Goal: Task Accomplishment & Management: Manage account settings

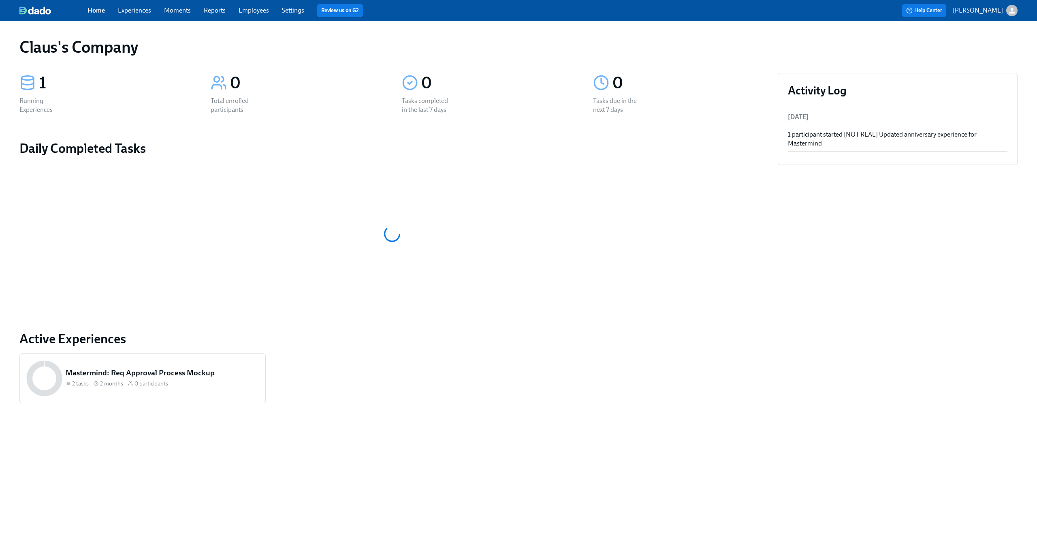
click at [1015, 8] on icon "button" at bounding box center [1012, 10] width 9 height 9
click at [993, 49] on span "Switch organization..." at bounding box center [973, 47] width 76 height 9
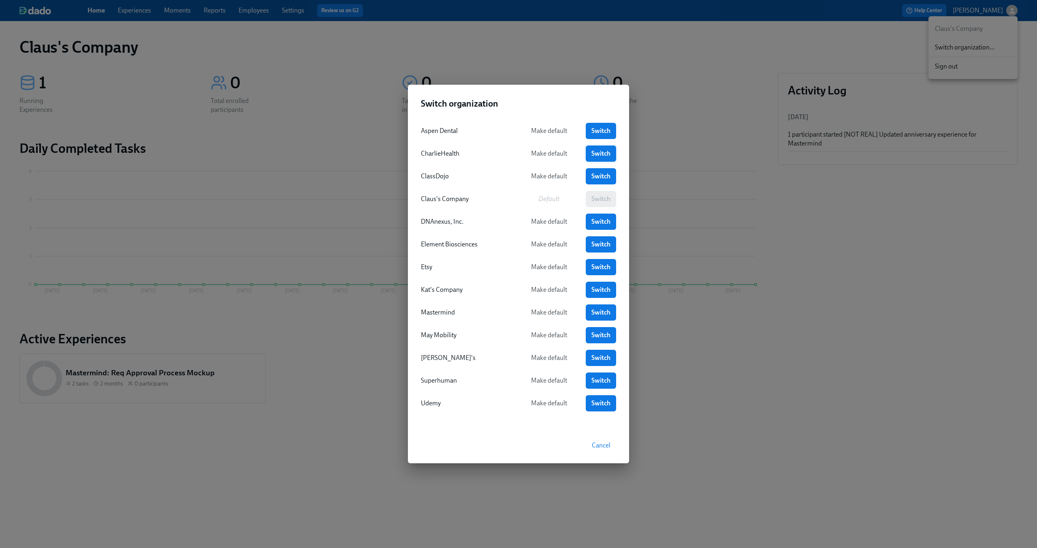
click at [592, 157] on span "Switch" at bounding box center [601, 154] width 19 height 8
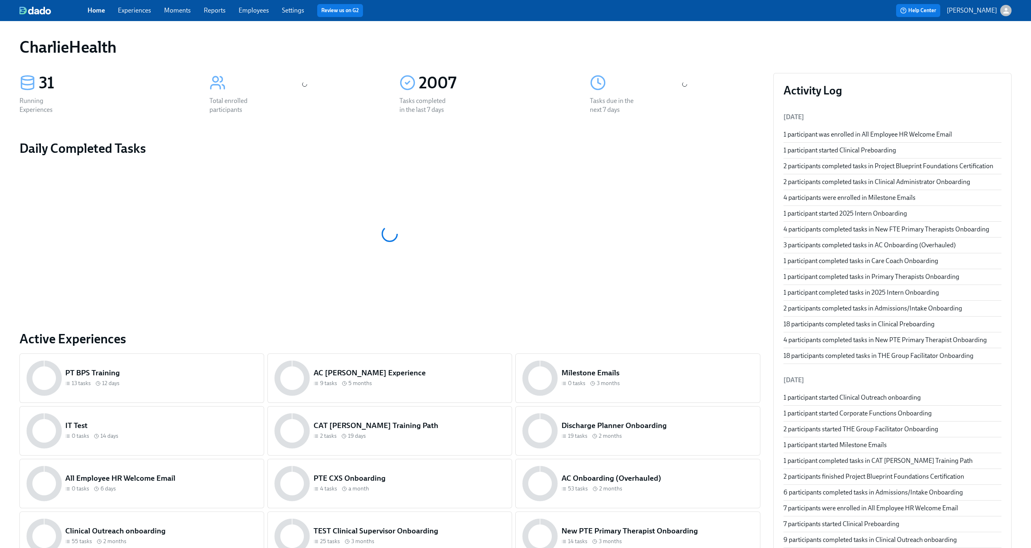
click at [140, 13] on link "Experiences" at bounding box center [134, 10] width 33 height 8
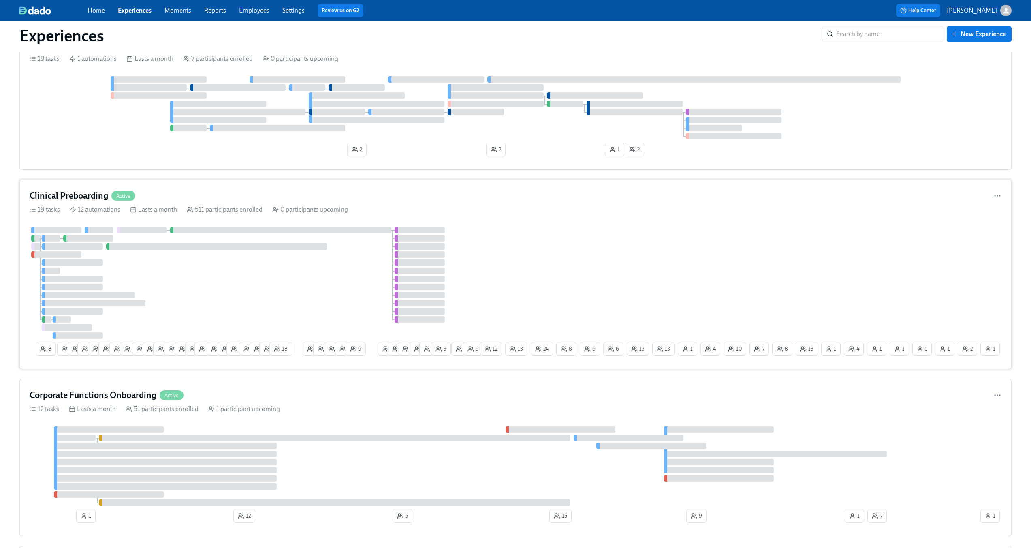
scroll to position [1059, 0]
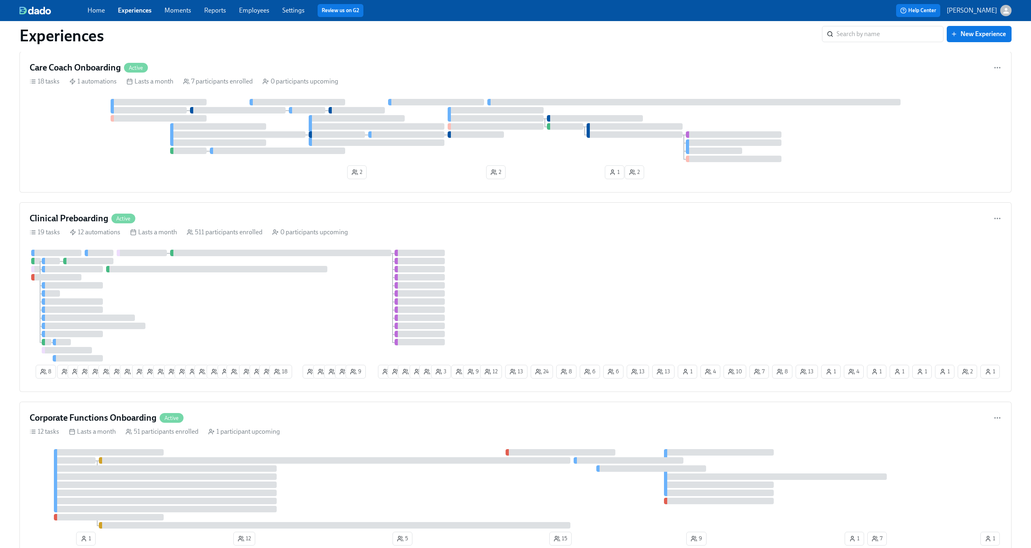
click at [256, 9] on link "Employees" at bounding box center [254, 10] width 30 height 8
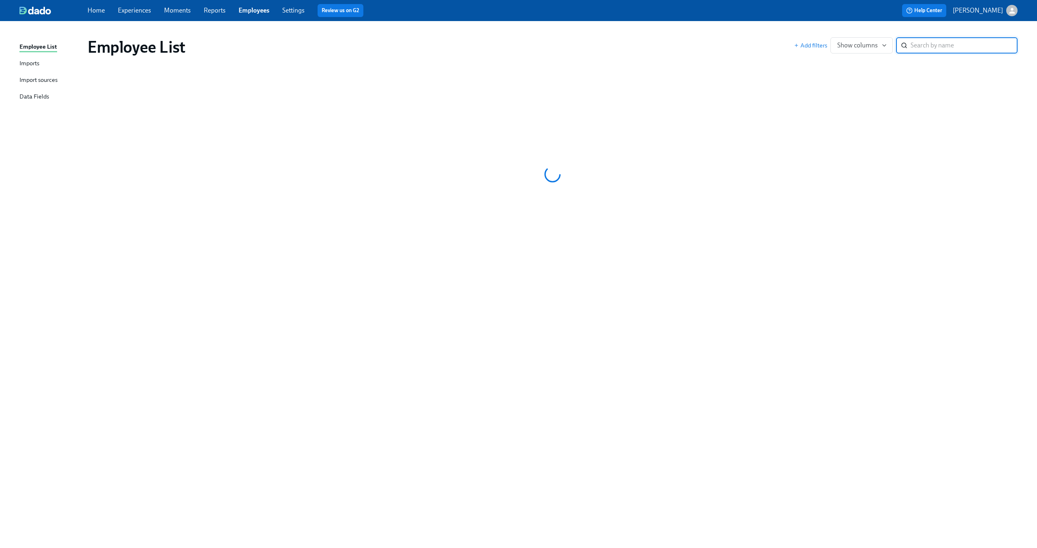
click at [931, 52] on input "search" at bounding box center [964, 45] width 107 height 16
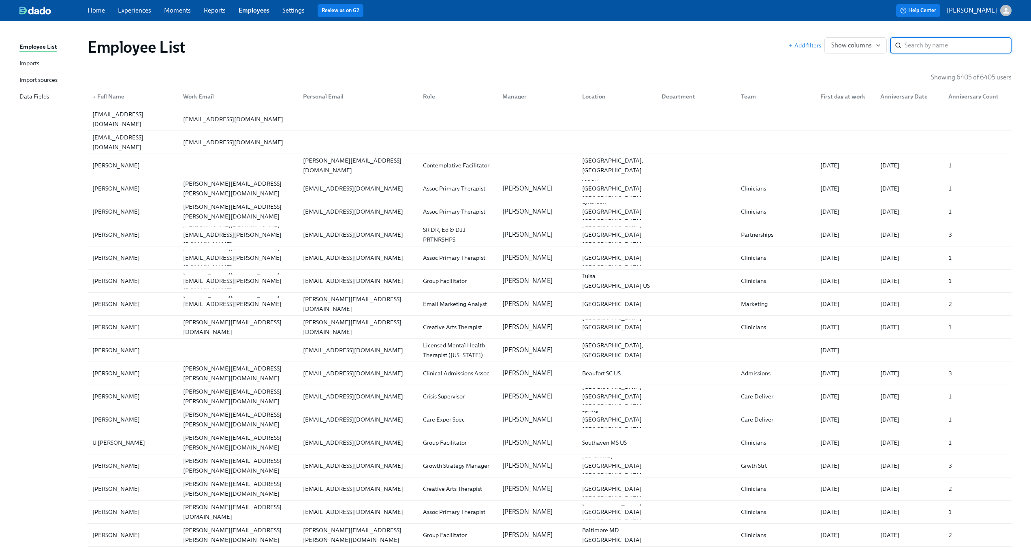
click at [936, 49] on input "search" at bounding box center [958, 45] width 107 height 16
type input "Anita DiGloria"
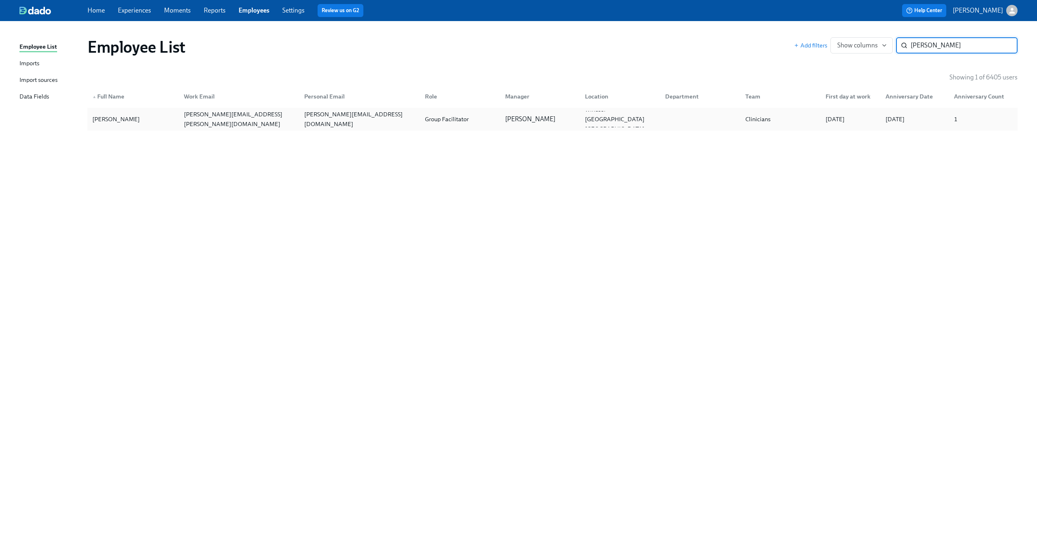
click at [264, 117] on div "anita.digloria@charliehealth.com" at bounding box center [240, 118] width 118 height 19
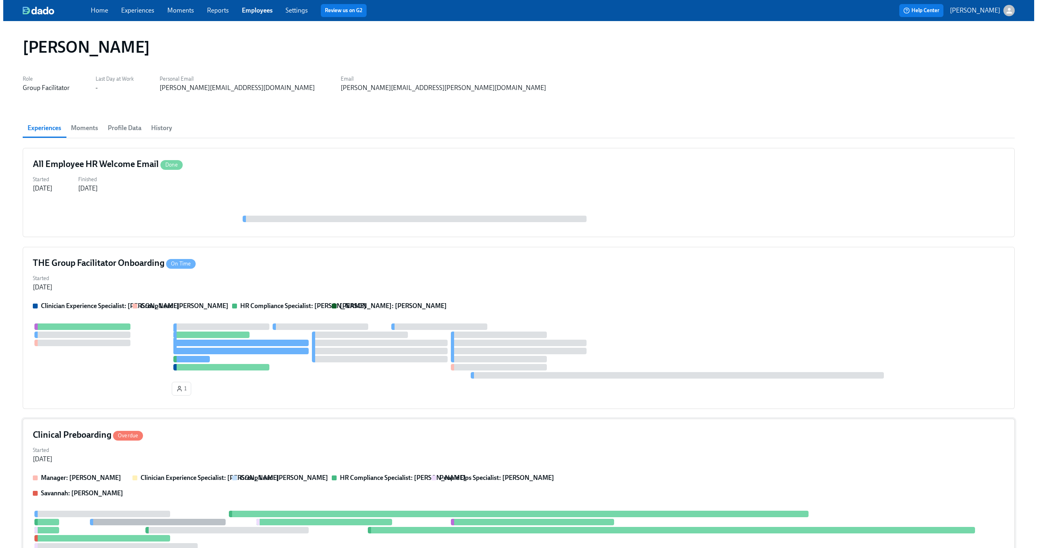
scroll to position [168, 0]
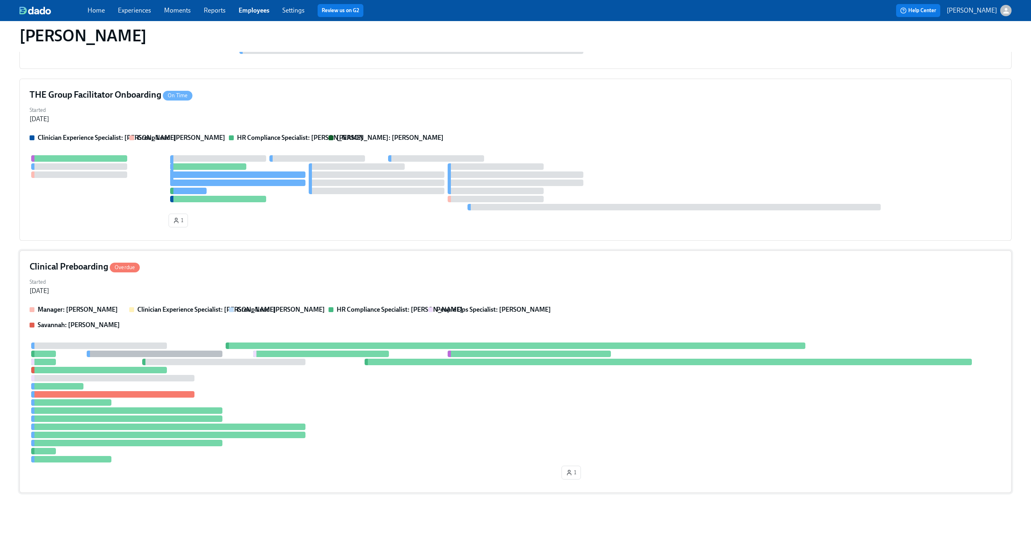
click at [288, 264] on div "Clinical Preboarding Overdue" at bounding box center [516, 267] width 972 height 12
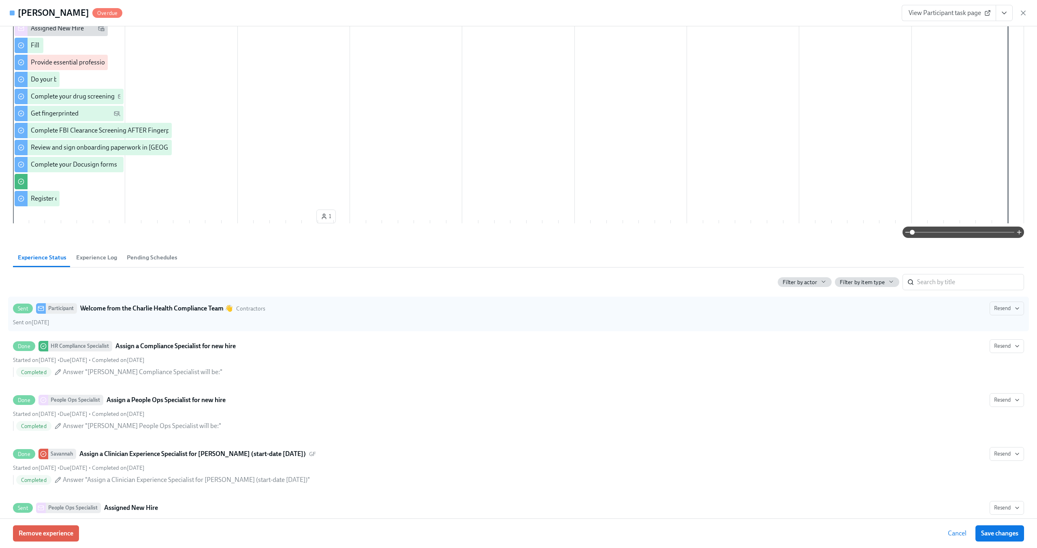
scroll to position [0, 0]
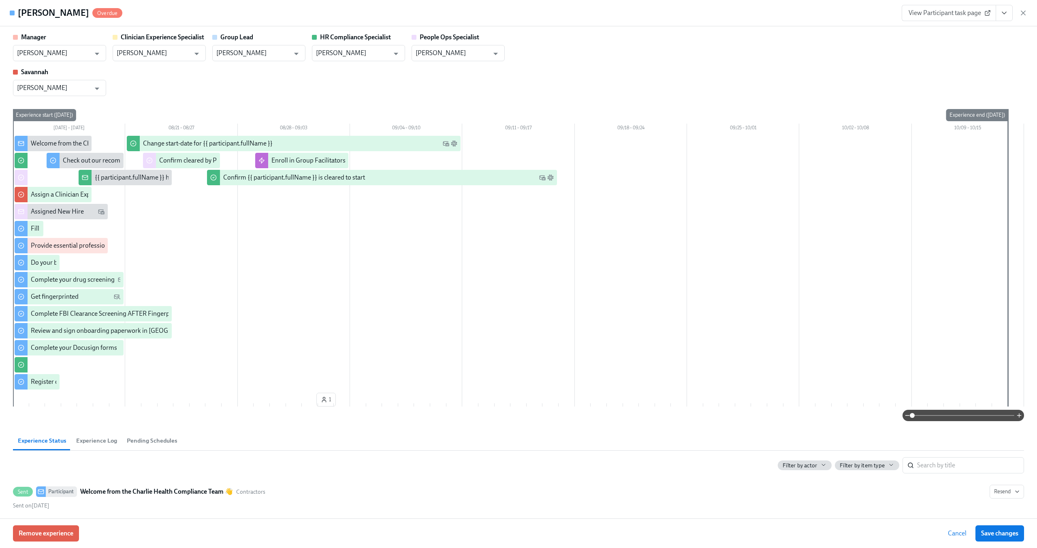
click at [668, 70] on div "Manager Sara Tippey ​ Clinician Experience Specialist Lara Babalola ​ Group Lea…" at bounding box center [518, 64] width 1011 height 63
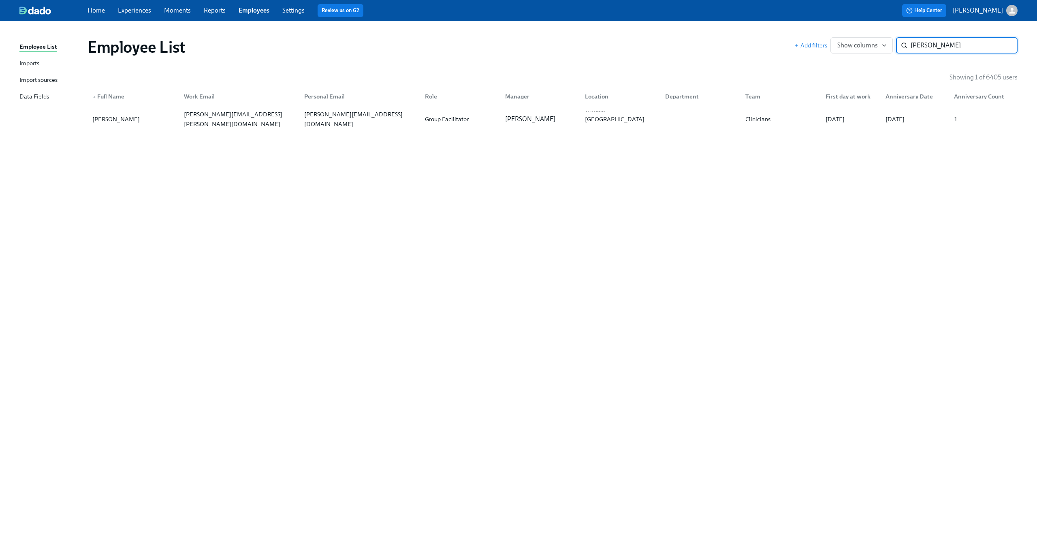
click at [123, 9] on link "Experiences" at bounding box center [134, 10] width 33 height 8
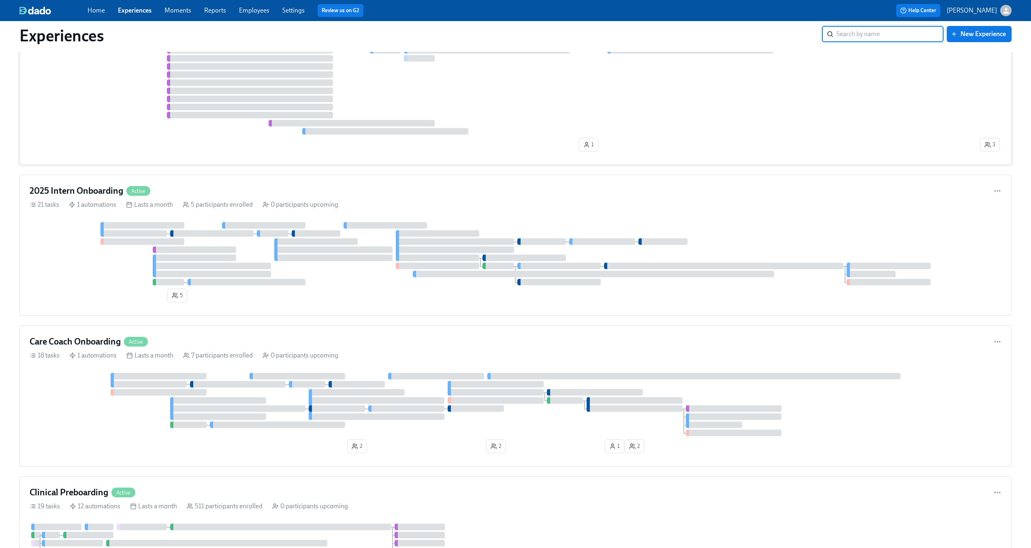
scroll to position [1020, 0]
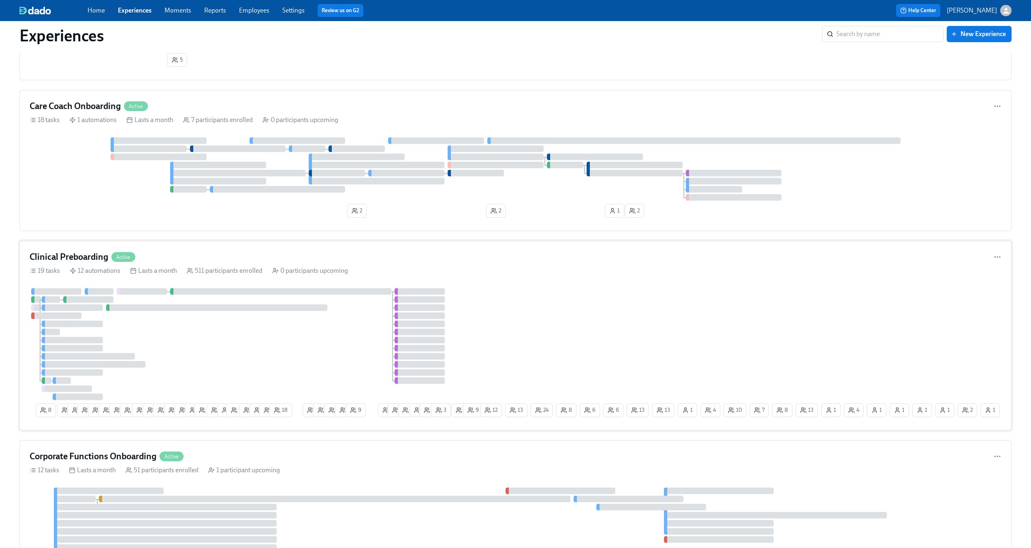
click at [584, 319] on div "8 5 4 24 24 15 13 13 3 3 5 7 4 8 29 4 2 19 7 7 12 18 9 8 9 4 9 7 17 14 4 23 3 1…" at bounding box center [516, 354] width 972 height 132
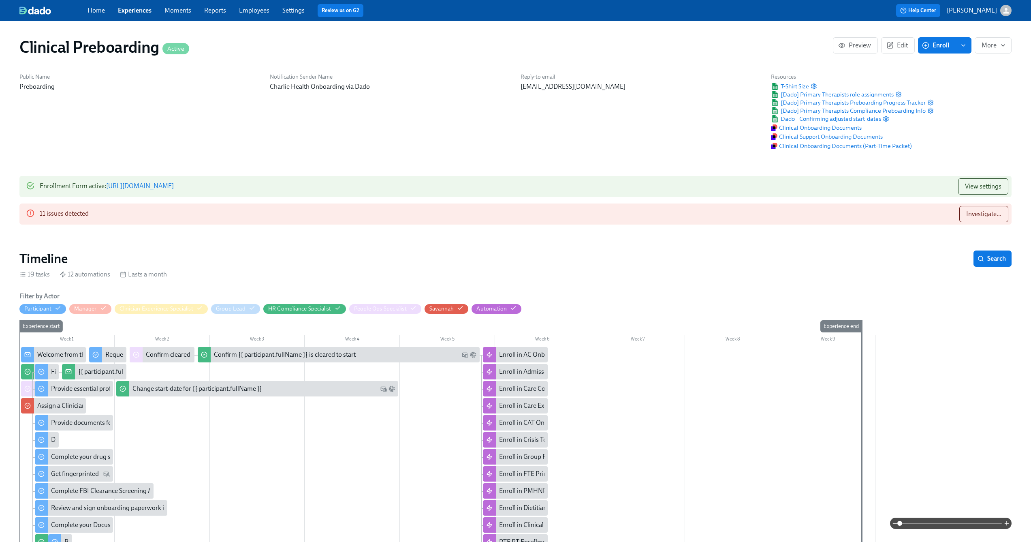
scroll to position [0, 10112]
click at [972, 213] on span "Investigate..." at bounding box center [983, 214] width 35 height 8
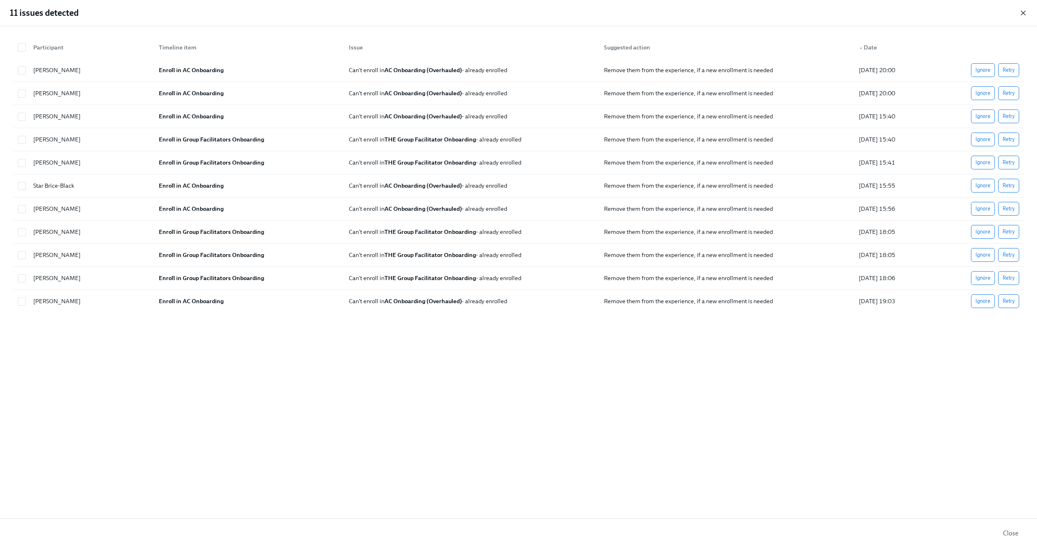
click at [1026, 14] on icon "button" at bounding box center [1023, 13] width 8 height 8
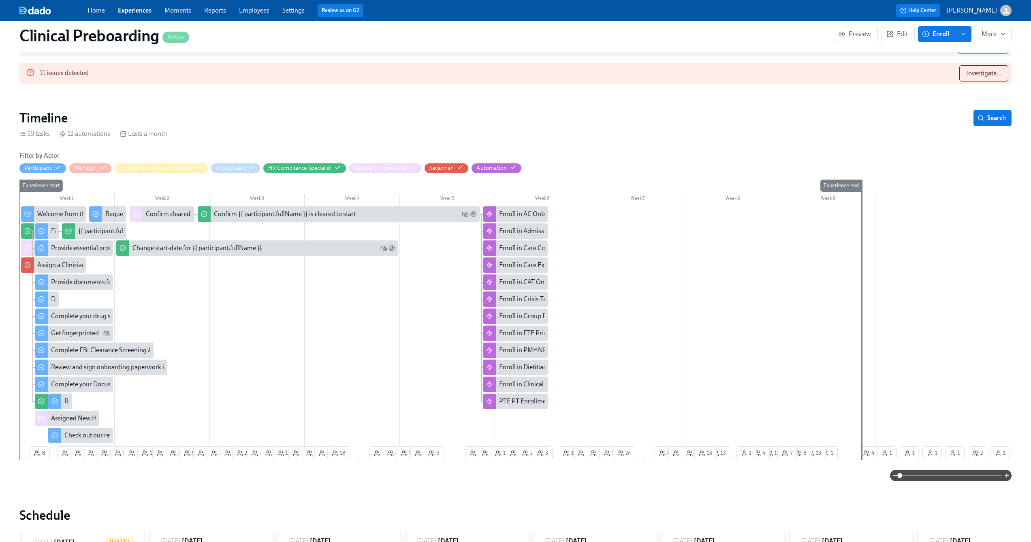
scroll to position [156, 0]
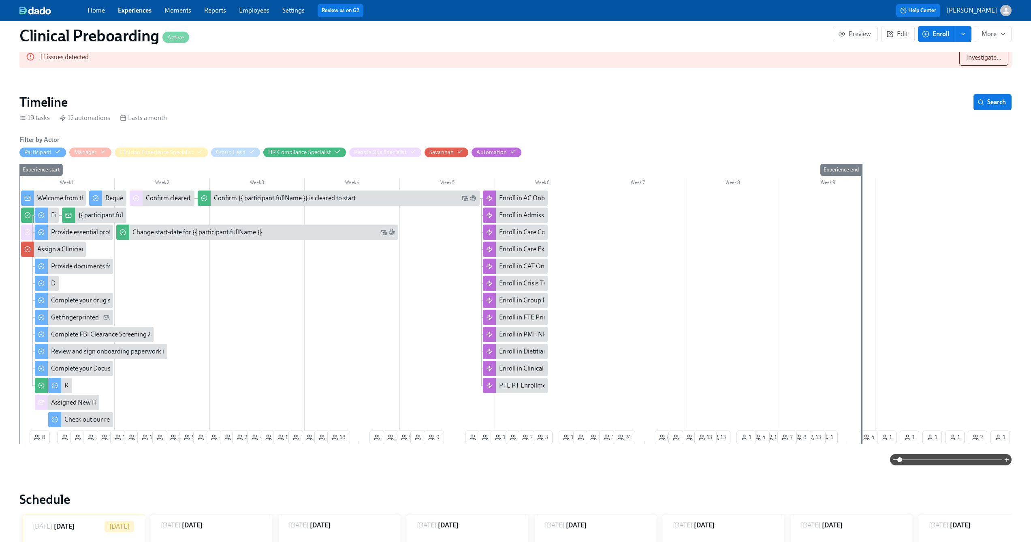
click at [945, 460] on span at bounding box center [951, 459] width 102 height 11
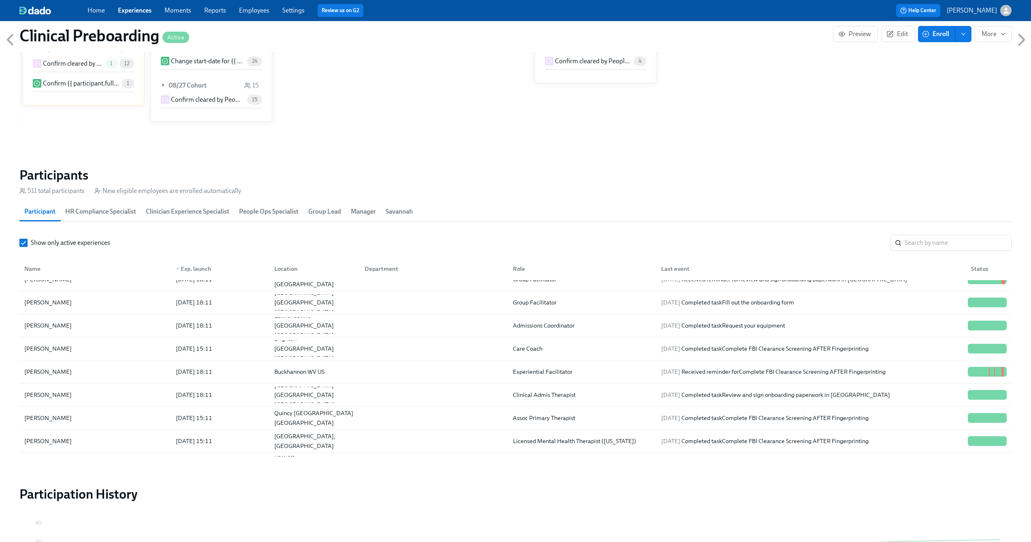
scroll to position [4482, 0]
click at [948, 246] on input "search" at bounding box center [958, 243] width 107 height 16
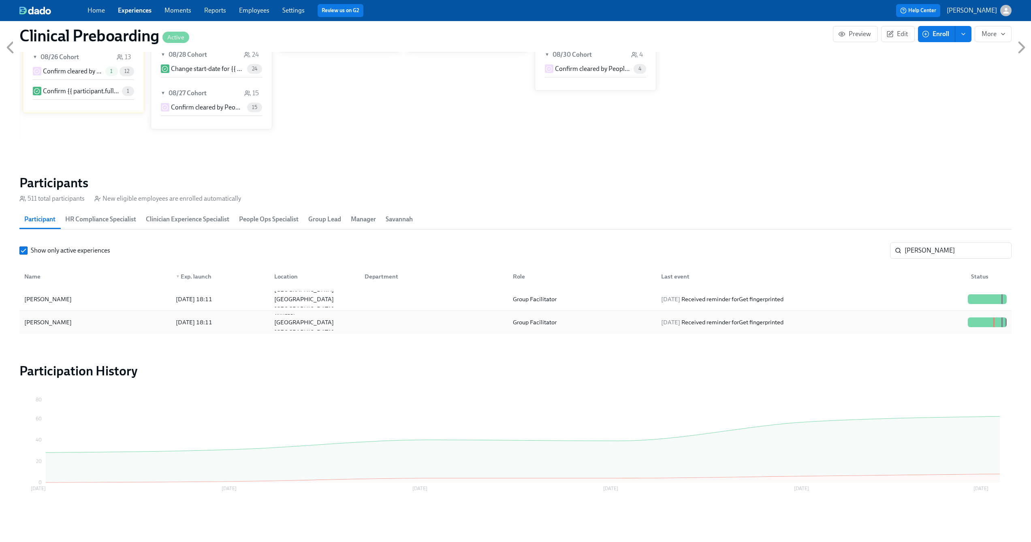
click at [107, 320] on div "Anita DiGloria" at bounding box center [95, 322] width 148 height 16
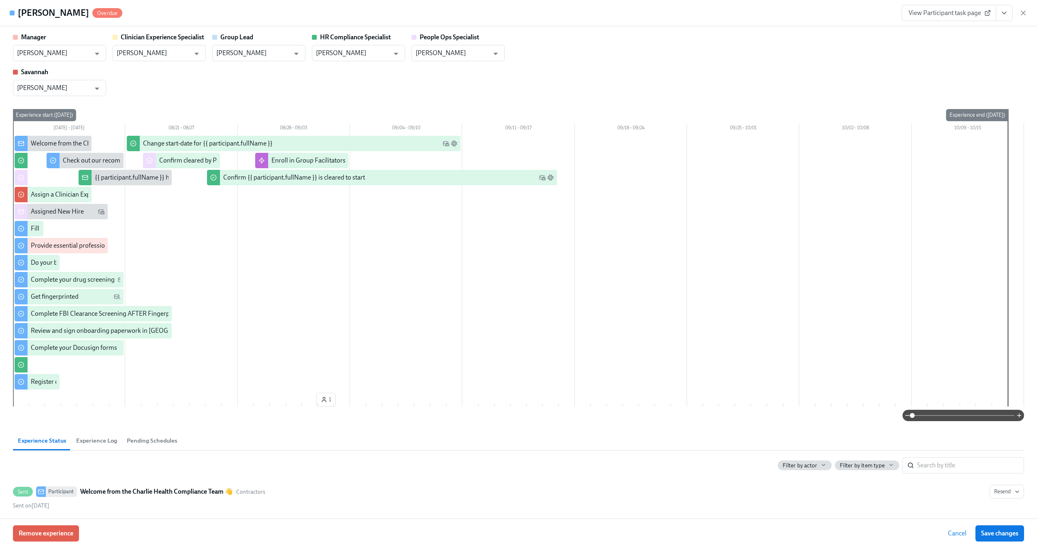
click at [950, 417] on span at bounding box center [964, 415] width 102 height 11
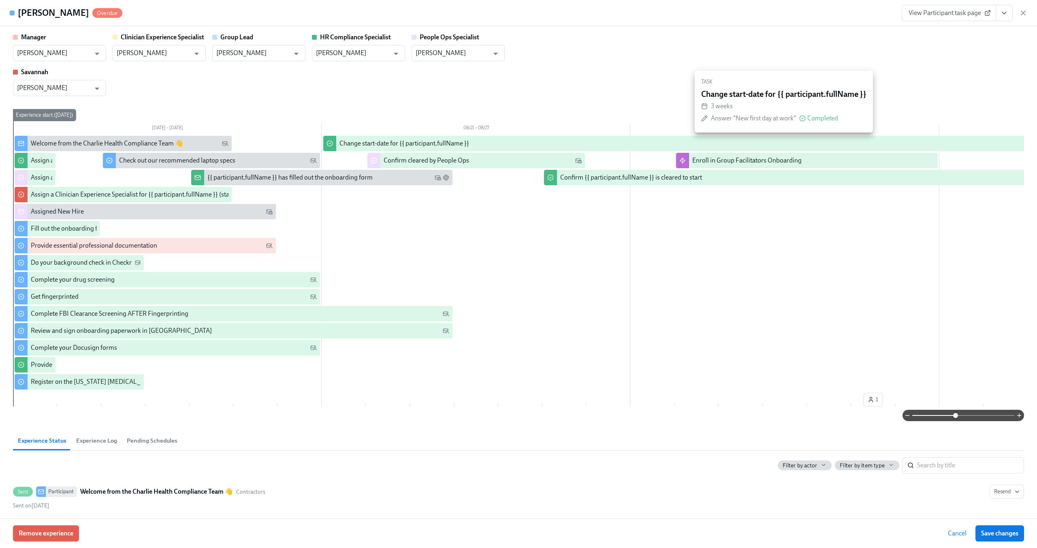
click at [365, 143] on div "Change start-date for {{ participant.fullName }}" at bounding box center [405, 143] width 130 height 9
click at [387, 143] on div "Change start-date for {{ participant.fullName }}" at bounding box center [405, 143] width 130 height 9
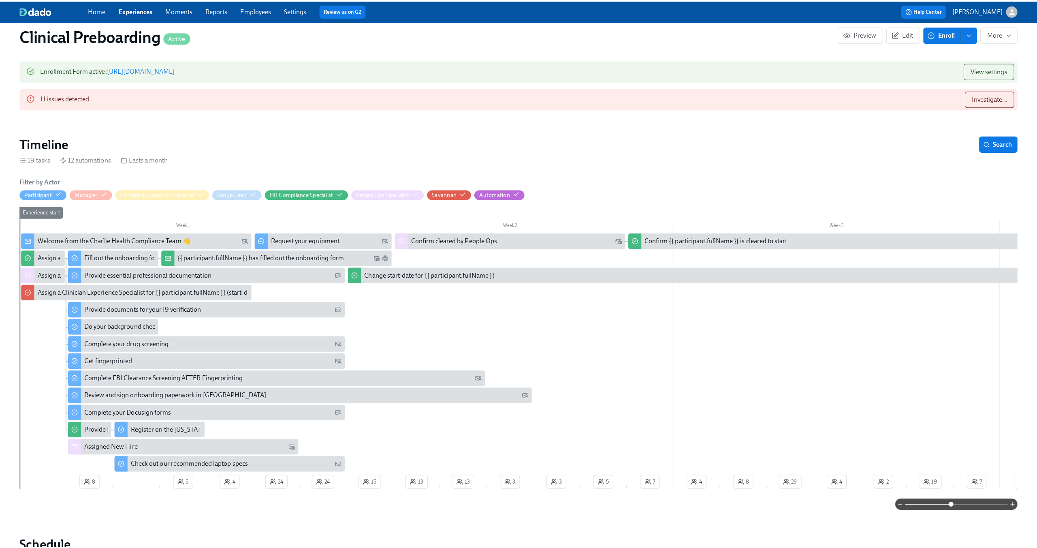
scroll to position [150, 0]
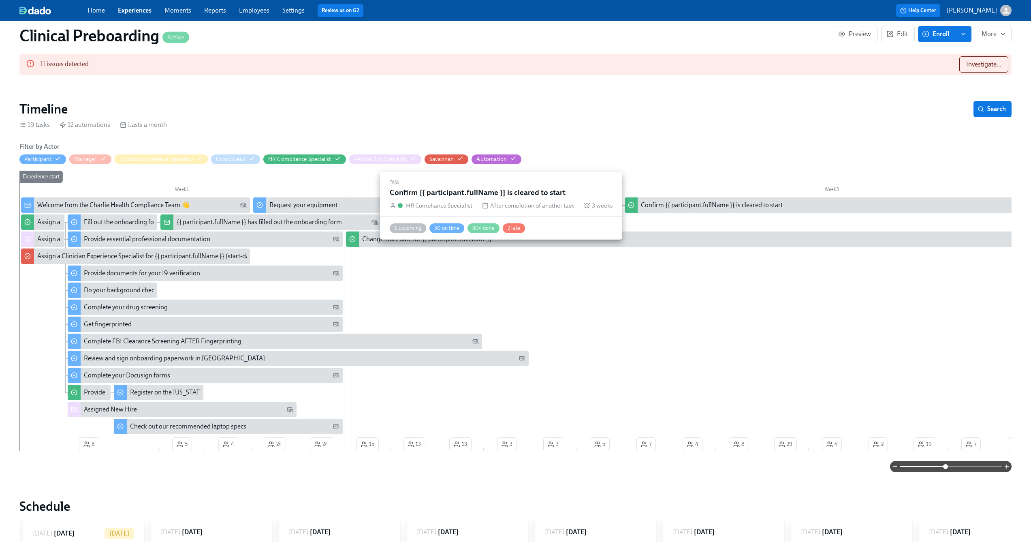
click at [686, 207] on div "Confirm {{ participant.fullName }} is cleared to start" at bounding box center [712, 205] width 142 height 9
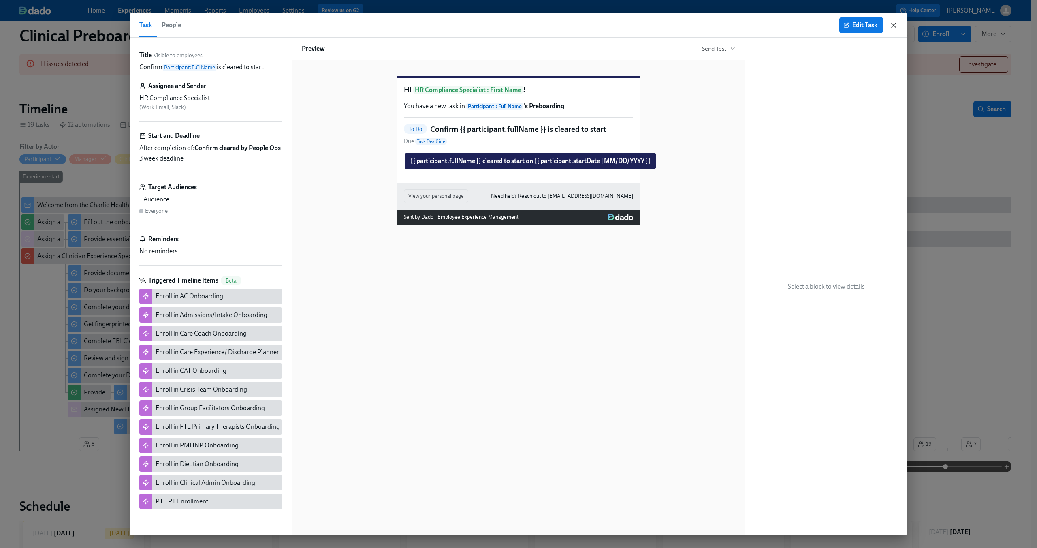
click at [895, 22] on icon "button" at bounding box center [894, 25] width 8 height 8
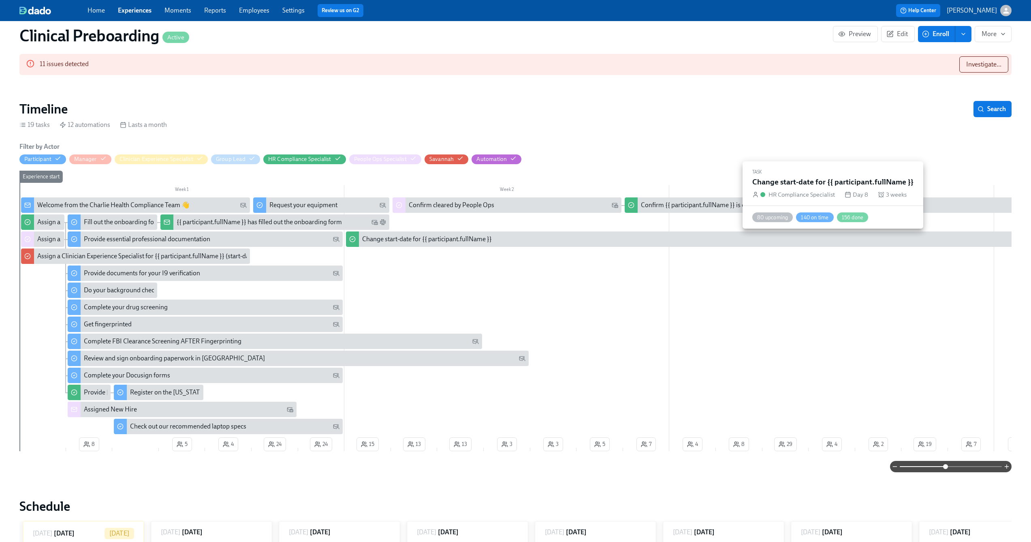
click at [418, 241] on div "Change start-date for {{ participant.fullName }}" at bounding box center [427, 239] width 130 height 9
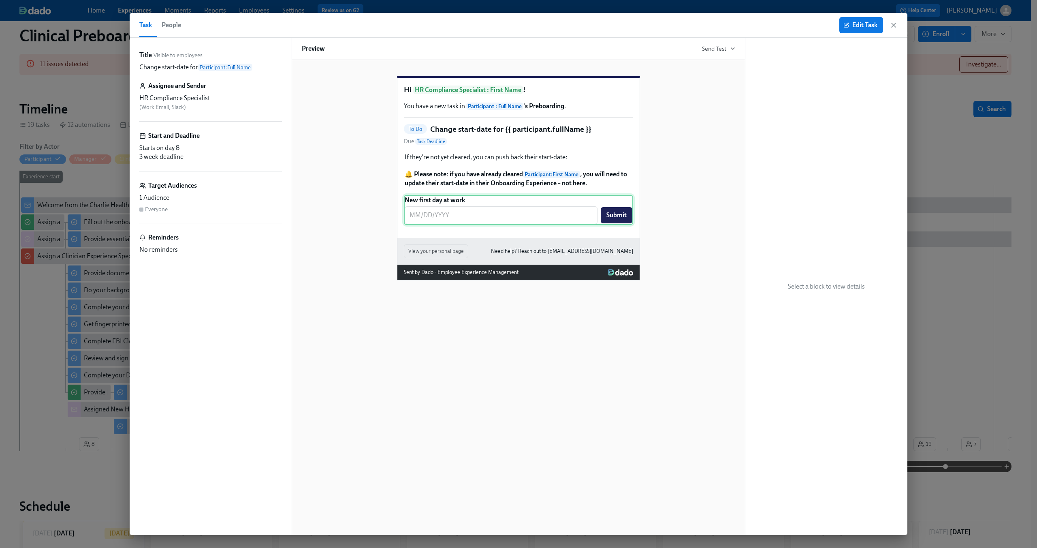
click at [484, 225] on div "New first day at work ​ Submit" at bounding box center [518, 210] width 229 height 30
click at [890, 25] on icon "button" at bounding box center [894, 25] width 8 height 8
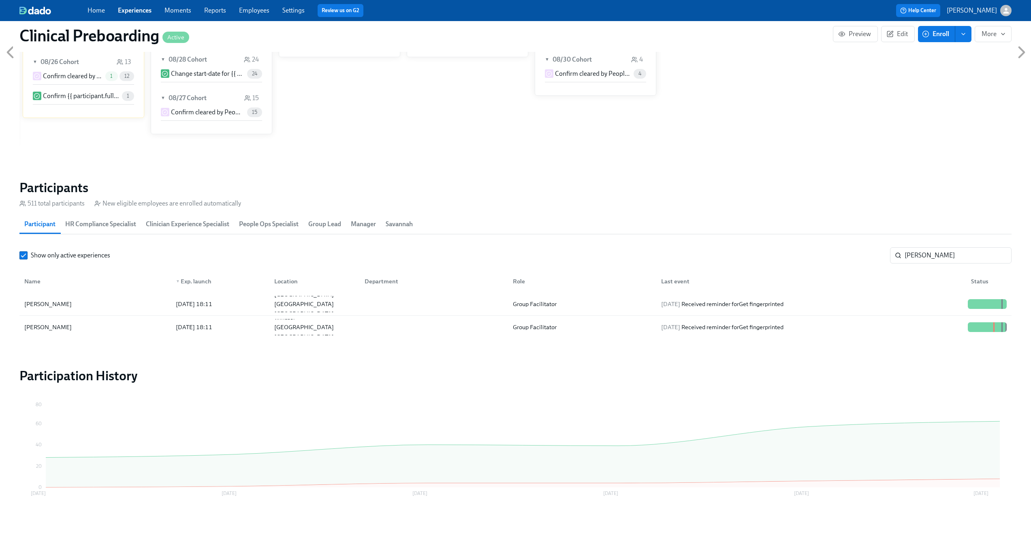
scroll to position [728, 0]
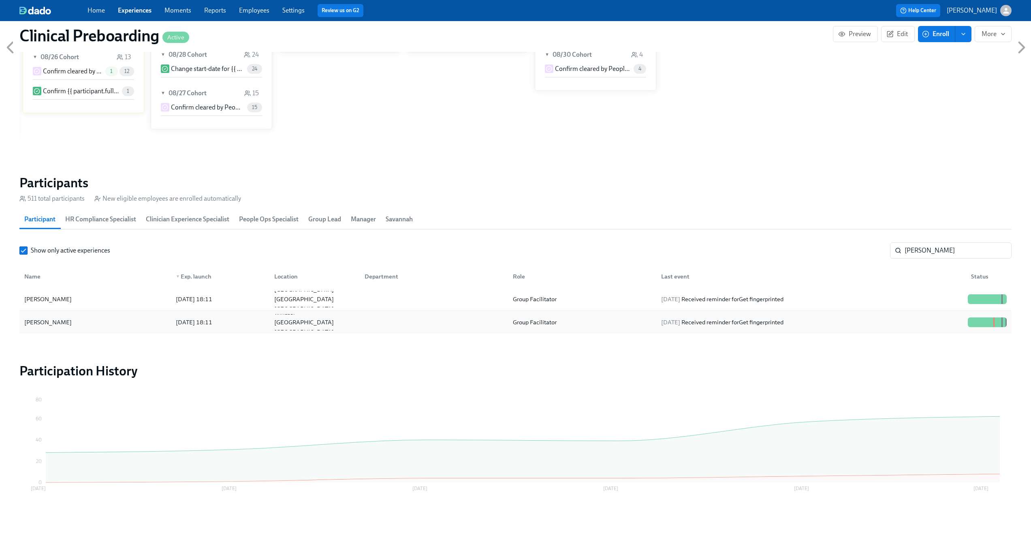
click at [375, 318] on div at bounding box center [432, 322] width 148 height 16
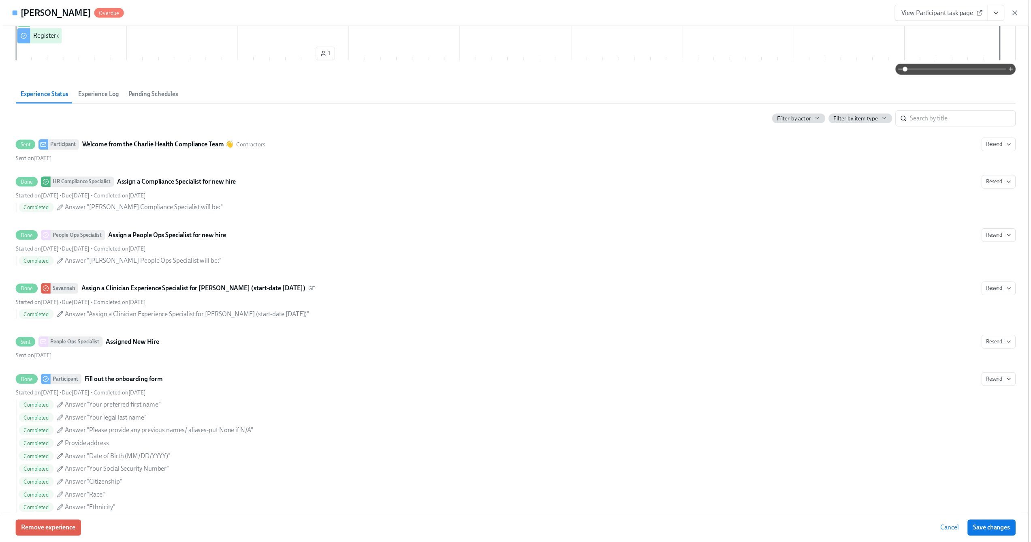
scroll to position [271, 0]
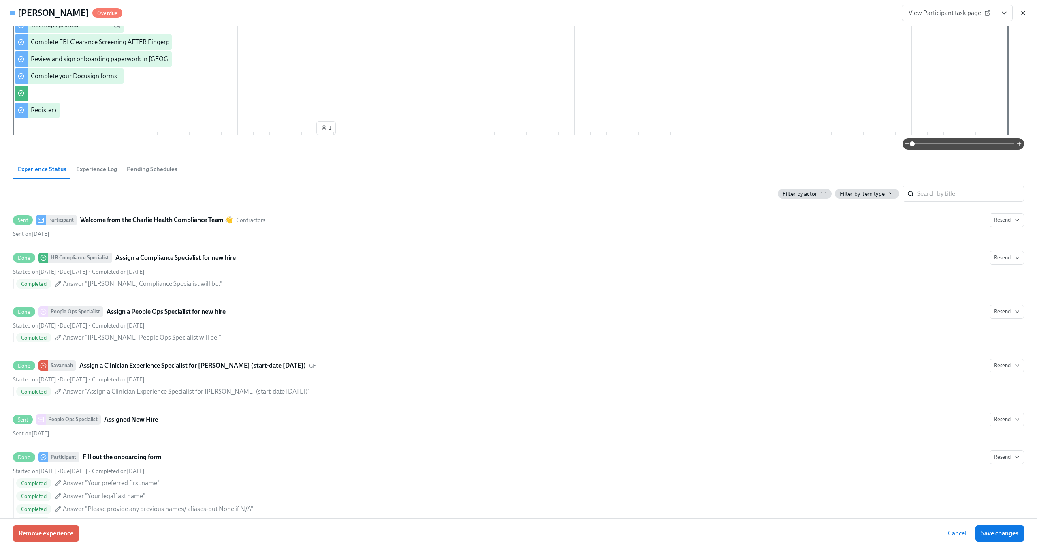
click at [1024, 16] on icon "button" at bounding box center [1023, 13] width 8 height 8
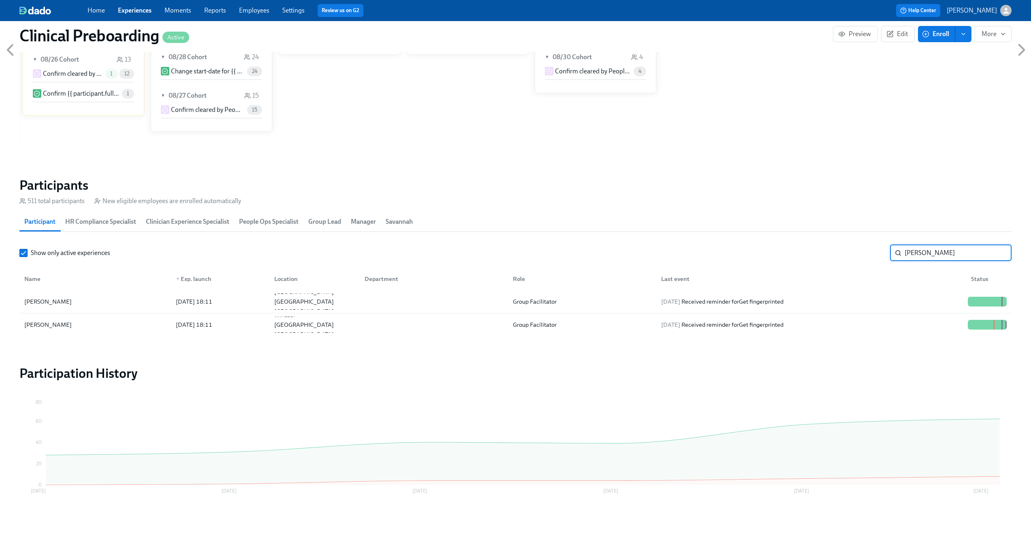
click at [936, 250] on input "anita" at bounding box center [958, 253] width 107 height 16
paste input "Star Brice-Black"
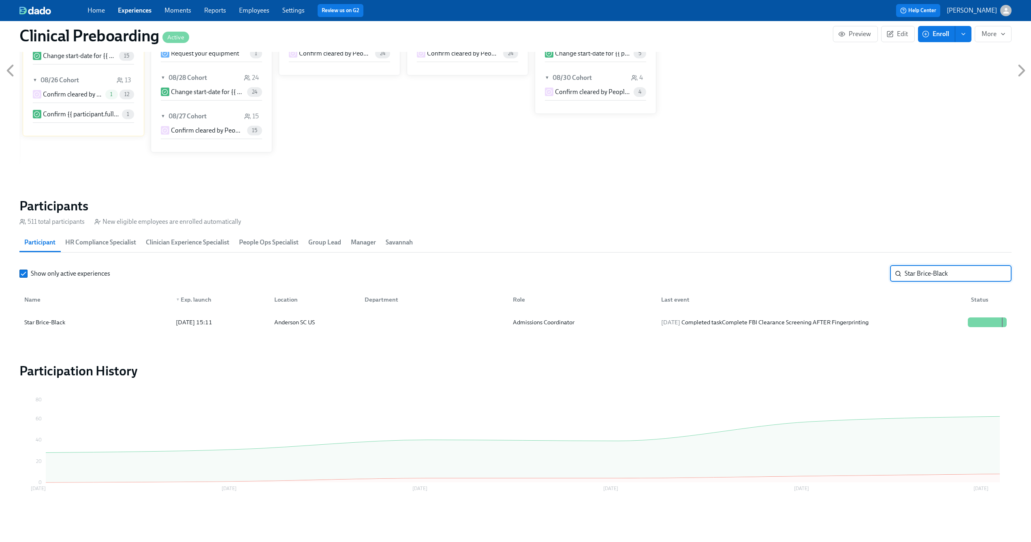
scroll to position [705, 0]
type input "Star Brice-Black"
click at [380, 321] on div at bounding box center [432, 322] width 148 height 16
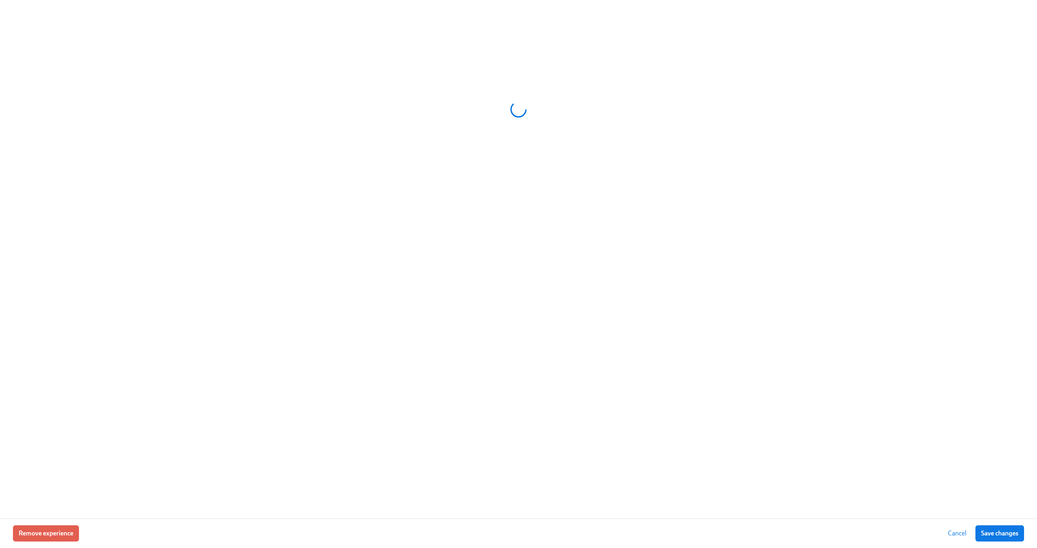
scroll to position [0, 10112]
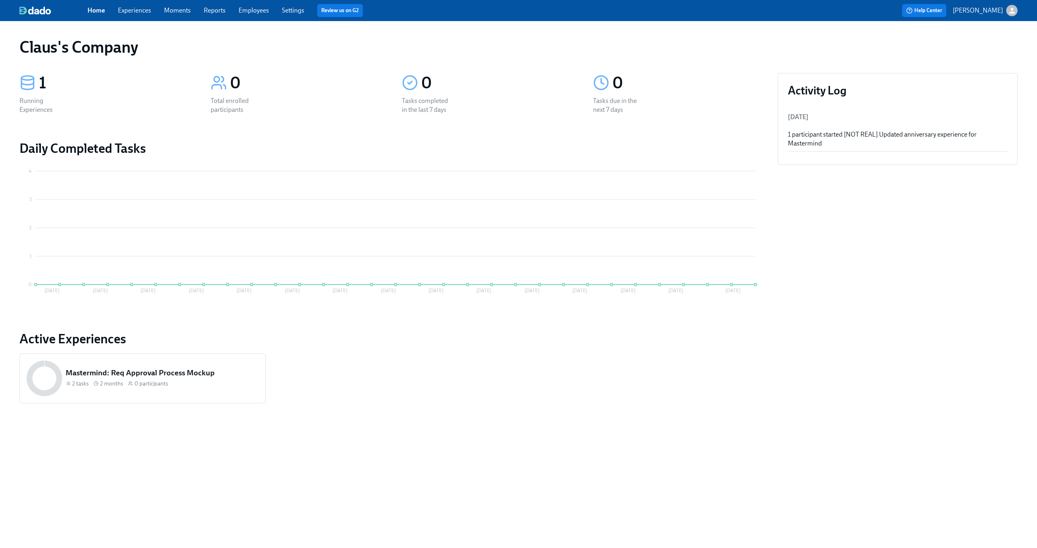
click at [1013, 14] on icon "button" at bounding box center [1012, 10] width 9 height 9
click at [993, 47] on span "Switch organization..." at bounding box center [973, 47] width 76 height 9
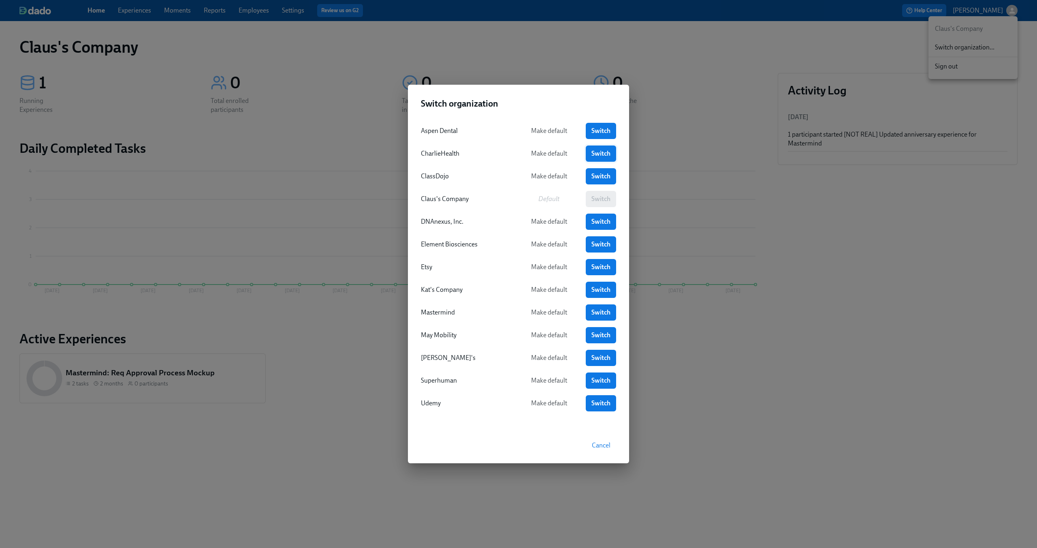
click at [594, 153] on span "Switch" at bounding box center [601, 154] width 19 height 8
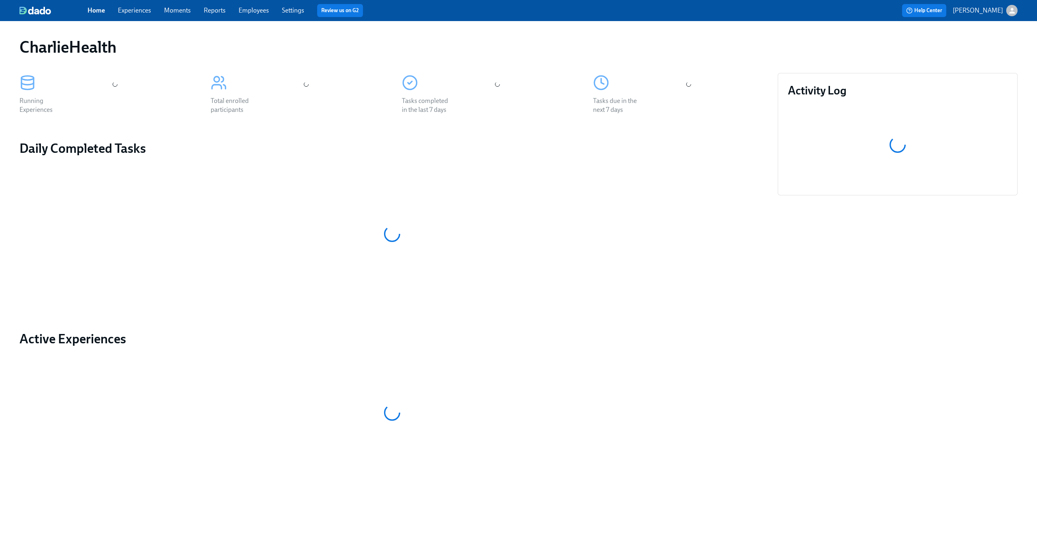
click at [132, 13] on link "Experiences" at bounding box center [134, 10] width 33 height 8
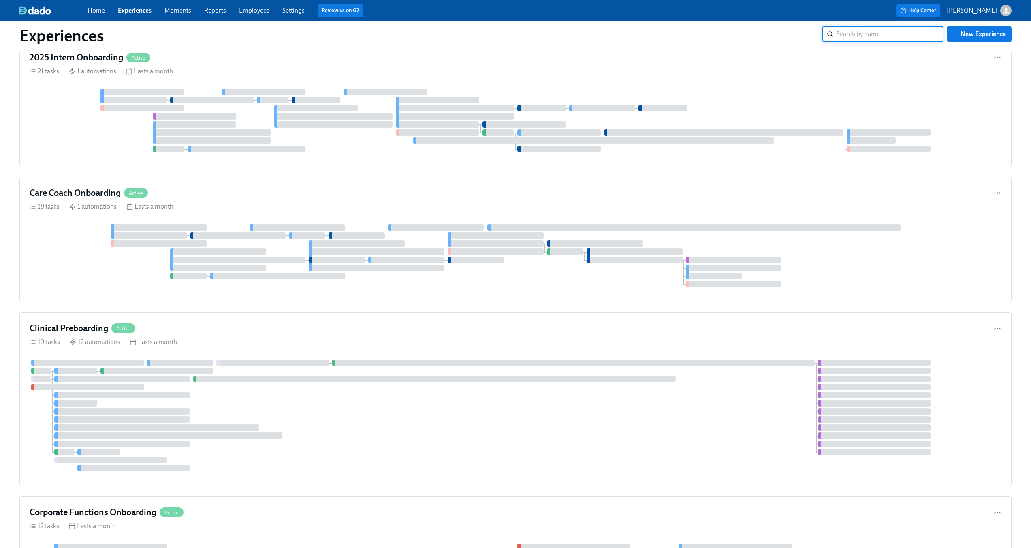
scroll to position [860, 0]
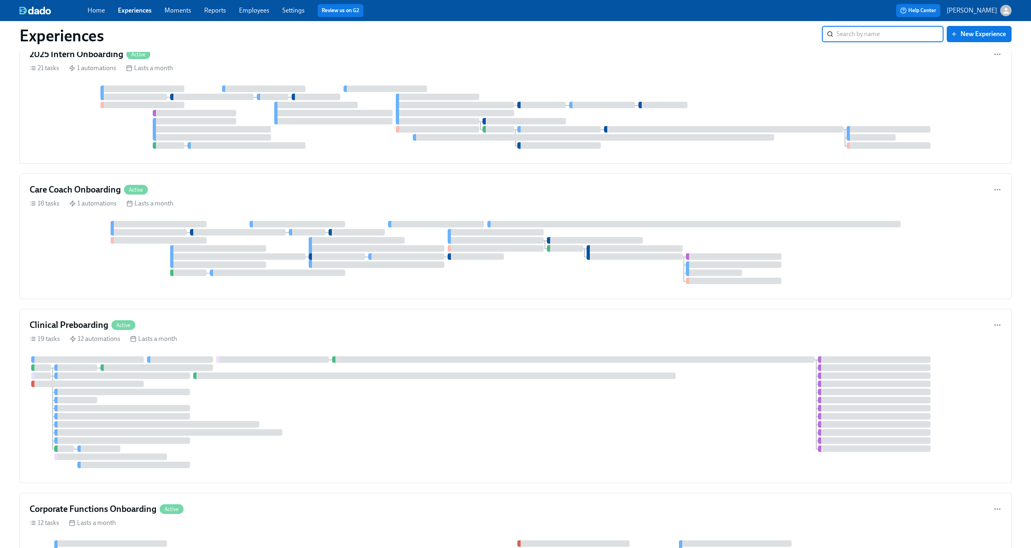
click at [427, 335] on div "19 tasks 12 automations Lasts a month" at bounding box center [516, 338] width 972 height 9
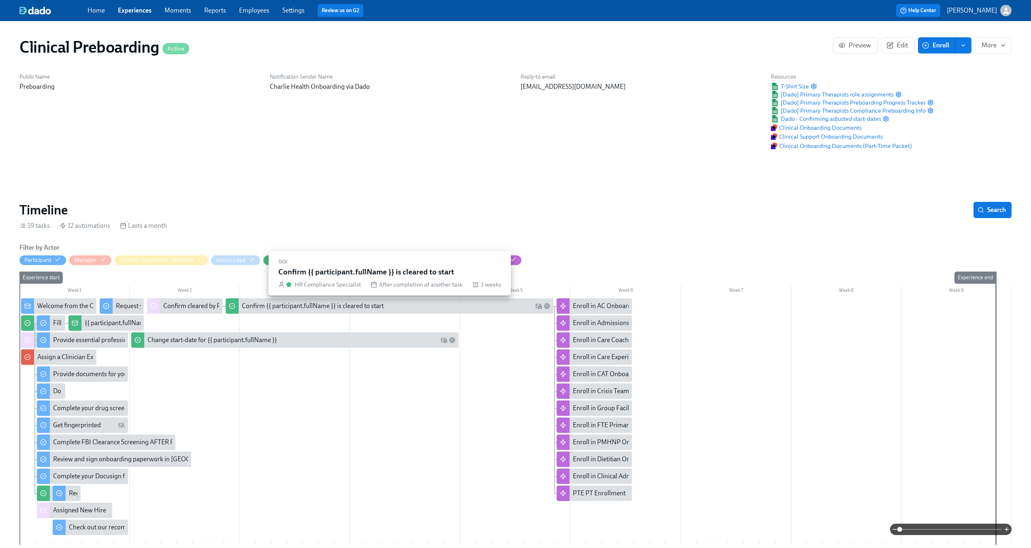
click at [195, 306] on div "Week 1 Week 2 Week 3 Week 4 Week 5 Week 6 Week 7 Week 8 Week 9 Experience start…" at bounding box center [515, 409] width 992 height 276
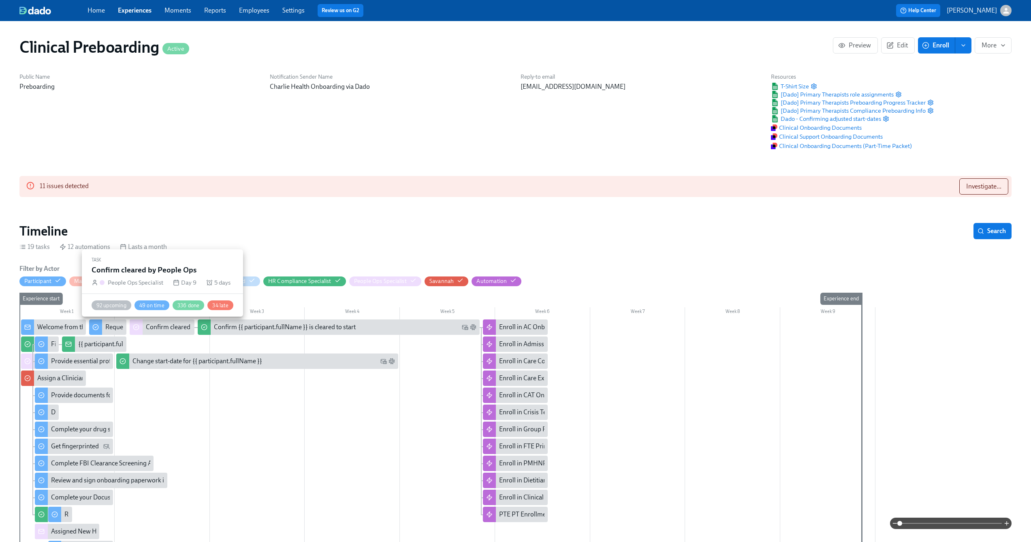
scroll to position [0, 10112]
click at [167, 329] on div "Confirm cleared by People Ops" at bounding box center [188, 327] width 85 height 9
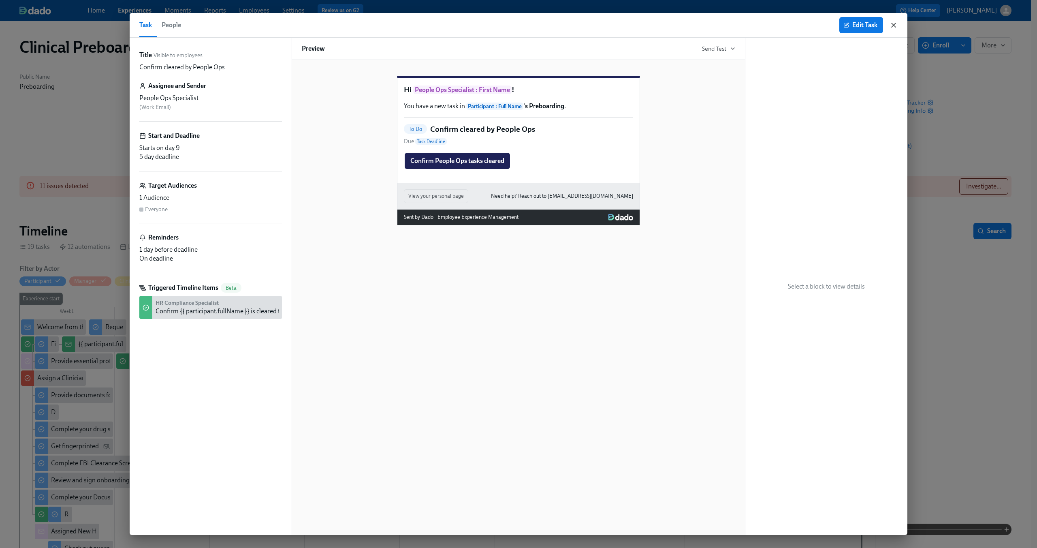
click at [893, 24] on icon "button" at bounding box center [894, 25] width 4 height 4
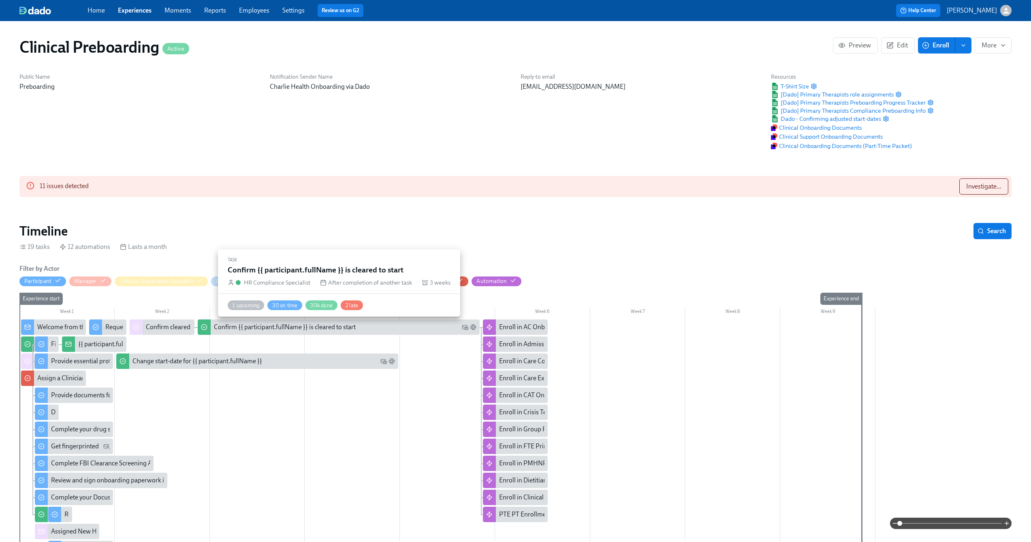
click at [269, 325] on div "Confirm {{ participant.fullName }} is cleared to start" at bounding box center [285, 327] width 142 height 9
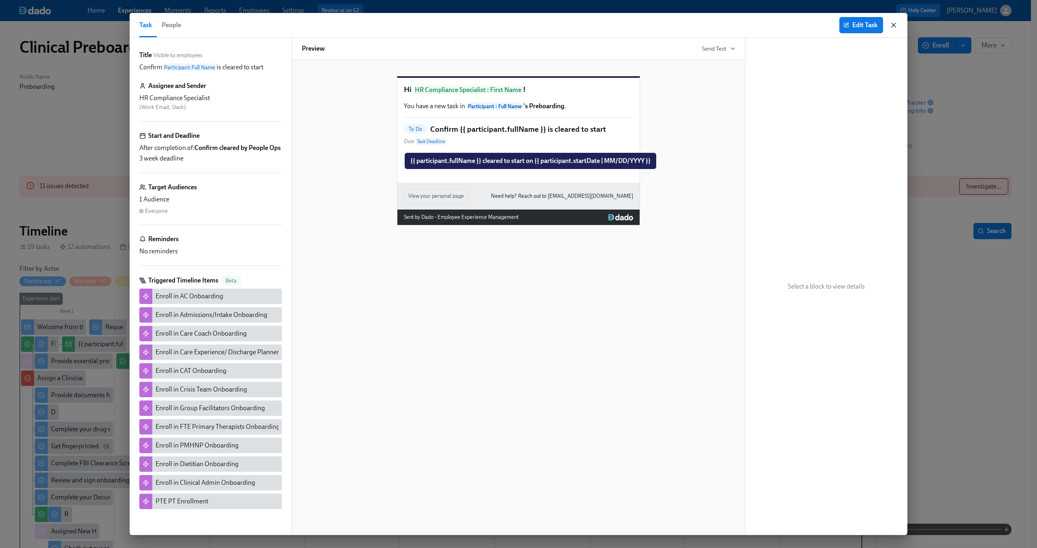
click at [896, 23] on icon "button" at bounding box center [894, 25] width 4 height 4
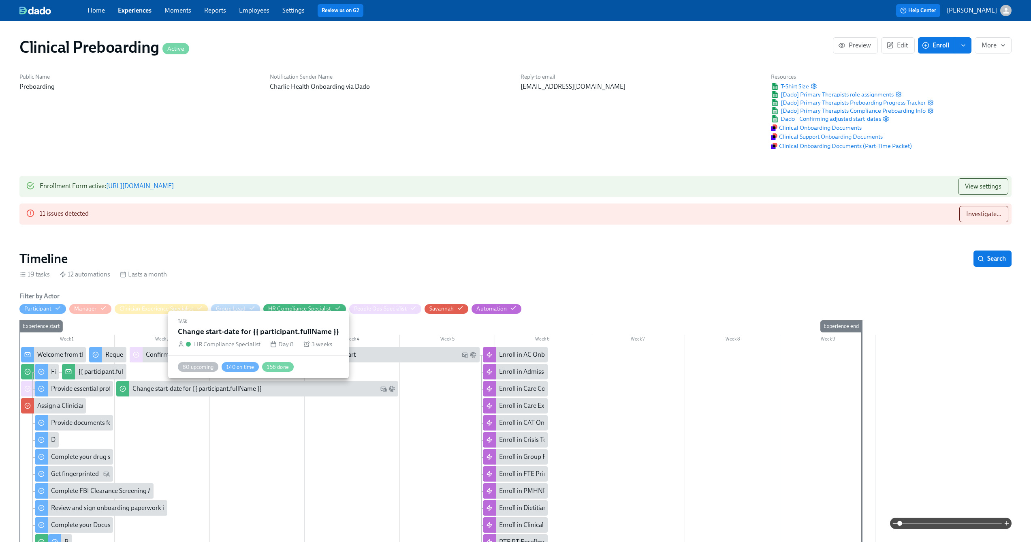
click at [244, 389] on div "Change start-date for {{ participant.fullName }}" at bounding box center [197, 388] width 130 height 9
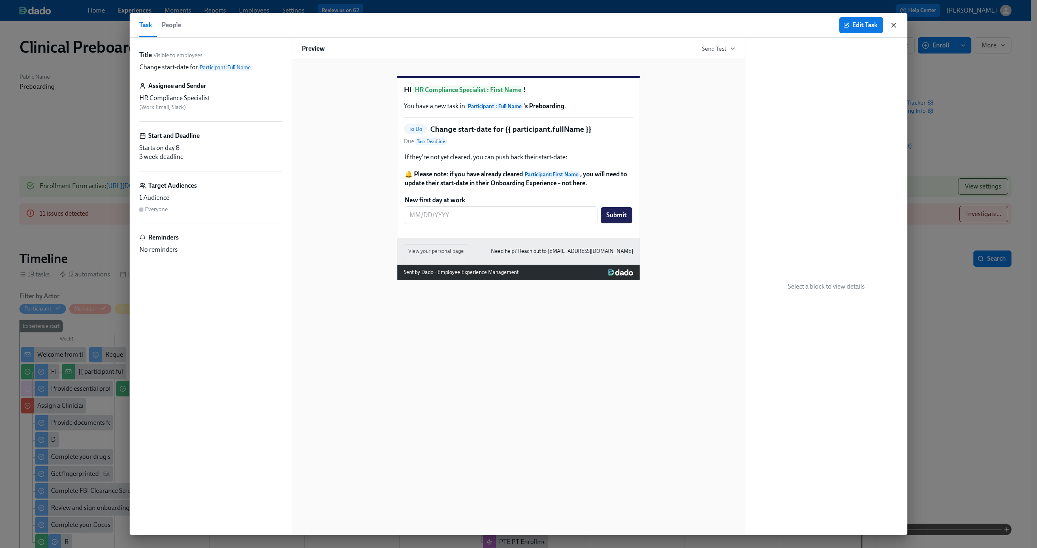
click at [893, 25] on icon "button" at bounding box center [894, 25] width 4 height 4
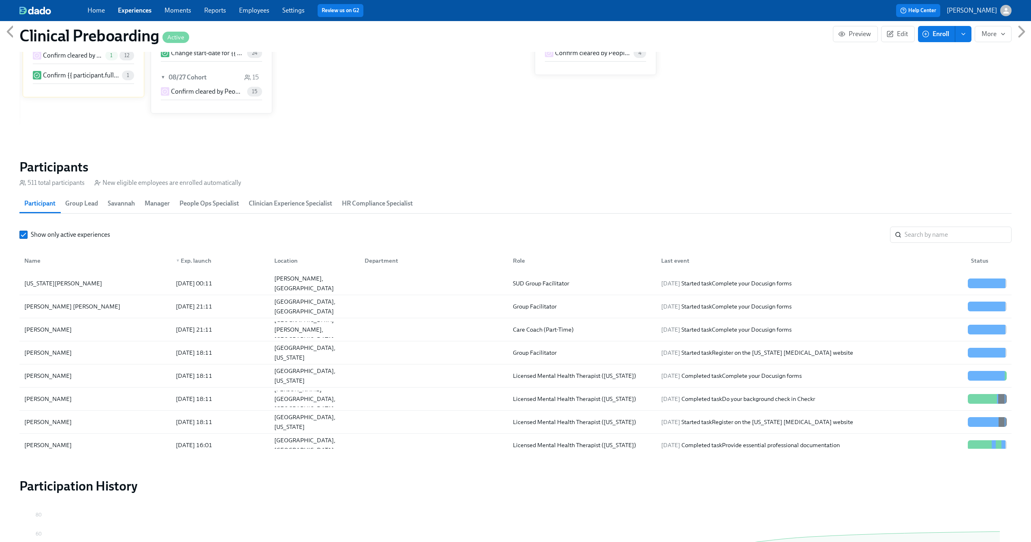
scroll to position [737, 0]
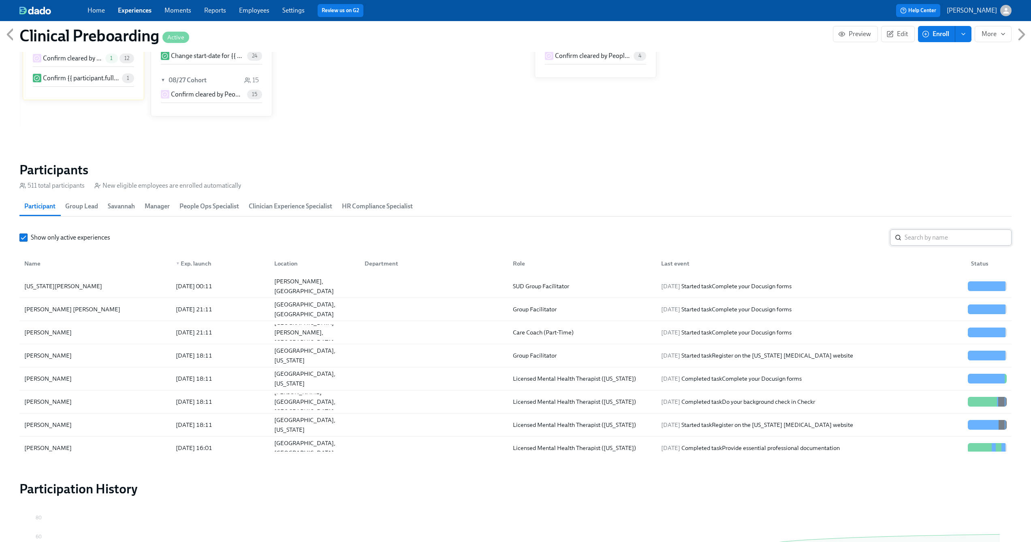
click at [927, 237] on input "search" at bounding box center [958, 237] width 107 height 16
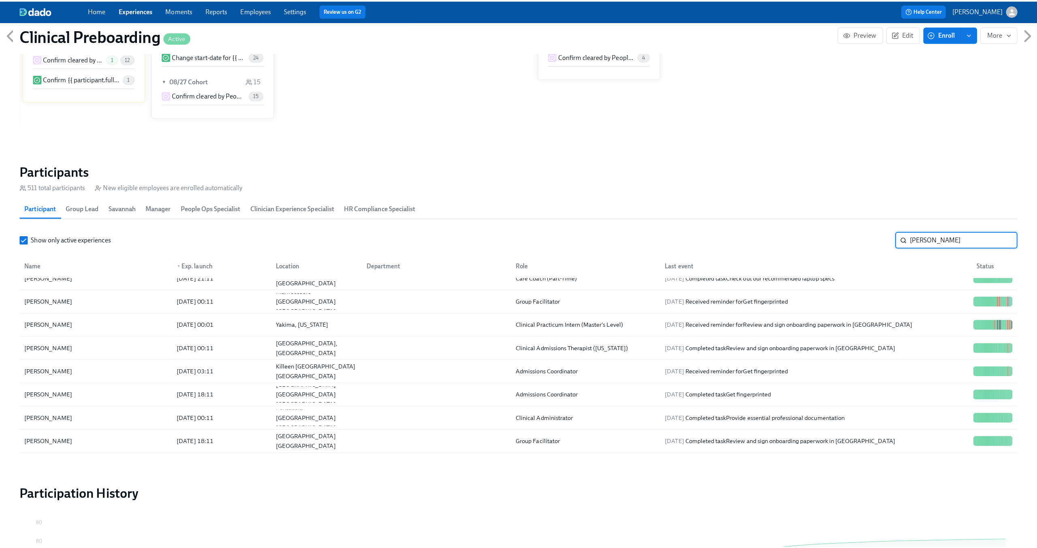
scroll to position [91, 0]
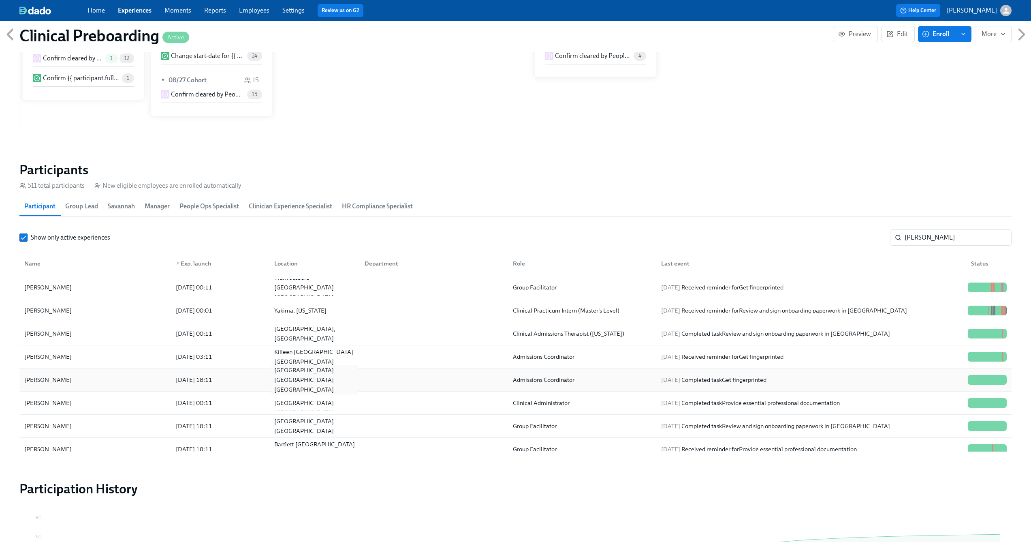
click at [340, 381] on div "Sandia Park NM US" at bounding box center [313, 380] width 90 height 16
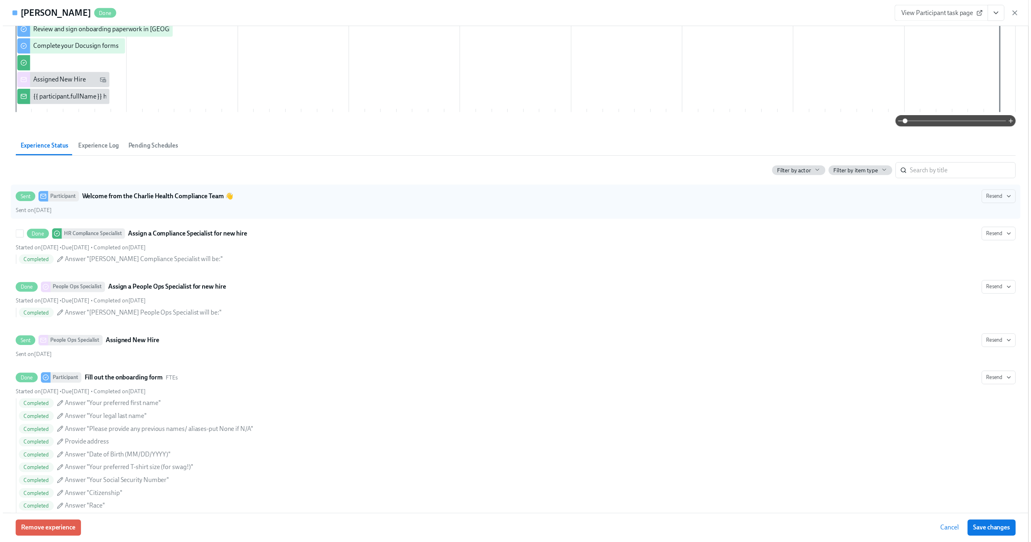
scroll to position [402, 0]
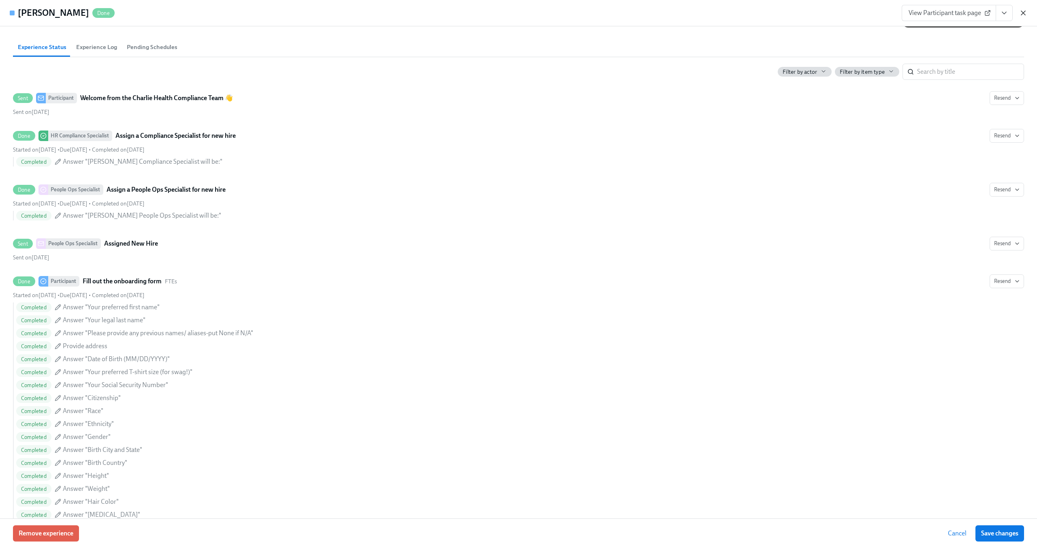
click at [1022, 12] on icon "button" at bounding box center [1023, 13] width 8 height 8
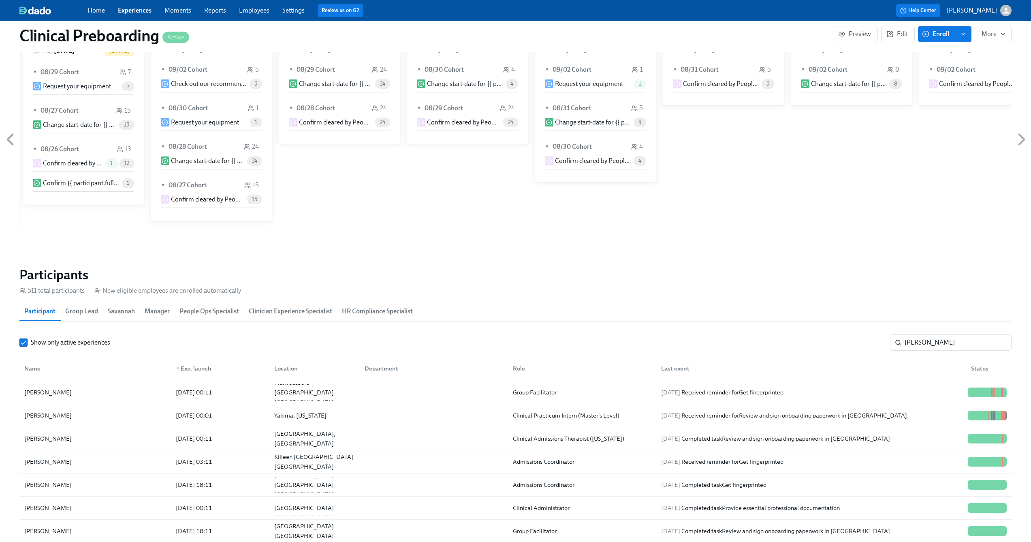
scroll to position [653, 0]
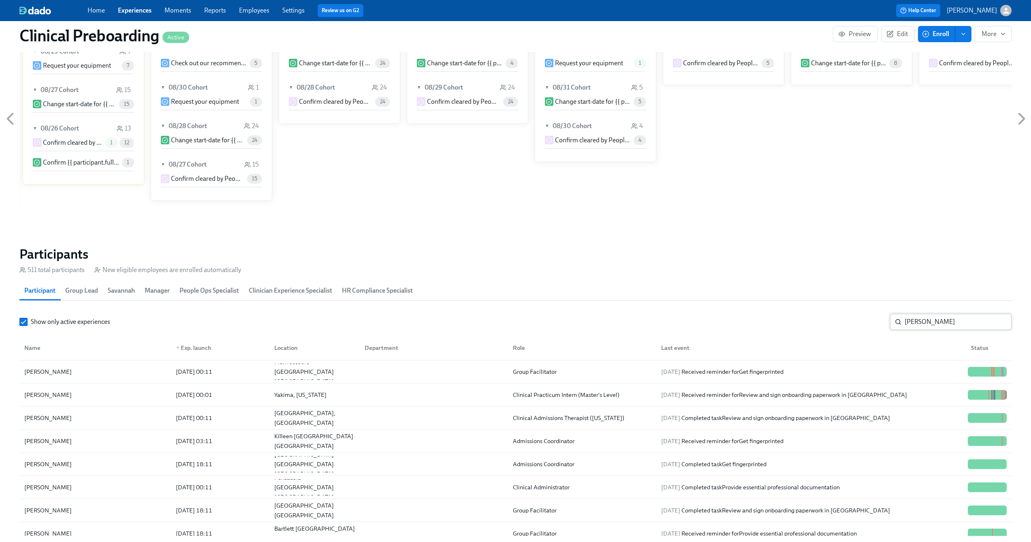
click at [912, 322] on input "ann" at bounding box center [958, 322] width 107 height 16
paste input "Star Brice-Black"
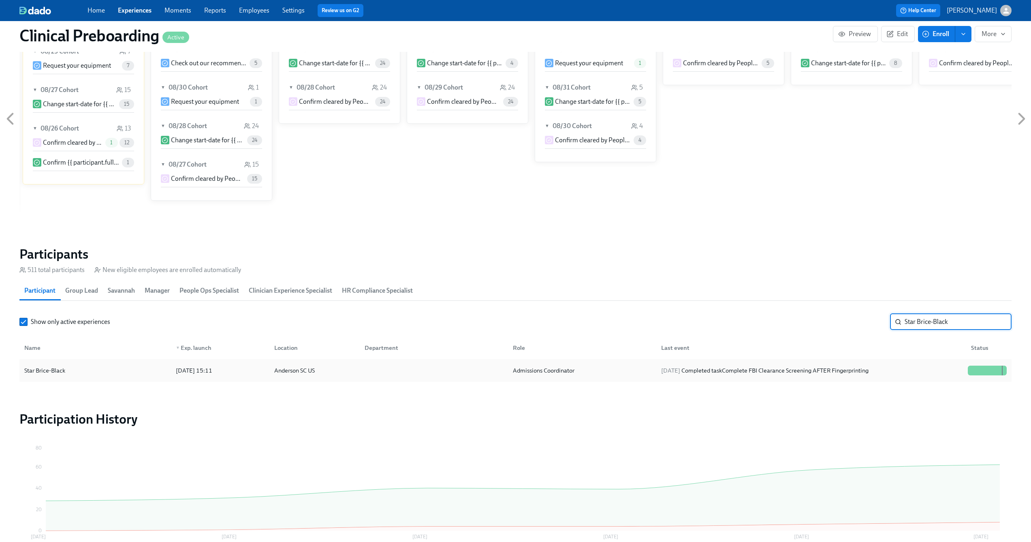
type input "Star Brice-Black"
click at [328, 370] on div "Anderson SC US" at bounding box center [313, 370] width 90 height 16
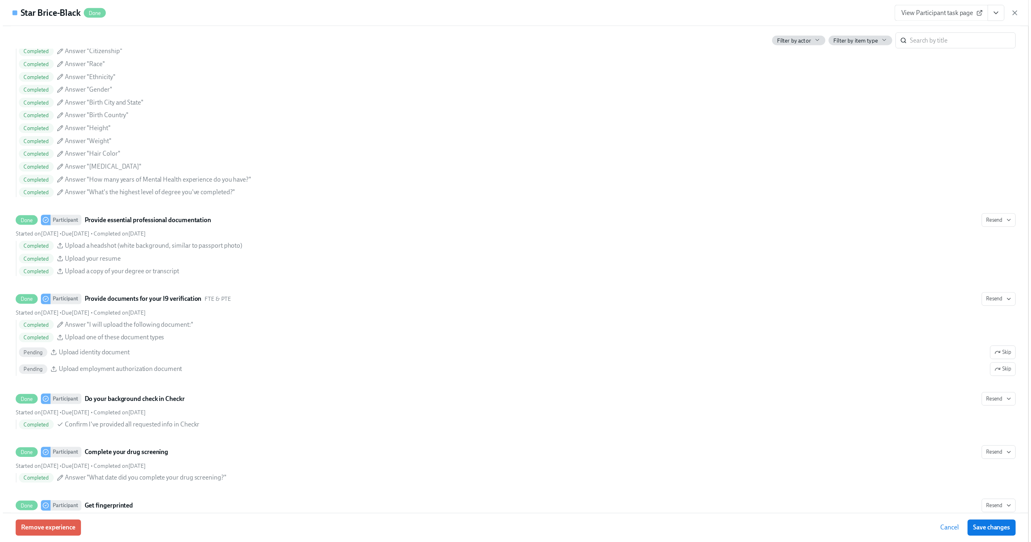
scroll to position [272, 0]
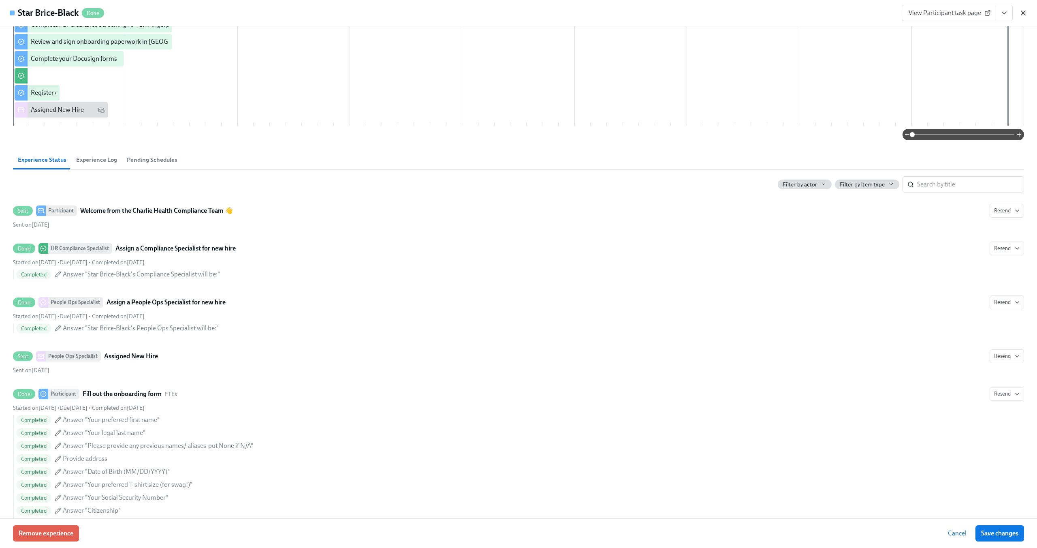
click at [1024, 12] on icon "button" at bounding box center [1023, 13] width 4 height 4
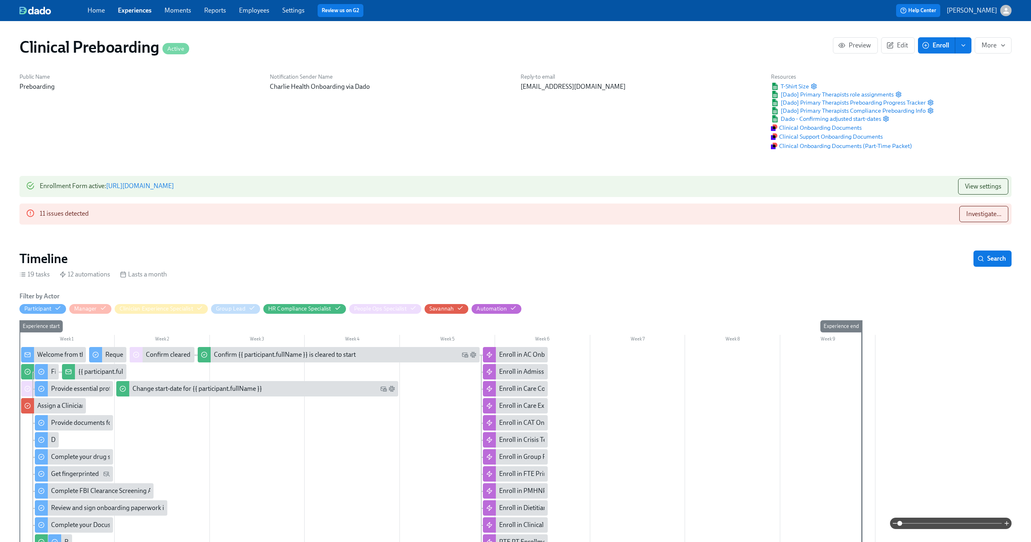
click at [270, 10] on div "Home Experiences Moments Reports Employees Settings Review us on G2" at bounding box center [319, 10] width 462 height 13
click at [262, 9] on link "Employees" at bounding box center [254, 10] width 30 height 8
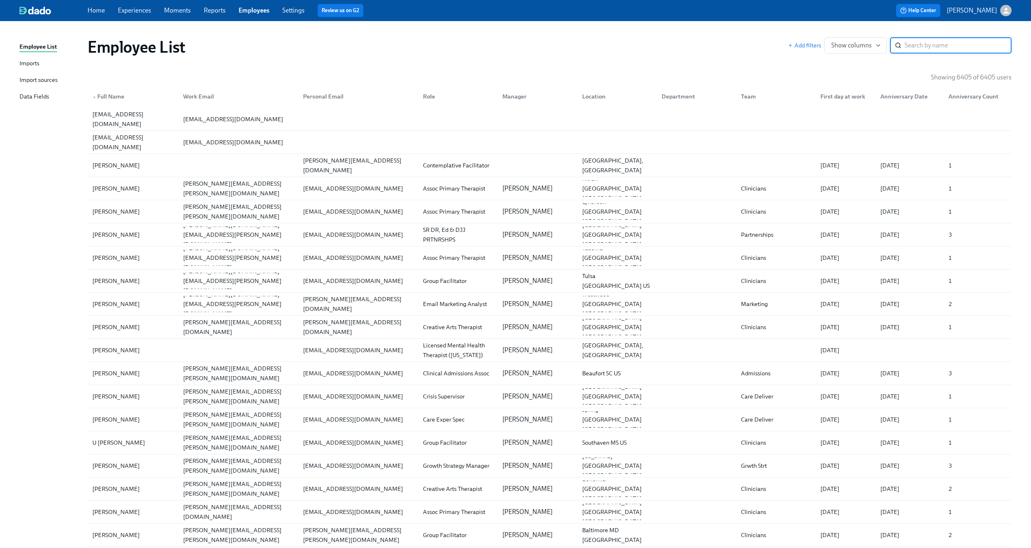
click at [955, 50] on input "search" at bounding box center [958, 45] width 107 height 16
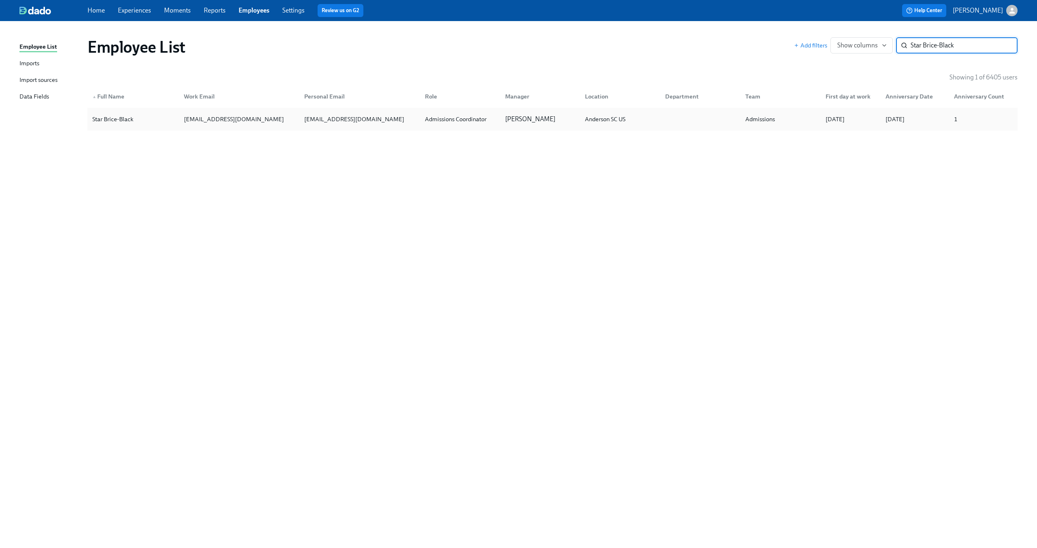
type input "Star Brice-Black"
click at [364, 113] on div "sblack8540@yahoo.com" at bounding box center [358, 119] width 121 height 16
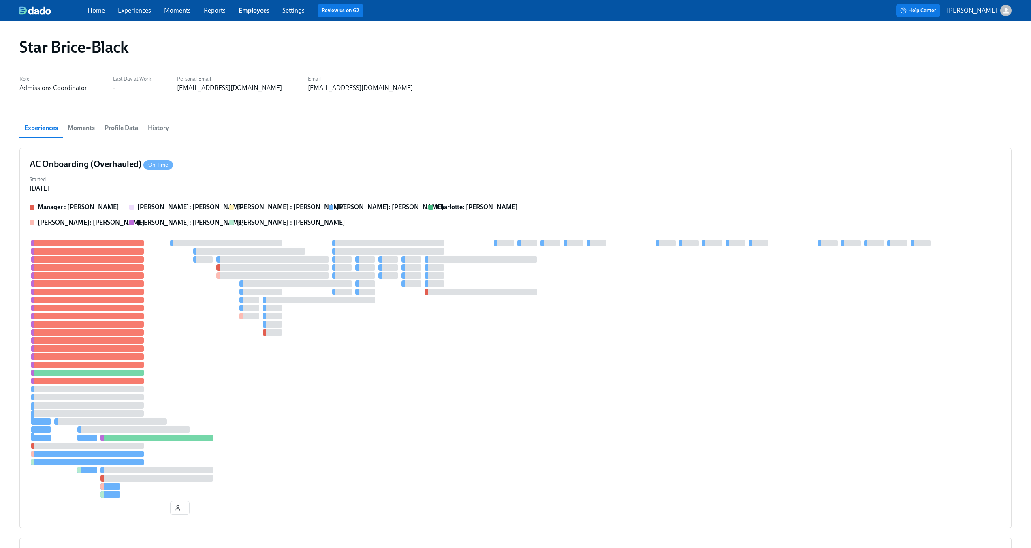
click at [117, 133] on span "Profile Data" at bounding box center [122, 127] width 34 height 11
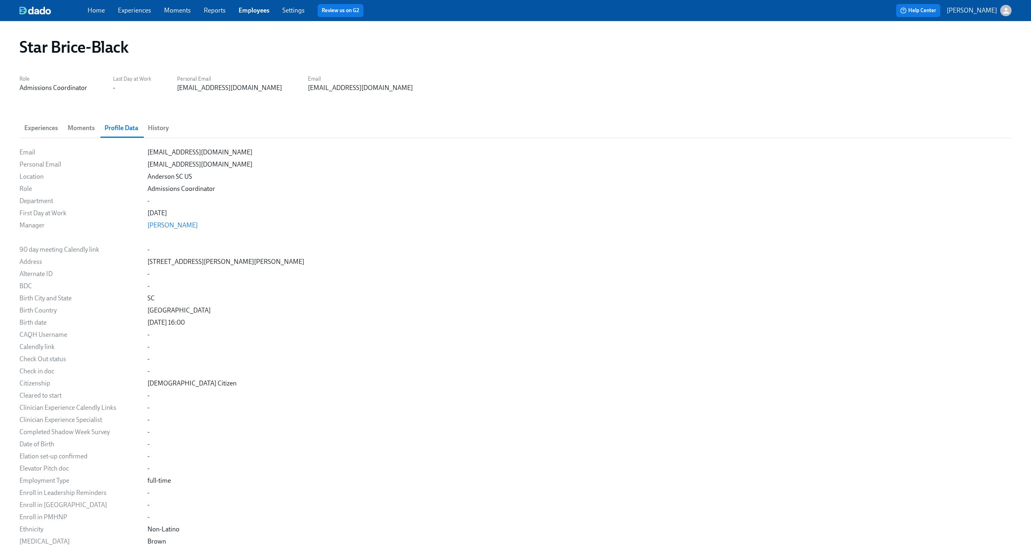
click at [172, 128] on button "History" at bounding box center [158, 127] width 31 height 19
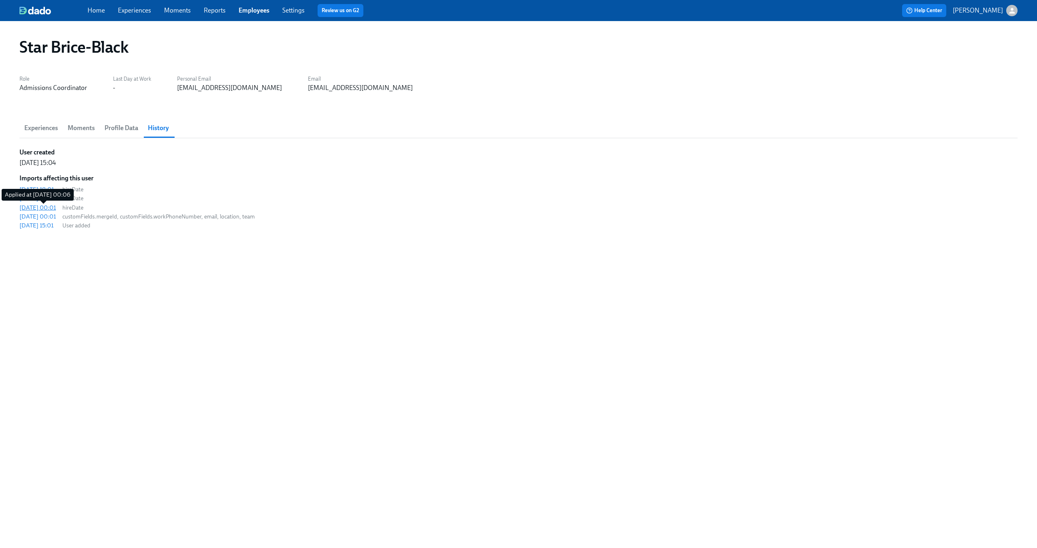
click at [47, 206] on div "2025/08/23 00:01" at bounding box center [37, 207] width 36 height 8
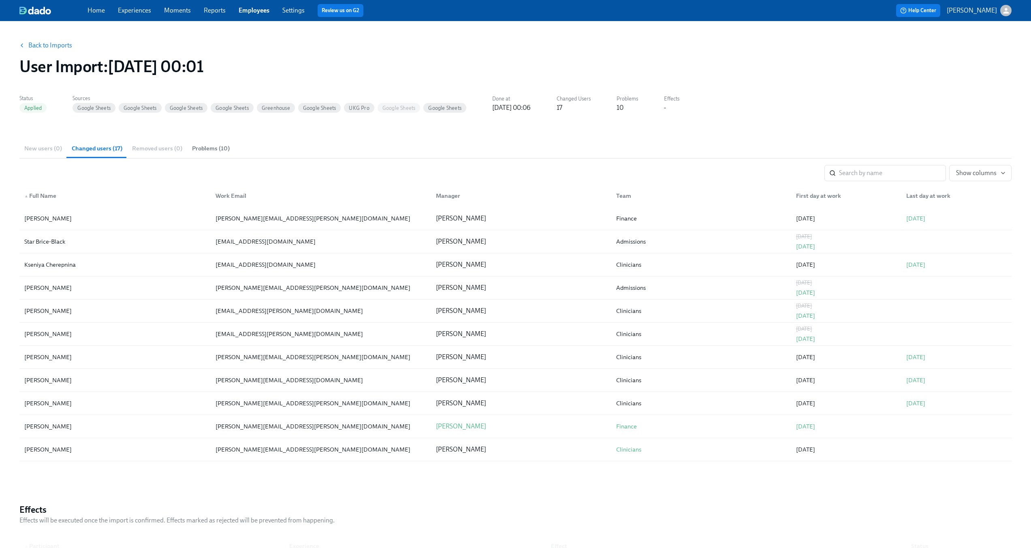
click at [113, 147] on span "Changed users (17)" at bounding box center [97, 148] width 51 height 9
click at [298, 241] on div "star.briceblack@charliehealth.com" at bounding box center [266, 242] width 100 height 10
click at [897, 181] on input "search" at bounding box center [892, 173] width 107 height 16
paste input "Star Brice-Black"
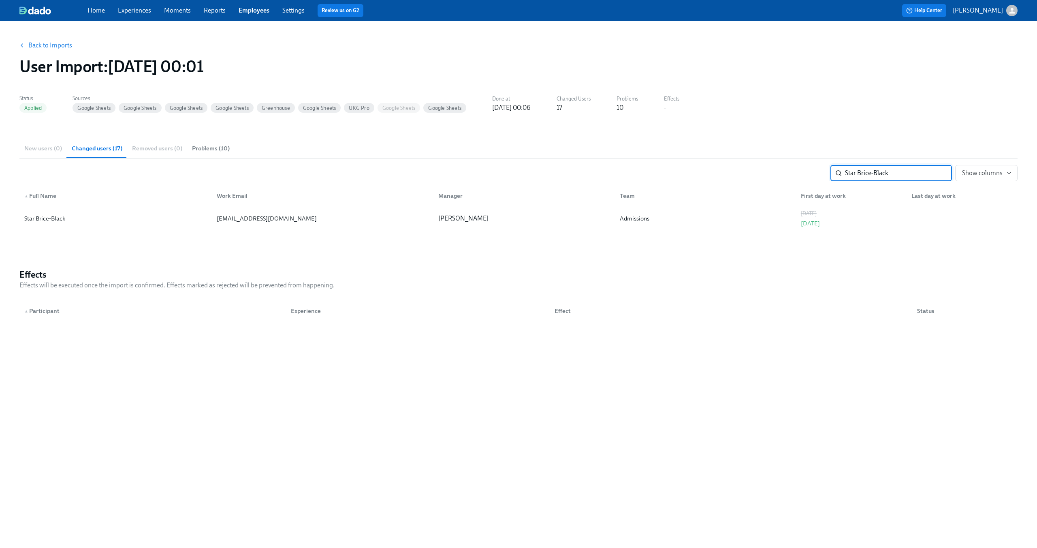
type input "Star Brice-Black"
click at [34, 48] on link "Back to Imports" at bounding box center [50, 45] width 44 height 8
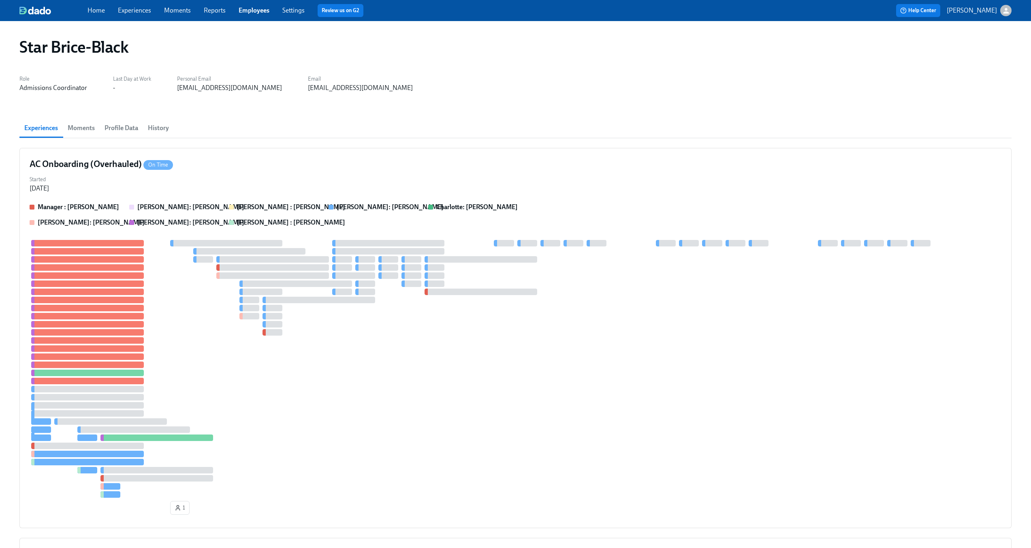
click at [261, 12] on link "Employees" at bounding box center [254, 10] width 31 height 8
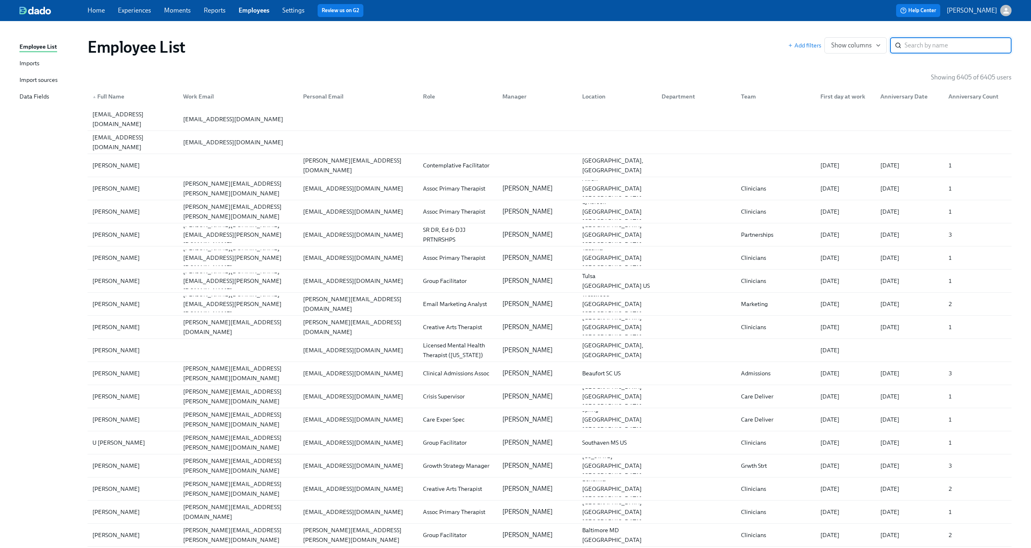
click at [941, 45] on input "search" at bounding box center [958, 45] width 107 height 16
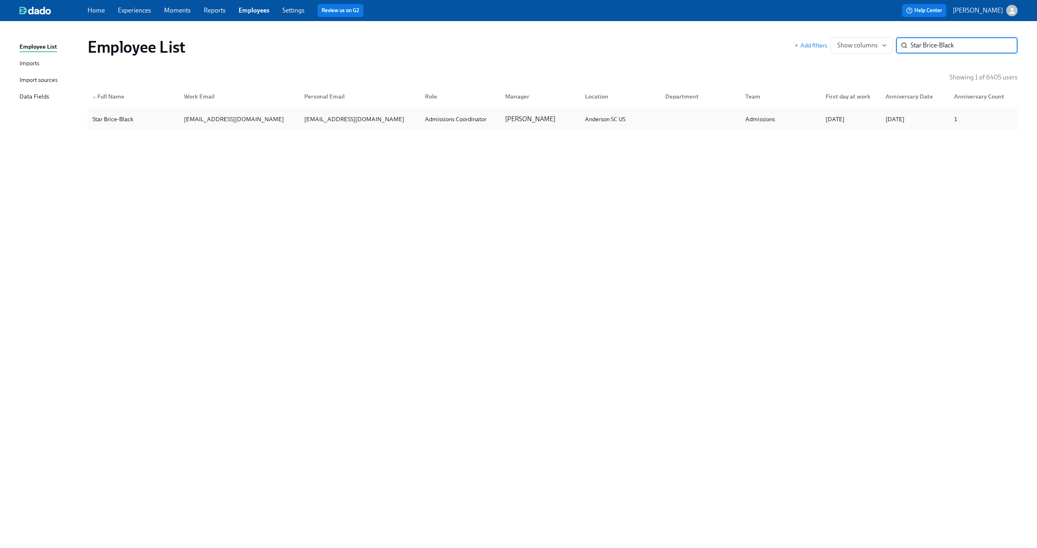
type input "Star Brice-Black"
click at [272, 118] on div "star.briceblack@charliehealth.com" at bounding box center [234, 119] width 107 height 10
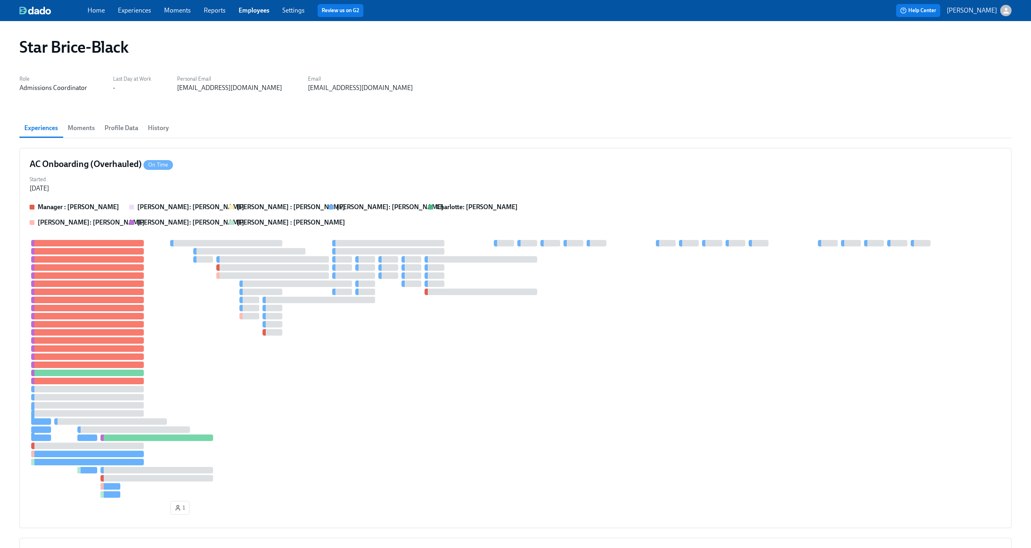
click at [166, 126] on span "History" at bounding box center [158, 127] width 21 height 11
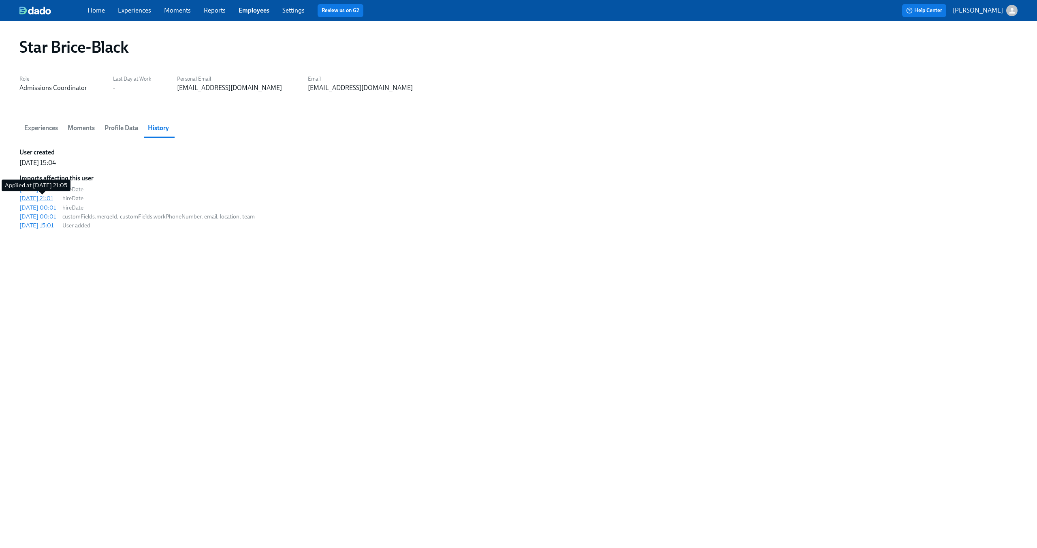
click at [50, 200] on div "2025/08/25 21:01" at bounding box center [36, 198] width 34 height 8
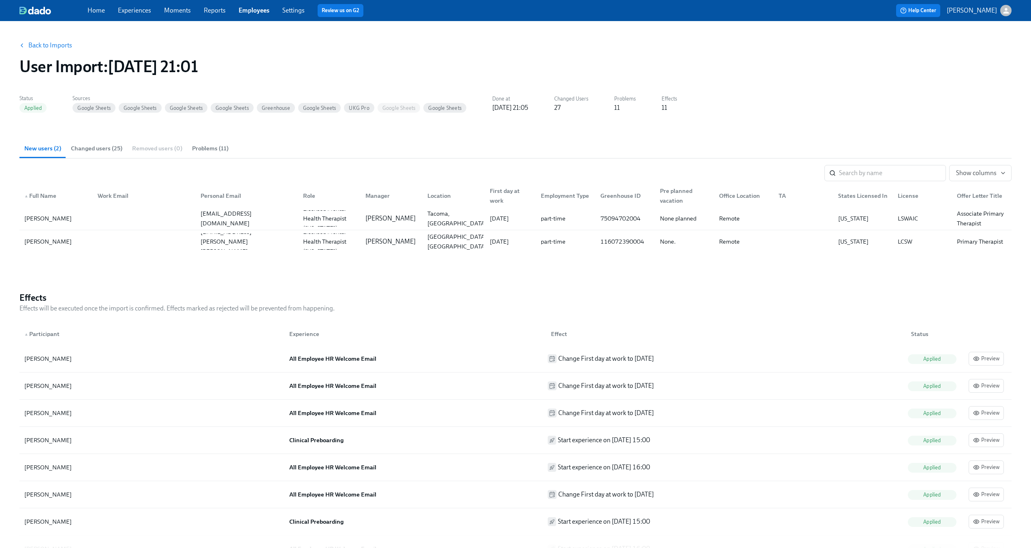
click at [113, 150] on span "Changed users (25)" at bounding box center [96, 148] width 51 height 9
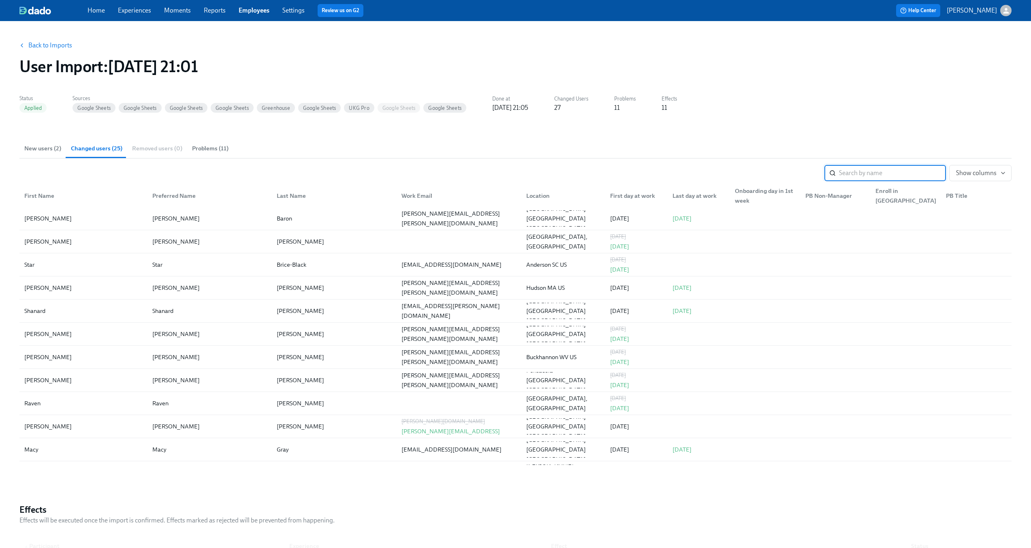
click at [902, 173] on input "search" at bounding box center [892, 173] width 107 height 16
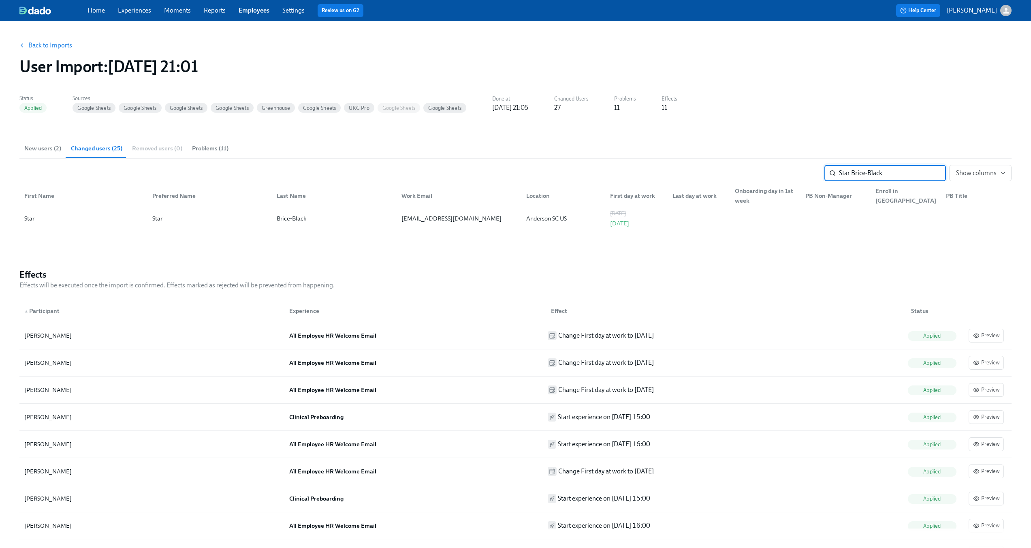
type input "Star Brice-Black"
click at [45, 45] on link "Back to Imports" at bounding box center [50, 45] width 44 height 8
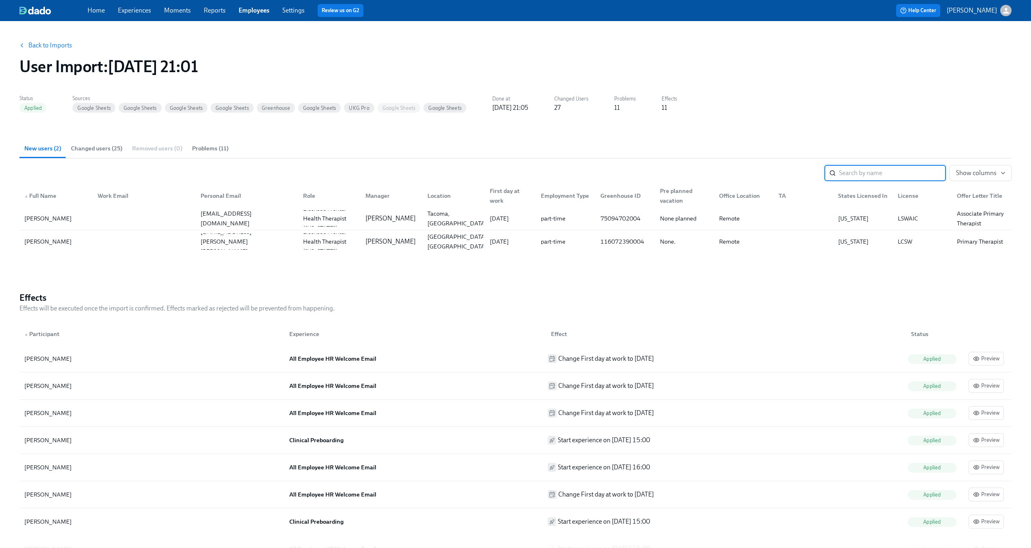
click at [254, 11] on link "Employees" at bounding box center [254, 10] width 31 height 8
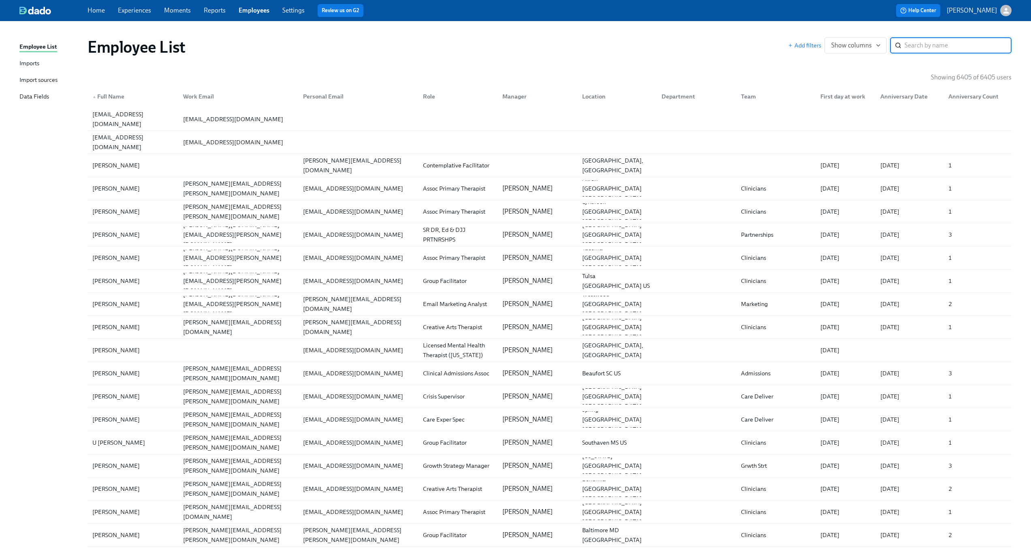
click at [254, 11] on link "Employees" at bounding box center [254, 10] width 31 height 8
click at [945, 48] on input "search" at bounding box center [958, 45] width 107 height 16
paste input "Star Brice-Black"
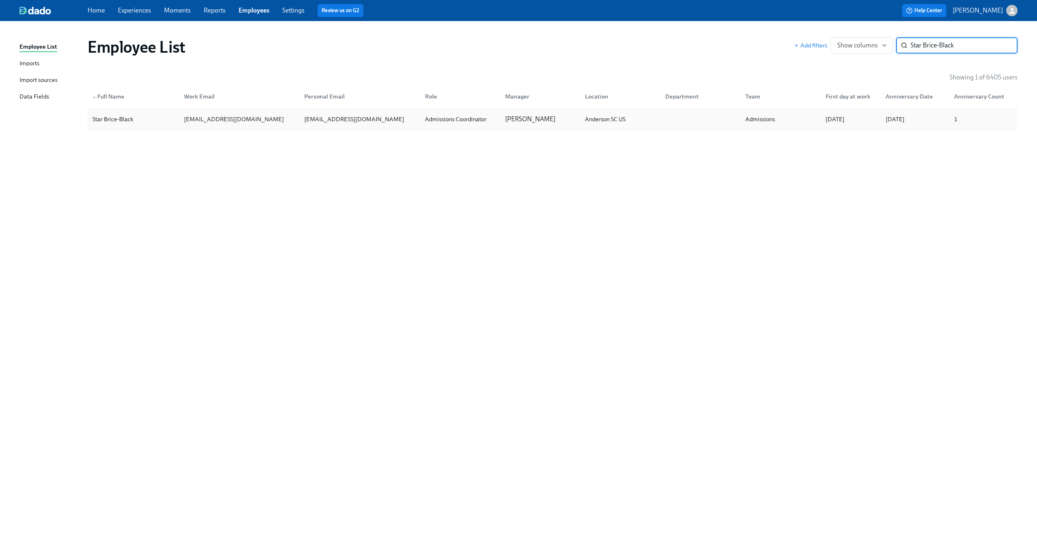
type input "Star Brice-Black"
click at [410, 115] on div "sblack8540@yahoo.com" at bounding box center [358, 119] width 121 height 16
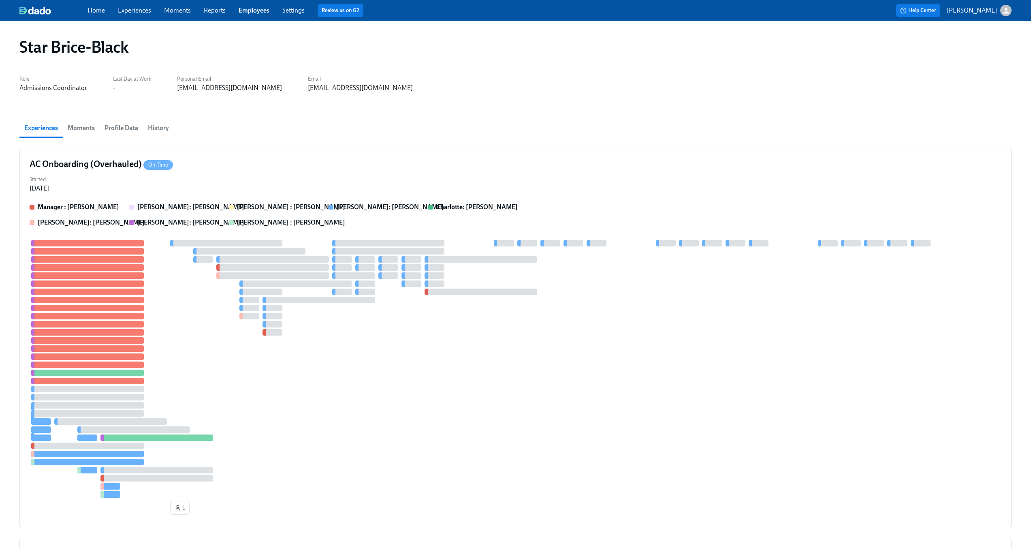
click at [125, 129] on span "Profile Data" at bounding box center [122, 127] width 34 height 11
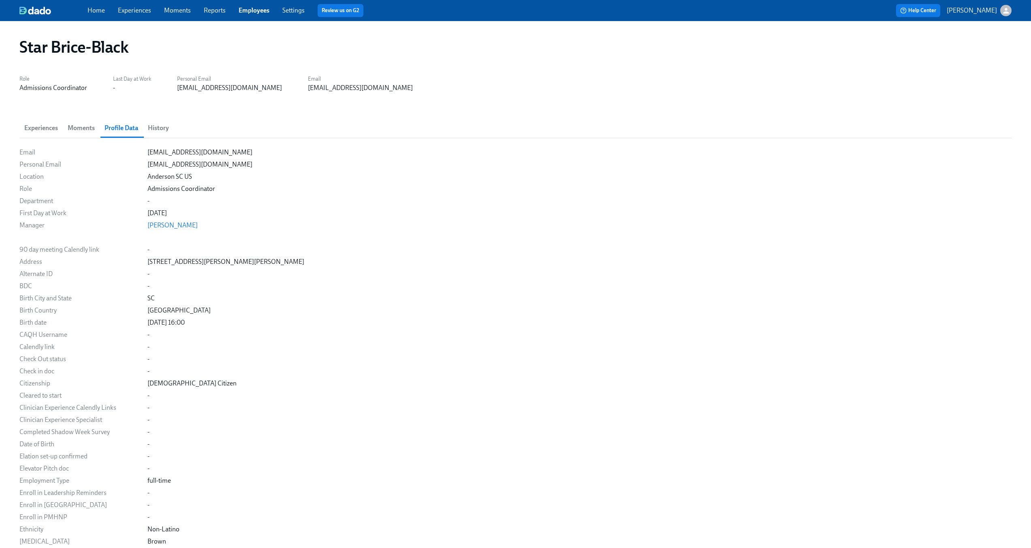
click at [154, 128] on span "History" at bounding box center [158, 127] width 21 height 11
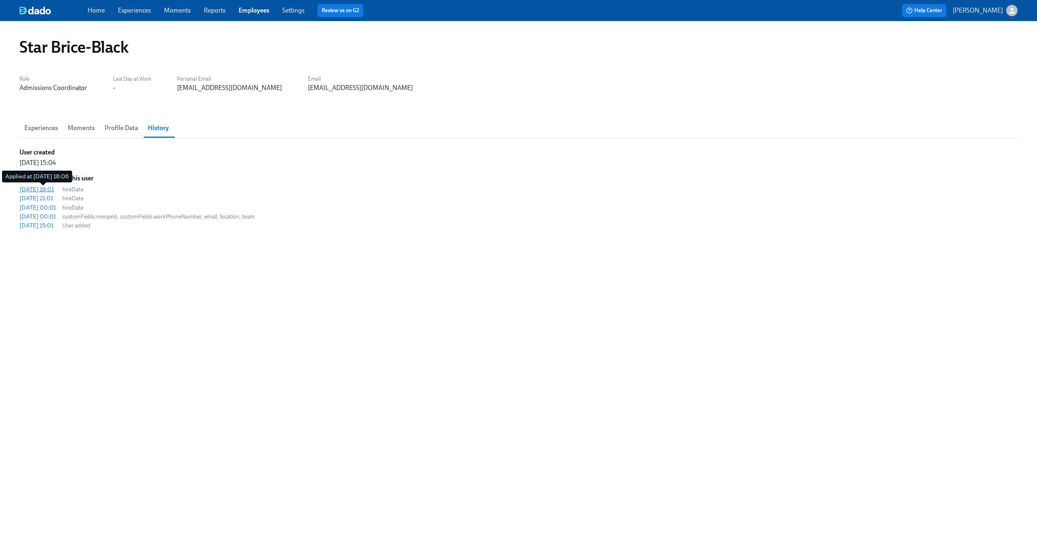
click at [49, 189] on div "2025/08/29 18:01" at bounding box center [36, 189] width 34 height 8
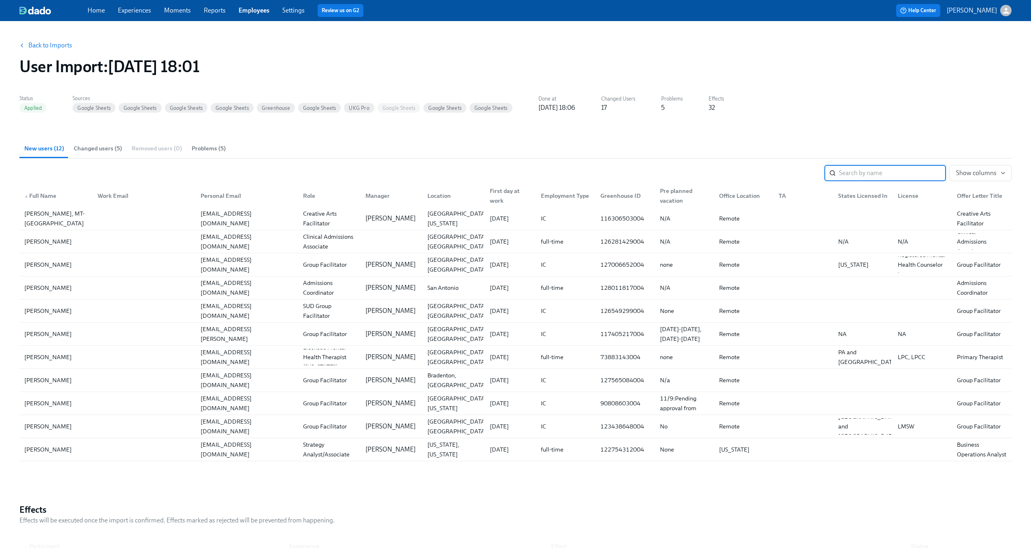
click at [876, 179] on input "search" at bounding box center [892, 173] width 107 height 16
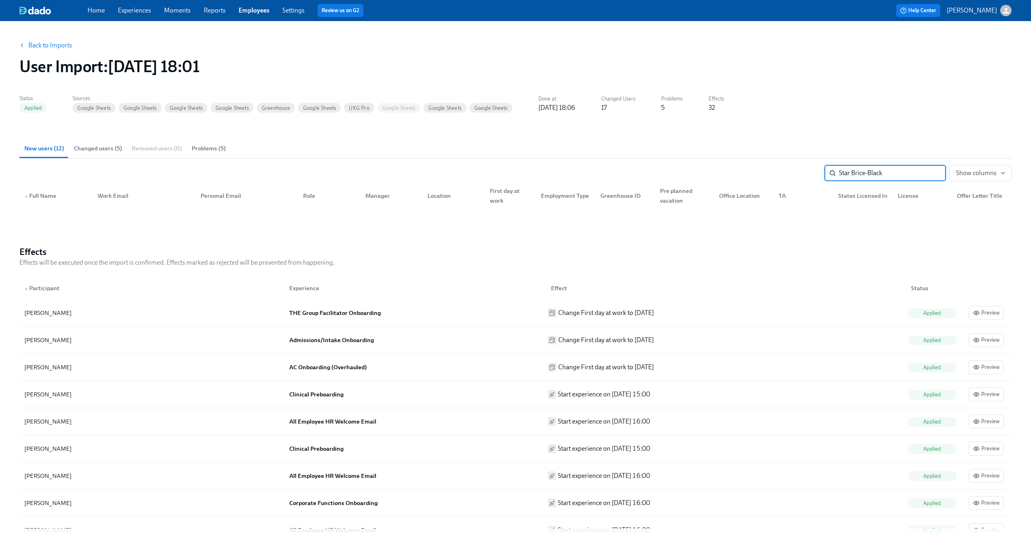
type input "Star Brice-Black"
click at [101, 152] on span "Changed users (5)" at bounding box center [98, 148] width 48 height 9
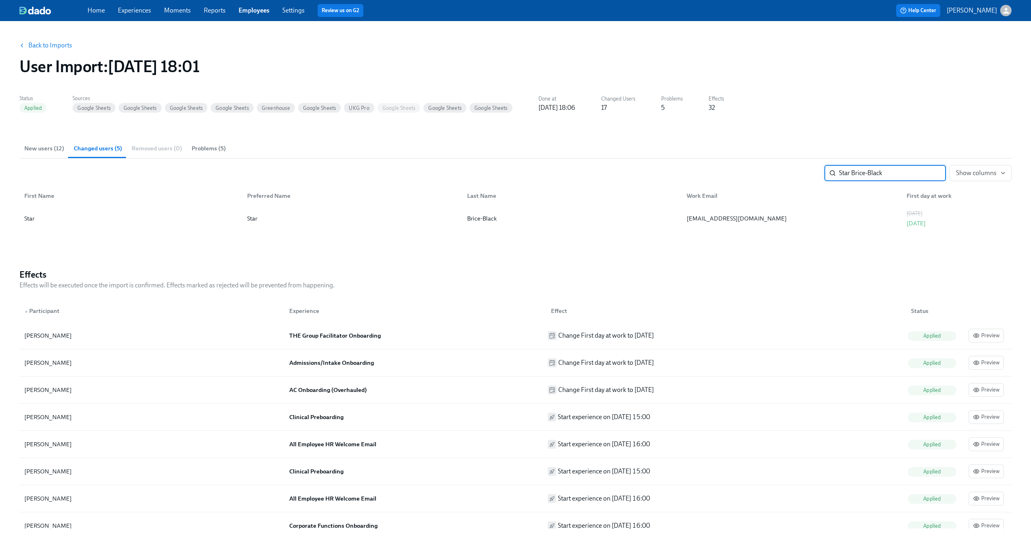
click at [43, 41] on button "Back to Imports" at bounding box center [46, 45] width 63 height 16
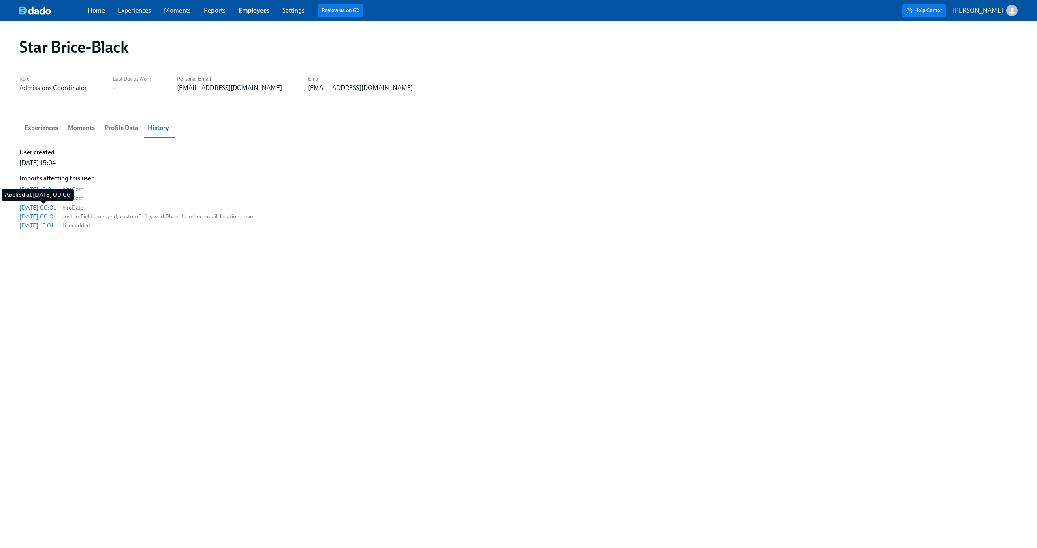
click at [47, 206] on div "2025/08/23 00:01" at bounding box center [37, 207] width 36 height 8
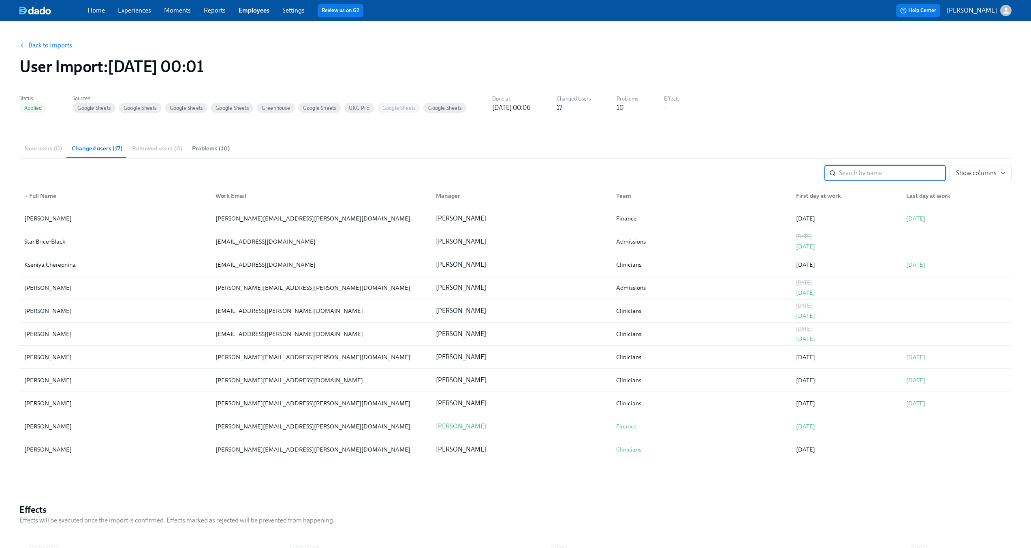
click at [50, 47] on link "Back to Imports" at bounding box center [50, 45] width 44 height 8
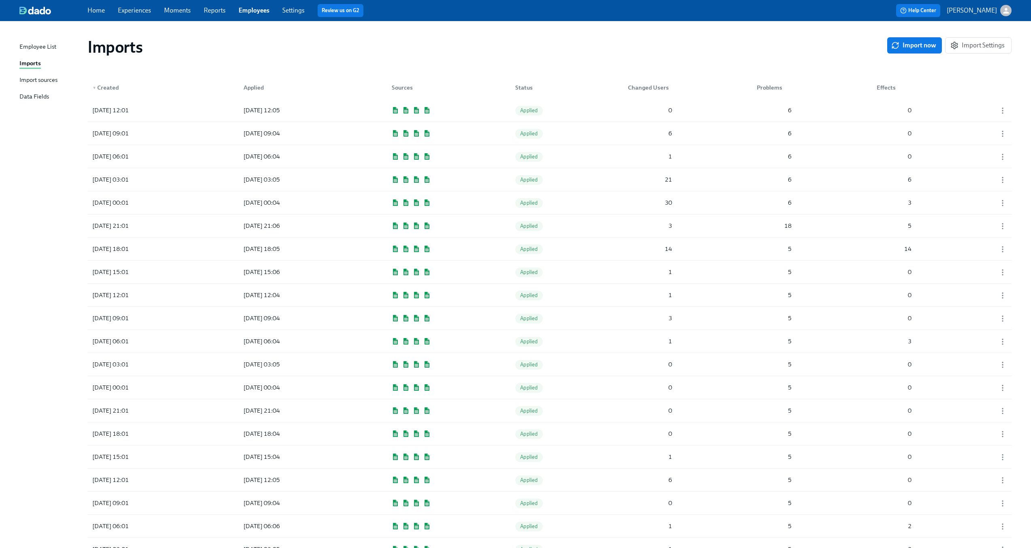
click at [261, 8] on link "Employees" at bounding box center [254, 10] width 31 height 8
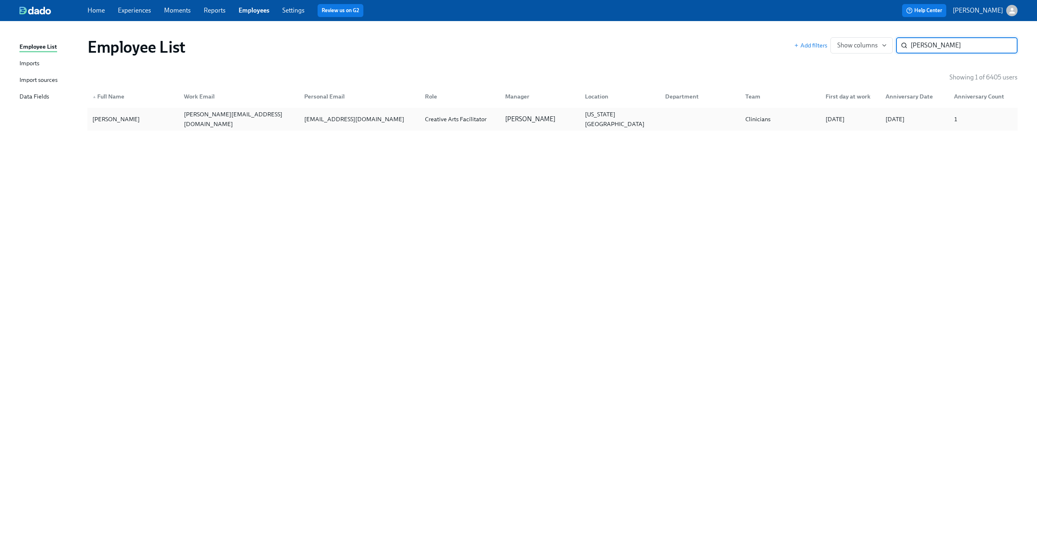
type input "Rebecca Lermsider"
click at [347, 120] on div "rebeccalermsider@gmail.com" at bounding box center [354, 119] width 107 height 10
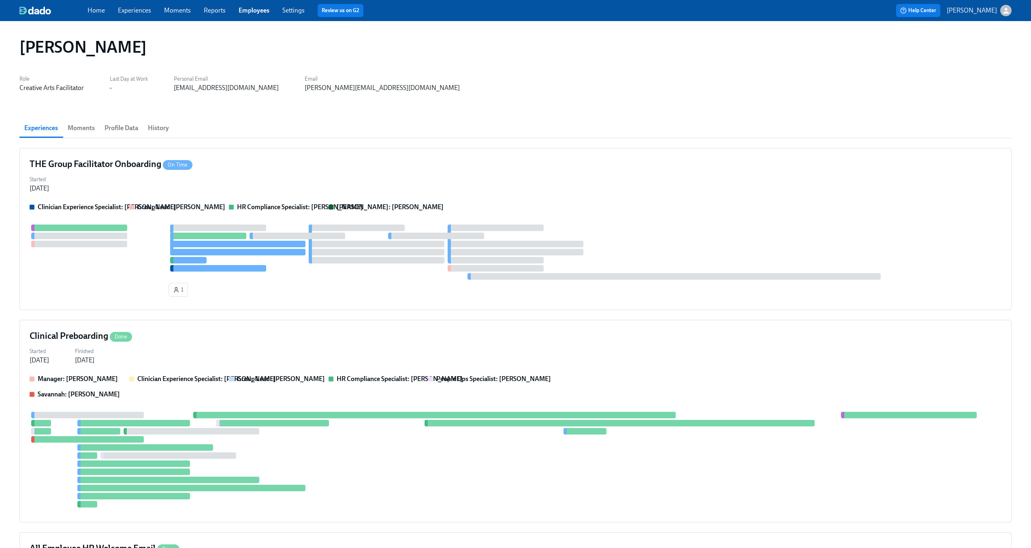
click at [173, 129] on button "History" at bounding box center [158, 127] width 31 height 19
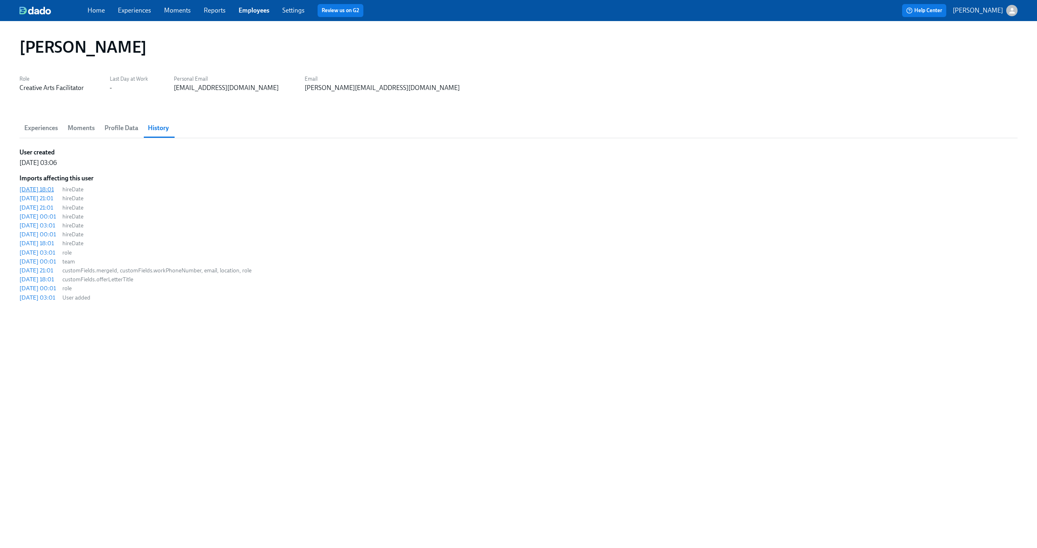
click at [51, 190] on div "2025/08/29 18:01" at bounding box center [36, 189] width 34 height 8
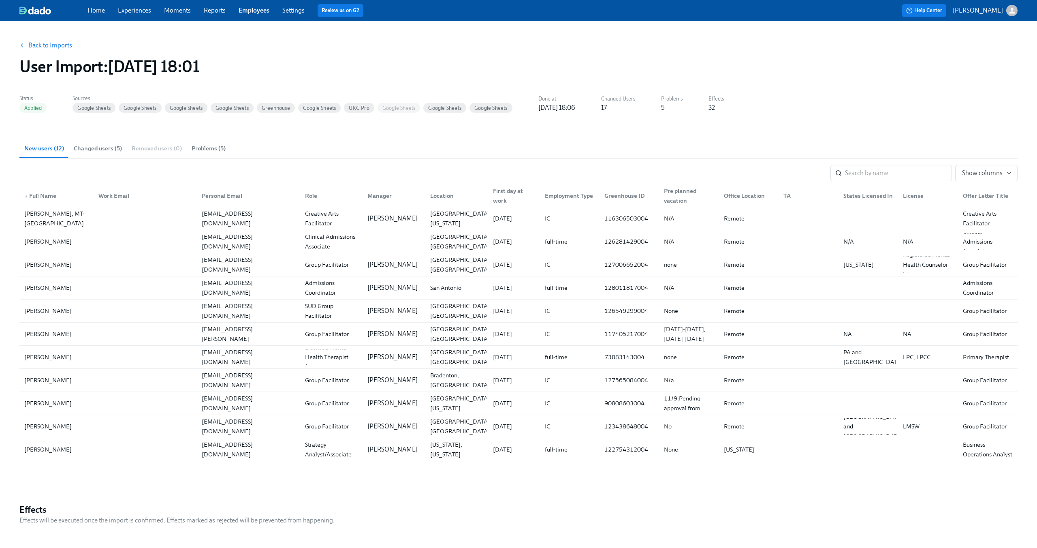
click at [100, 150] on span "Changed users (5)" at bounding box center [98, 148] width 48 height 9
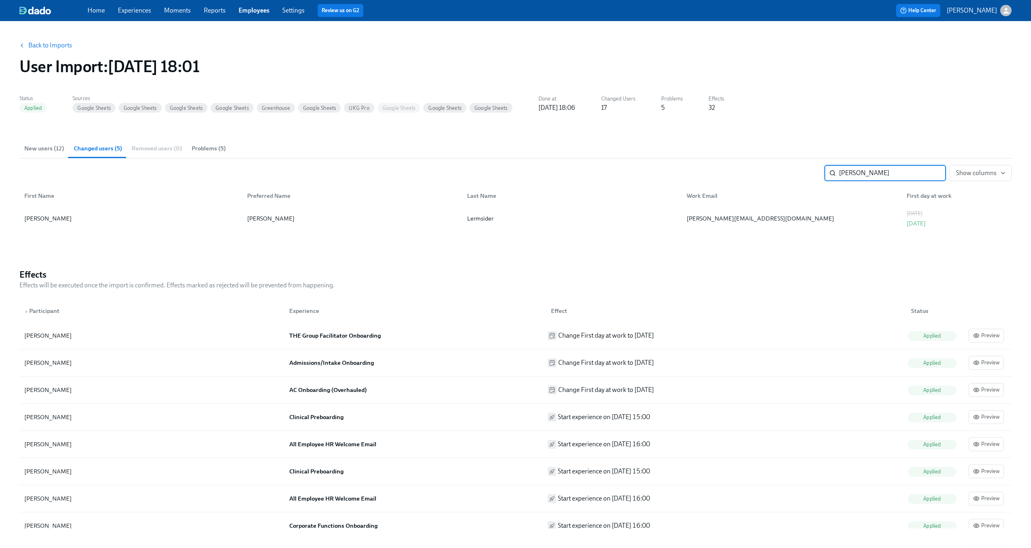
type input "Rebecca Lermsider"
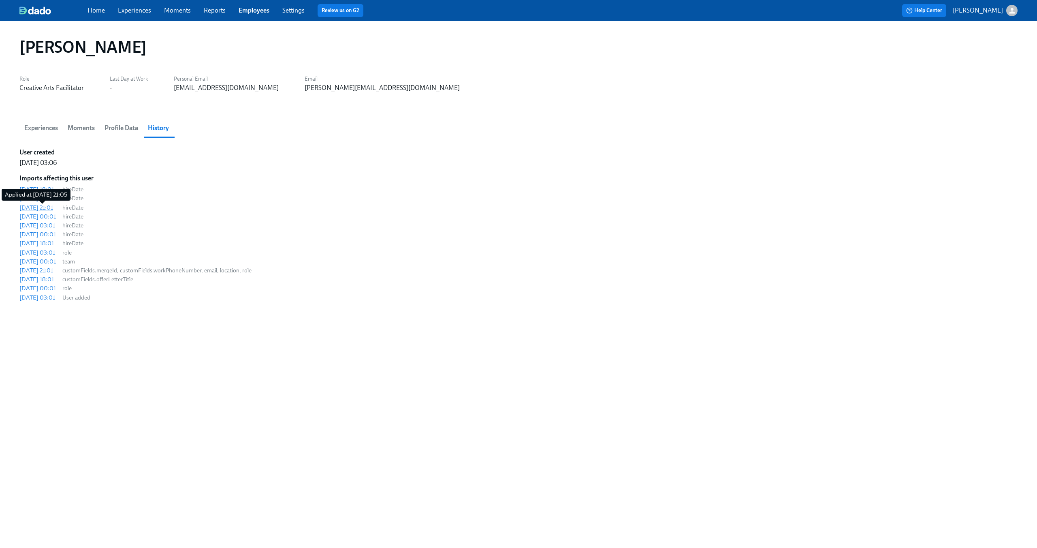
click at [53, 209] on div "2025/08/25 21:01" at bounding box center [36, 207] width 34 height 8
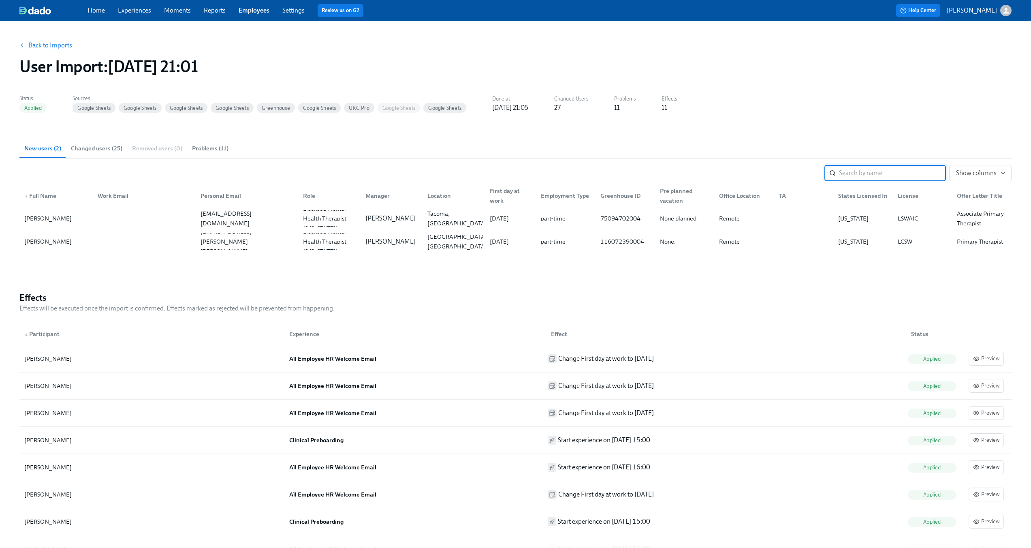
click at [859, 171] on input "search" at bounding box center [892, 173] width 107 height 16
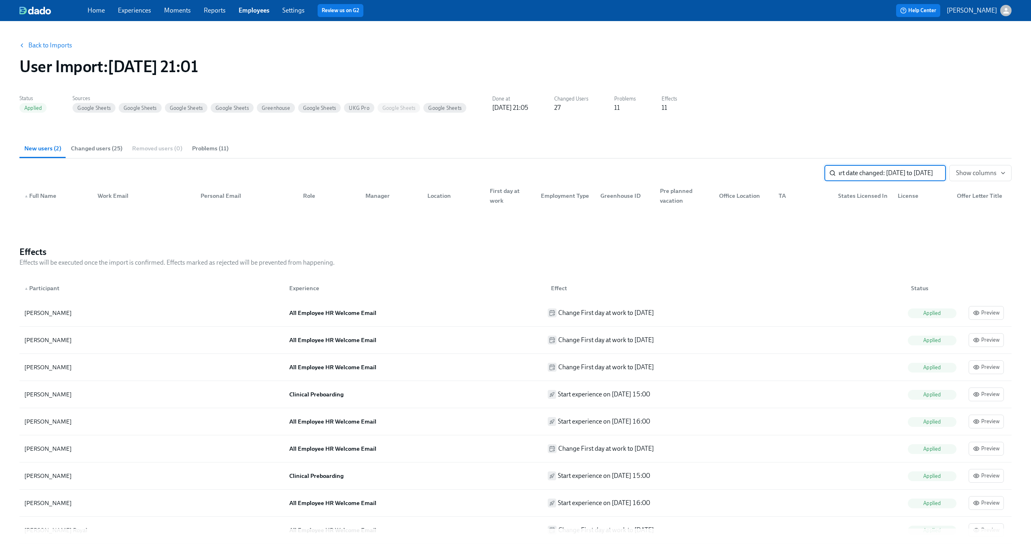
type input "Start date changed: 2/9/25 to 26/8/25"
click at [104, 151] on span "Changed users (25)" at bounding box center [96, 148] width 51 height 9
click at [47, 146] on span "New users (2)" at bounding box center [42, 148] width 37 height 9
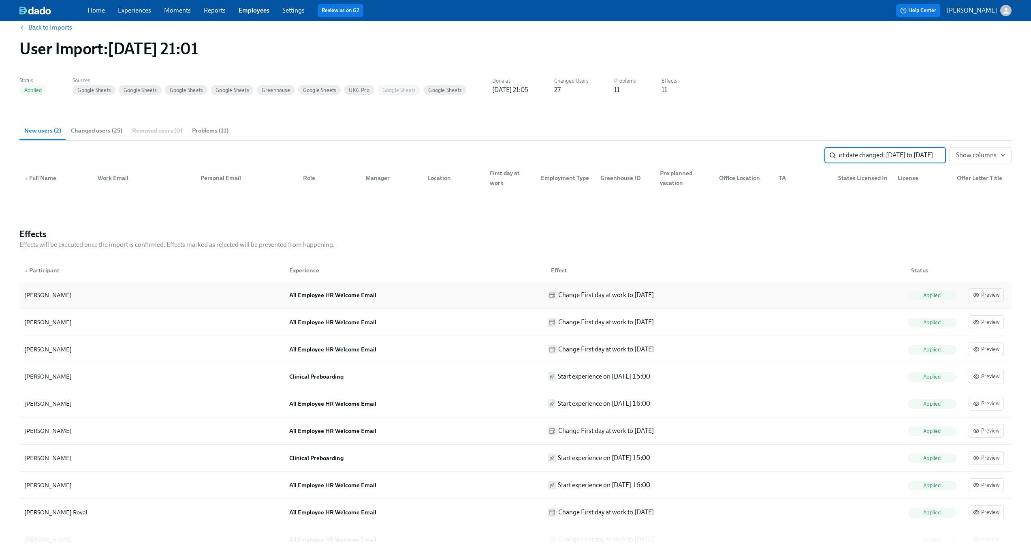
scroll to position [21, 0]
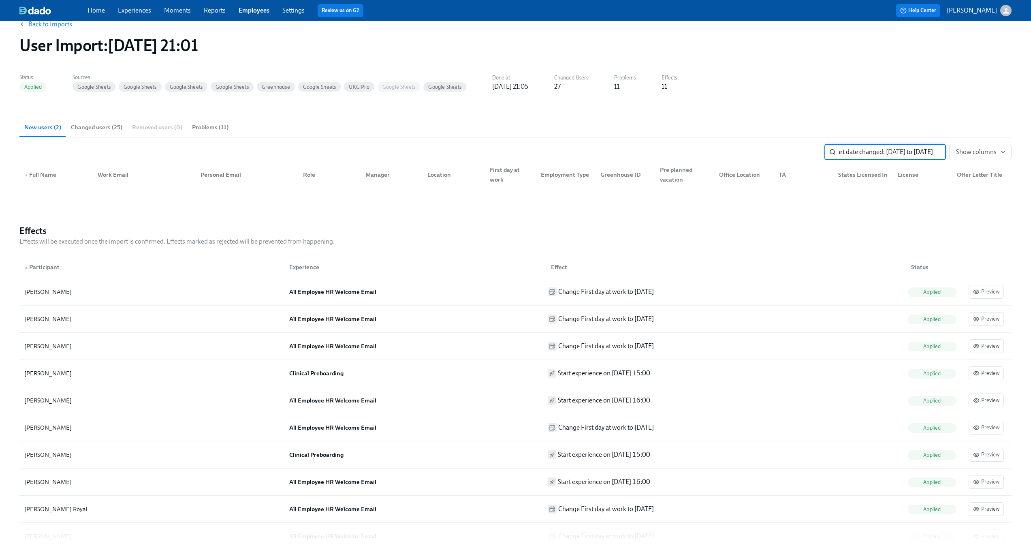
click at [933, 152] on input "Start date changed: 2/9/25 to 26/8/25" at bounding box center [892, 152] width 107 height 16
type input "rebecc"
click at [112, 120] on button "Changed users (25)" at bounding box center [96, 127] width 61 height 19
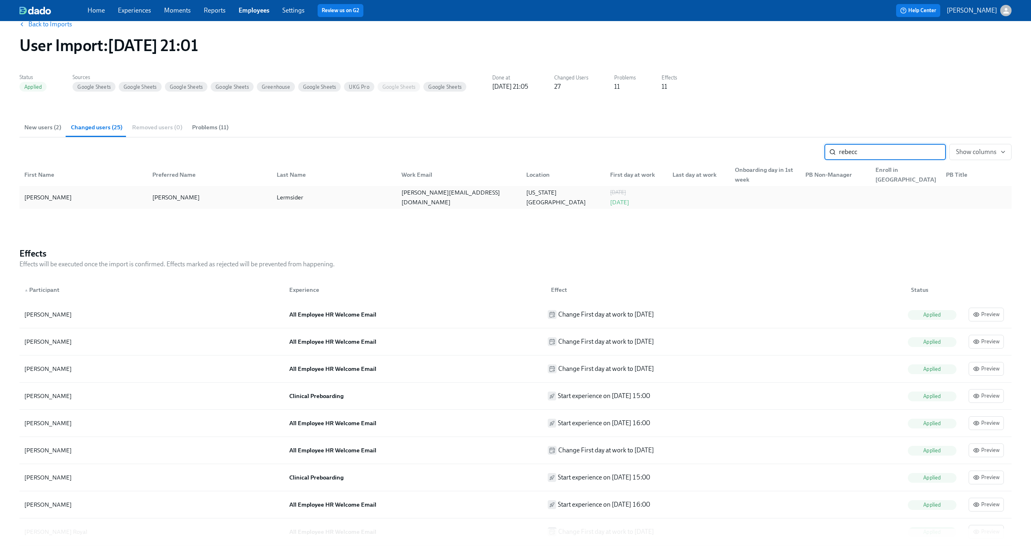
click at [105, 194] on div "Rebecca" at bounding box center [83, 197] width 125 height 16
click at [561, 202] on div "Port Washington NY US" at bounding box center [563, 197] width 75 height 39
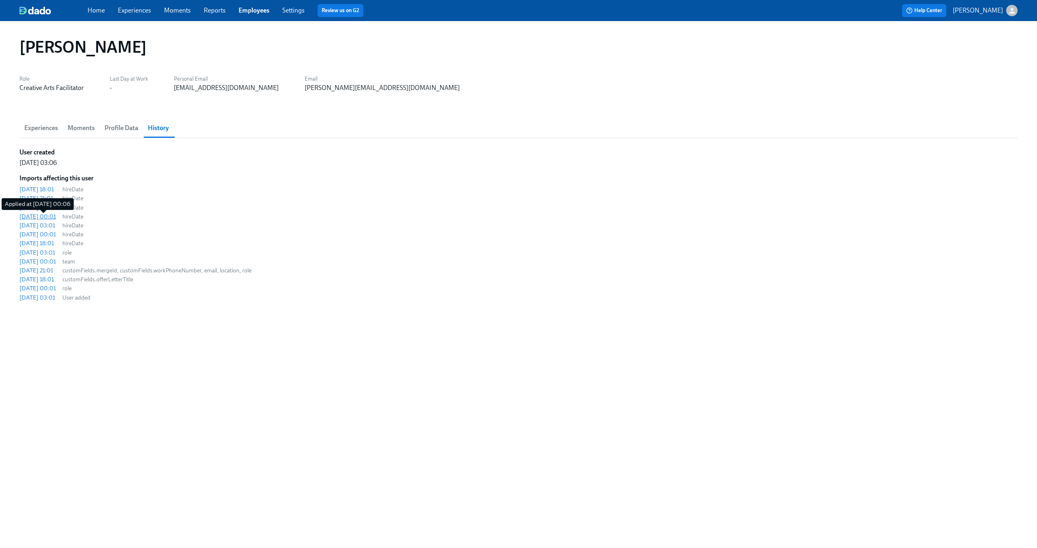
click at [50, 216] on div "2025/08/23 00:01" at bounding box center [37, 216] width 36 height 8
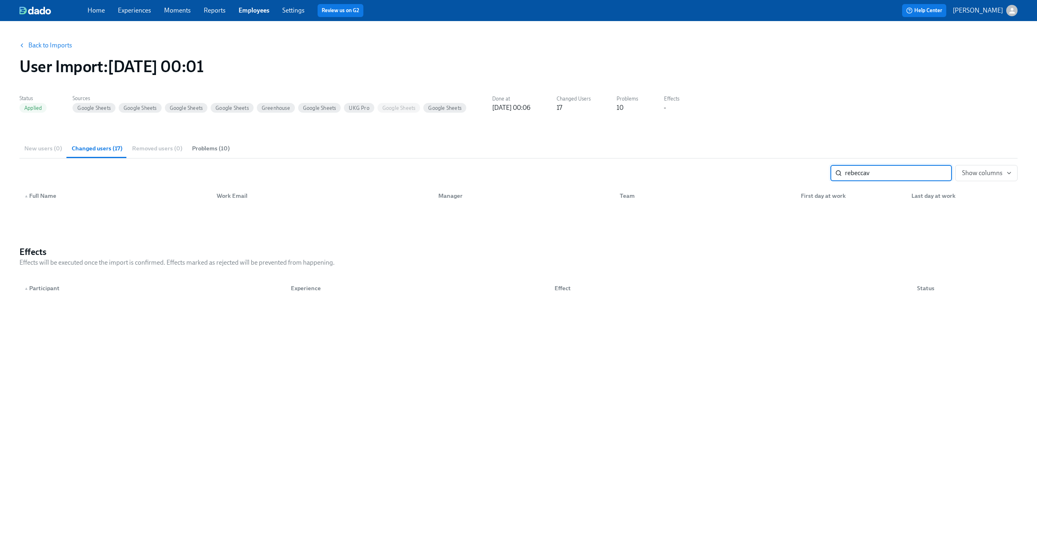
type input "rebeccav"
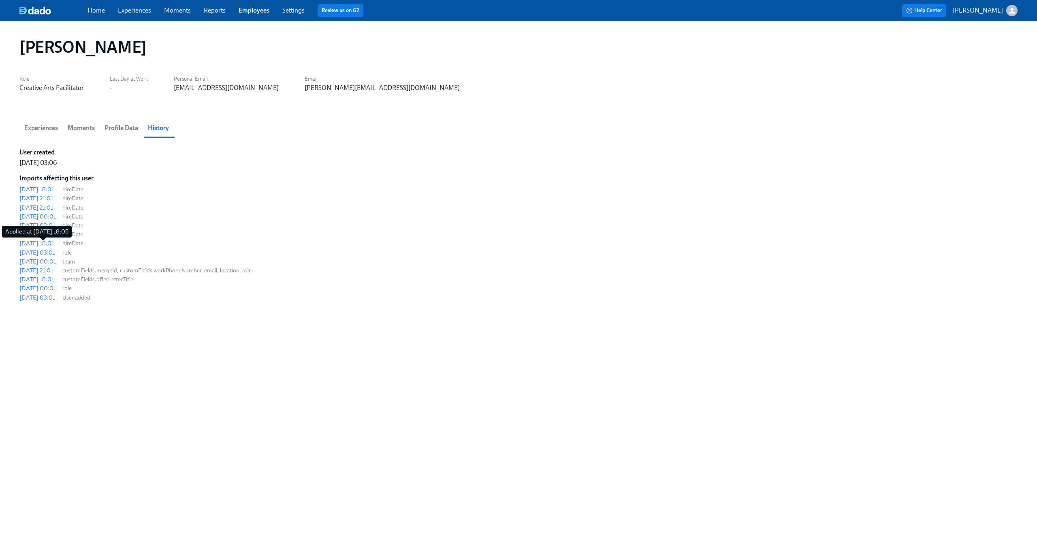
click at [54, 246] on div "2025/08/18 18:01" at bounding box center [36, 243] width 34 height 8
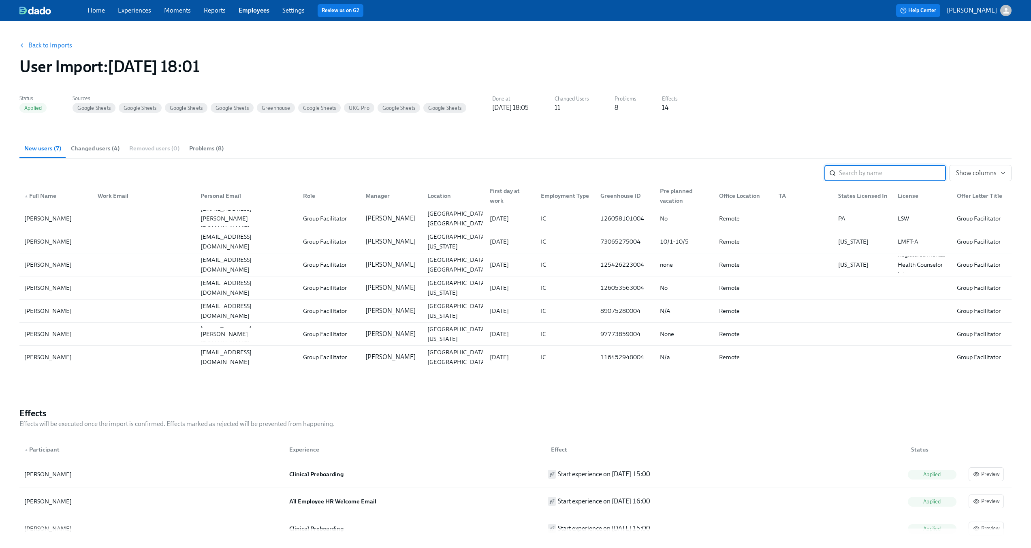
click at [95, 147] on span "Changed users (4)" at bounding box center [95, 148] width 49 height 9
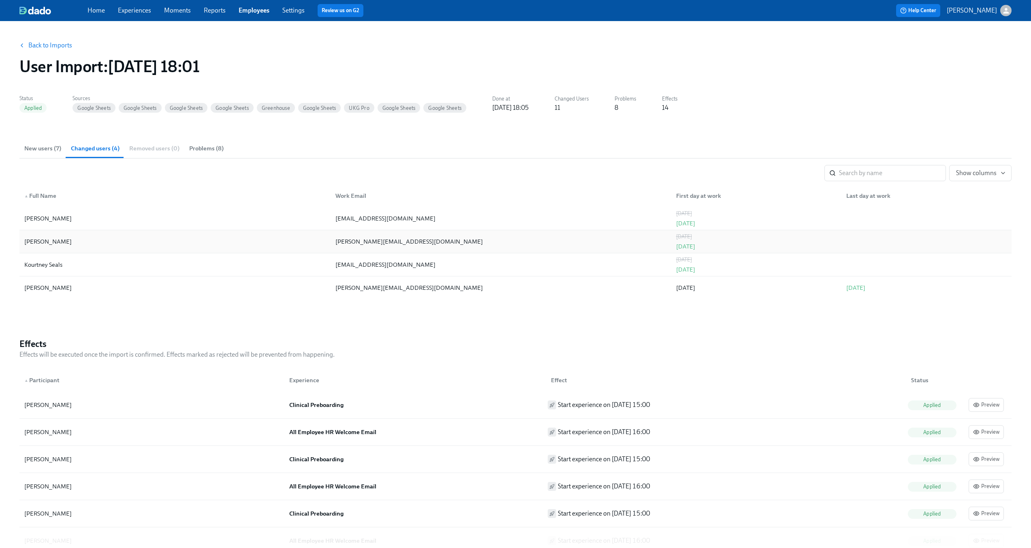
click at [200, 239] on div "Rebecca Lermsider" at bounding box center [175, 241] width 308 height 16
click at [695, 238] on div "08/19/2025" at bounding box center [685, 237] width 19 height 10
click at [26, 41] on button "Back to Imports" at bounding box center [46, 45] width 63 height 16
click at [33, 49] on button "Back to Imports" at bounding box center [46, 45] width 63 height 16
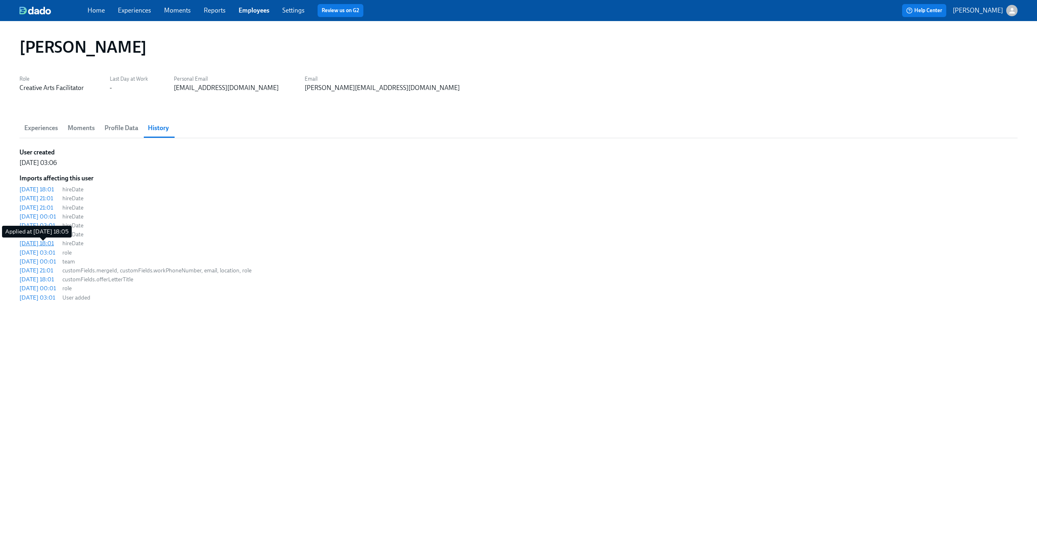
click at [50, 244] on div "2025/08/18 18:01" at bounding box center [36, 243] width 34 height 8
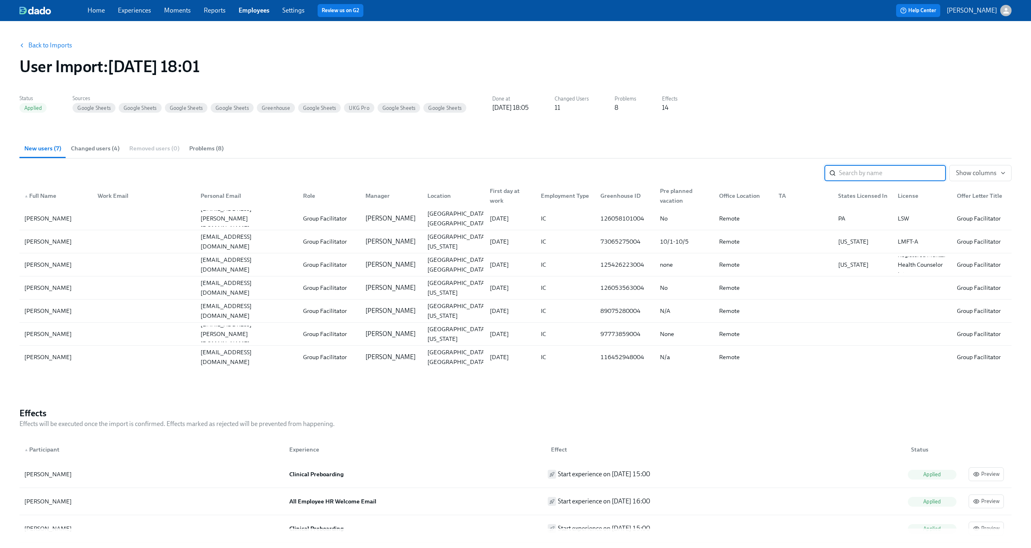
click at [859, 175] on input "search" at bounding box center [892, 173] width 107 height 16
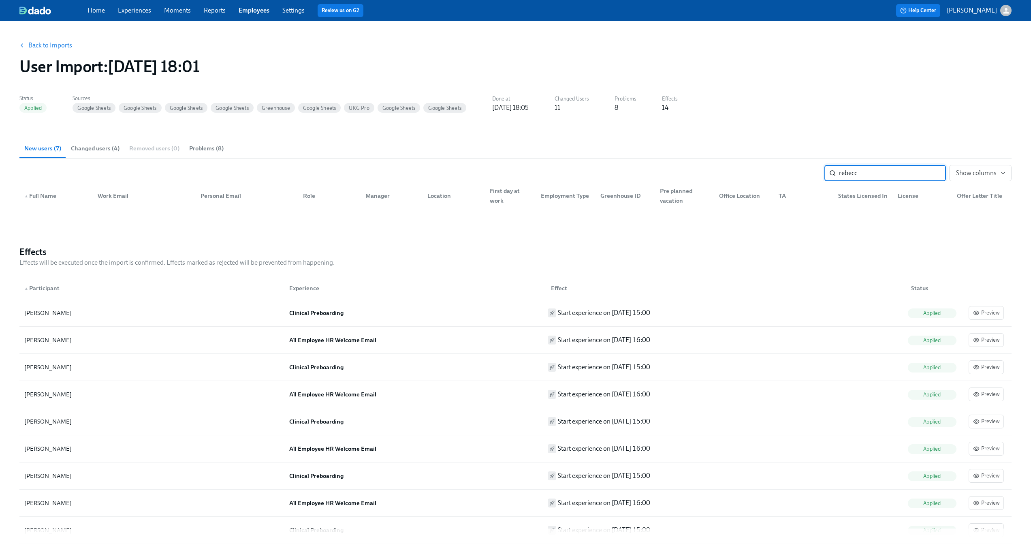
type input "rebecc"
click at [96, 147] on span "Changed users (4)" at bounding box center [95, 148] width 49 height 9
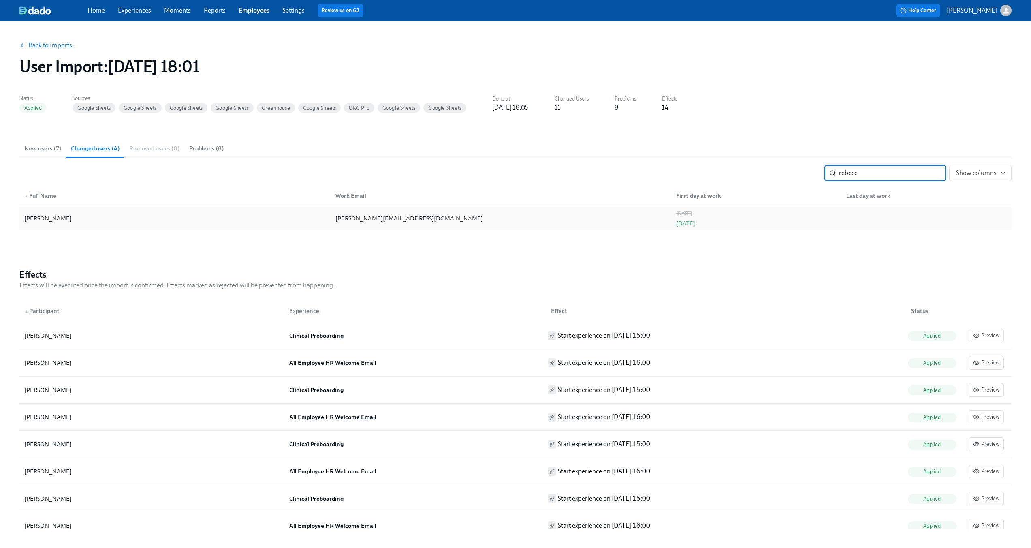
click at [271, 218] on div "Rebecca Lermsider" at bounding box center [175, 218] width 308 height 16
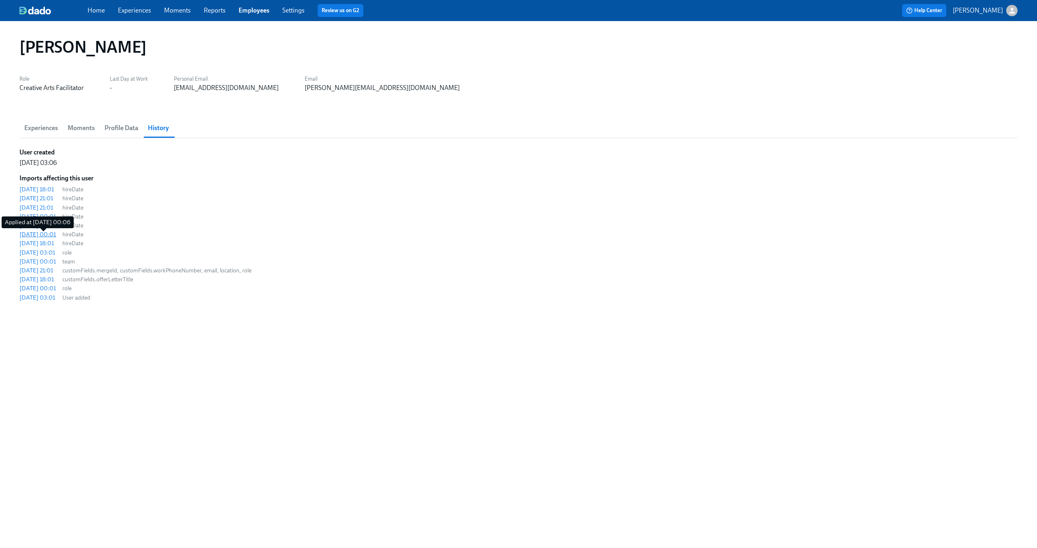
click at [56, 235] on div "2025/08/19 00:01" at bounding box center [37, 234] width 36 height 8
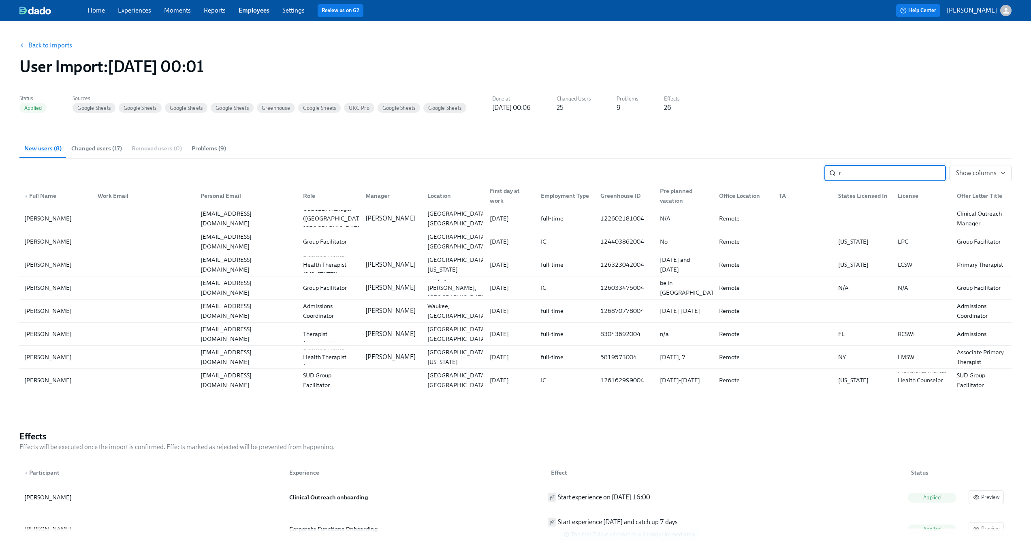
click at [914, 171] on input "r" at bounding box center [892, 173] width 107 height 16
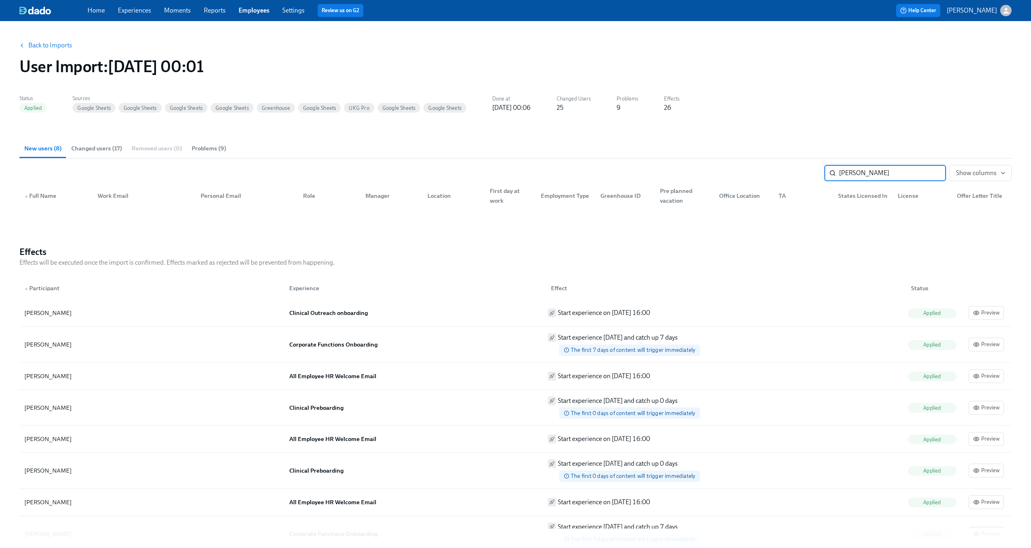
type input "rebecca"
click at [100, 150] on span "Changed users (17)" at bounding box center [96, 148] width 51 height 9
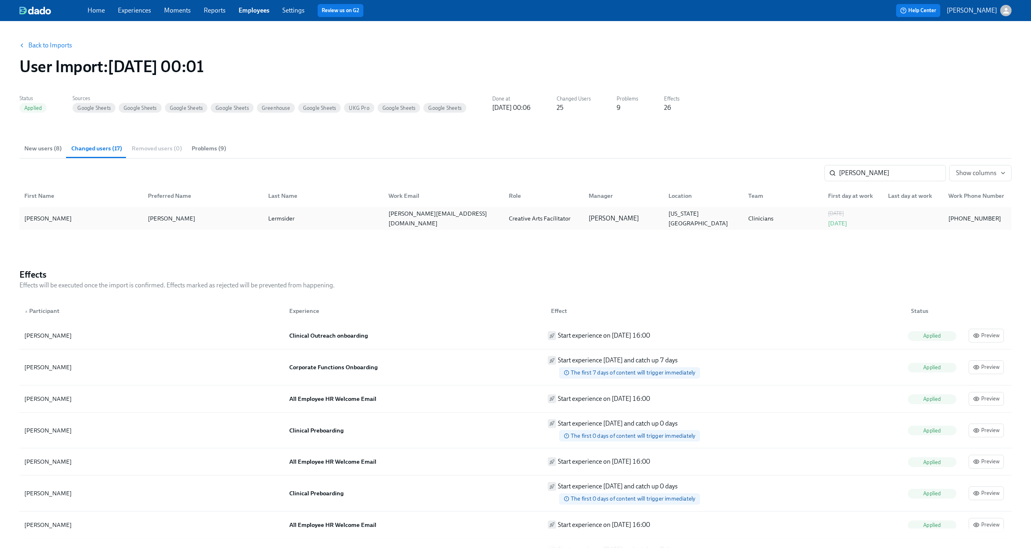
click at [158, 220] on div "Rebecca" at bounding box center [171, 219] width 47 height 10
click at [581, 222] on div "Creative Arts Facilitator" at bounding box center [542, 218] width 80 height 16
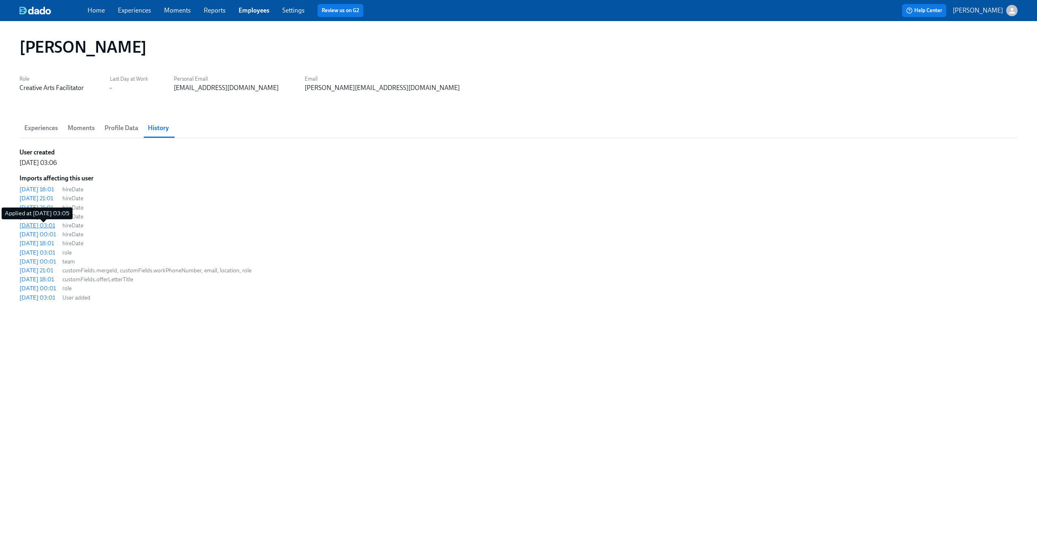
click at [53, 225] on div "2025/08/20 03:01" at bounding box center [37, 225] width 36 height 8
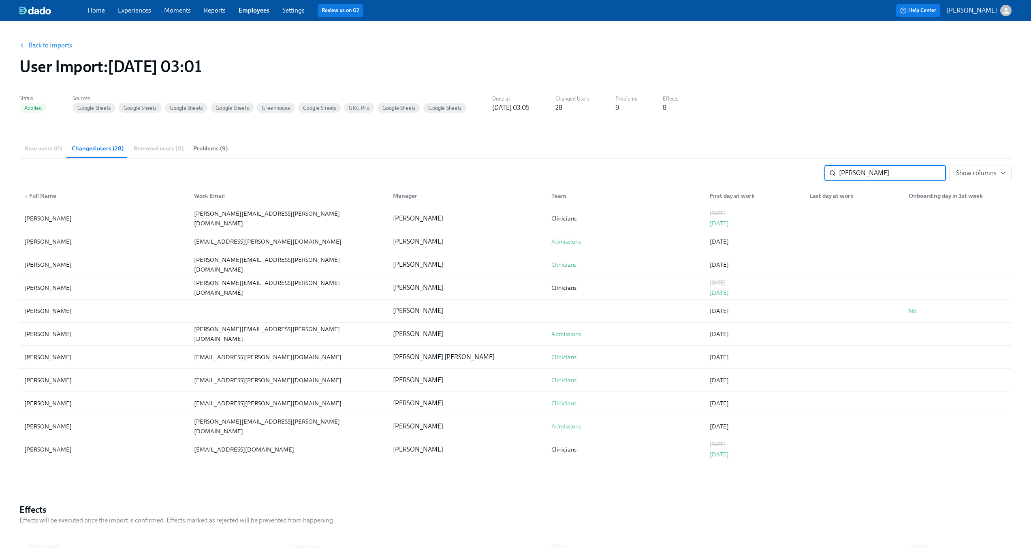
type input "rebecca"
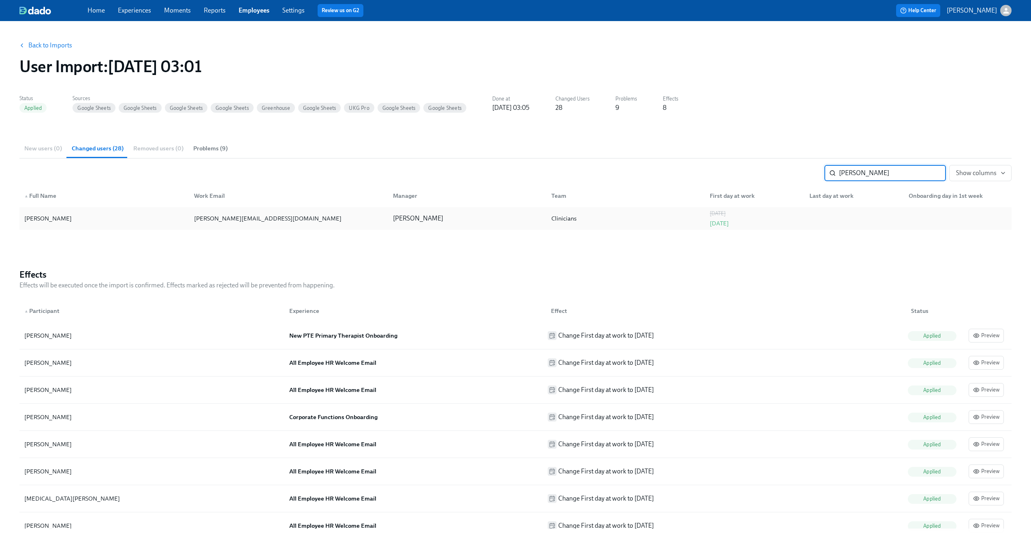
click at [246, 220] on div "rebecca.lermsider@charliehealth.com" at bounding box center [267, 219] width 147 height 10
click at [387, 220] on div "Rachel Keyworth" at bounding box center [466, 218] width 158 height 16
click at [43, 44] on link "Back to Imports" at bounding box center [50, 45] width 44 height 8
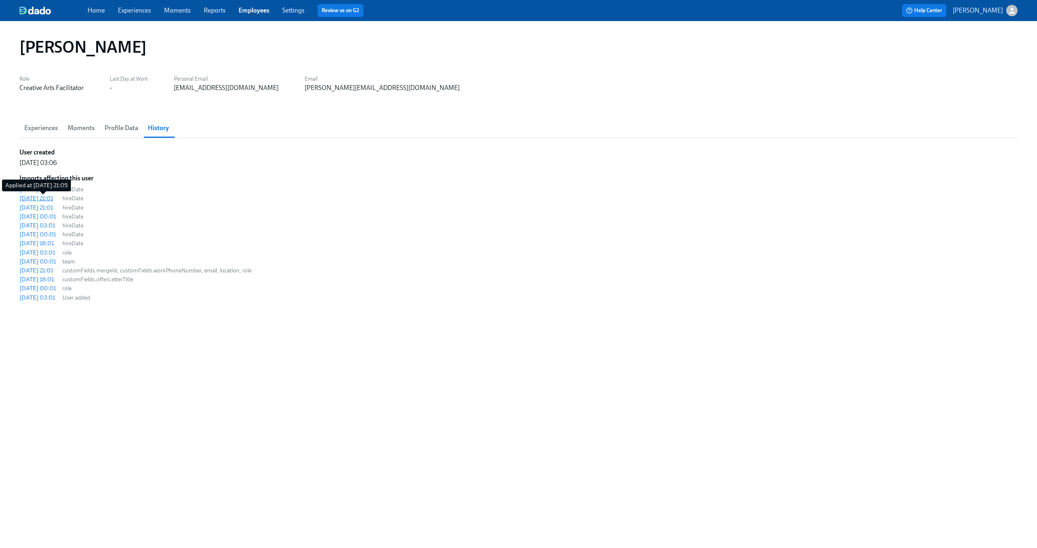
click at [38, 201] on div "2025/08/26 21:01" at bounding box center [36, 198] width 34 height 8
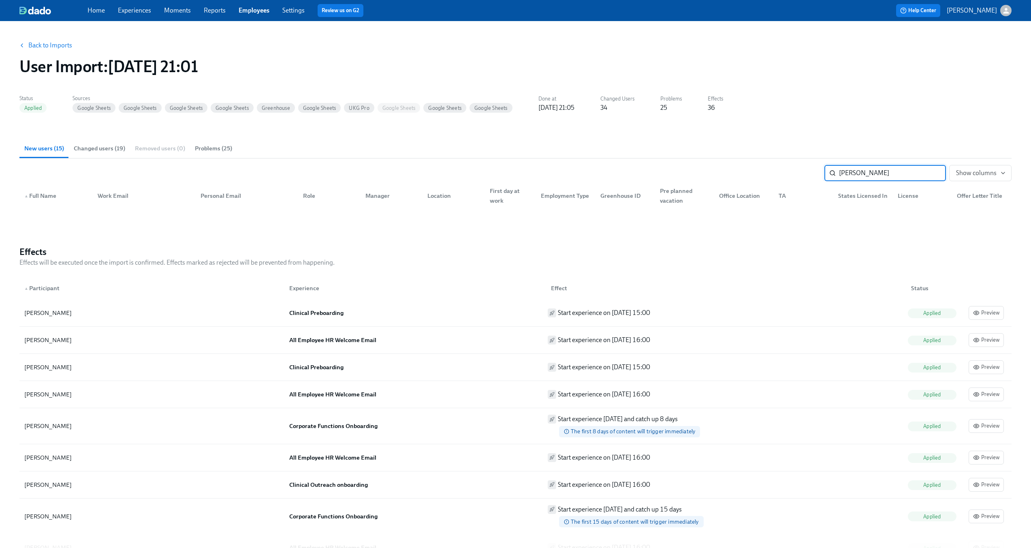
type input "rebecca"
click at [88, 147] on span "Changed users (19)" at bounding box center [99, 148] width 51 height 9
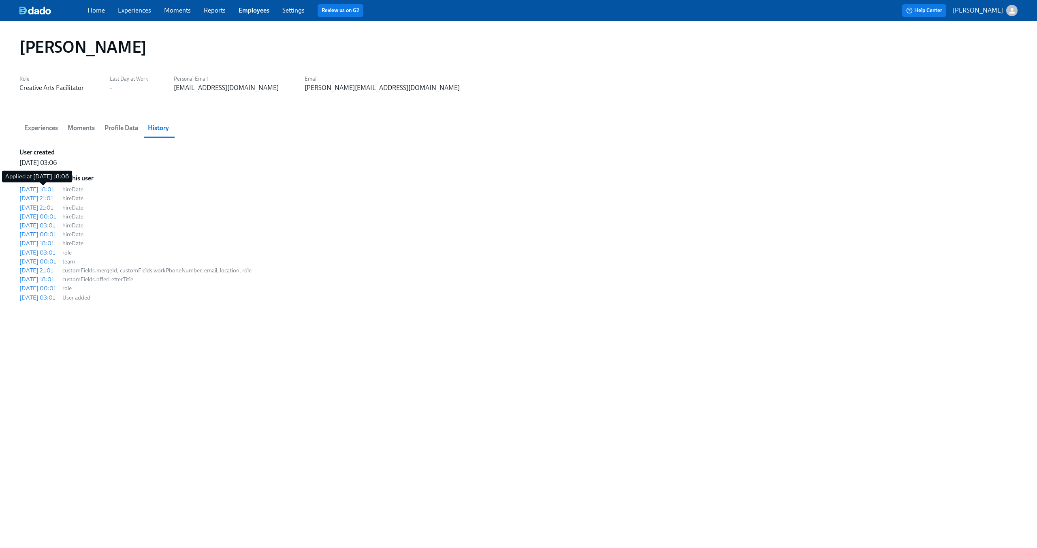
click at [50, 188] on div "2025/08/29 18:01" at bounding box center [36, 189] width 34 height 8
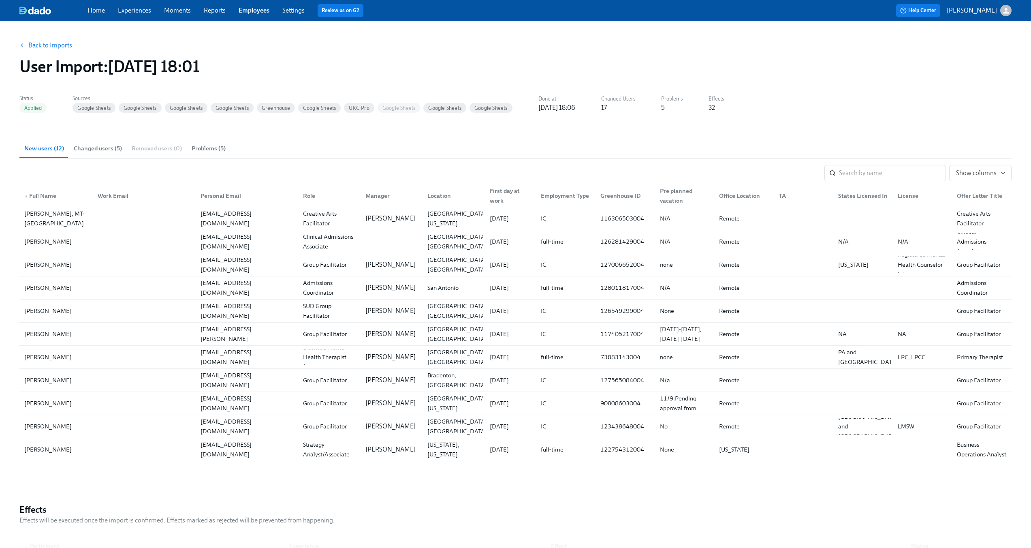
click at [108, 145] on span "Changed users (5)" at bounding box center [98, 148] width 48 height 9
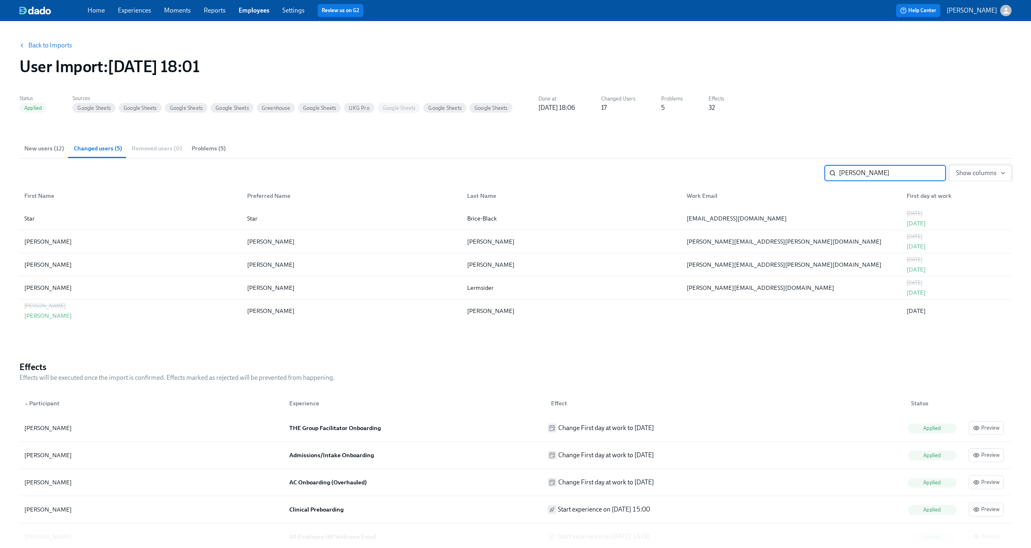
type input "rebecca"
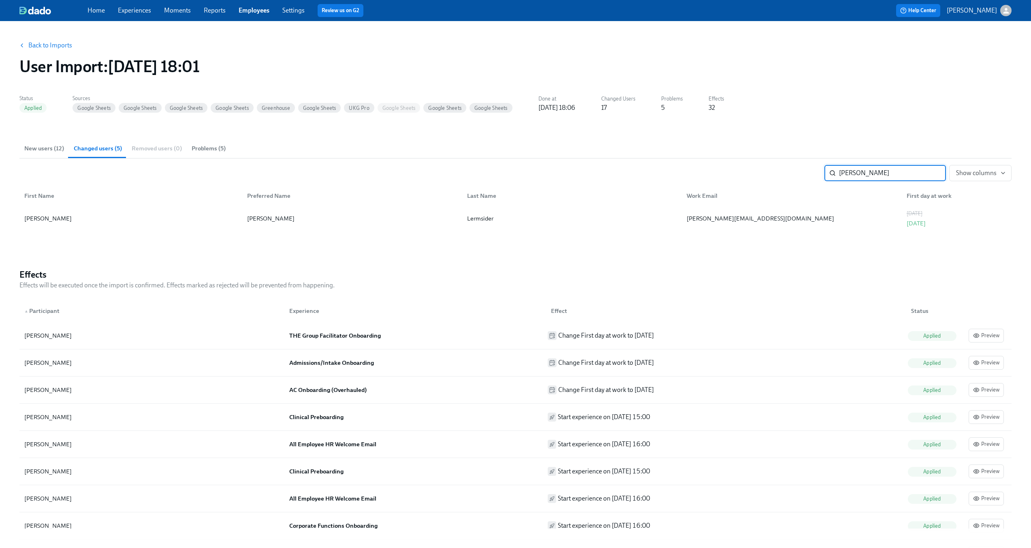
click at [43, 44] on link "Back to Imports" at bounding box center [50, 45] width 44 height 8
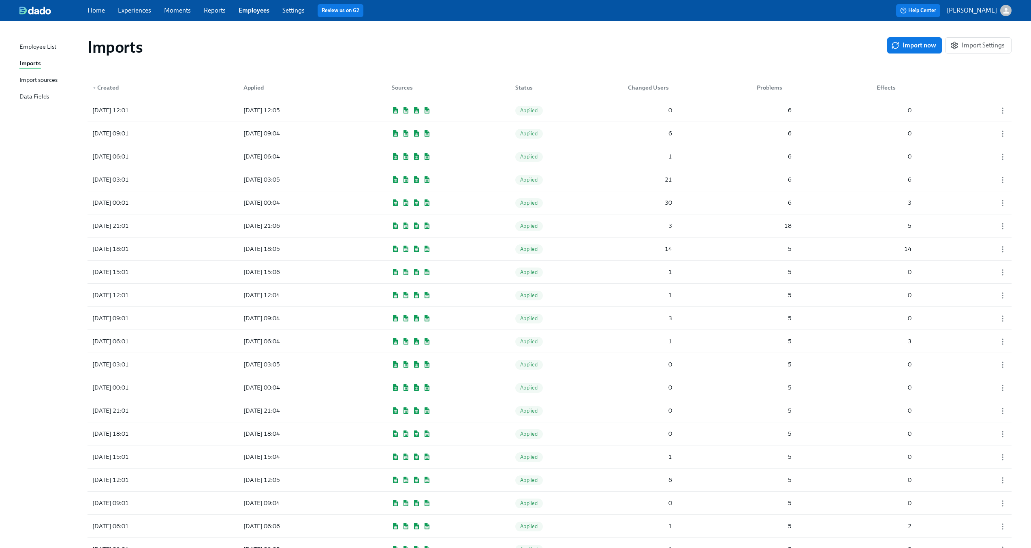
click at [262, 12] on link "Employees" at bounding box center [254, 10] width 31 height 8
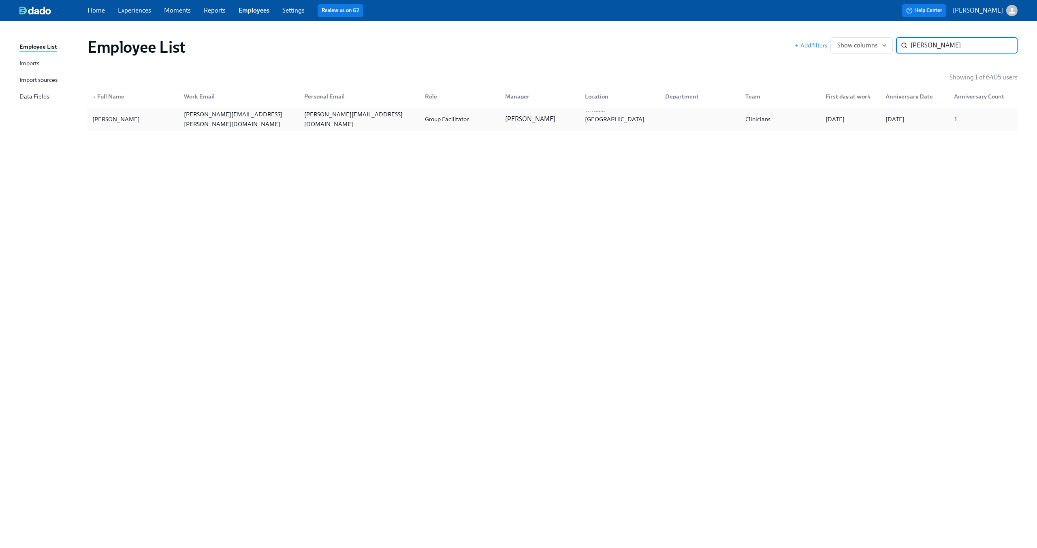
type input "Anita DiGloria"
click at [288, 120] on div "anita.digloria@charliehealth.com" at bounding box center [237, 119] width 121 height 16
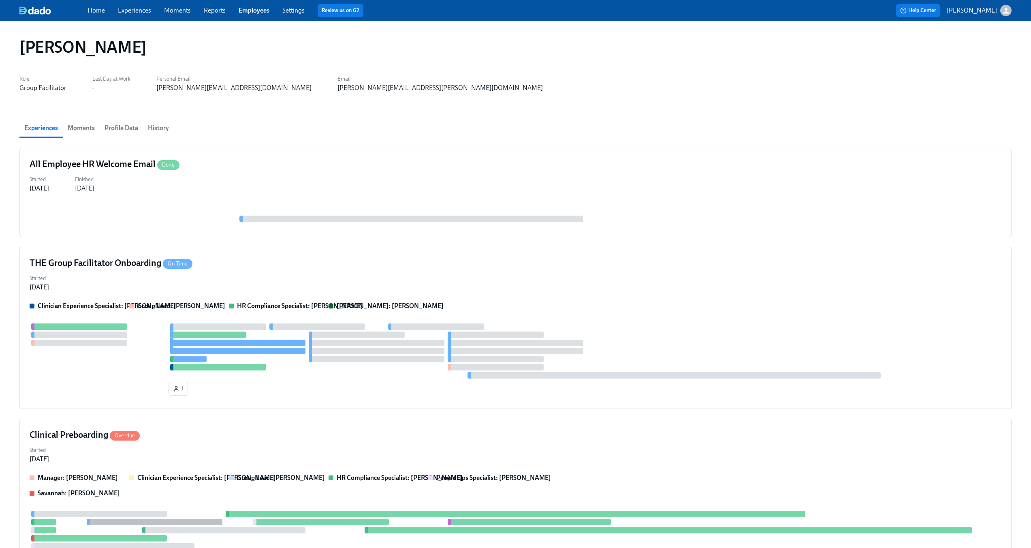
click at [160, 129] on span "History" at bounding box center [158, 127] width 21 height 11
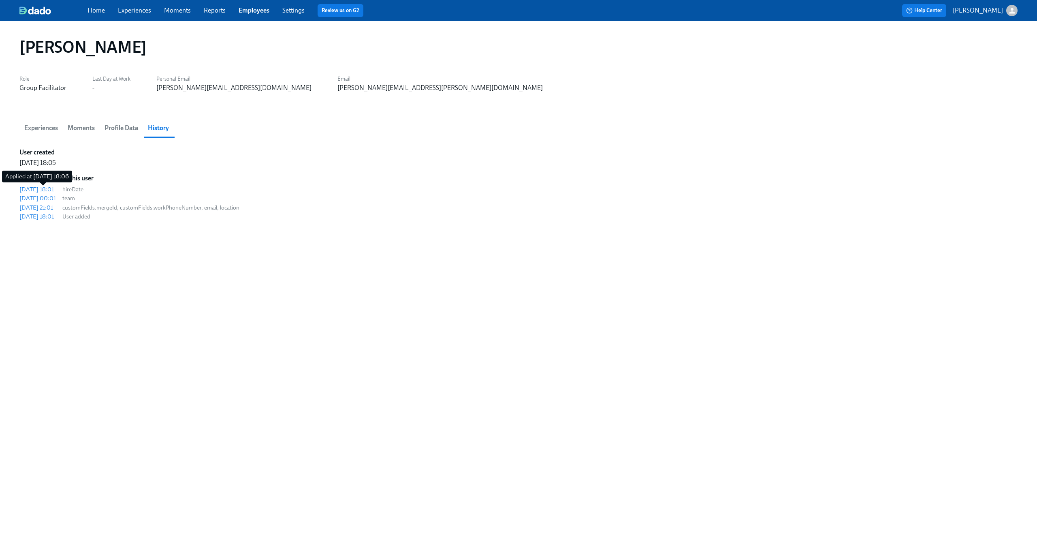
click at [50, 190] on div "2025/08/29 18:01" at bounding box center [36, 189] width 34 height 8
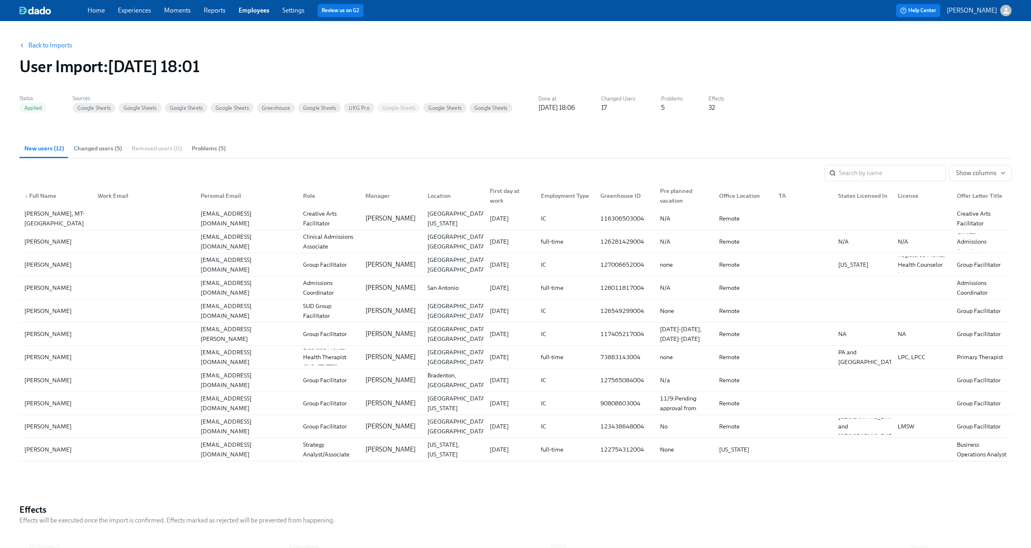
click at [90, 142] on button "Changed users (5)" at bounding box center [98, 148] width 58 height 19
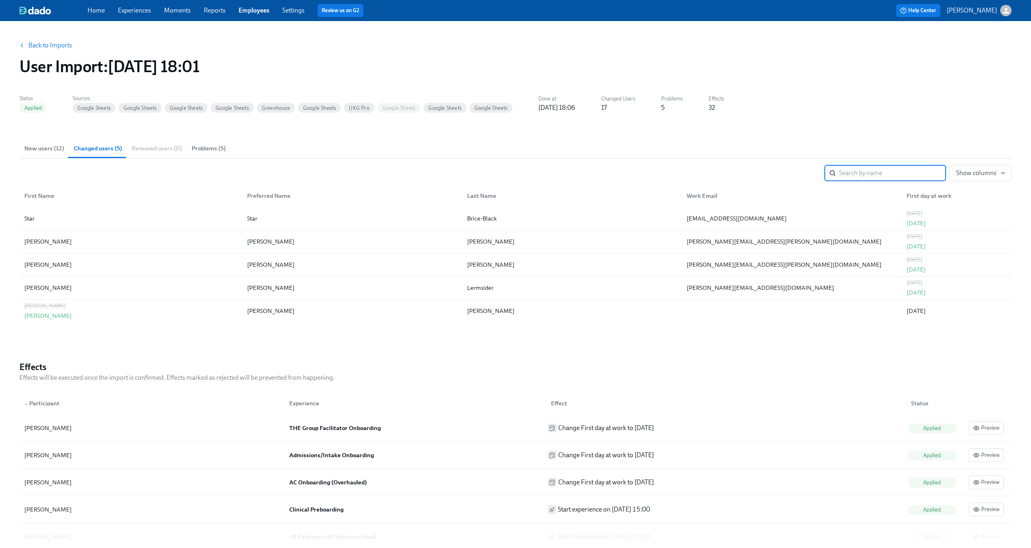
click at [867, 176] on input "search" at bounding box center [892, 173] width 107 height 16
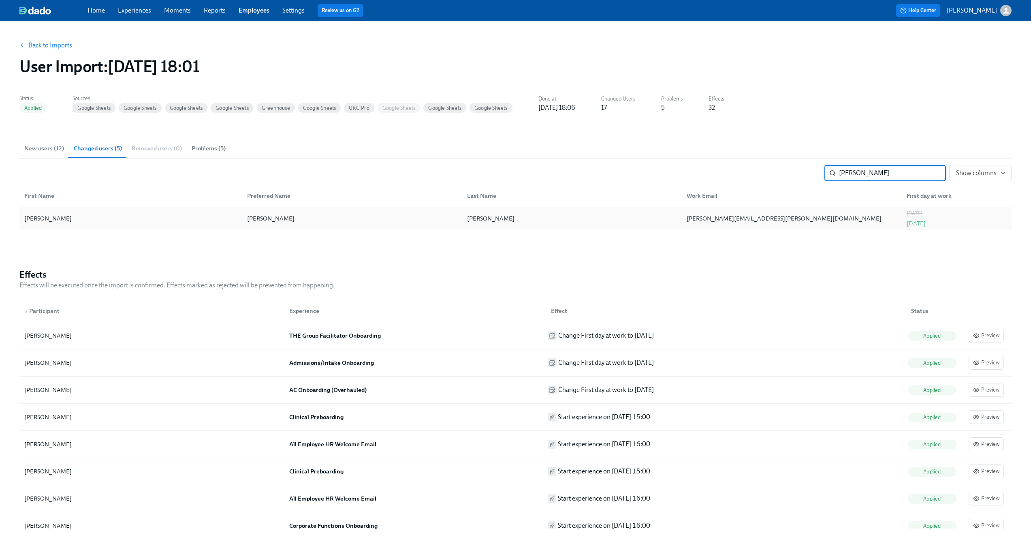
type input "anita"
click at [377, 210] on div "Anita" at bounding box center [351, 218] width 220 height 16
click at [380, 216] on div "Anita" at bounding box center [351, 218] width 220 height 16
click at [291, 8] on link "Settings" at bounding box center [293, 10] width 22 height 8
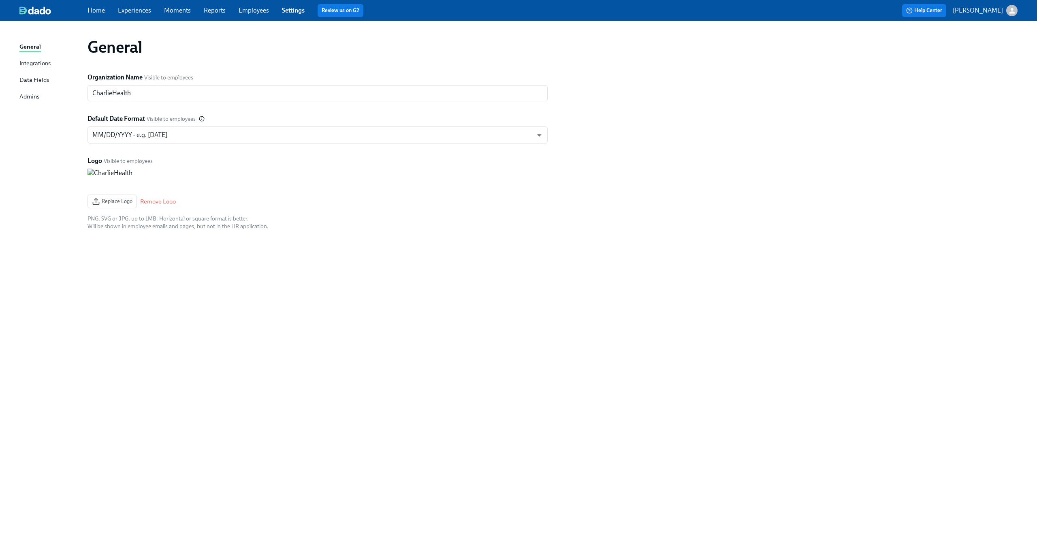
click at [41, 64] on div "Integrations" at bounding box center [34, 64] width 31 height 10
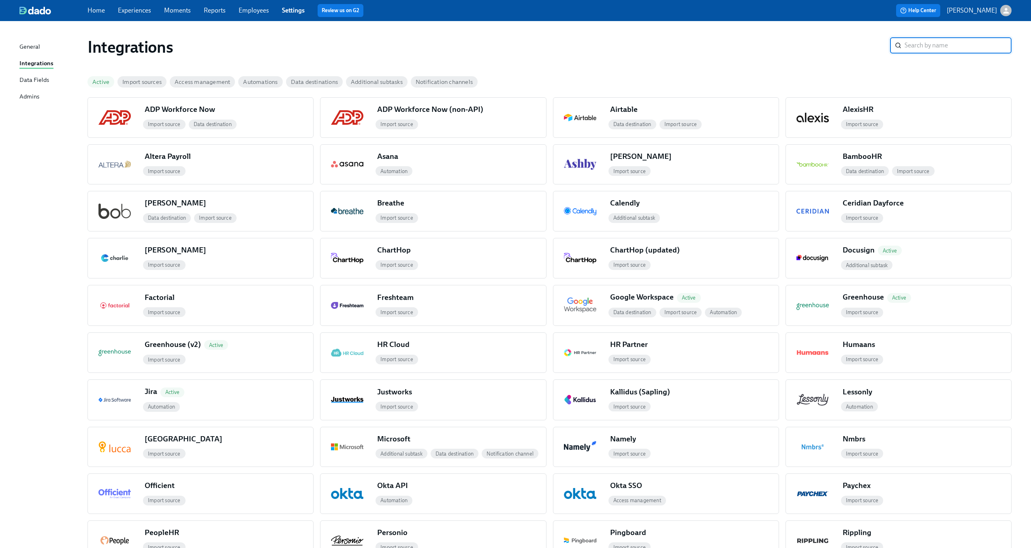
click at [38, 81] on div "Data Fields" at bounding box center [34, 80] width 30 height 10
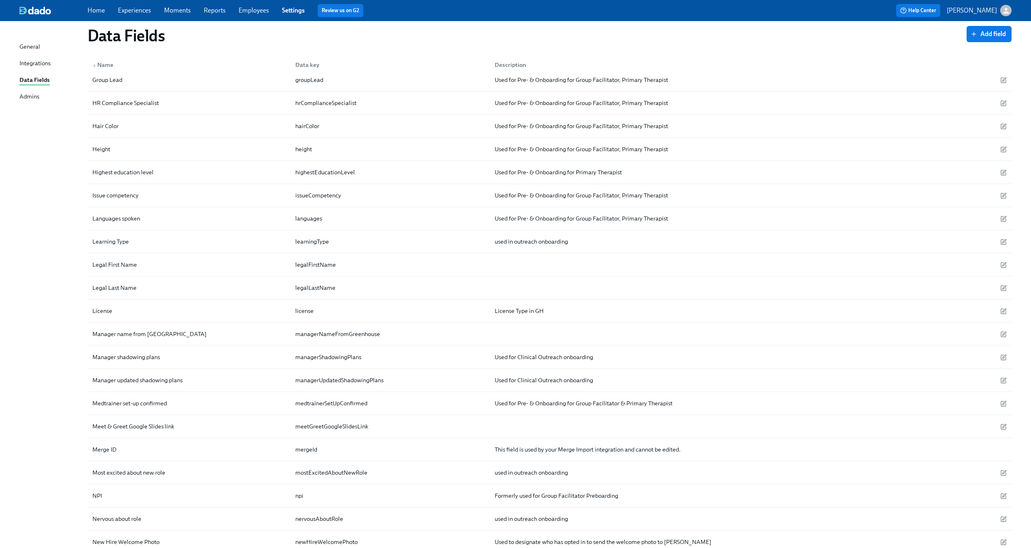
scroll to position [589, 0]
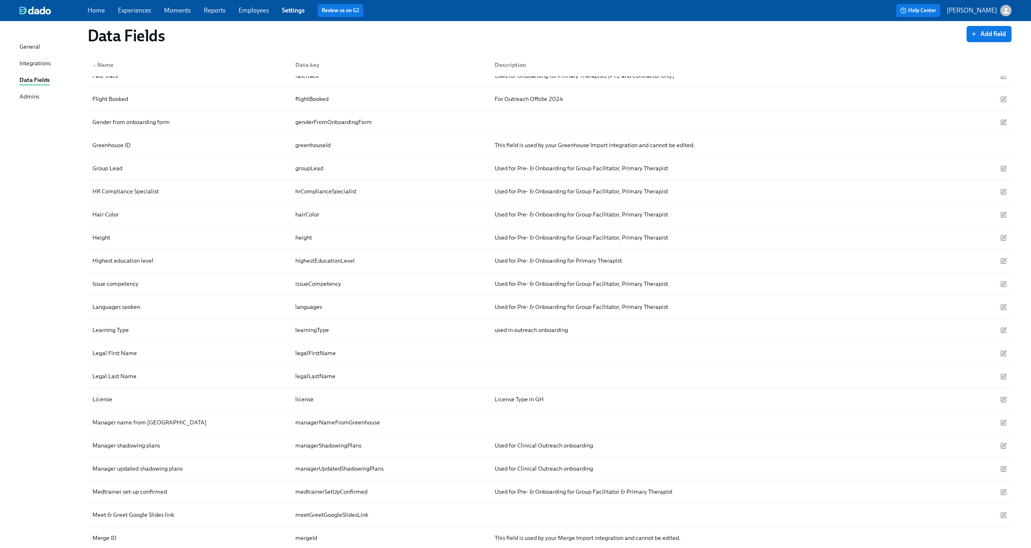
click at [32, 48] on div "General" at bounding box center [29, 47] width 21 height 10
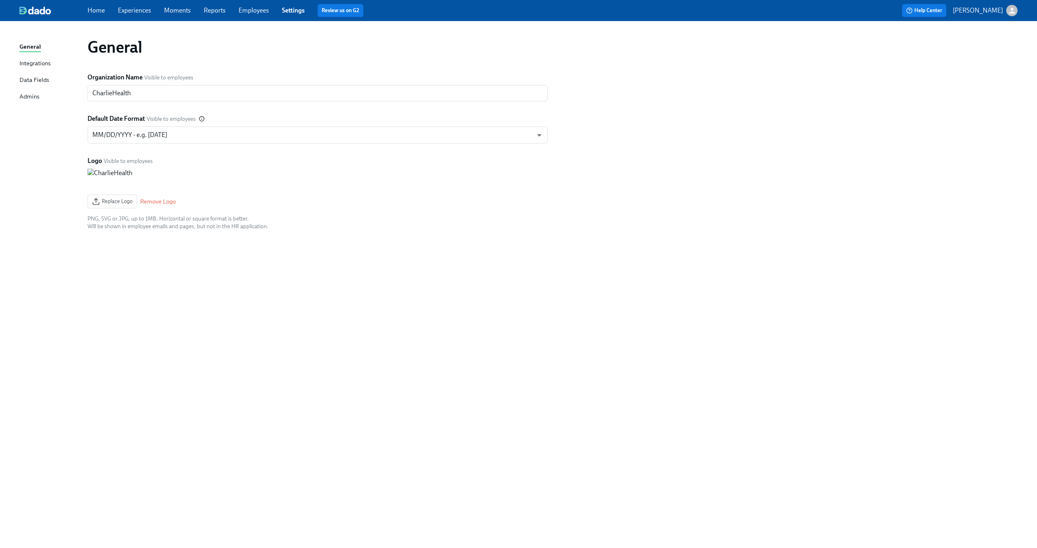
click at [30, 96] on div "Admins" at bounding box center [29, 97] width 20 height 10
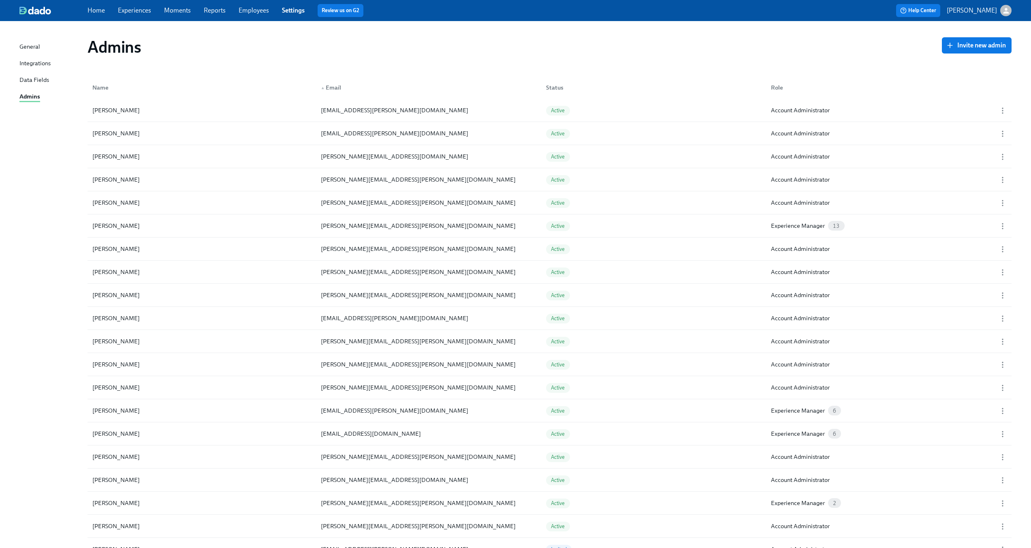
click at [31, 82] on div "Data Fields" at bounding box center [34, 80] width 30 height 10
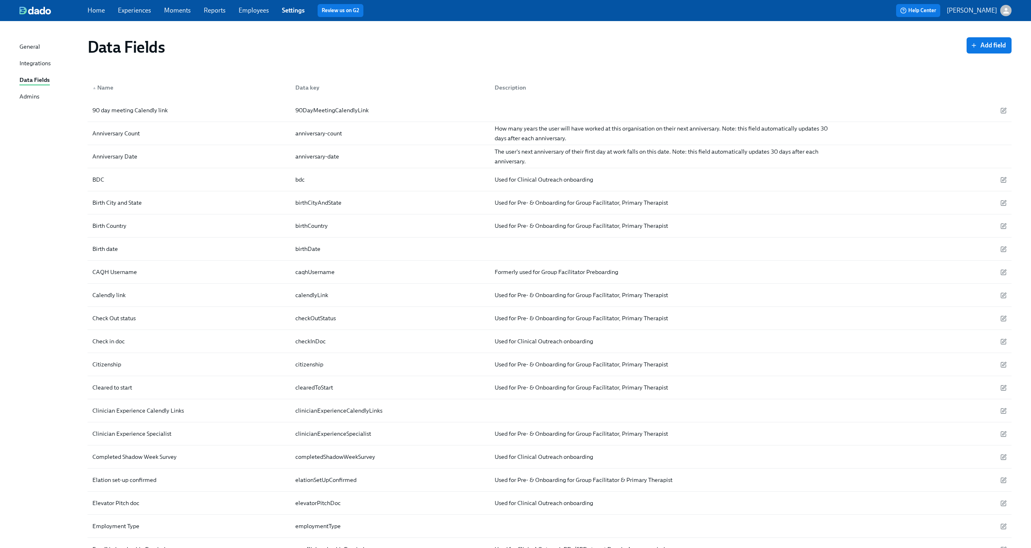
click at [36, 60] on div "Integrations" at bounding box center [34, 64] width 31 height 10
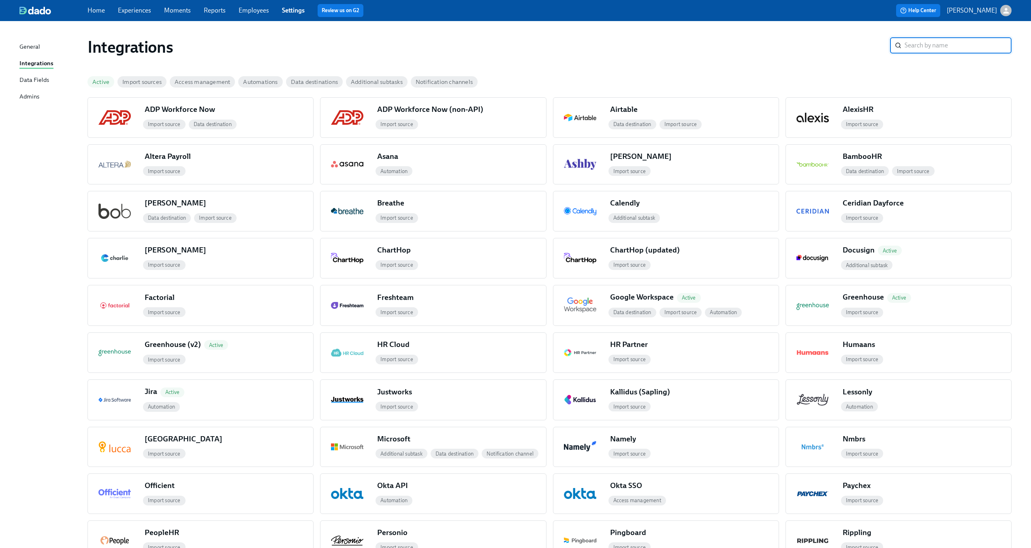
click at [35, 47] on div "General" at bounding box center [29, 47] width 21 height 10
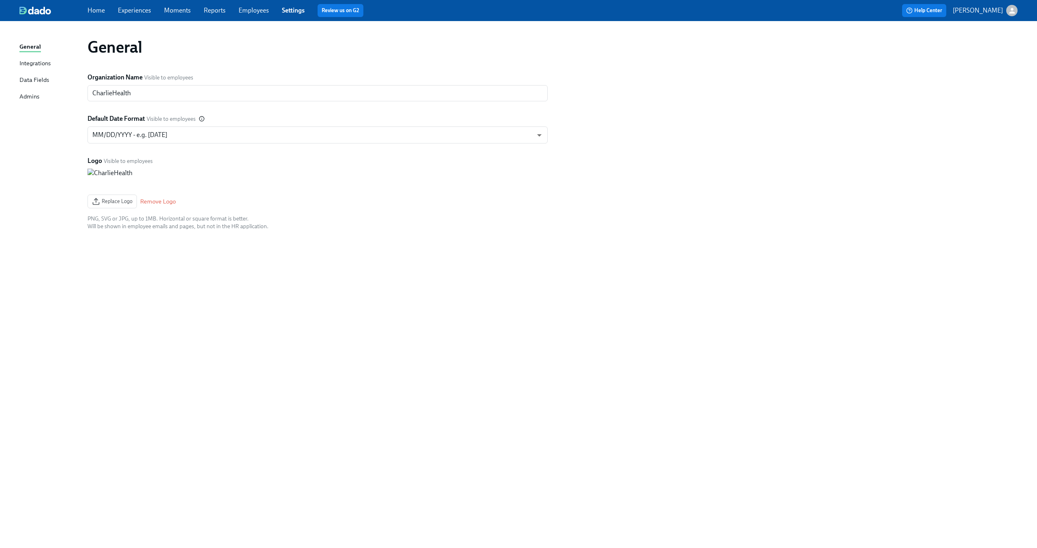
click at [290, 13] on link "Settings" at bounding box center [293, 10] width 23 height 8
click at [263, 11] on link "Employees" at bounding box center [254, 10] width 30 height 8
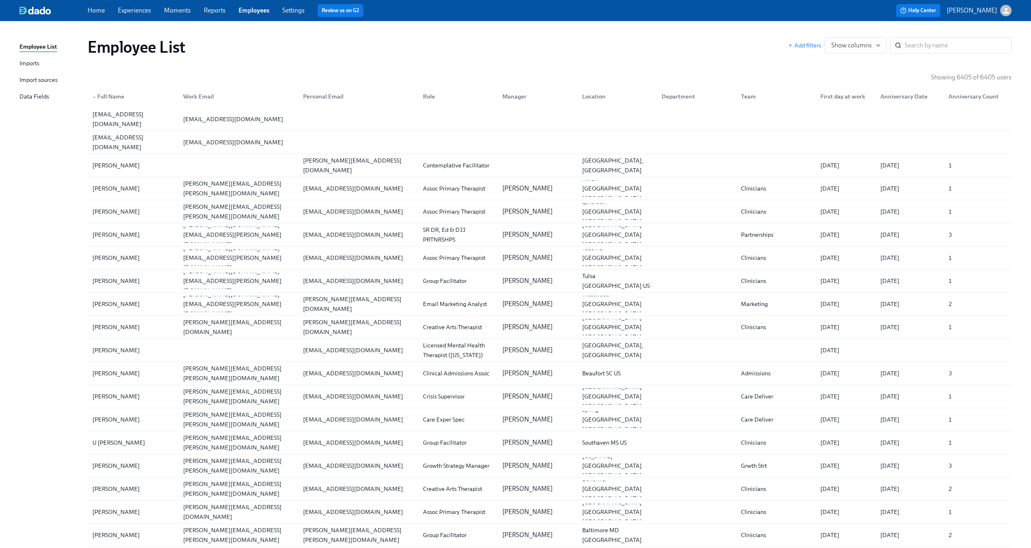
click at [28, 83] on div "Import sources" at bounding box center [38, 80] width 38 height 10
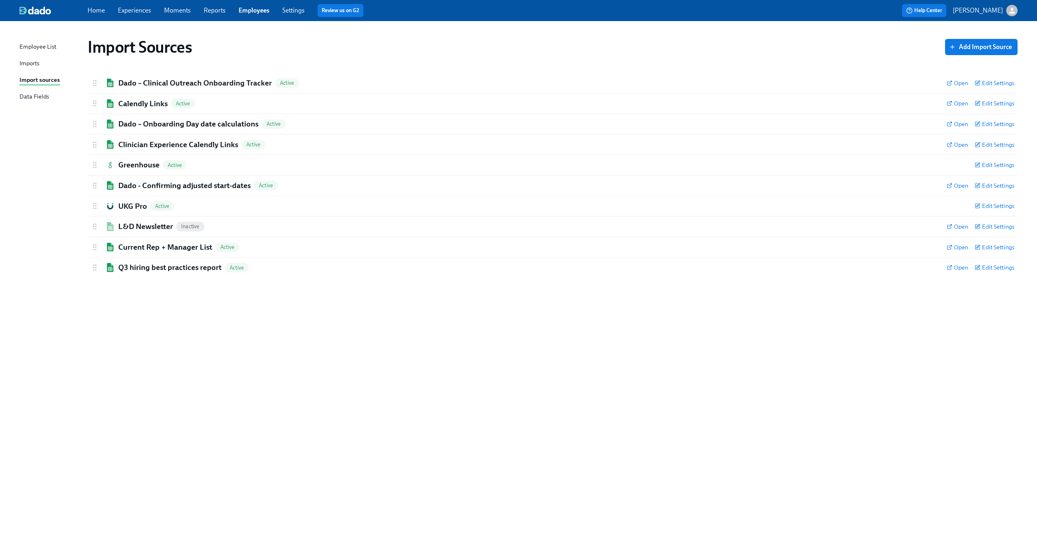
click at [49, 49] on div "Employee List" at bounding box center [37, 47] width 37 height 10
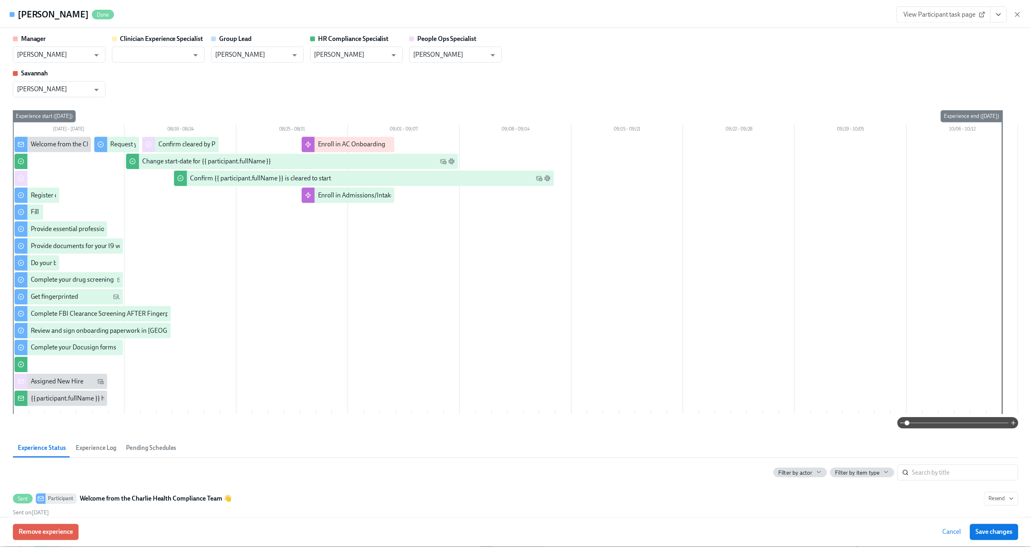
scroll to position [0, 10112]
click at [1023, 9] on icon "button" at bounding box center [1023, 13] width 8 height 8
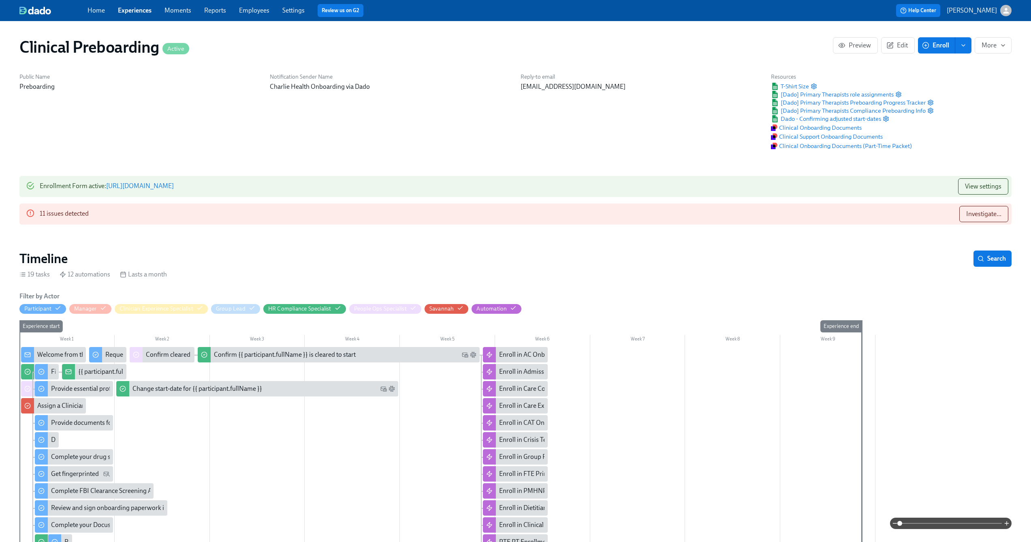
click at [254, 9] on link "Employees" at bounding box center [254, 10] width 30 height 8
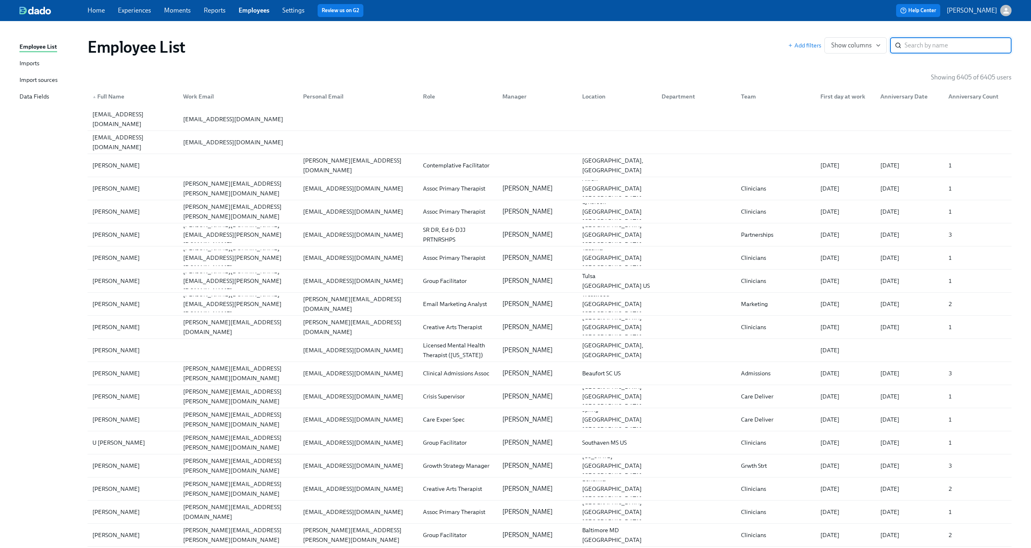
click at [937, 45] on input "search" at bounding box center [958, 45] width 107 height 16
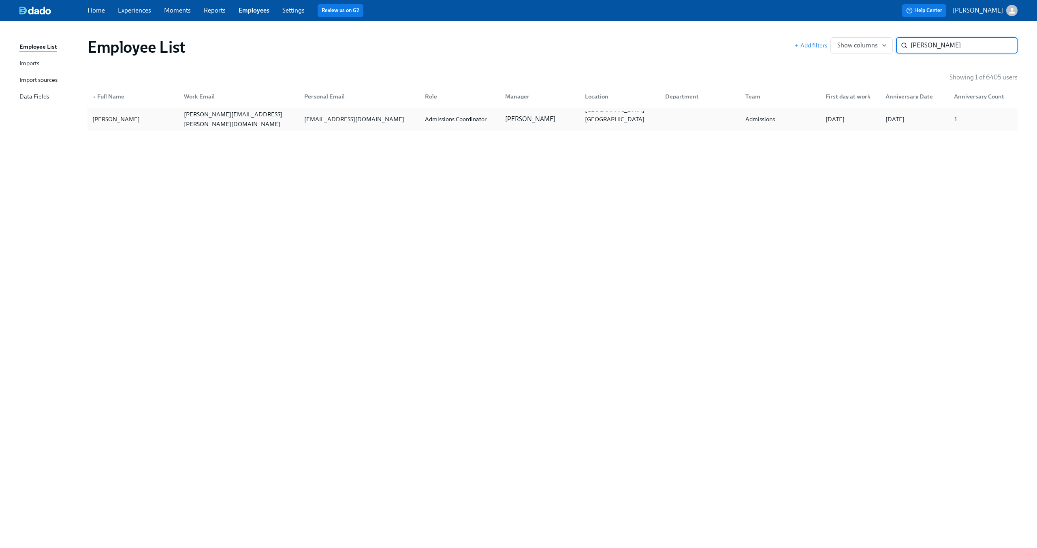
type input "[PERSON_NAME]"
click at [243, 114] on div "[PERSON_NAME][EMAIL_ADDRESS][PERSON_NAME][DOMAIN_NAME]" at bounding box center [240, 118] width 118 height 19
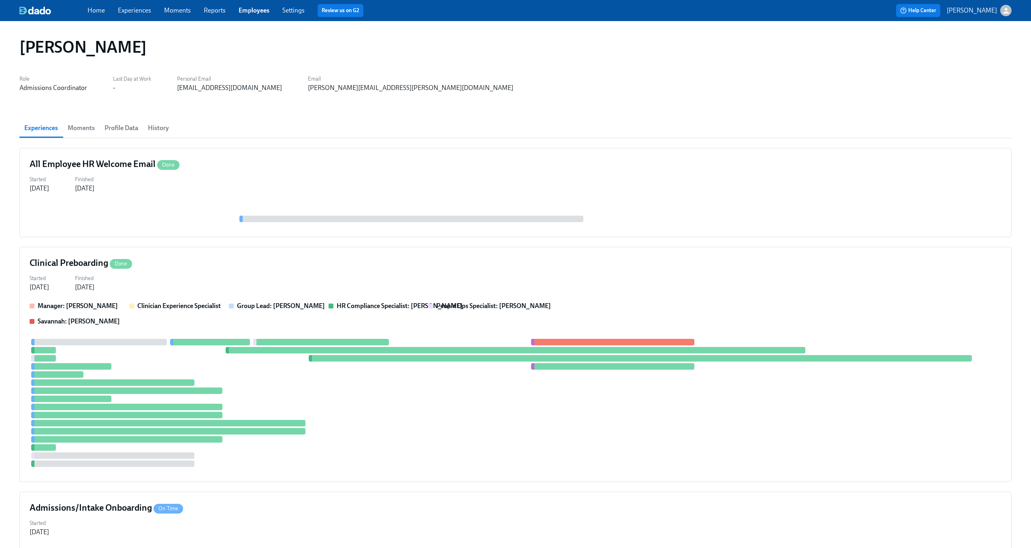
click at [157, 127] on span "History" at bounding box center [158, 127] width 21 height 11
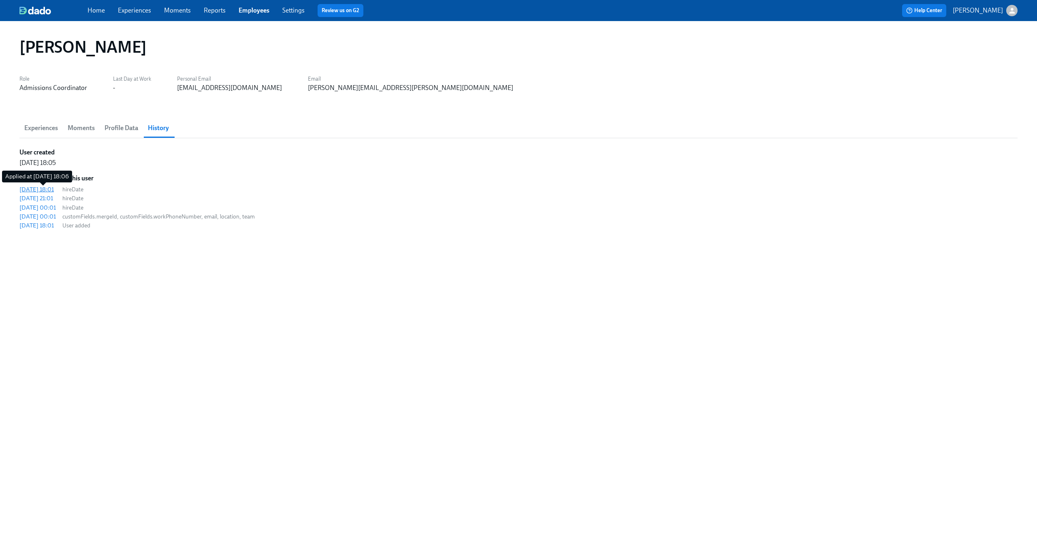
click at [48, 187] on div "[DATE] 18:01" at bounding box center [36, 189] width 34 height 8
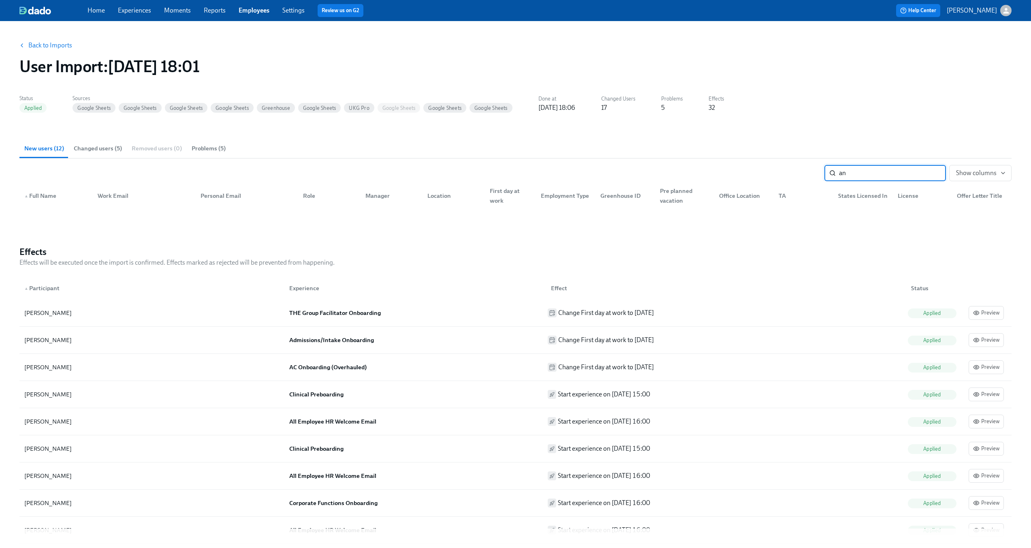
type input "a"
type input "clifton"
click at [110, 150] on span "Changed users (5)" at bounding box center [98, 148] width 48 height 9
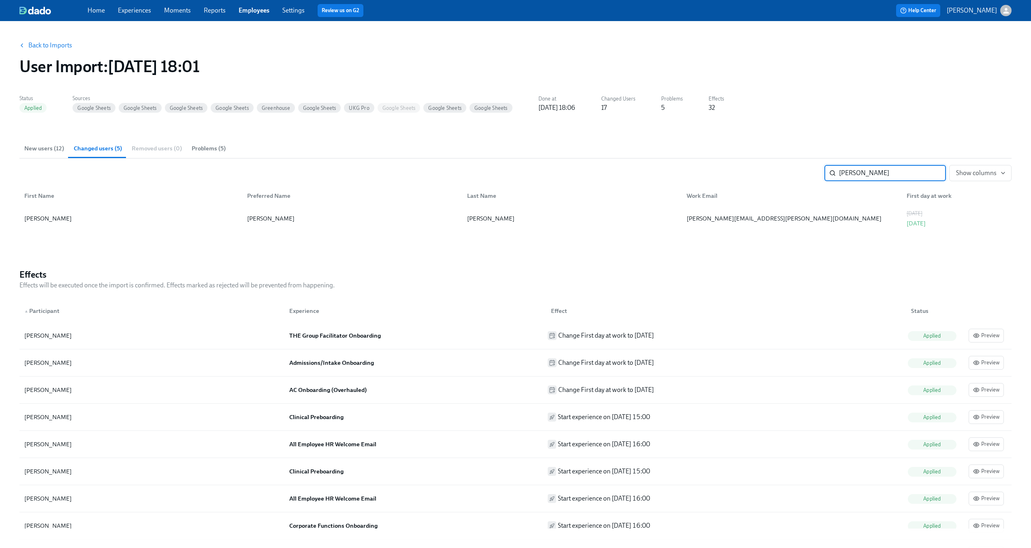
click at [934, 174] on input "clifton" at bounding box center [892, 173] width 107 height 16
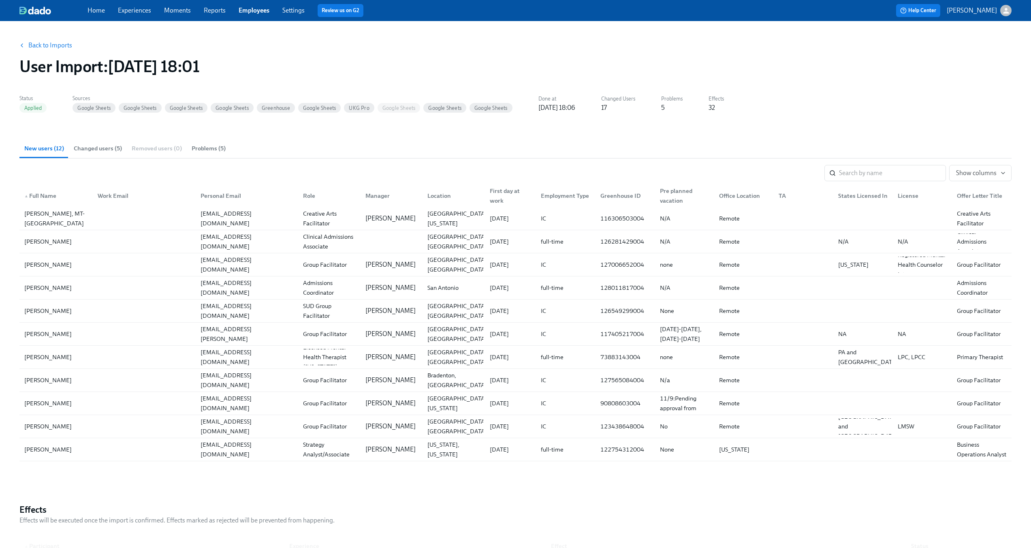
click at [40, 45] on link "Back to Imports" at bounding box center [50, 45] width 44 height 8
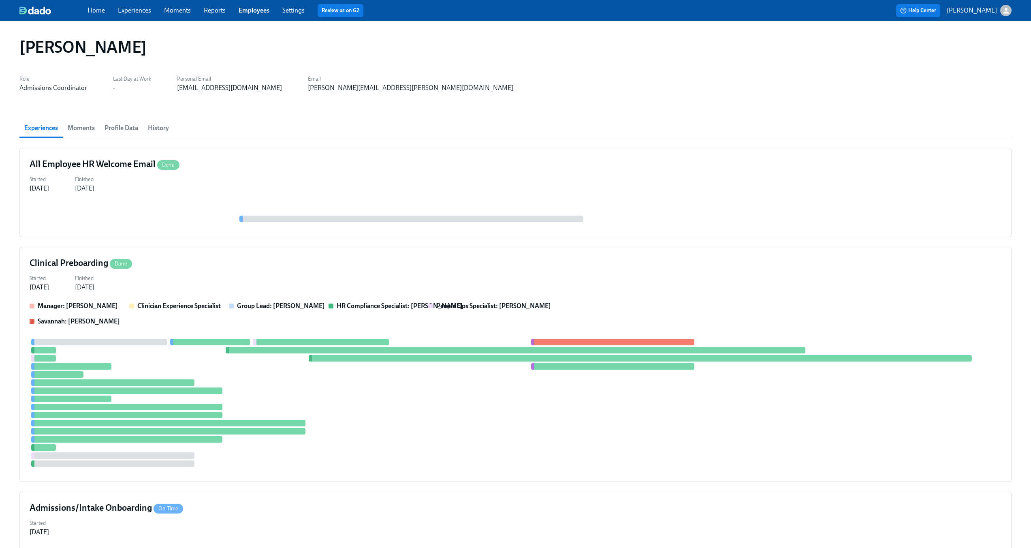
click at [153, 127] on span "History" at bounding box center [158, 127] width 21 height 11
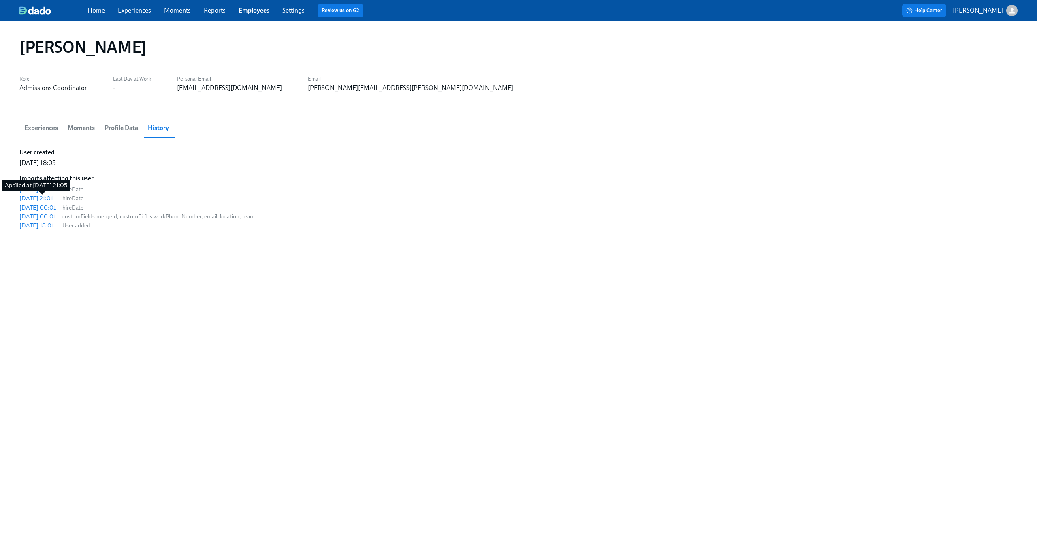
click at [53, 197] on div "[DATE] 21:01" at bounding box center [36, 198] width 34 height 8
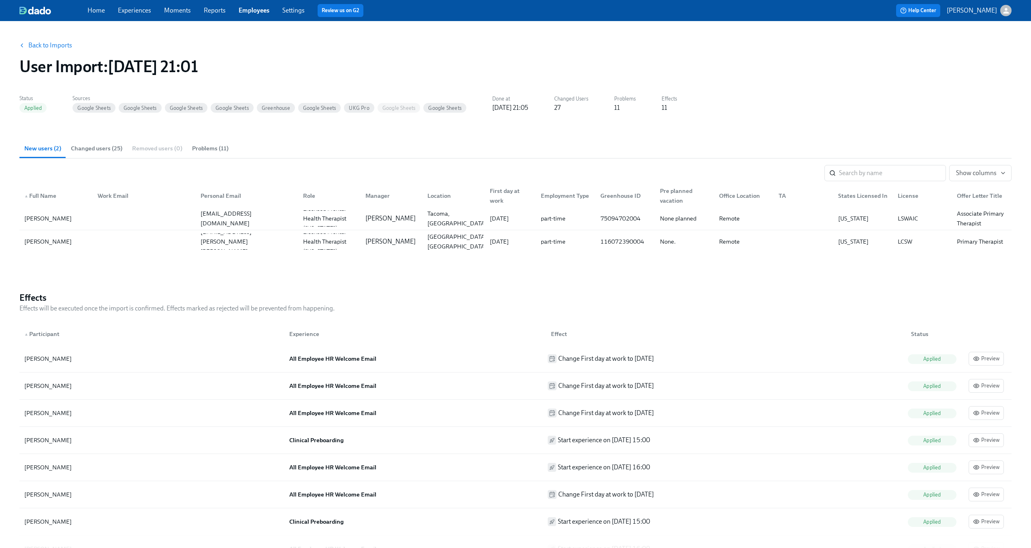
click at [98, 148] on span "Changed users (25)" at bounding box center [96, 148] width 51 height 9
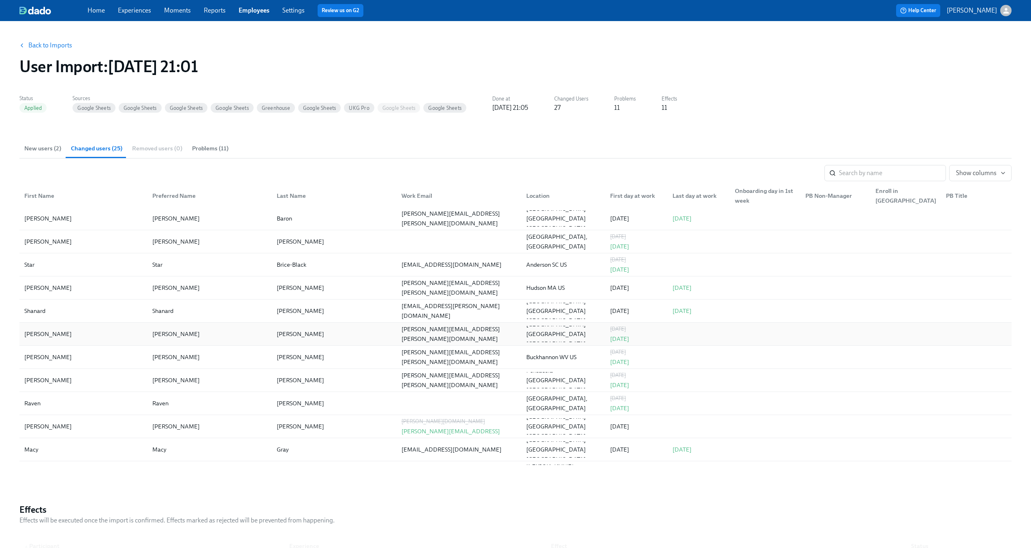
click at [678, 333] on div at bounding box center [697, 334] width 62 height 16
click at [501, 332] on div "[PERSON_NAME][EMAIL_ADDRESS][PERSON_NAME][DOMAIN_NAME]" at bounding box center [457, 334] width 125 height 16
click at [878, 175] on input "search" at bounding box center [892, 173] width 107 height 16
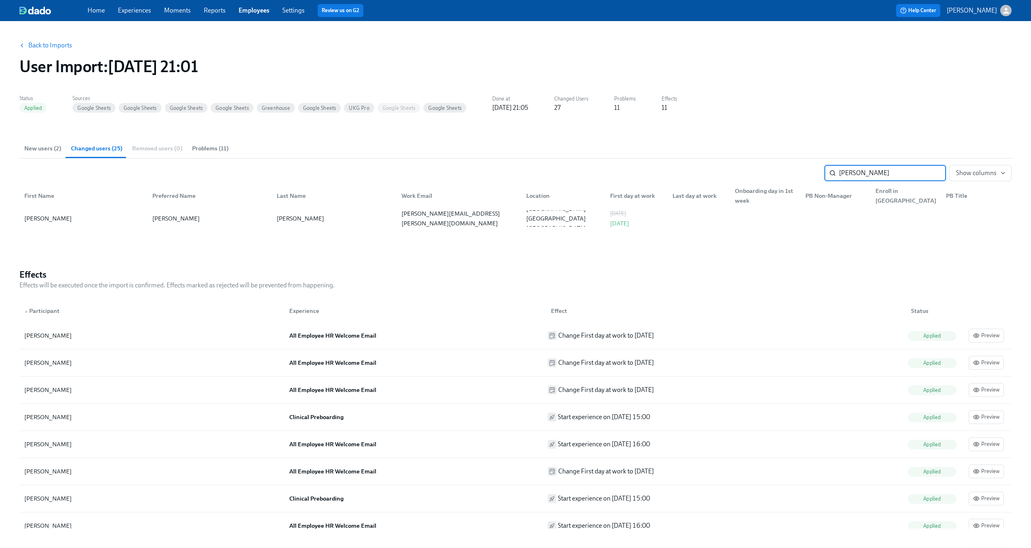
type input "[PERSON_NAME]"
click at [32, 45] on link "Back to Imports" at bounding box center [50, 45] width 44 height 8
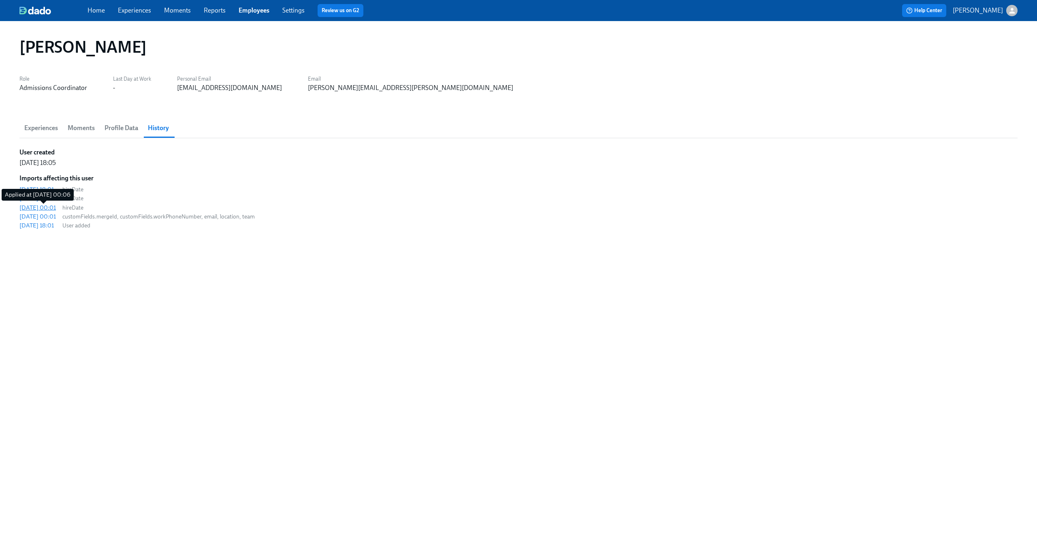
click at [53, 209] on div "[DATE] 00:01" at bounding box center [37, 207] width 36 height 8
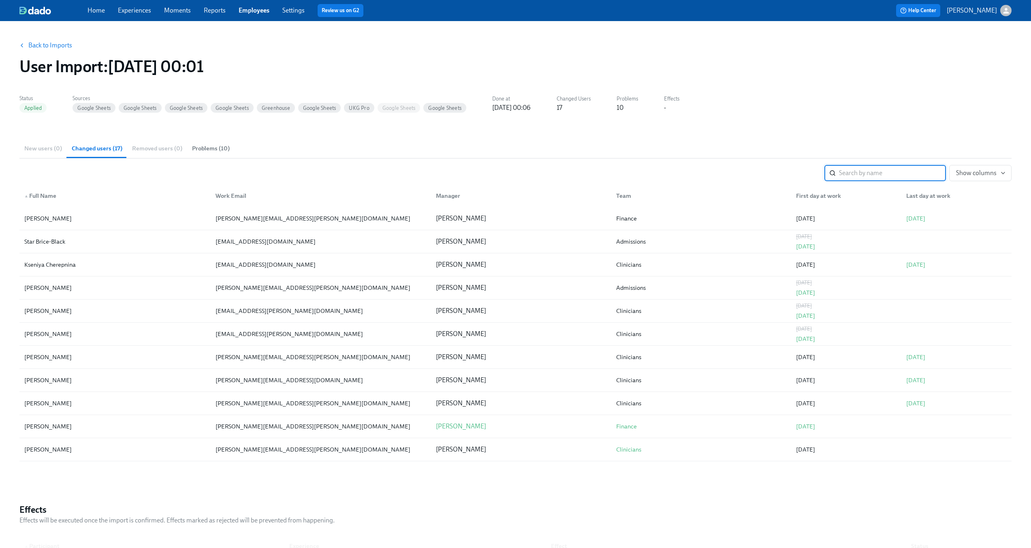
click at [857, 175] on input "search" at bounding box center [892, 173] width 107 height 16
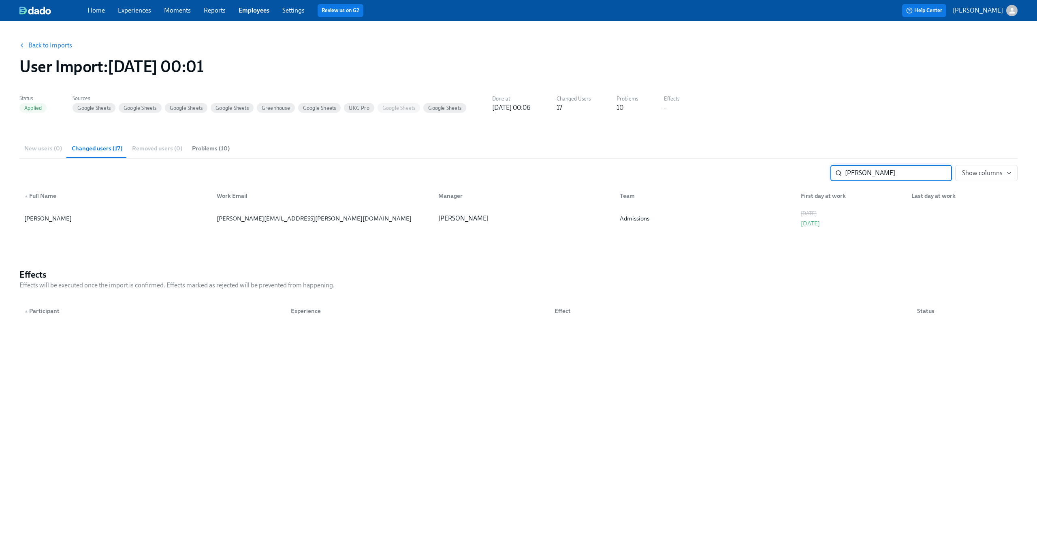
type input "[PERSON_NAME]"
click at [49, 47] on link "Back to Imports" at bounding box center [50, 45] width 44 height 8
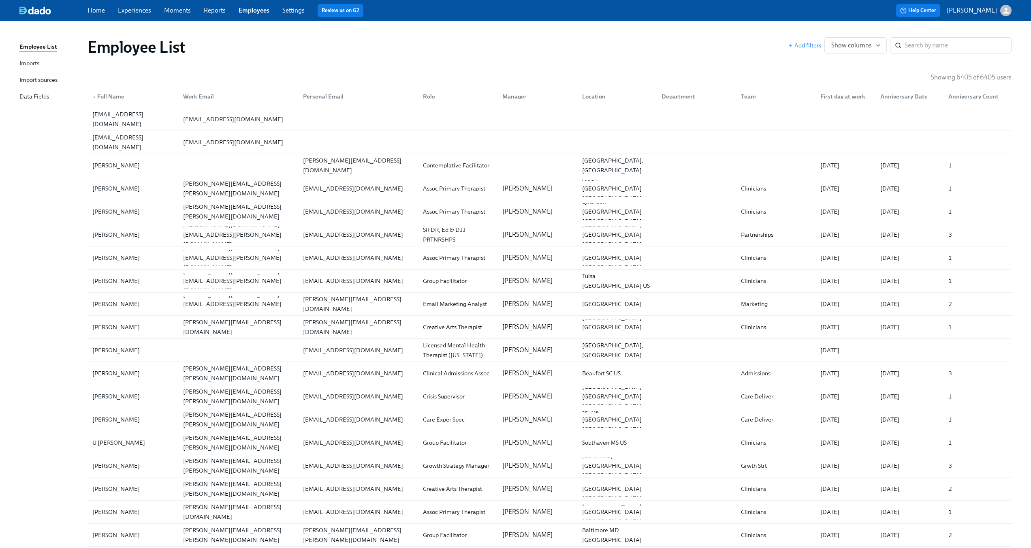
scroll to position [737, 0]
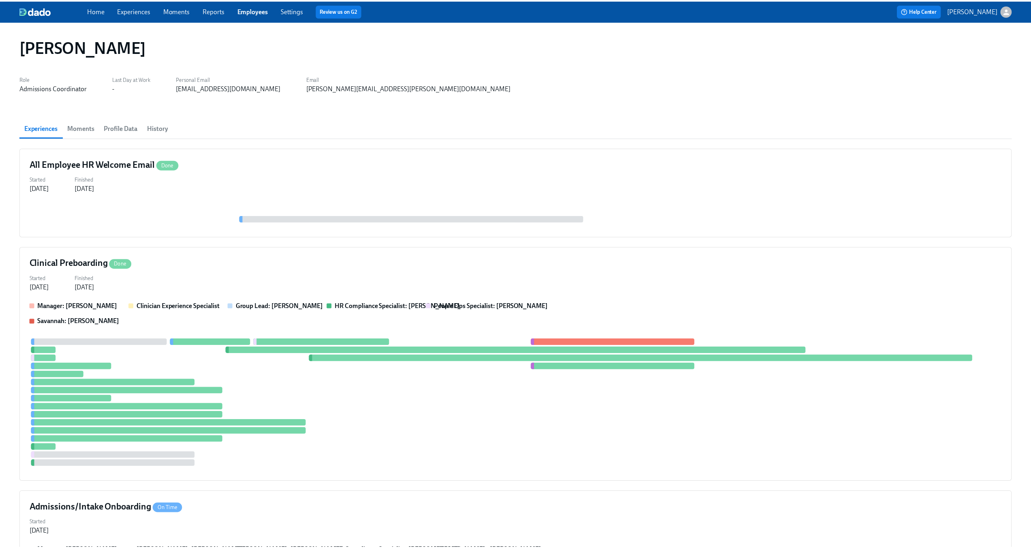
scroll to position [543, 0]
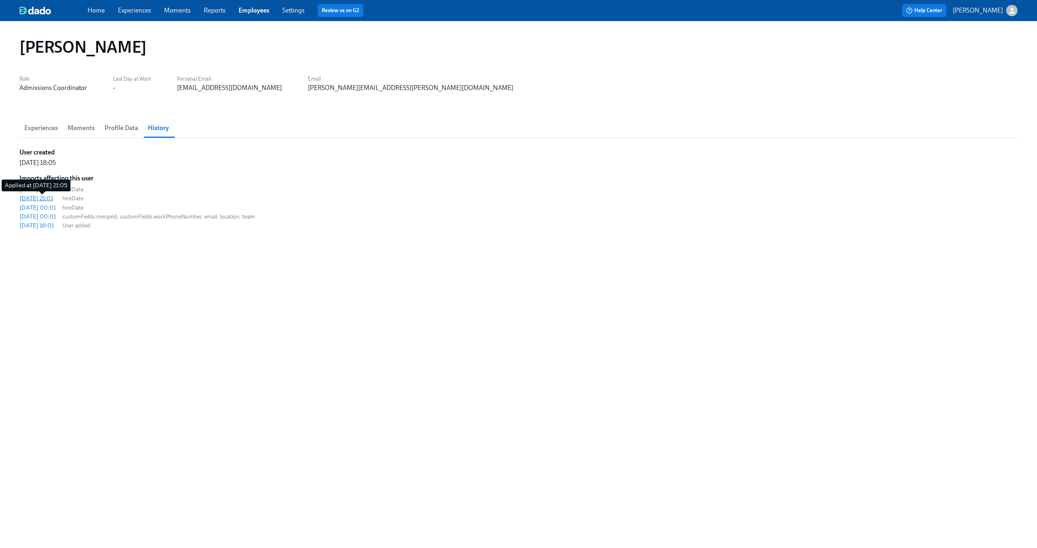
click at [53, 198] on div "[DATE] 21:01" at bounding box center [36, 198] width 34 height 8
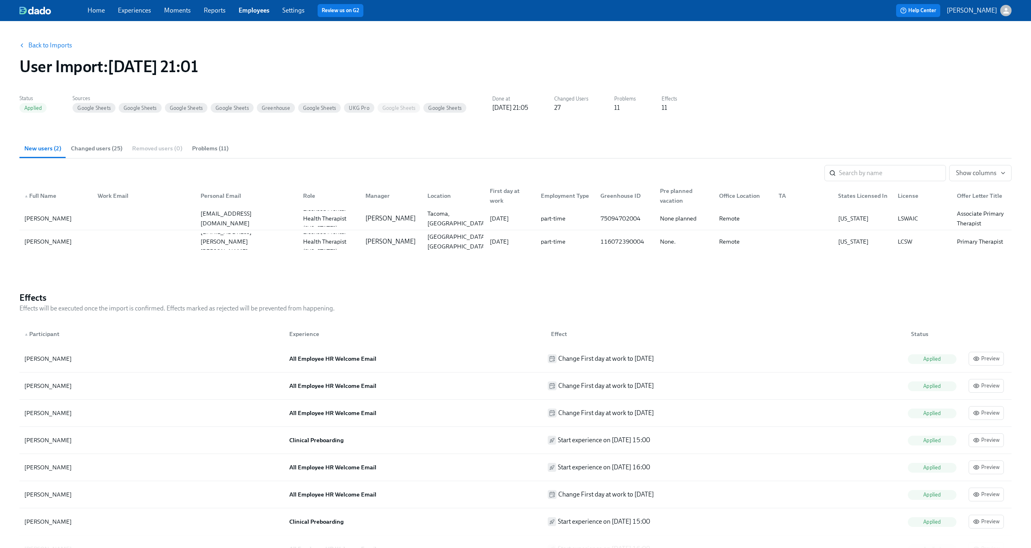
click at [115, 149] on span "Changed users (25)" at bounding box center [96, 148] width 51 height 9
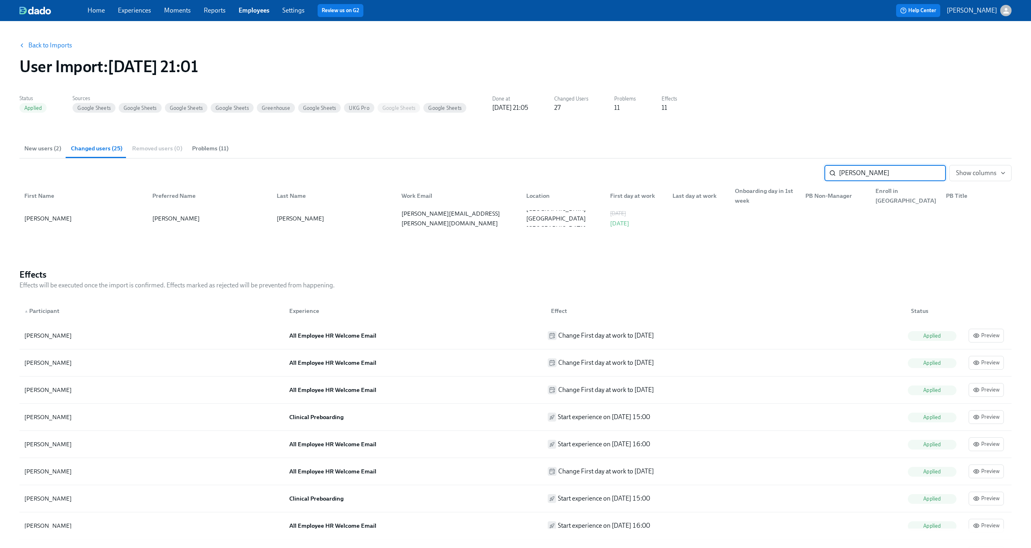
type input "[PERSON_NAME]"
click at [37, 47] on link "Back to Imports" at bounding box center [50, 45] width 44 height 8
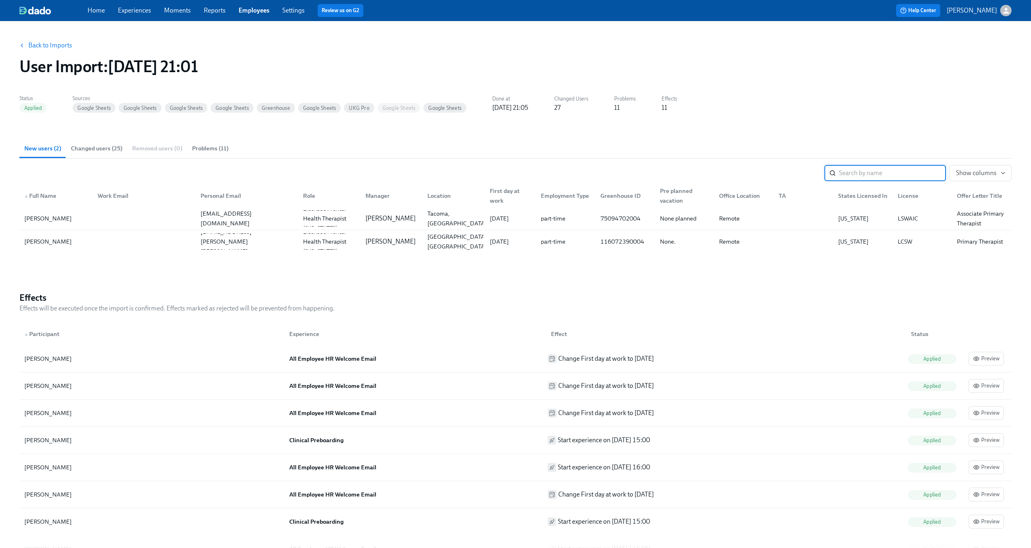
click at [851, 171] on input "search" at bounding box center [892, 173] width 107 height 16
paste input "Star Brice-Black"
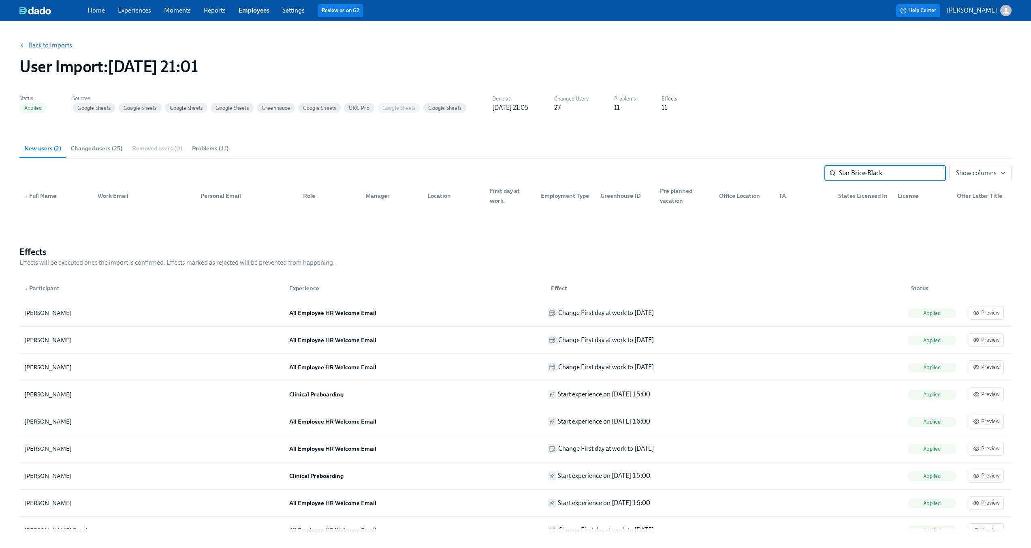
type input "Star Brice-Black"
click at [113, 151] on span "Changed users (25)" at bounding box center [96, 148] width 51 height 9
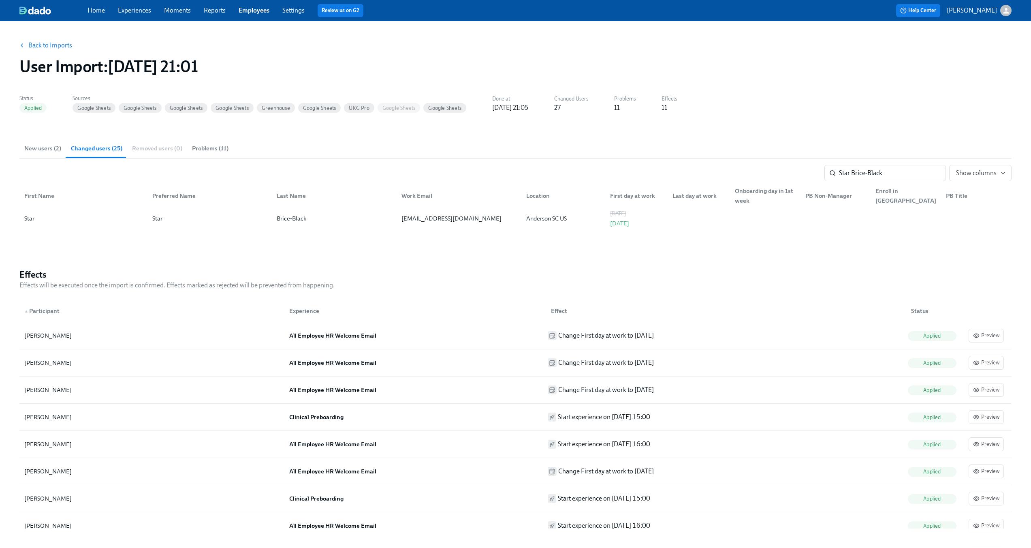
click at [38, 43] on link "Back to Imports" at bounding box center [50, 45] width 44 height 8
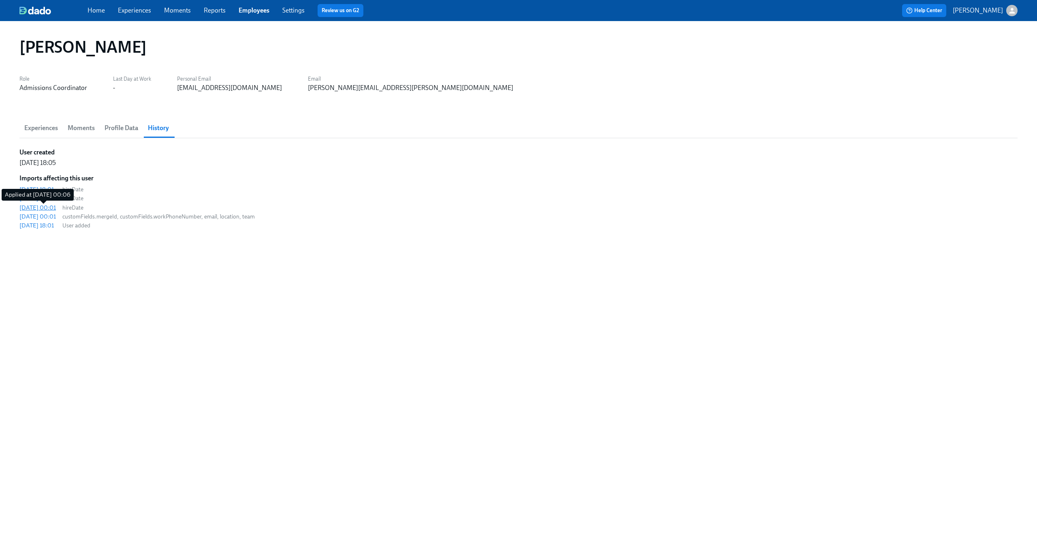
click at [49, 207] on div "[DATE] 00:01" at bounding box center [37, 207] width 36 height 8
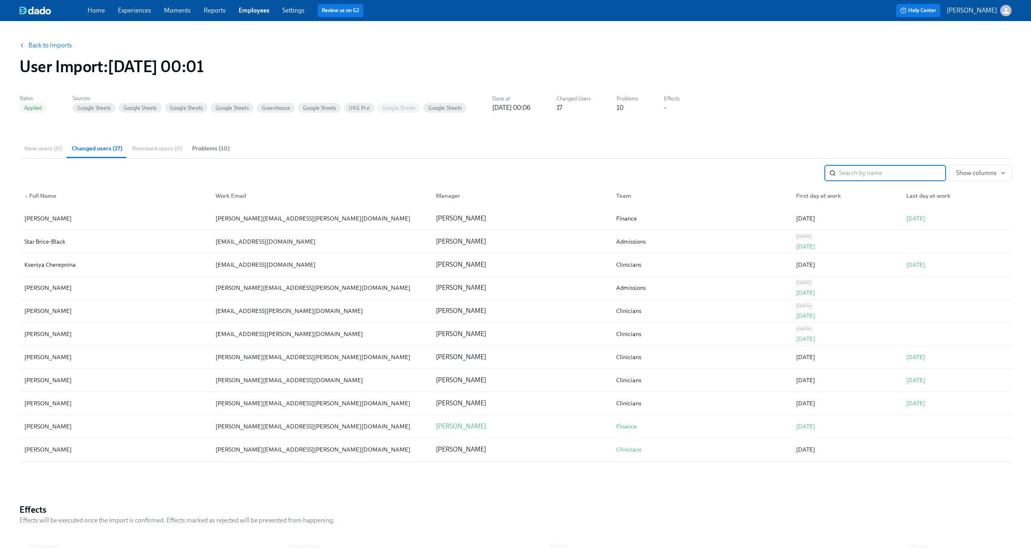
click at [907, 175] on input "search" at bounding box center [892, 173] width 107 height 16
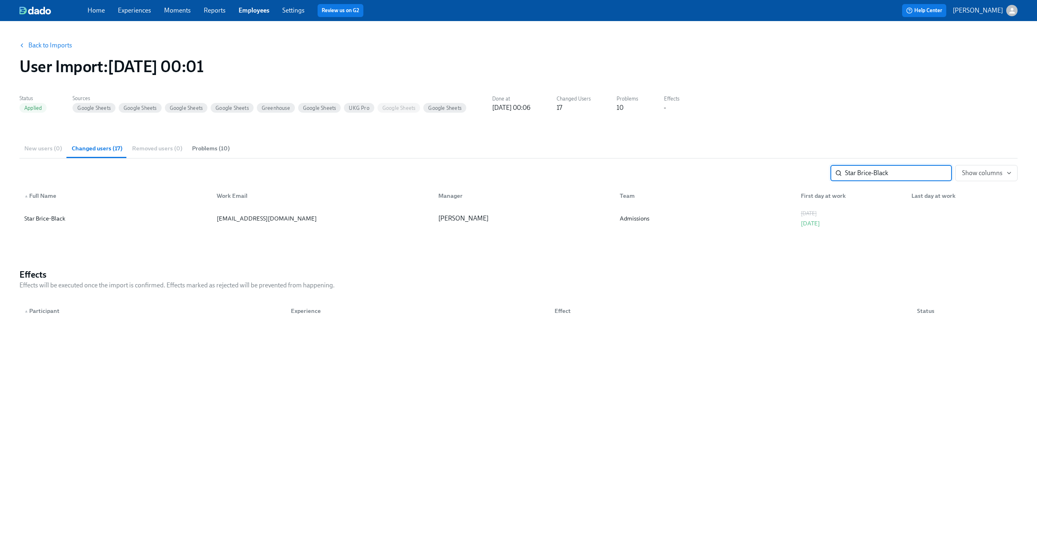
type input "Star Brice-Black"
click at [38, 47] on link "Back to Imports" at bounding box center [50, 45] width 44 height 8
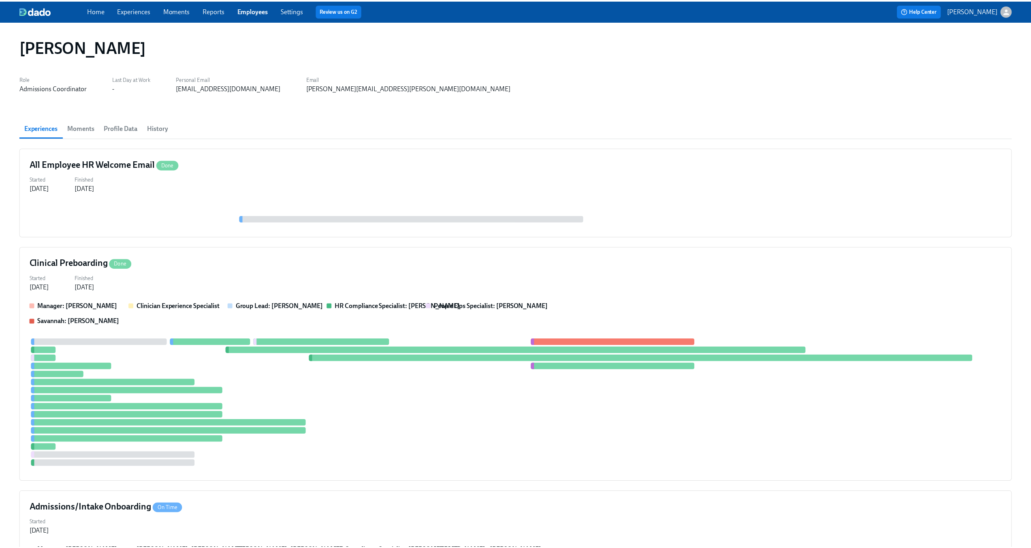
scroll to position [543, 0]
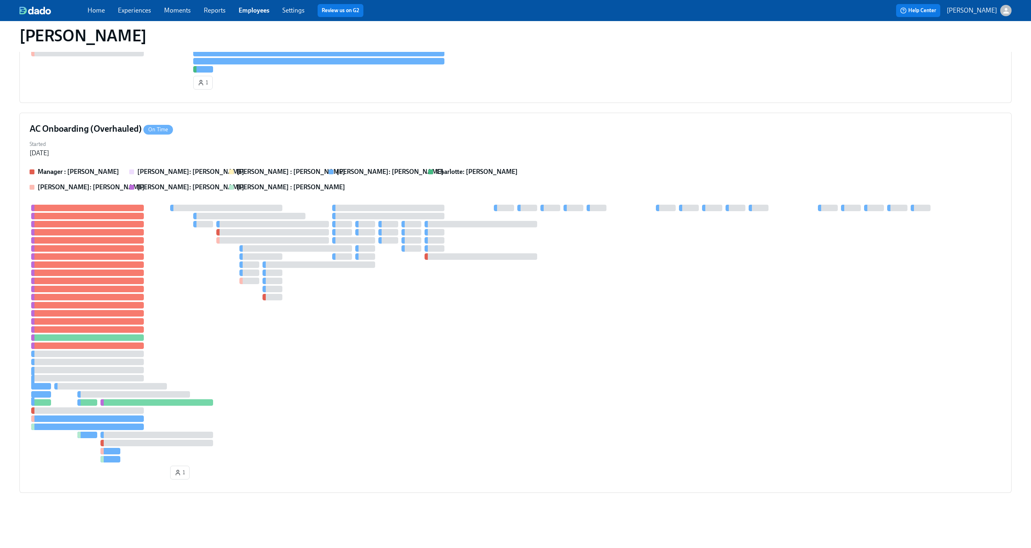
click at [251, 11] on link "Employees" at bounding box center [254, 10] width 31 height 8
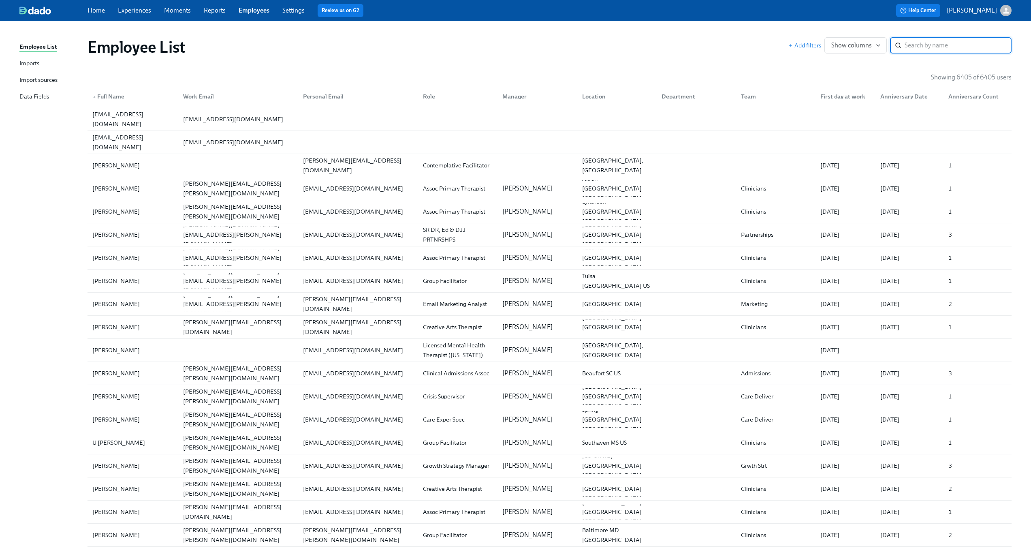
click at [943, 42] on input "search" at bounding box center [958, 45] width 107 height 16
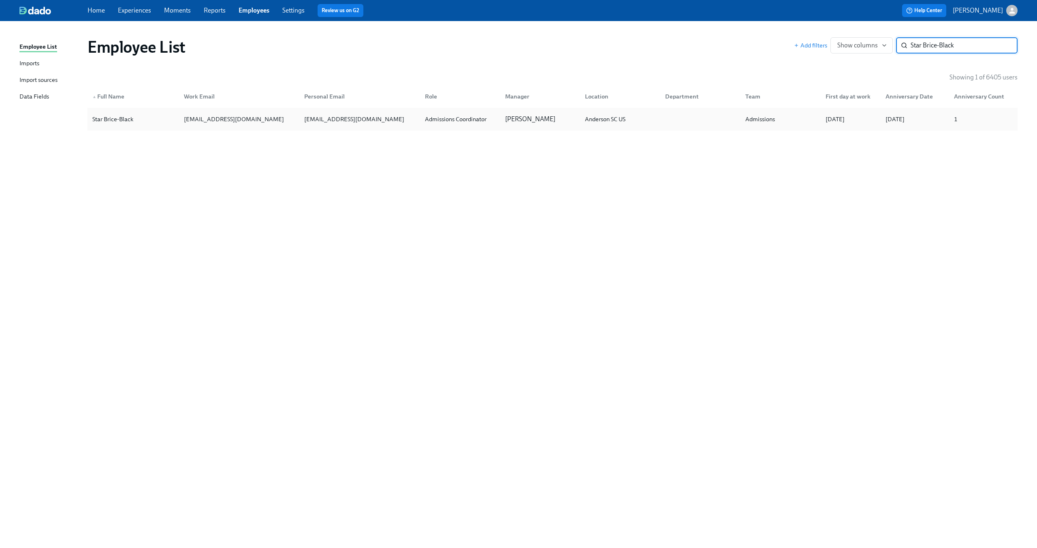
type input "Star Brice-Black"
click at [445, 112] on div "Admissions Coordinator" at bounding box center [459, 119] width 80 height 16
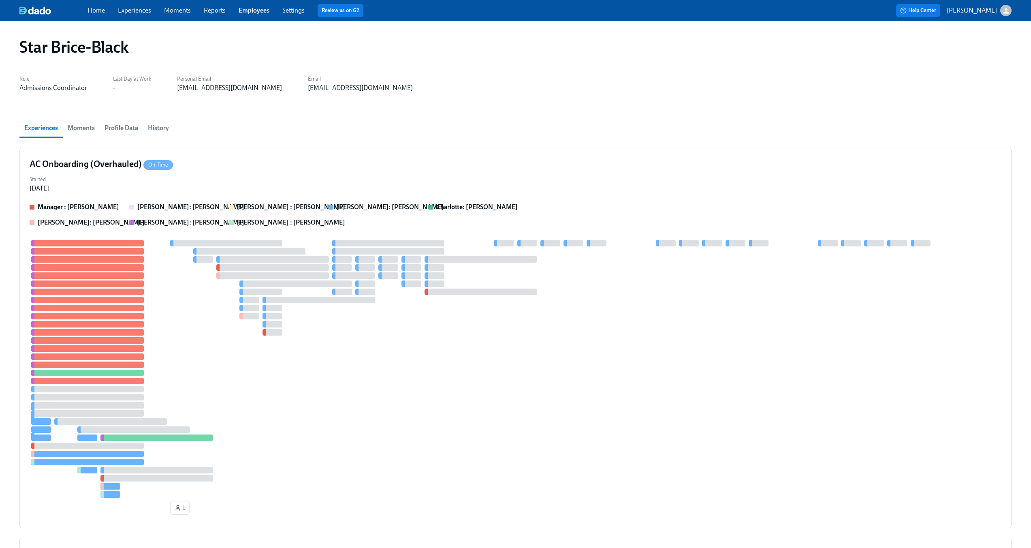
click at [158, 128] on span "History" at bounding box center [158, 127] width 21 height 11
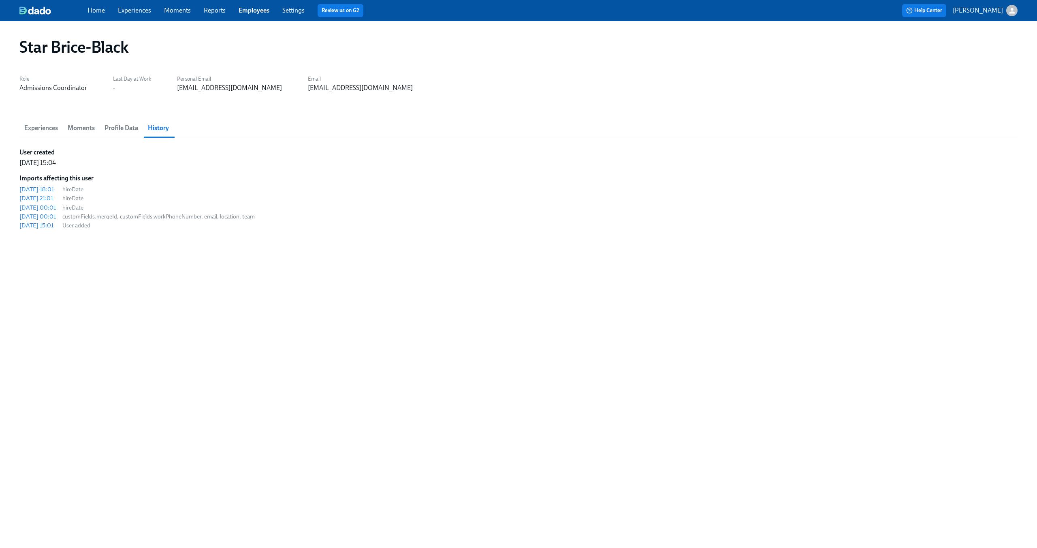
click at [246, 7] on link "Employees" at bounding box center [254, 10] width 31 height 8
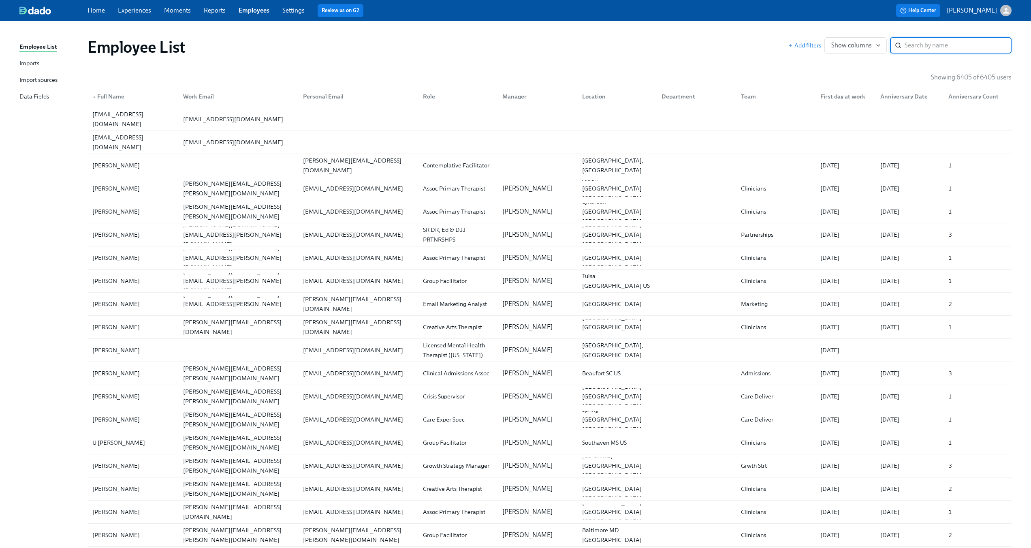
click at [124, 9] on link "Experiences" at bounding box center [134, 10] width 33 height 8
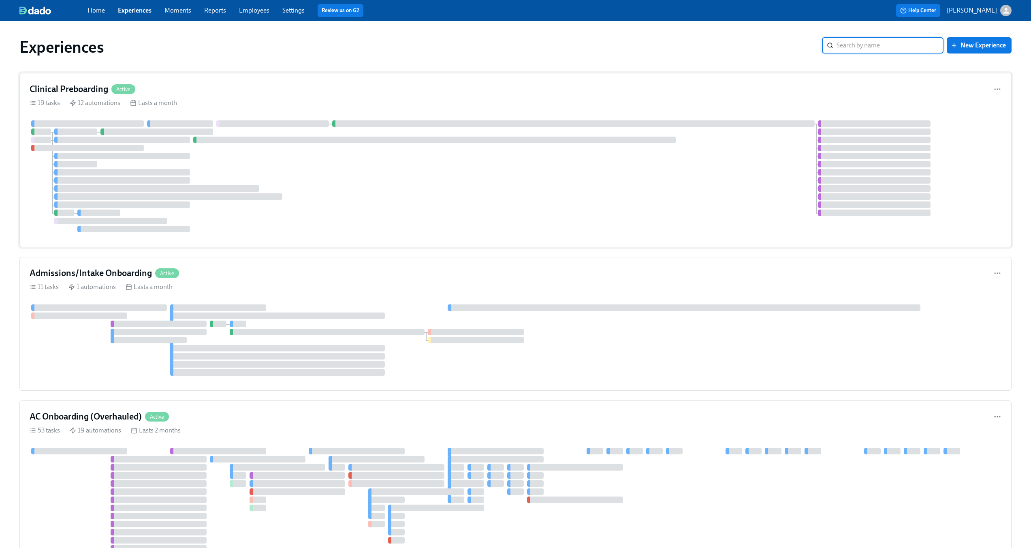
click at [376, 201] on div at bounding box center [516, 176] width 972 height 112
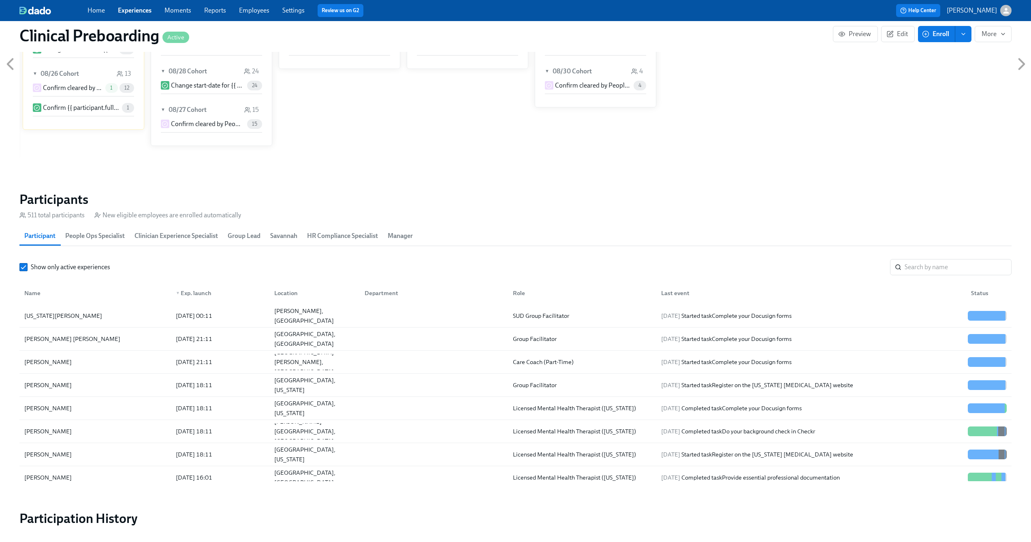
scroll to position [747, 0]
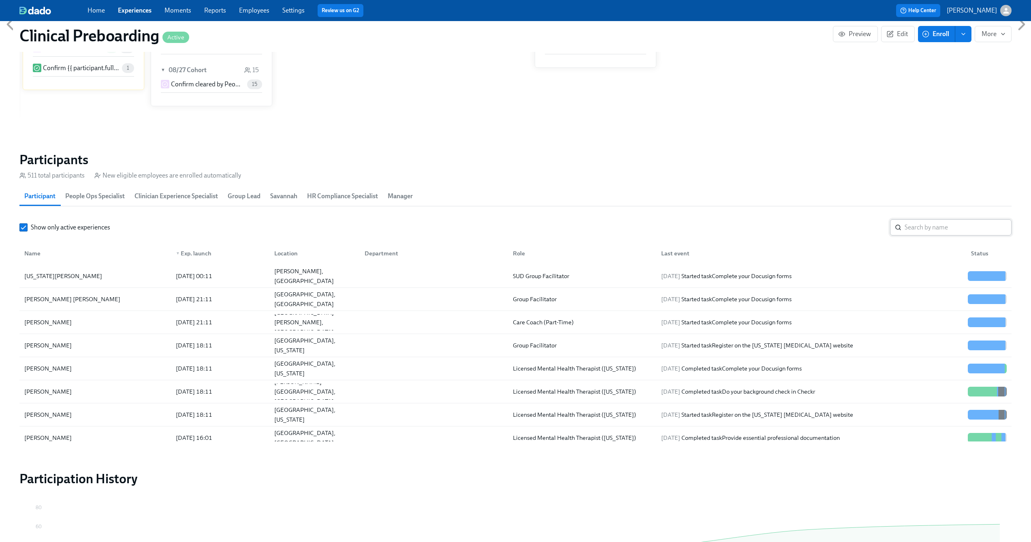
click at [913, 230] on input "search" at bounding box center [958, 227] width 107 height 16
paste input "Star Brice-Black"
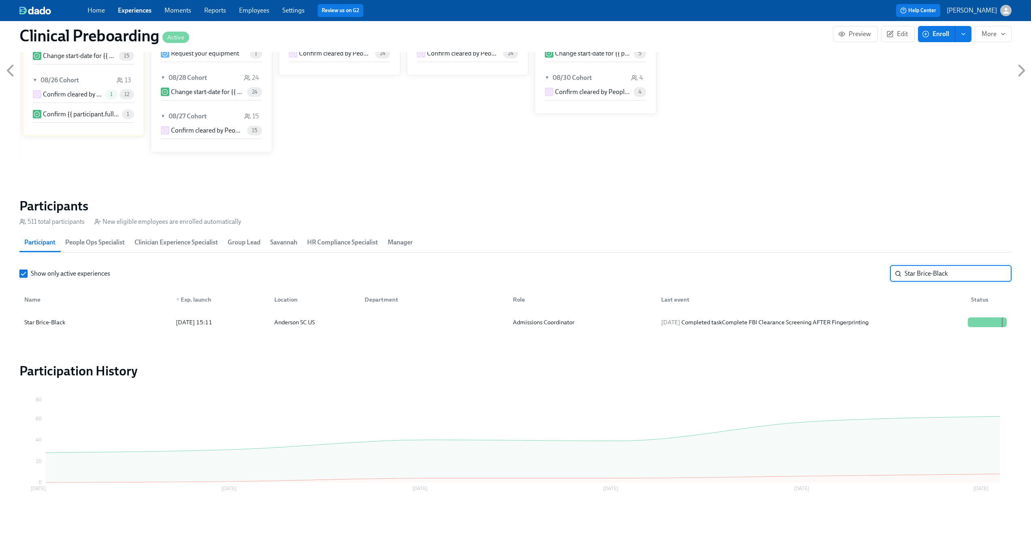
scroll to position [701, 0]
type input "Star Brice-Black"
click at [368, 324] on div at bounding box center [432, 322] width 148 height 16
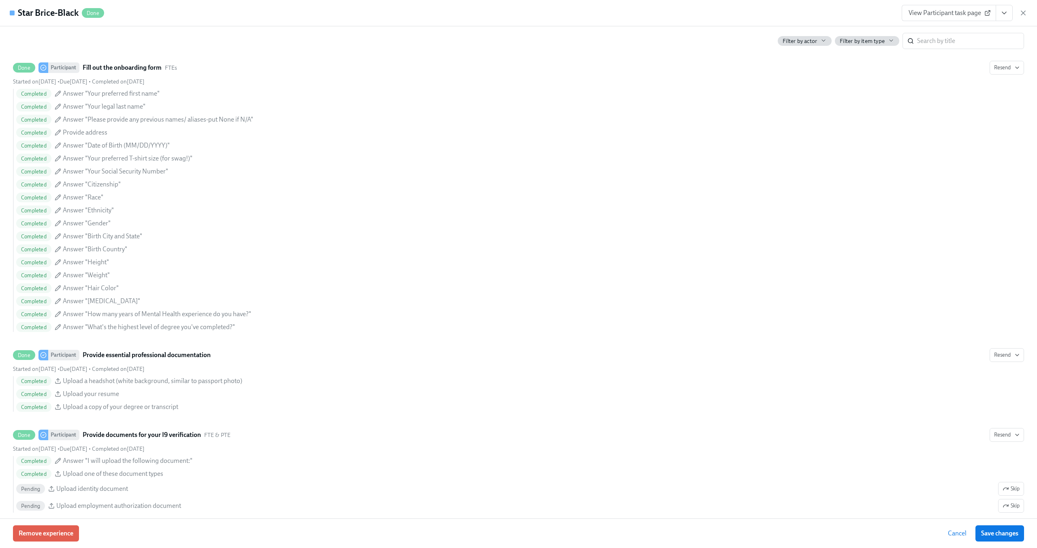
scroll to position [320, 0]
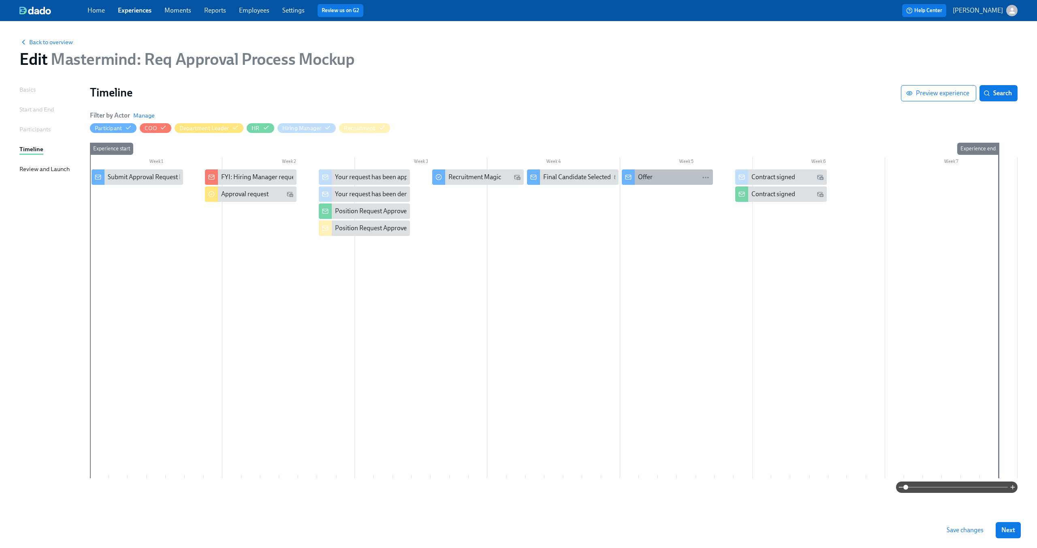
click at [662, 176] on div "Offer" at bounding box center [674, 177] width 72 height 9
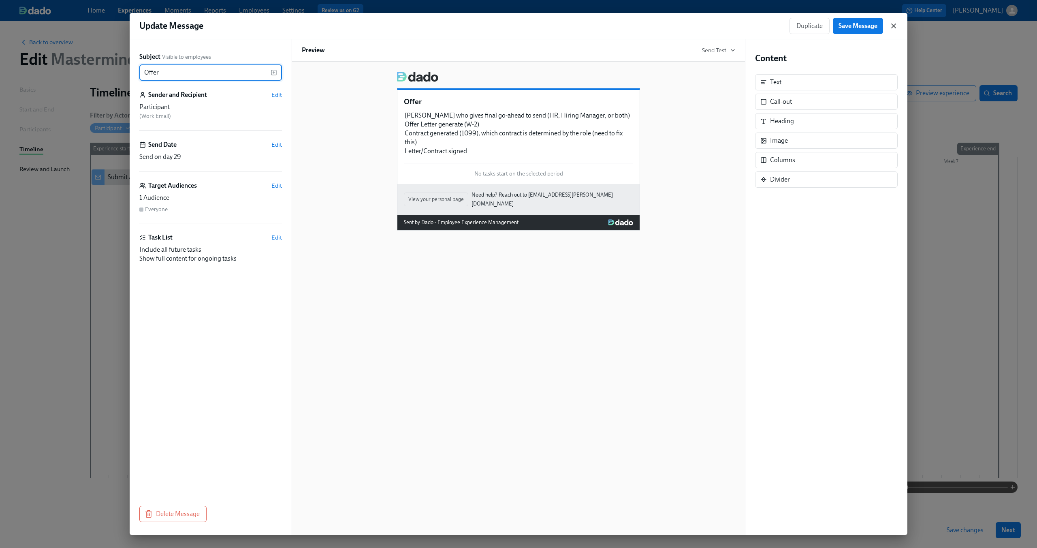
click at [897, 25] on icon "button" at bounding box center [894, 26] width 8 height 8
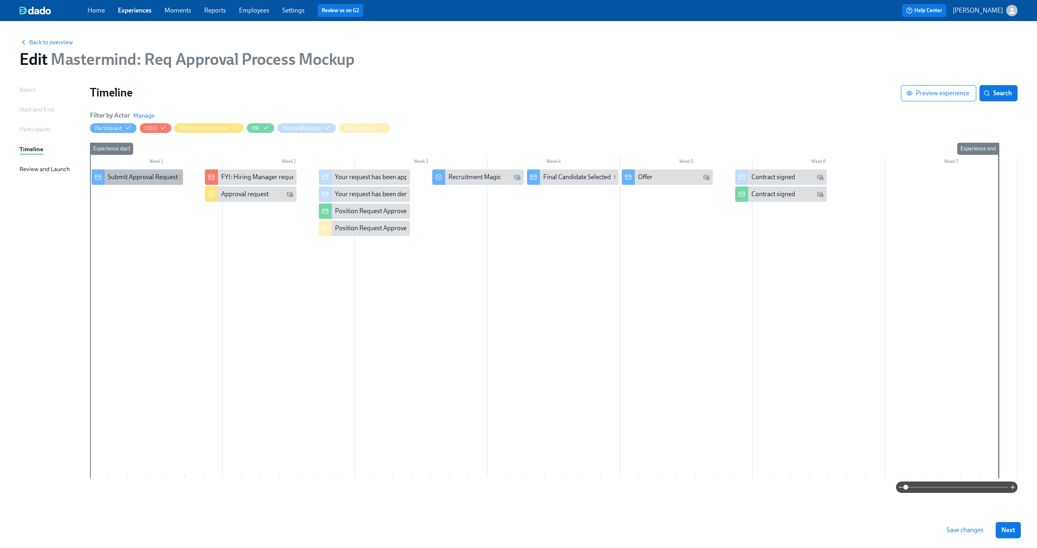
click at [133, 176] on div "Submit Approval Request Form" at bounding box center [151, 177] width 87 height 9
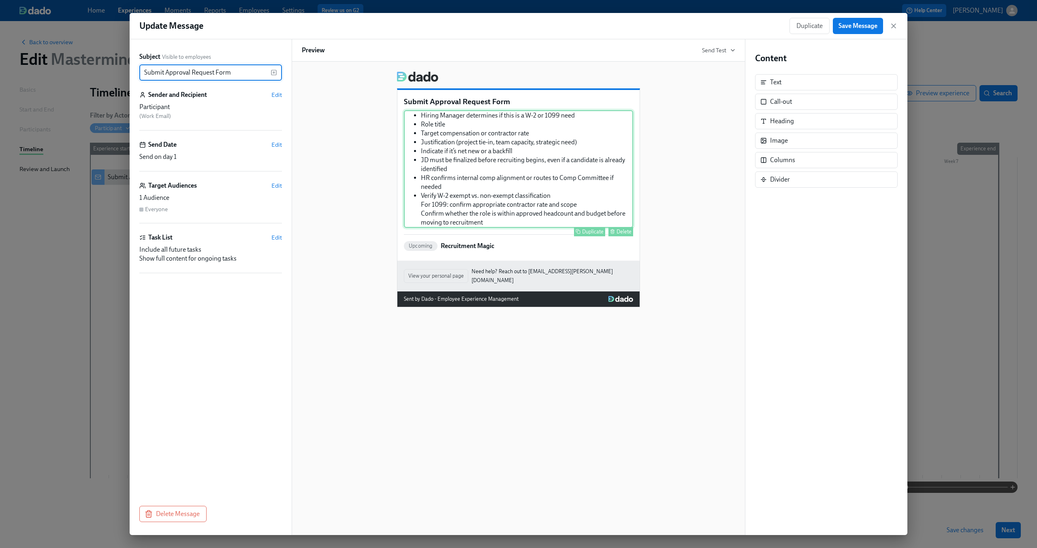
click at [508, 145] on div "Hiring Manager determines if this is a W-2 or 1099 need Role title Target compe…" at bounding box center [518, 169] width 229 height 118
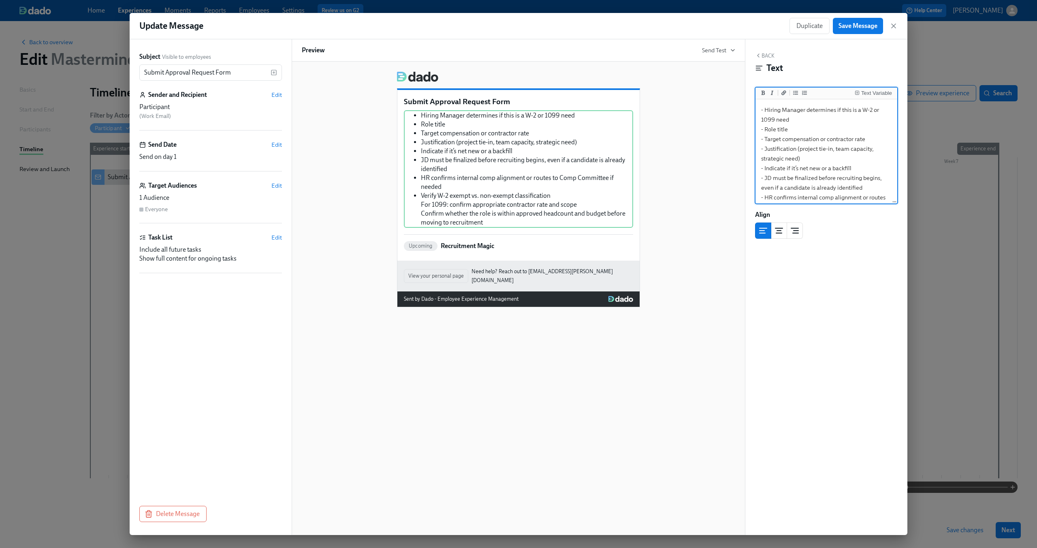
click at [513, 102] on p "Submit Approval Request Form" at bounding box center [518, 101] width 229 height 11
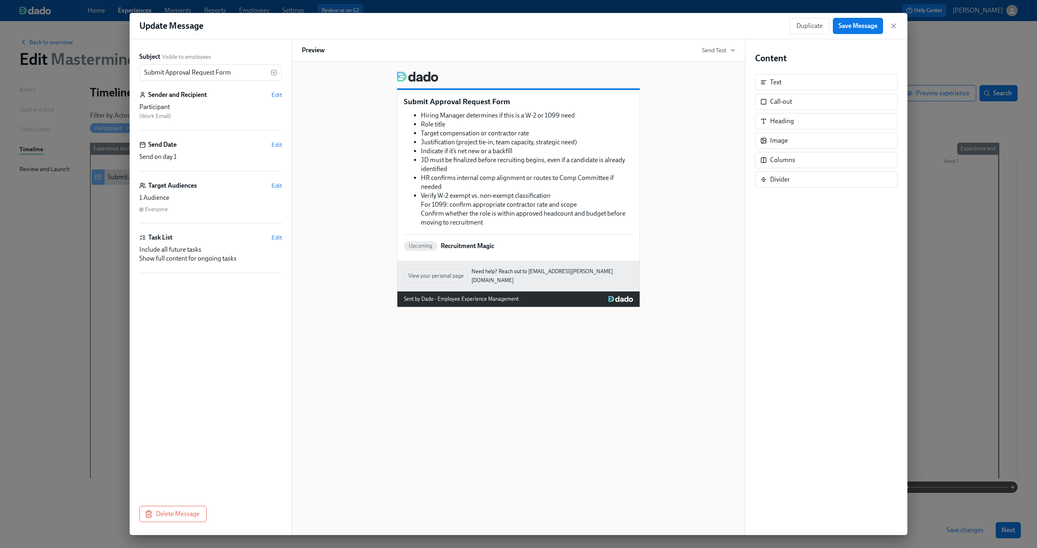
click at [504, 102] on p "Submit Approval Request Form" at bounding box center [518, 101] width 229 height 11
click at [254, 73] on input "Submit Approval Request Form" at bounding box center [204, 72] width 131 height 16
click at [236, 75] on input "Submit Approval Request Form (Enrollment Form=" at bounding box center [204, 72] width 131 height 16
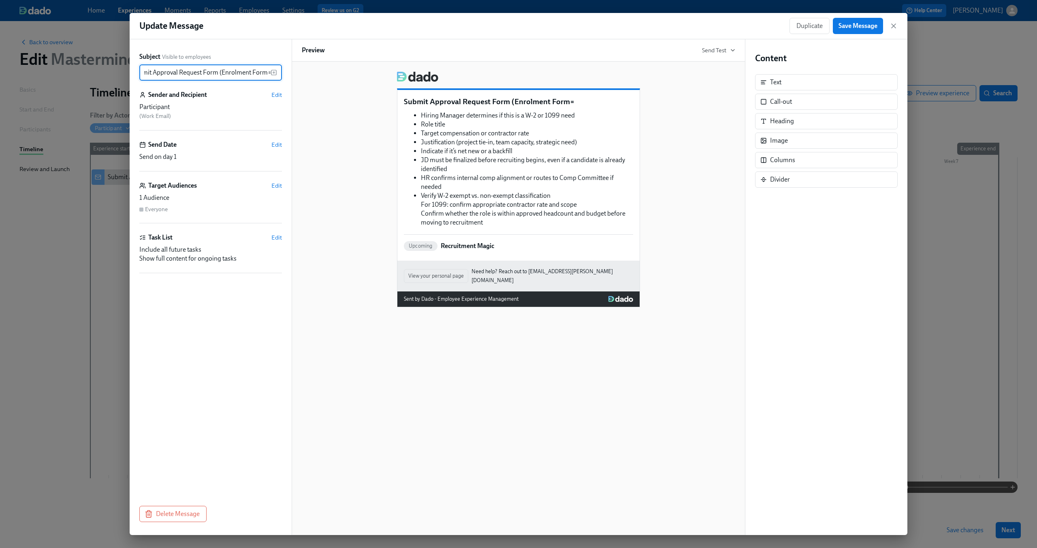
click at [267, 73] on input "Submit Approval Request Form (Enrolment Form=" at bounding box center [204, 72] width 131 height 16
click at [263, 74] on input "Submit Approval Request Form (Enrolment Form=" at bounding box center [204, 72] width 131 height 16
click at [236, 71] on input "Submit Approval Request Form (Enrolment Form?)" at bounding box center [204, 72] width 131 height 16
type input "Submit Approval Request Form (Enrollment Form?)"
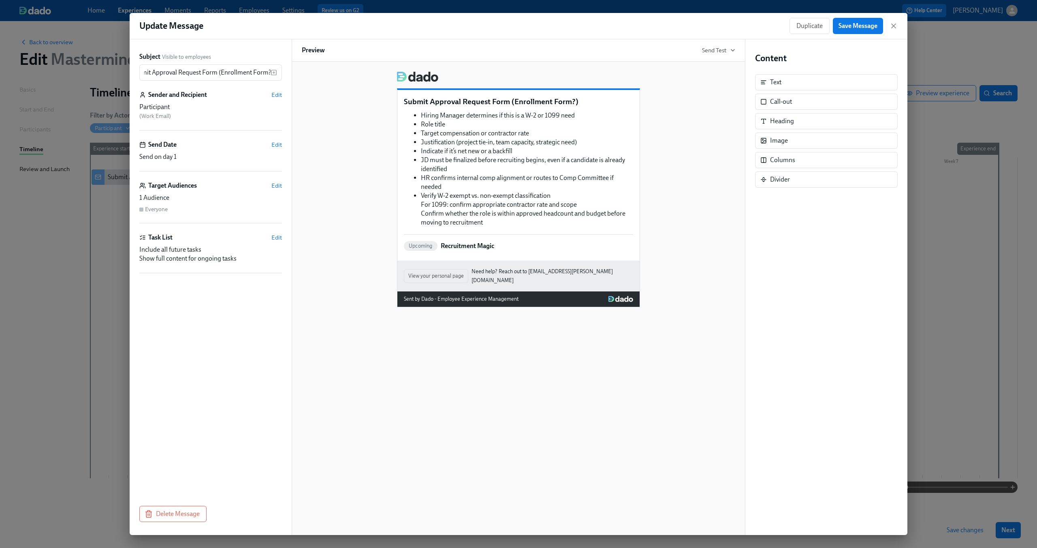
click at [329, 77] on div "Submit Approval Request Form (Enrollment Form?) Hiring Manager determines if th…" at bounding box center [519, 186] width 434 height 242
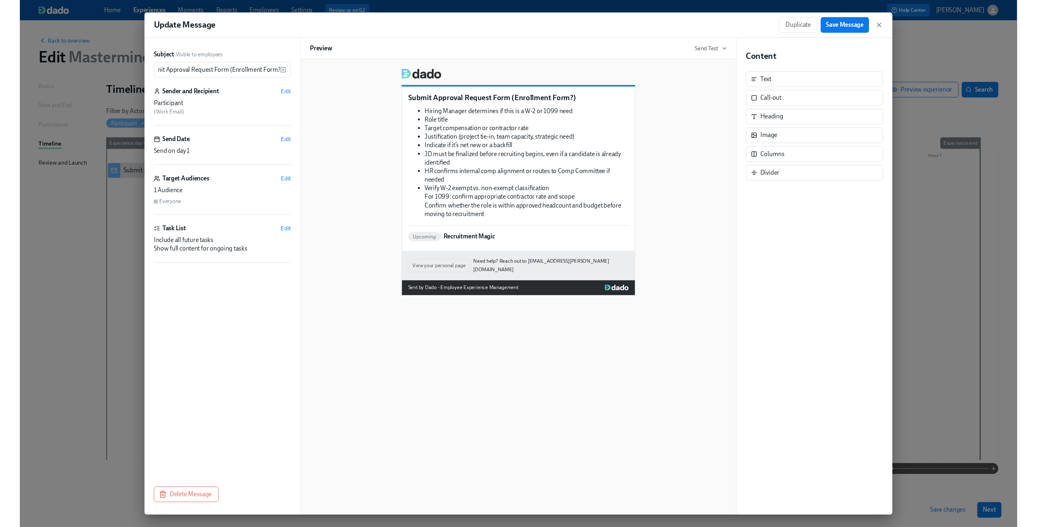
scroll to position [0, 0]
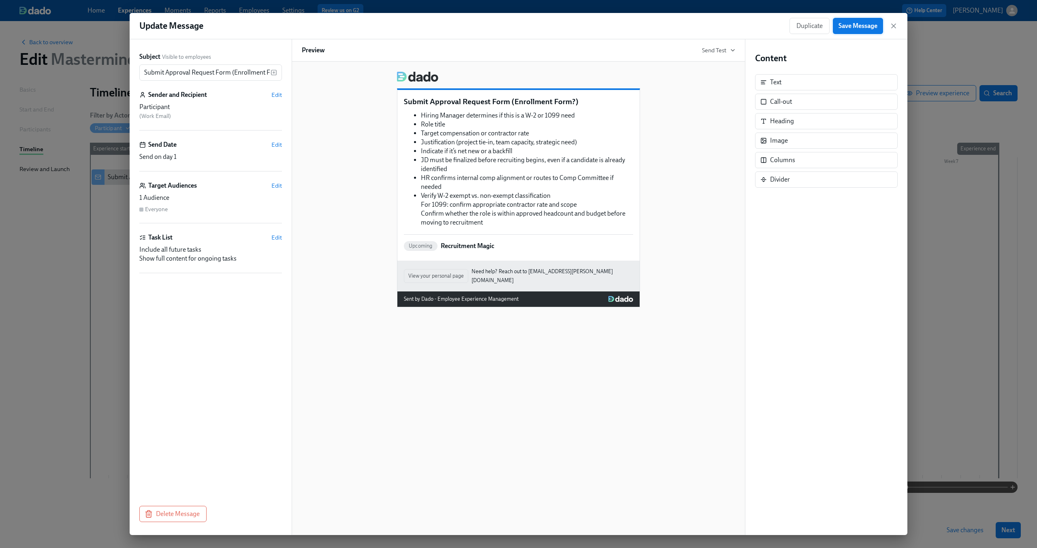
click at [865, 31] on button "Save Message" at bounding box center [858, 26] width 50 height 16
click at [893, 30] on div "Duplicate Save Message" at bounding box center [844, 26] width 108 height 16
click at [893, 28] on icon "button" at bounding box center [894, 26] width 8 height 8
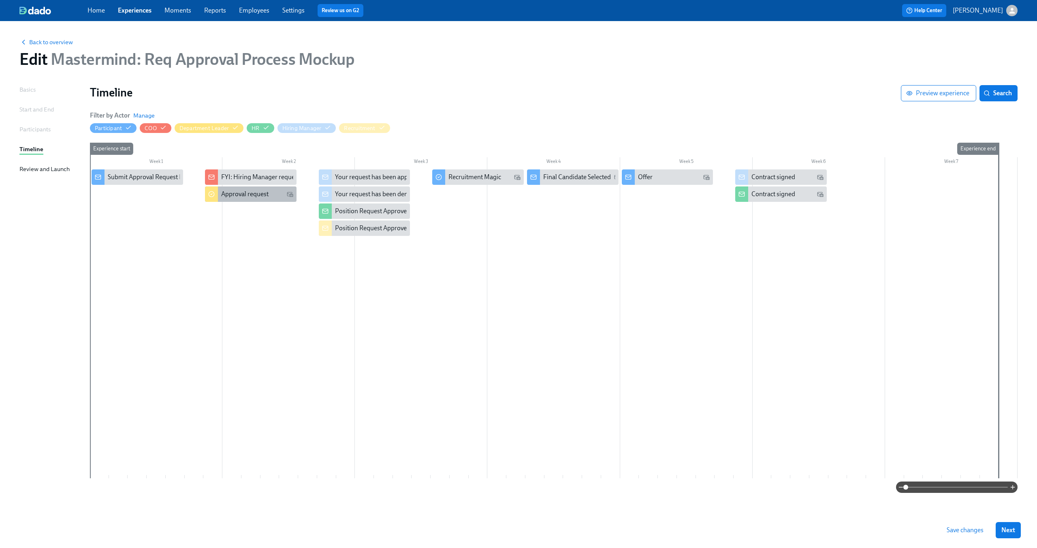
click at [270, 200] on div "Approval request" at bounding box center [251, 193] width 92 height 15
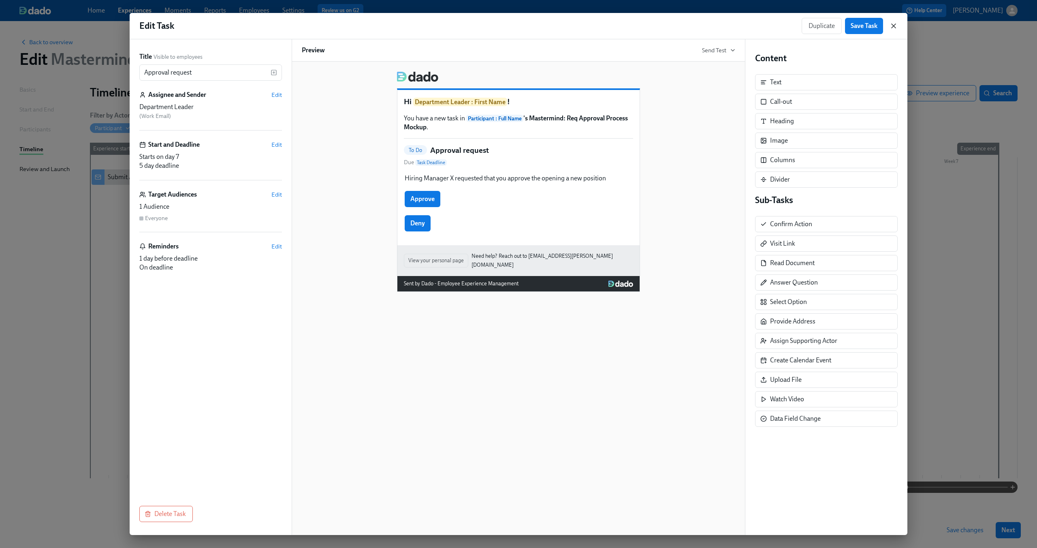
click at [892, 28] on icon "button" at bounding box center [894, 26] width 8 height 8
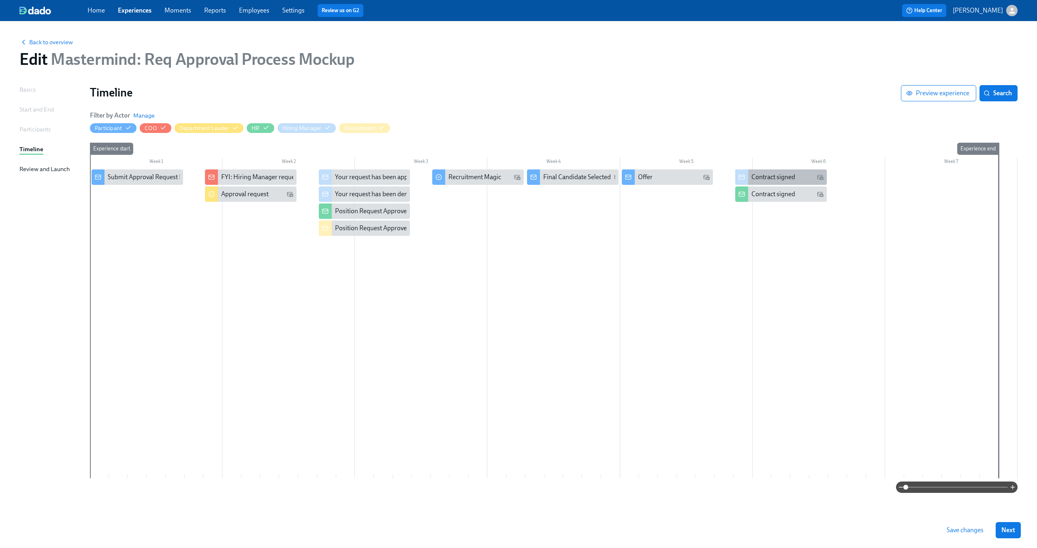
click at [797, 178] on div "Contract signed" at bounding box center [788, 177] width 72 height 9
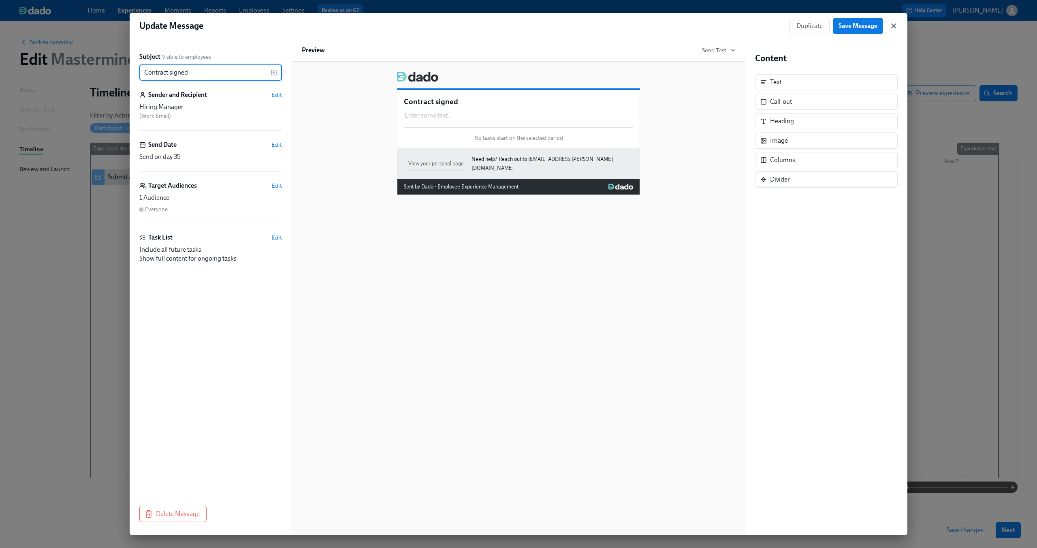
click at [894, 28] on icon "button" at bounding box center [894, 26] width 8 height 8
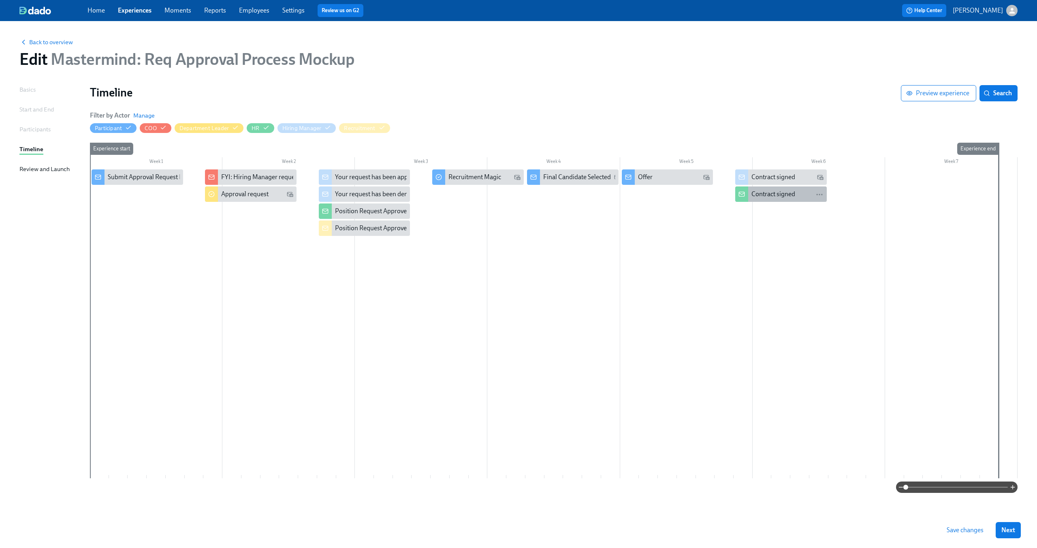
click at [761, 198] on div "Contract signed" at bounding box center [774, 194] width 44 height 9
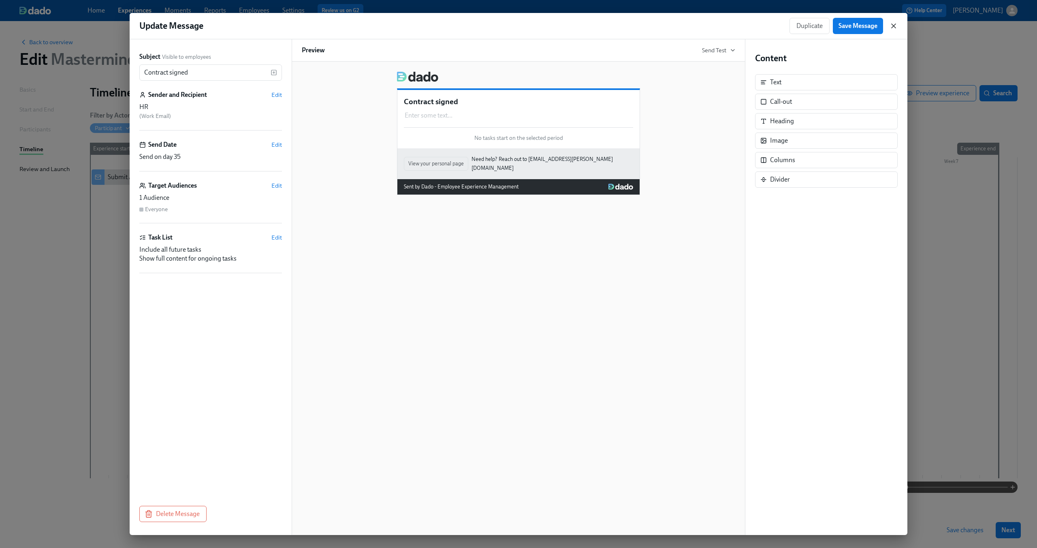
click at [894, 27] on icon "button" at bounding box center [894, 26] width 8 height 8
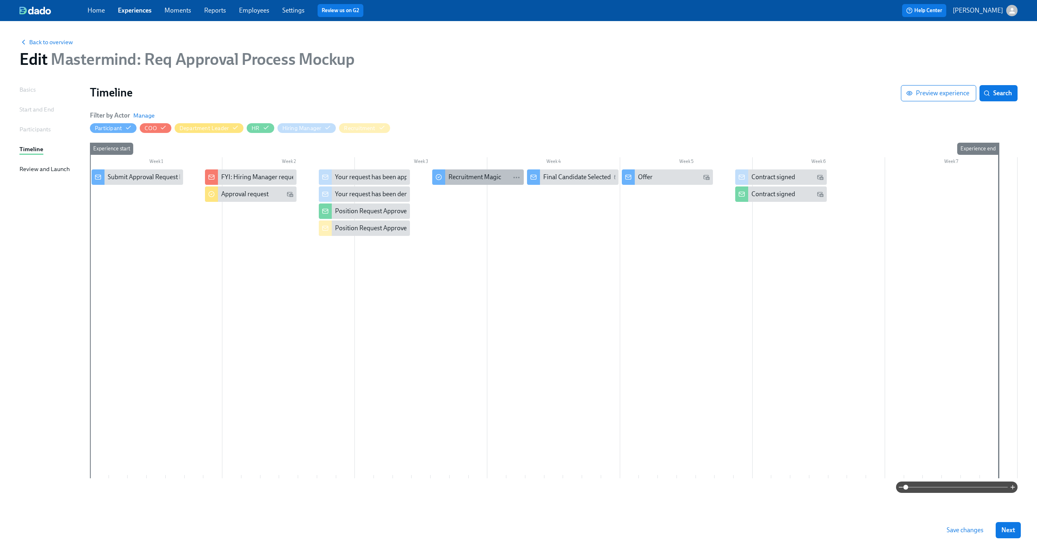
click at [491, 180] on div "Recruitment Magic" at bounding box center [475, 177] width 53 height 9
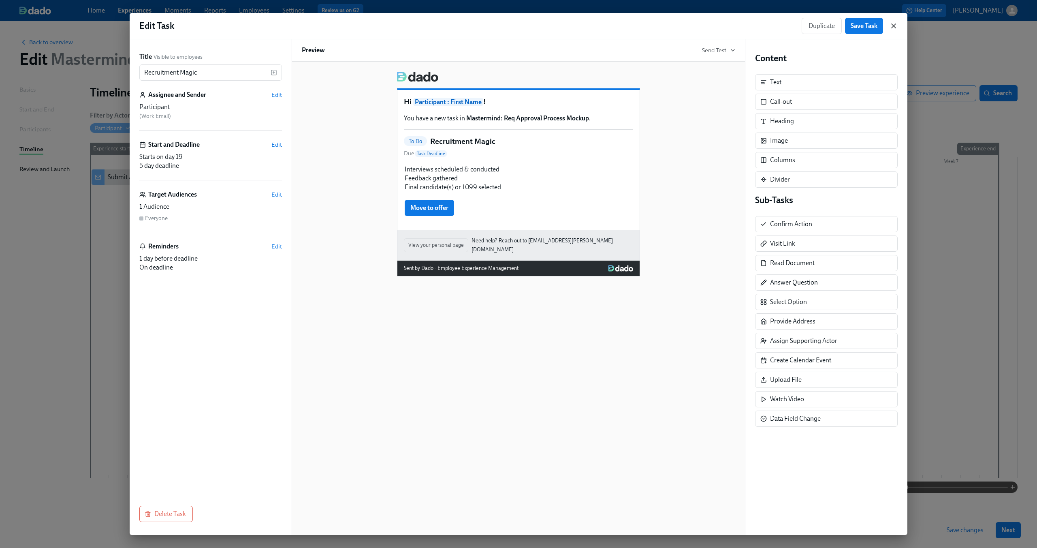
click at [893, 28] on icon "button" at bounding box center [894, 26] width 8 height 8
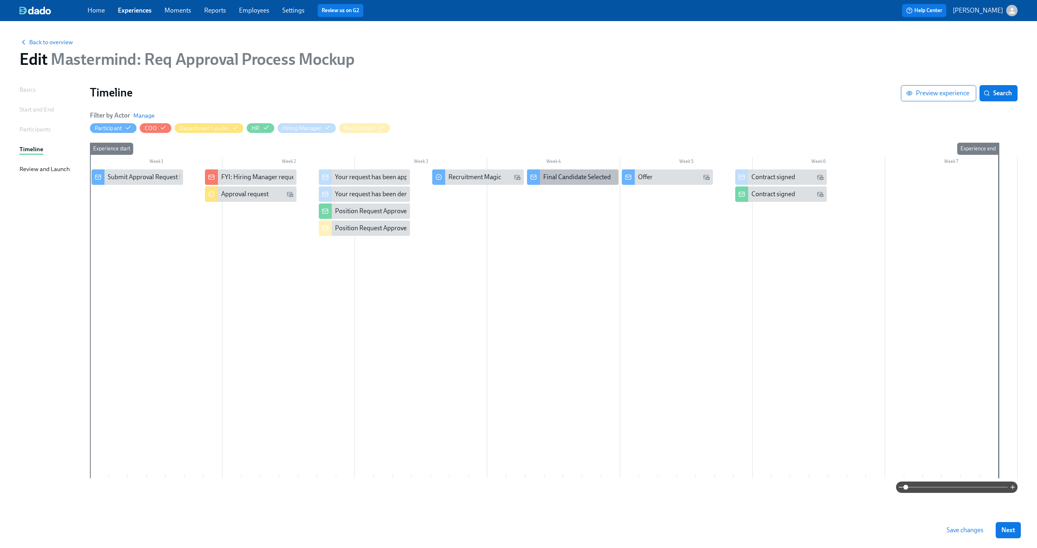
click at [594, 178] on div "Final Candidate Selected" at bounding box center [577, 177] width 68 height 9
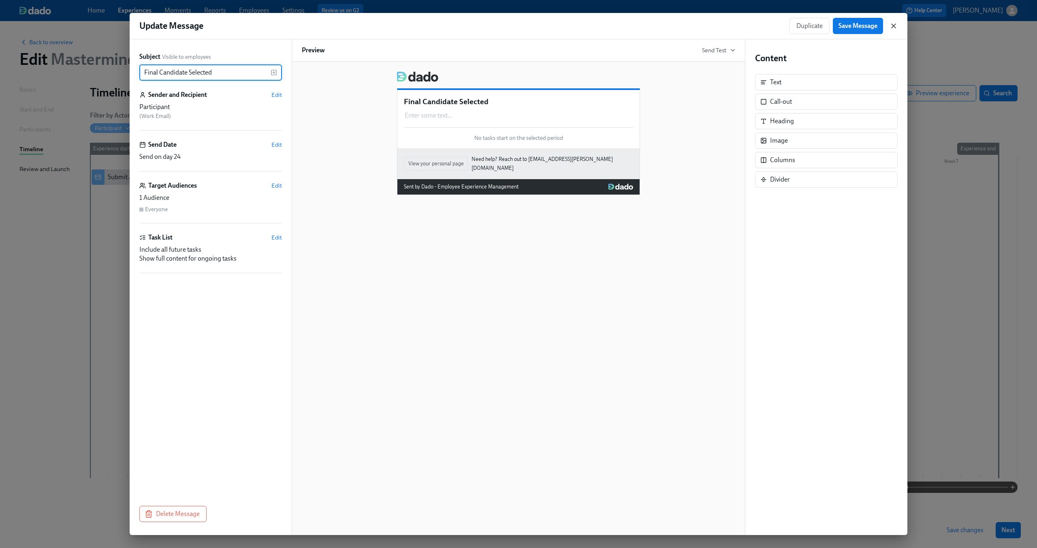
click at [896, 23] on icon "button" at bounding box center [894, 26] width 8 height 8
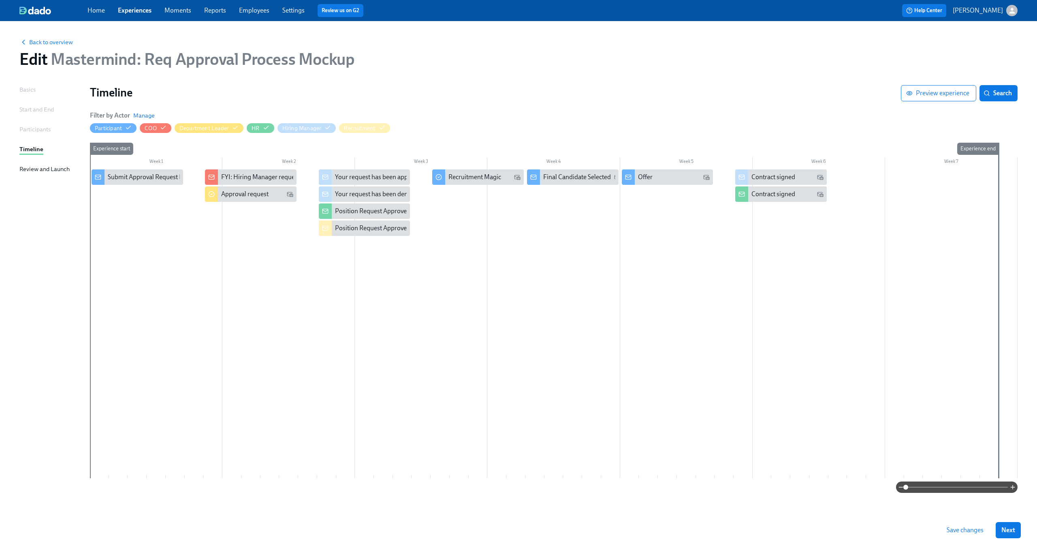
click at [403, 274] on div at bounding box center [554, 323] width 928 height 309
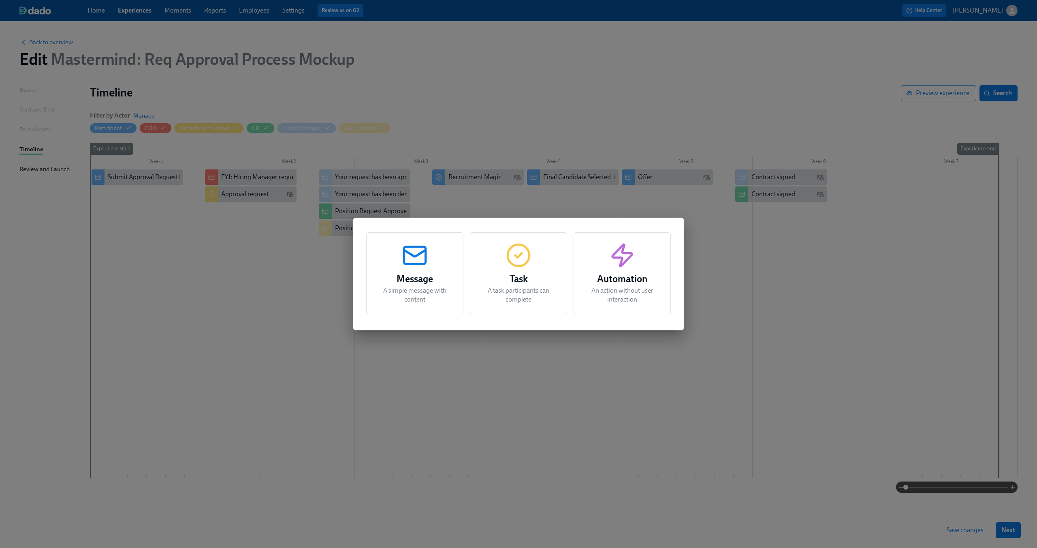
click at [804, 262] on div "Message A simple message with content Task A task participants can complete Aut…" at bounding box center [518, 274] width 1037 height 548
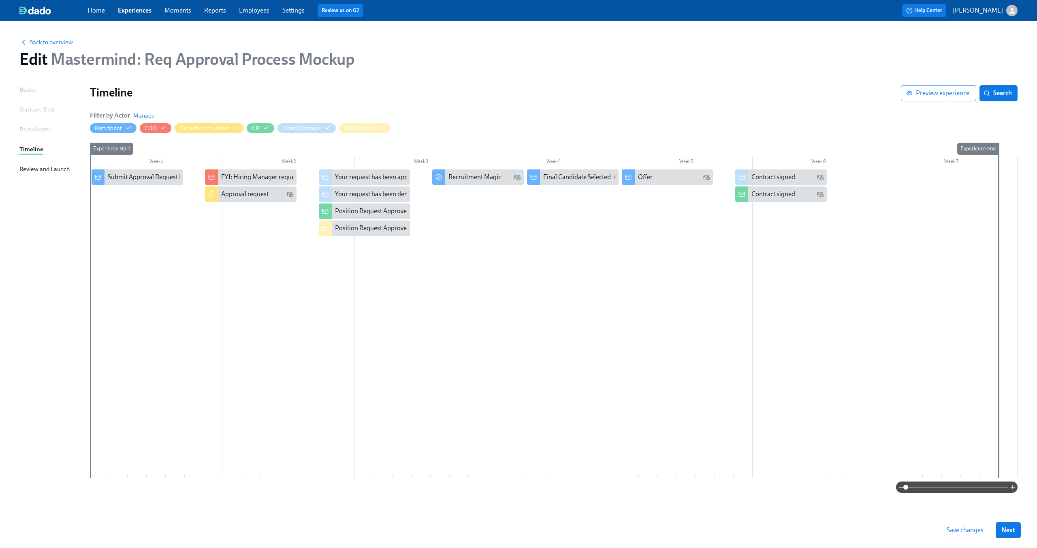
click at [962, 531] on span "Save changes" at bounding box center [965, 530] width 37 height 8
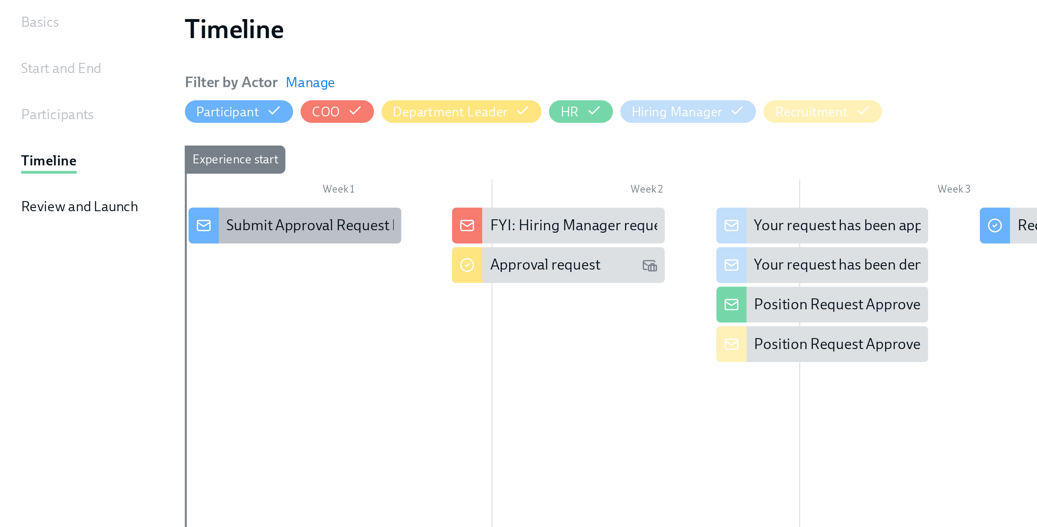
click at [156, 178] on div "Submit Approval Request Form (Enrollment Form?)" at bounding box center [179, 177] width 143 height 9
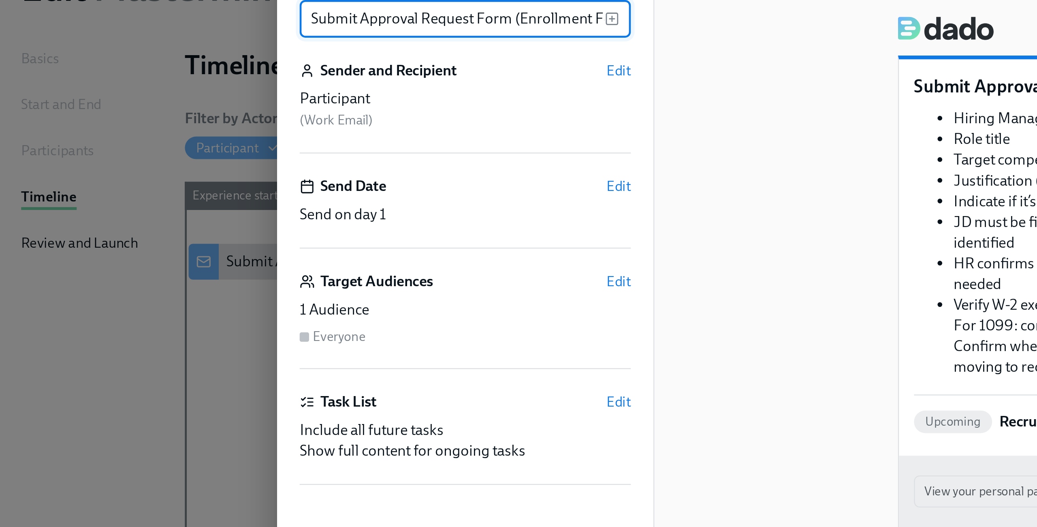
scroll to position [0, 15]
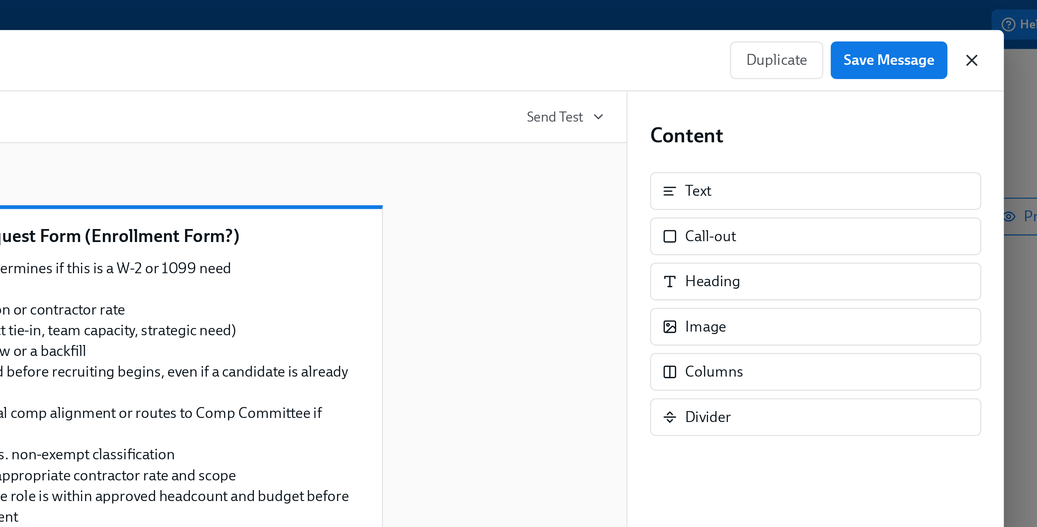
click at [894, 24] on icon "button" at bounding box center [894, 26] width 8 height 8
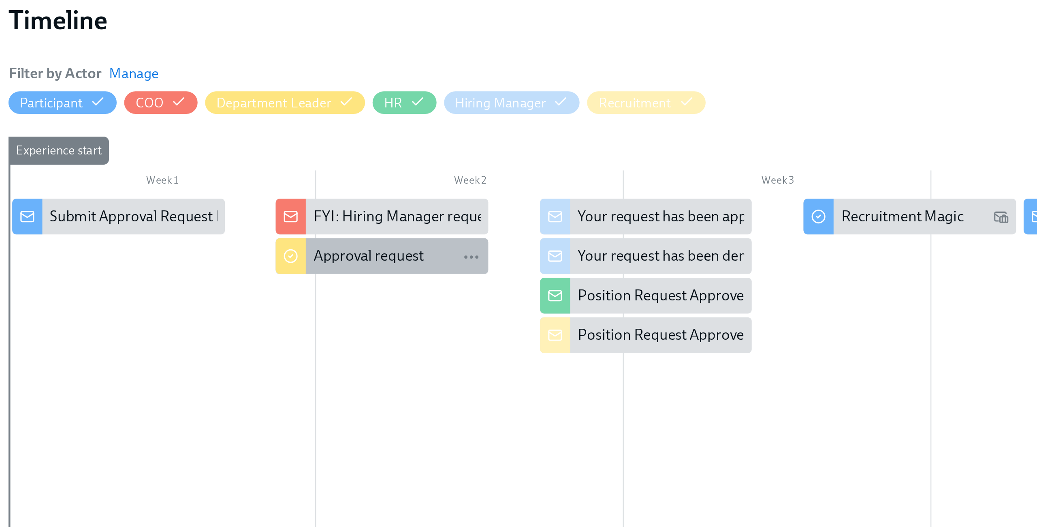
click at [257, 194] on div "Approval request" at bounding box center [244, 194] width 47 height 9
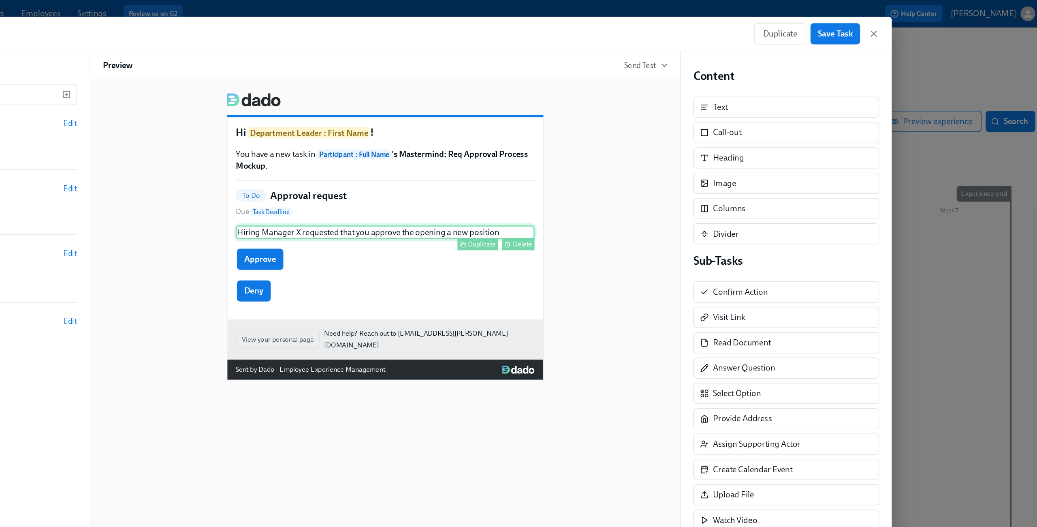
click at [554, 183] on div "Hiring Manager X requested that you approve the opening a new position Duplicat…" at bounding box center [518, 178] width 229 height 11
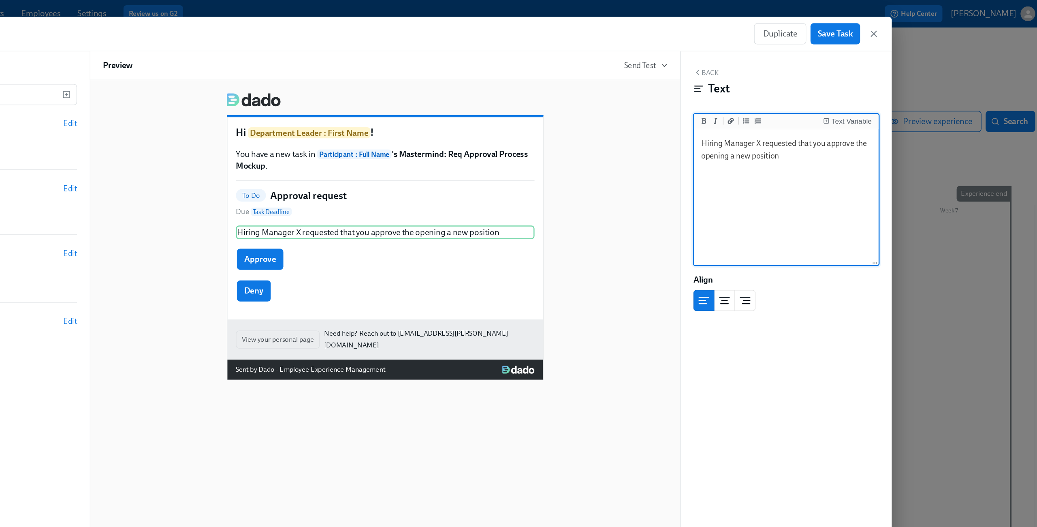
click at [789, 119] on textarea "Hiring Manager X requested that you approve the opening a new position" at bounding box center [826, 152] width 139 height 102
click at [785, 120] on textarea "Hiring Manager X requested that you approve the opening a new position" at bounding box center [826, 152] width 139 height 102
type textarea "Hiring Manager X requested that you approve the opening of a new position"
click at [899, 24] on div "Edit Task Duplicate Save Task" at bounding box center [519, 26] width 778 height 26
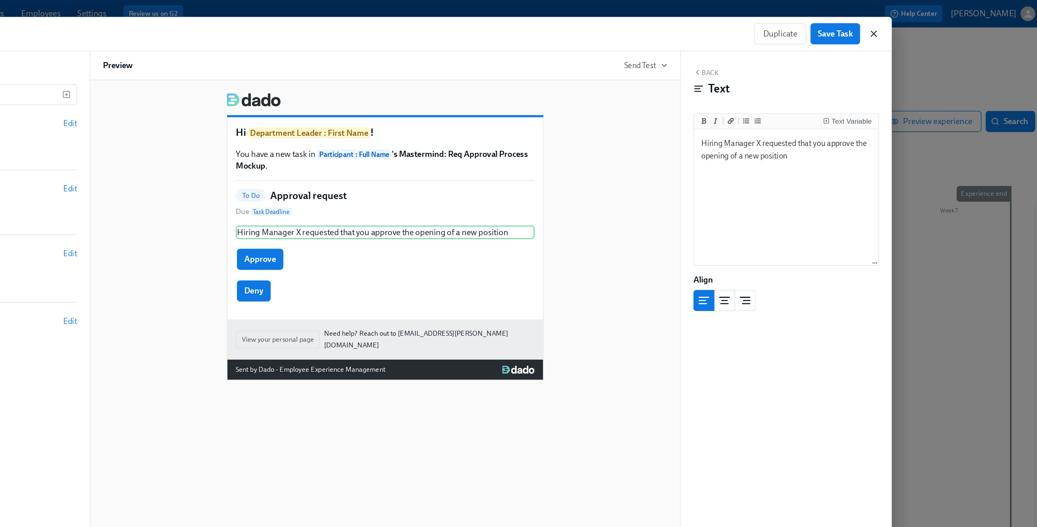
click at [895, 24] on icon "button" at bounding box center [894, 26] width 8 height 8
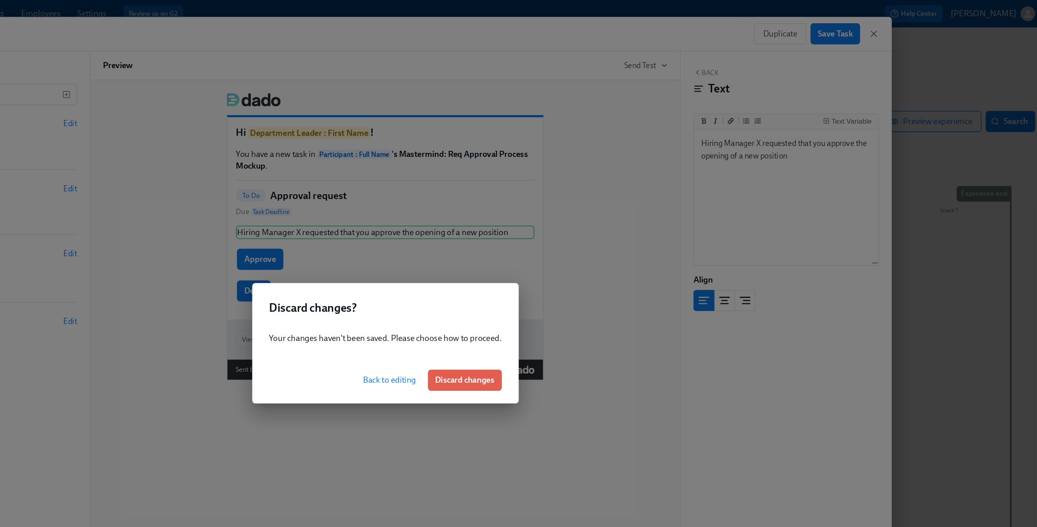
click at [519, 294] on span "Back to editing" at bounding box center [522, 292] width 41 height 8
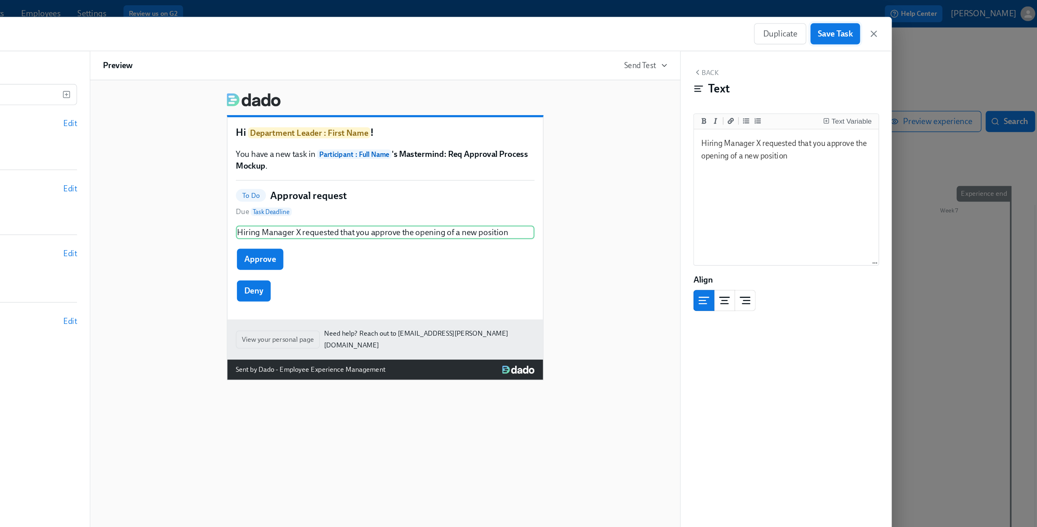
click at [863, 31] on button "Save Task" at bounding box center [864, 26] width 38 height 16
click at [895, 27] on icon "button" at bounding box center [894, 26] width 8 height 8
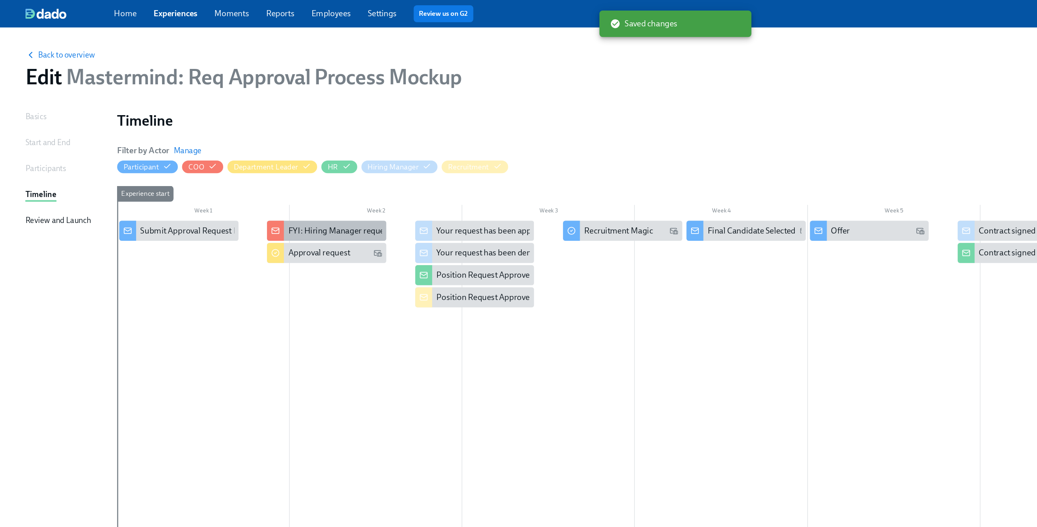
click at [252, 175] on div "FYI: Hiring Manager requested the opening of position X" at bounding box center [299, 177] width 156 height 9
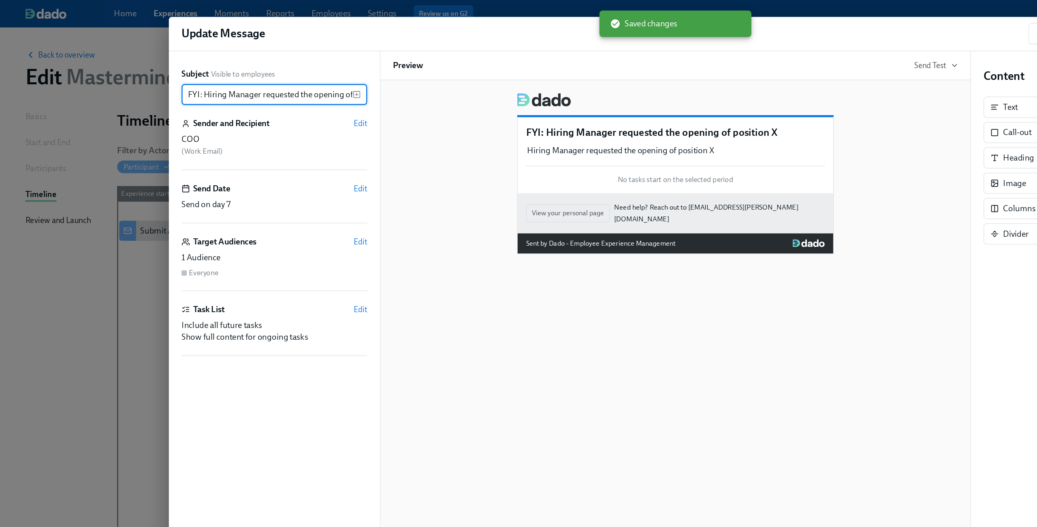
scroll to position [0, 28]
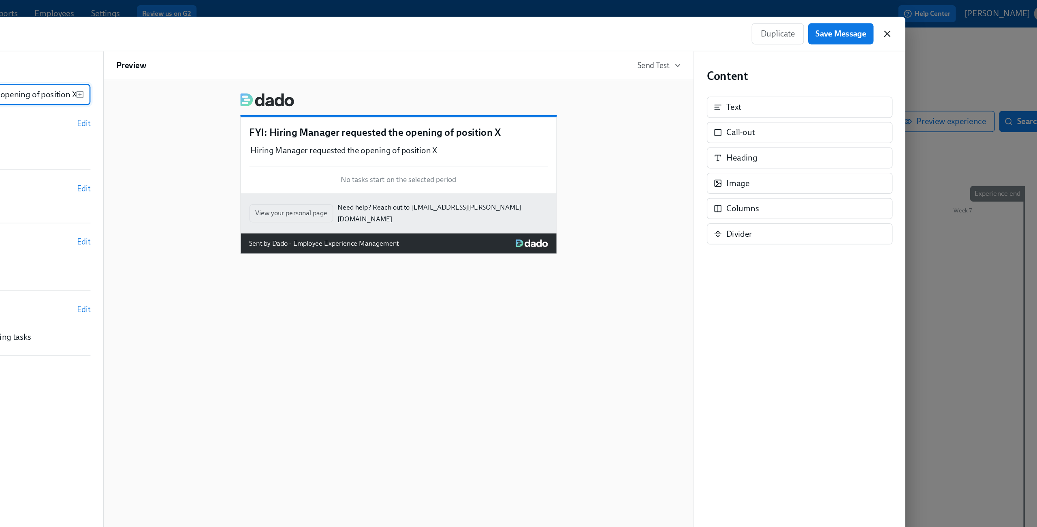
click at [892, 24] on icon "button" at bounding box center [894, 26] width 8 height 8
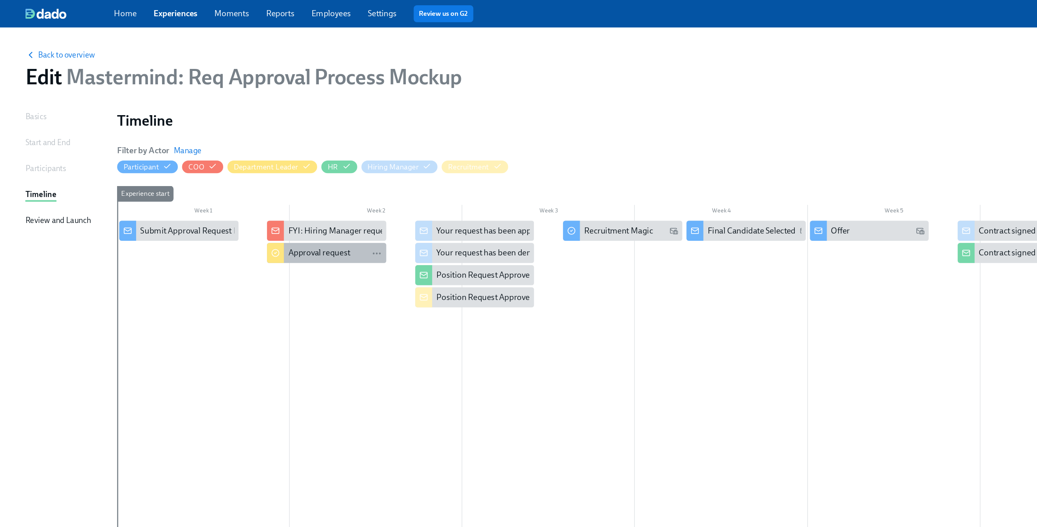
click at [260, 191] on div "Approval request" at bounding box center [244, 194] width 47 height 9
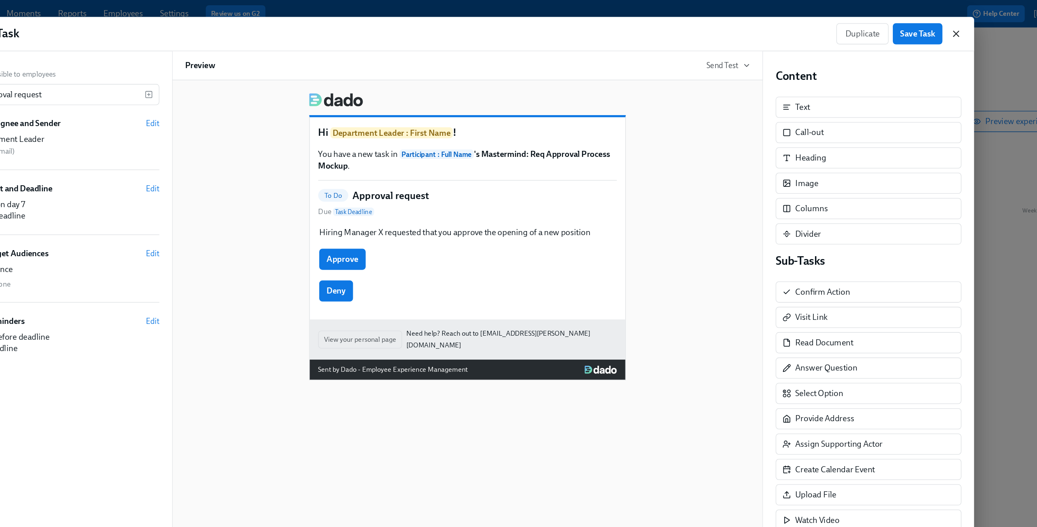
click at [894, 29] on icon "button" at bounding box center [894, 26] width 8 height 8
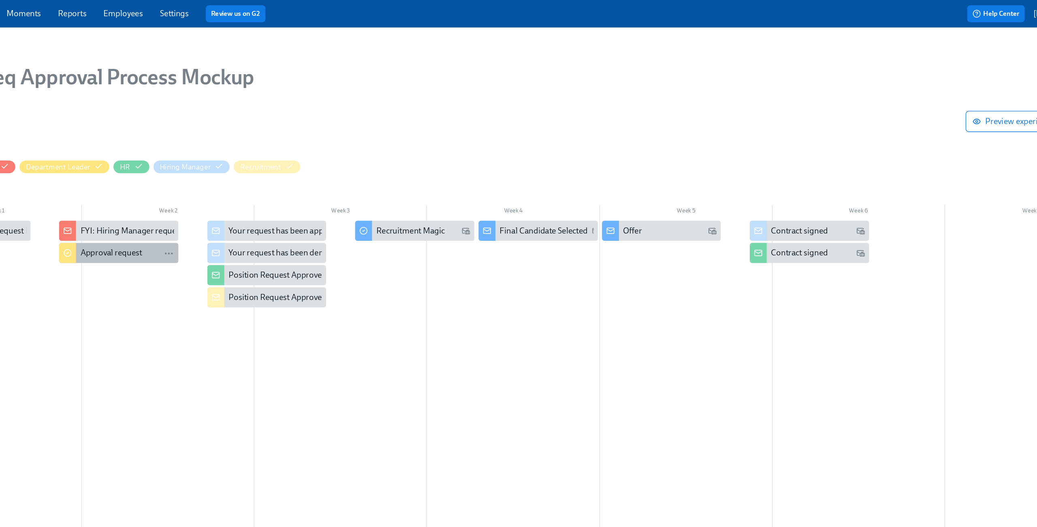
click at [267, 192] on div "Approval request" at bounding box center [244, 194] width 47 height 9
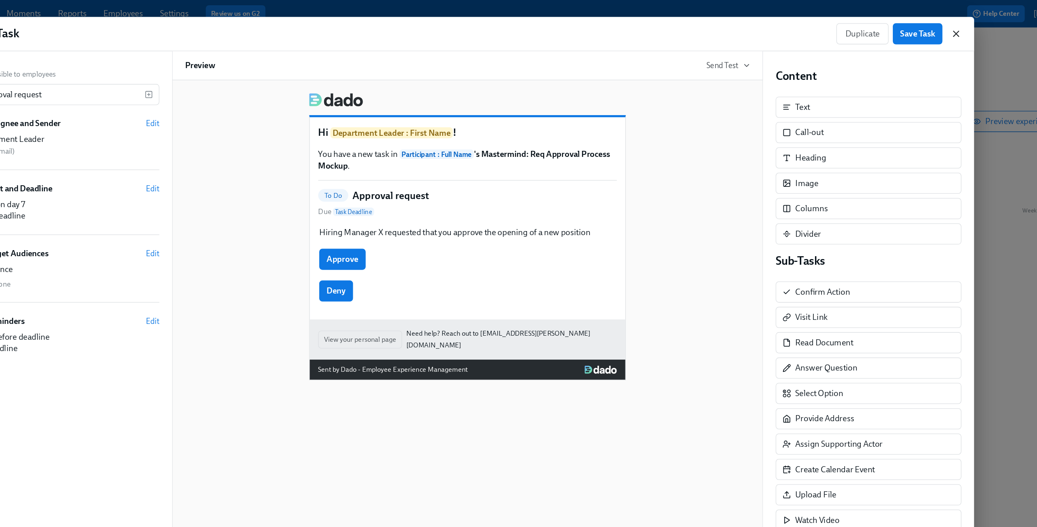
click at [893, 28] on icon "button" at bounding box center [894, 26] width 8 height 8
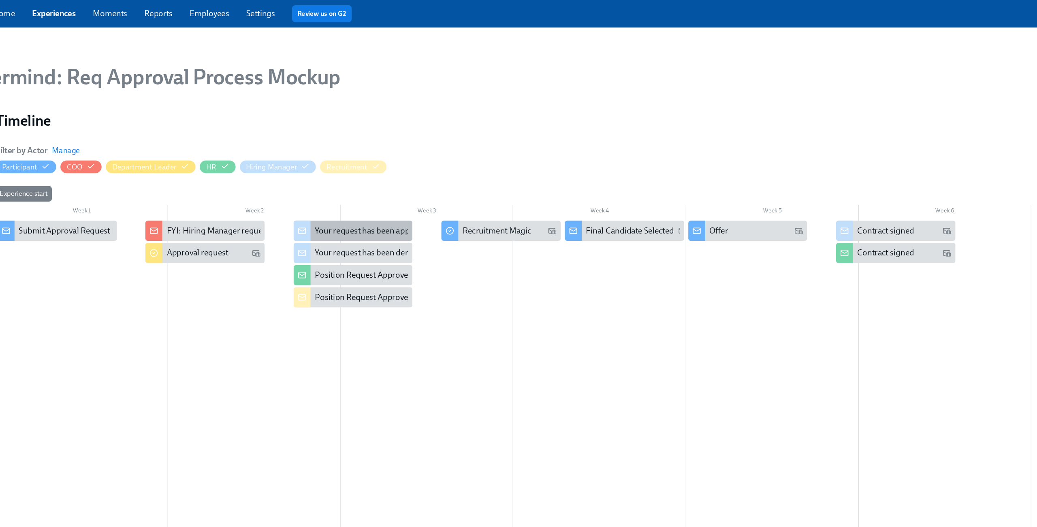
click at [371, 179] on div "Your request has been approved" at bounding box center [379, 177] width 89 height 9
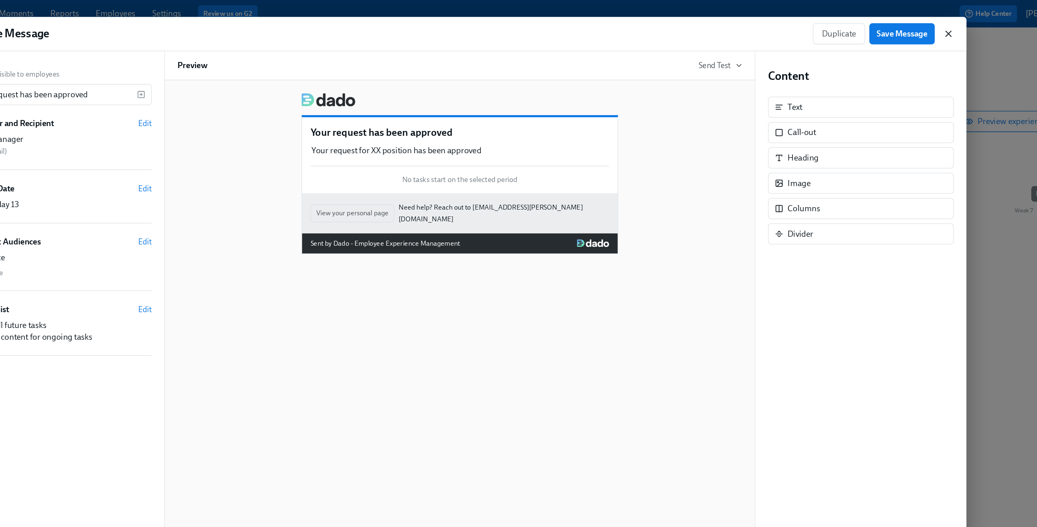
click at [894, 26] on icon "button" at bounding box center [894, 26] width 8 height 8
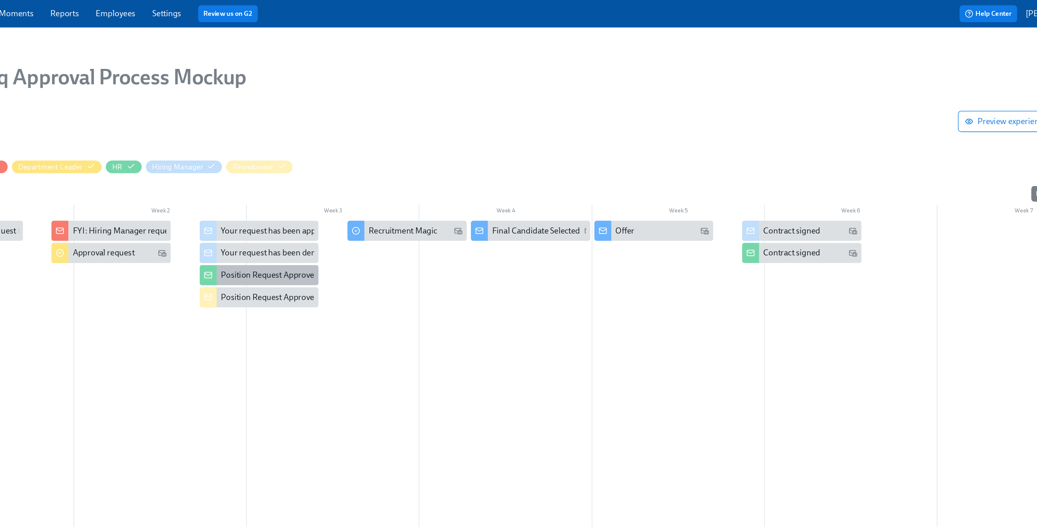
click at [378, 216] on div "Position Request Approved" at bounding box center [365, 210] width 92 height 15
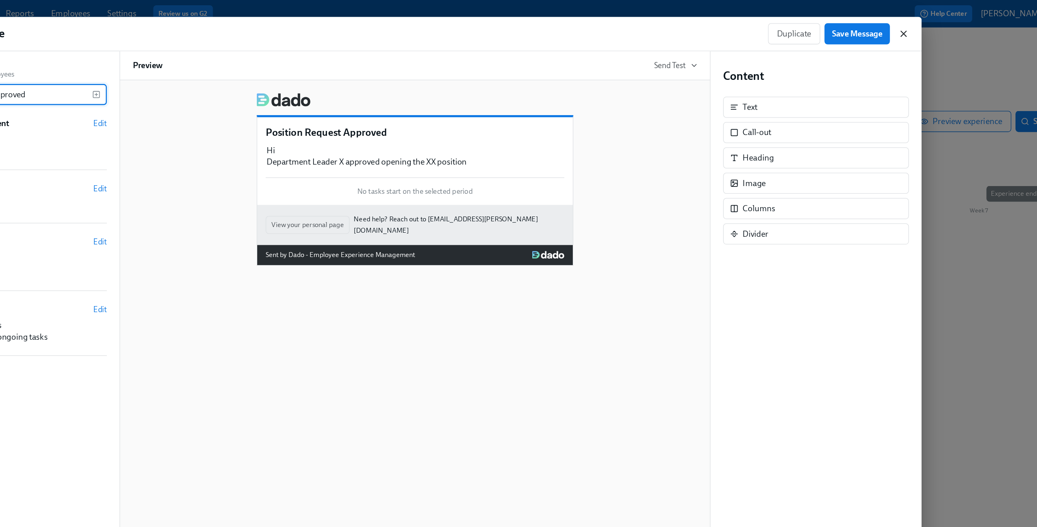
click at [894, 27] on icon "button" at bounding box center [894, 26] width 8 height 8
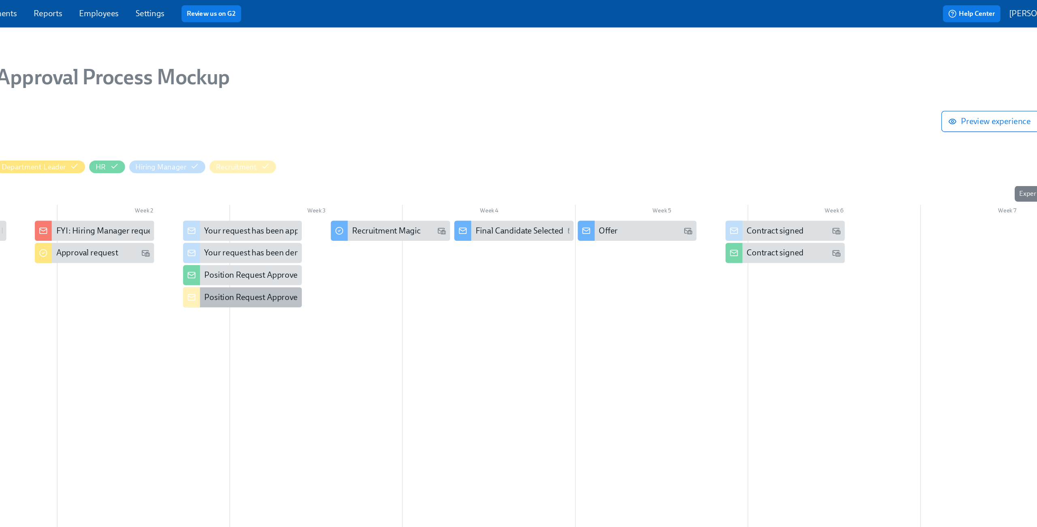
click at [370, 227] on div "Position Request Approved" at bounding box center [372, 228] width 75 height 9
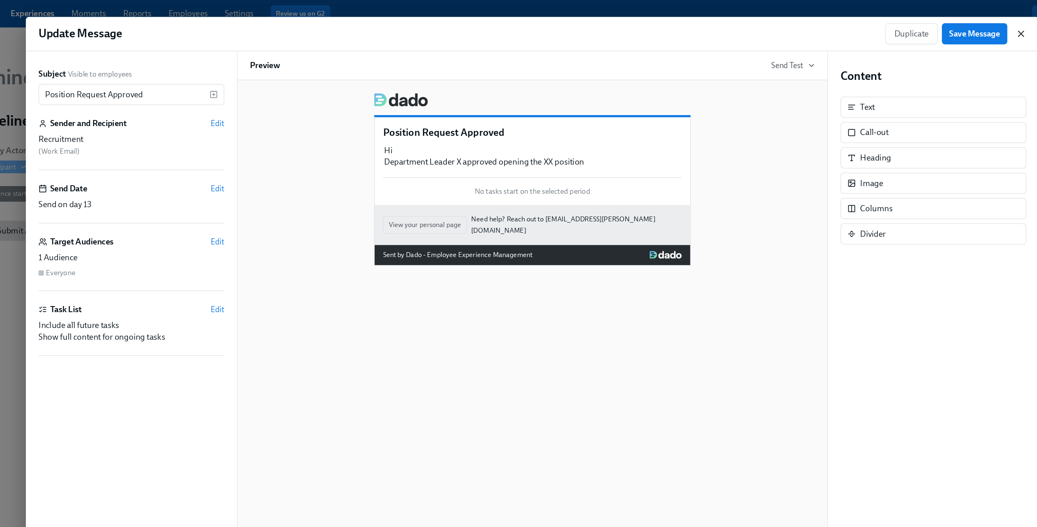
click at [897, 27] on icon "button" at bounding box center [894, 26] width 8 height 8
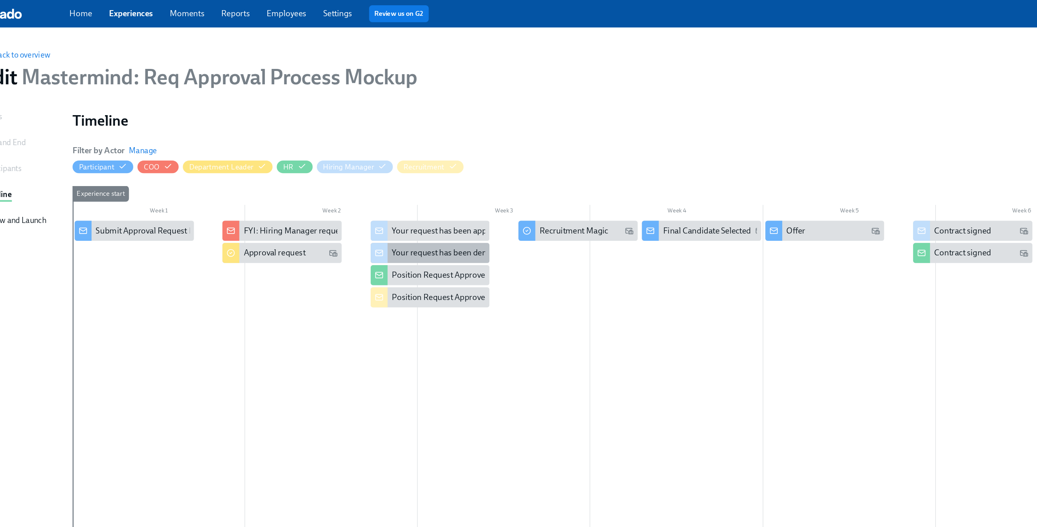
click at [376, 194] on div "Your request has been denied" at bounding box center [375, 194] width 81 height 9
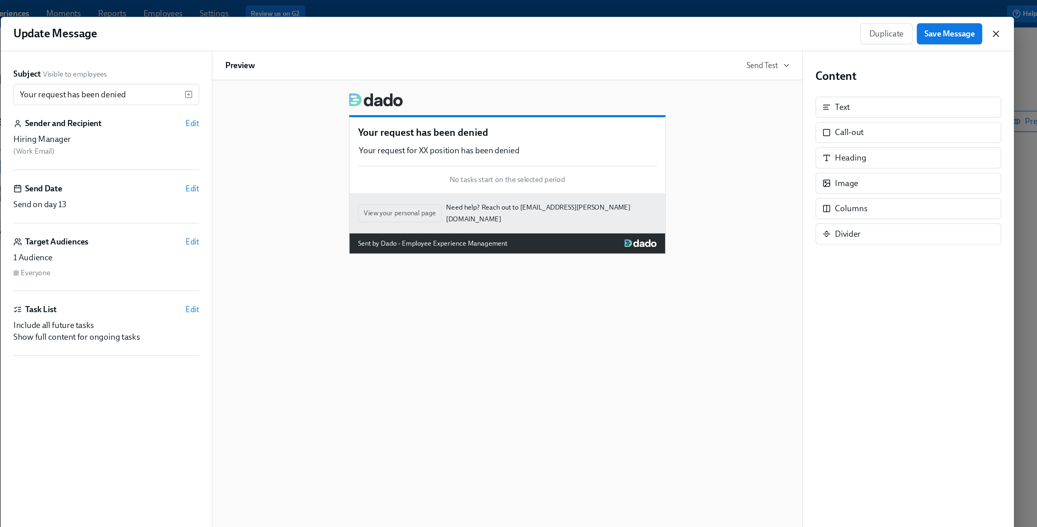
click at [895, 26] on icon "button" at bounding box center [894, 26] width 8 height 8
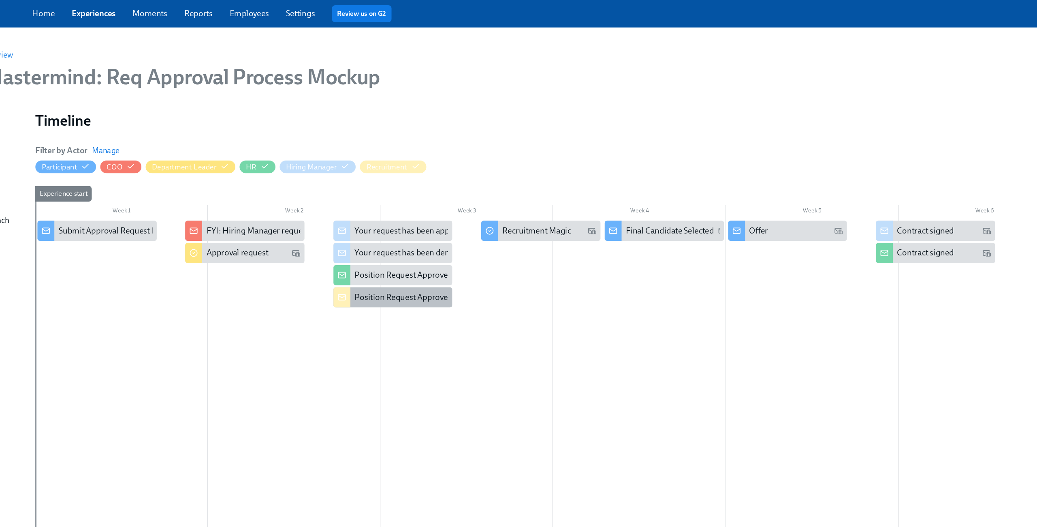
click at [352, 231] on div "Position Request Approved" at bounding box center [372, 228] width 75 height 9
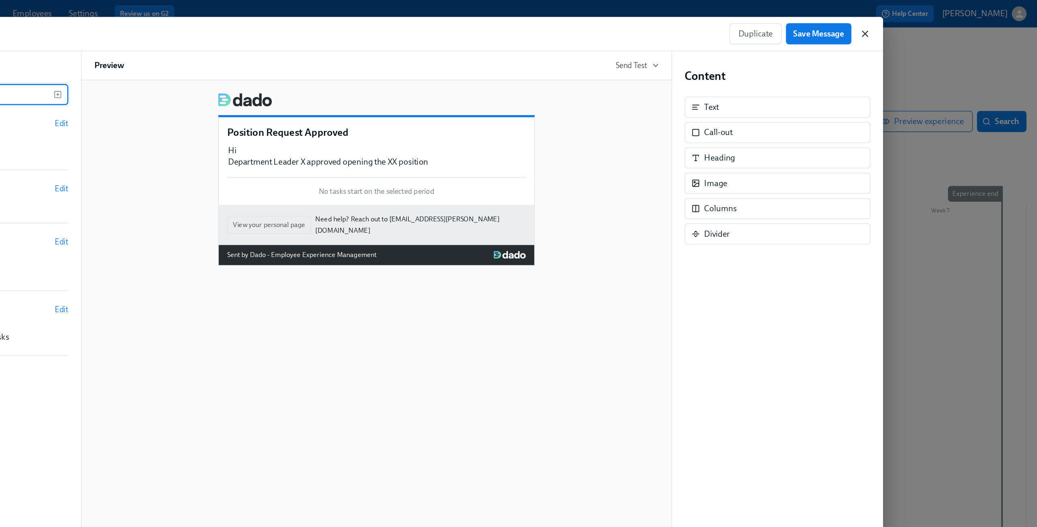
click at [893, 24] on icon "button" at bounding box center [894, 26] width 8 height 8
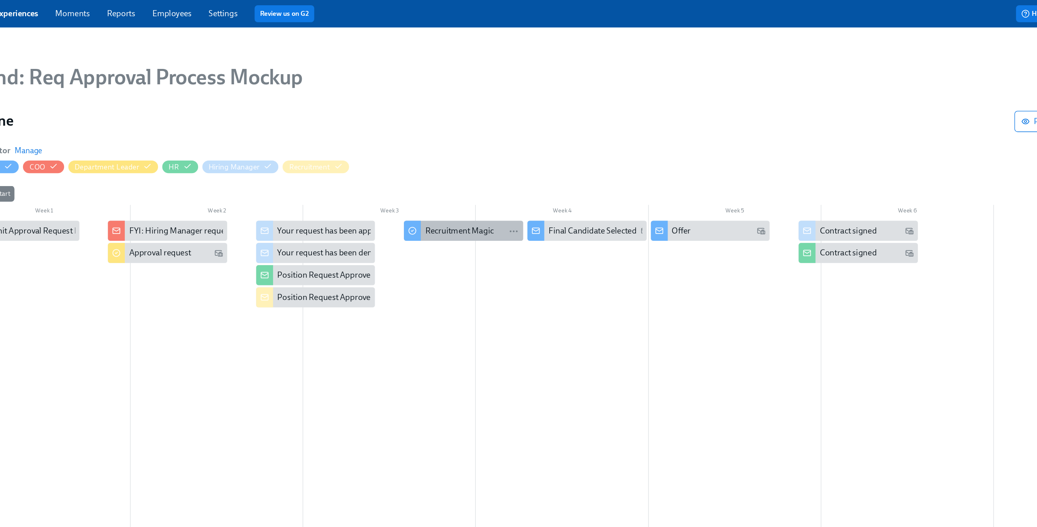
click at [483, 177] on div "Recruitment Magic" at bounding box center [475, 177] width 53 height 9
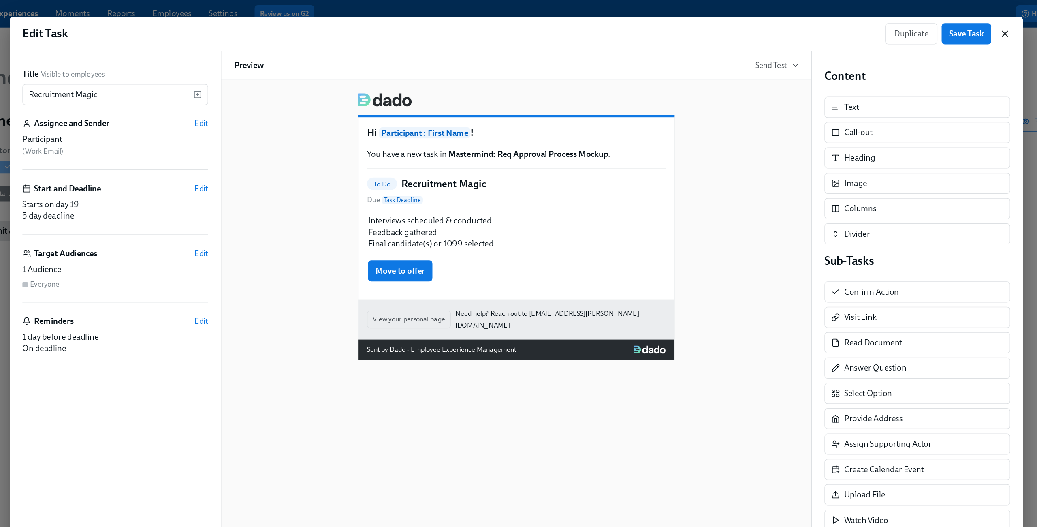
click at [894, 25] on icon "button" at bounding box center [894, 26] width 8 height 8
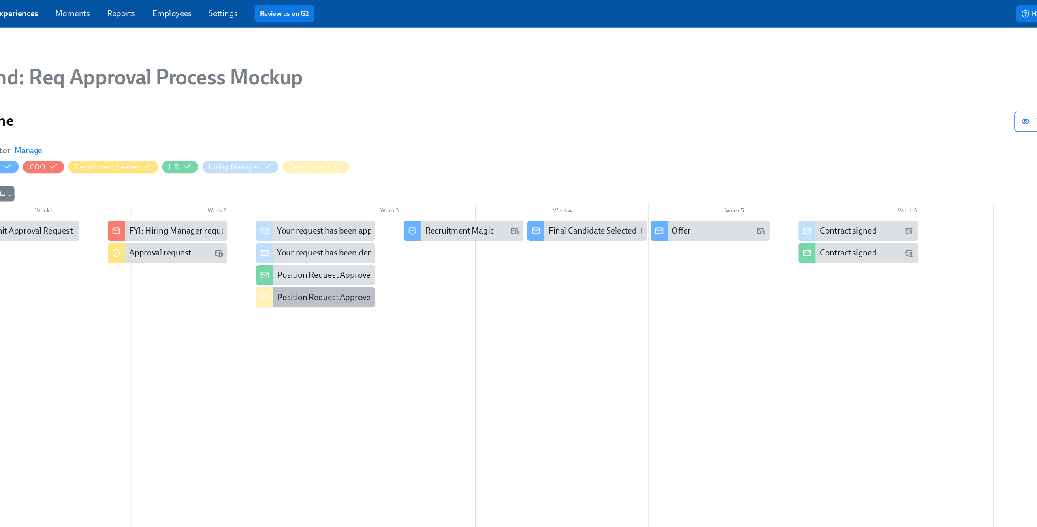
click at [366, 230] on div "Position Request Approved" at bounding box center [372, 228] width 75 height 9
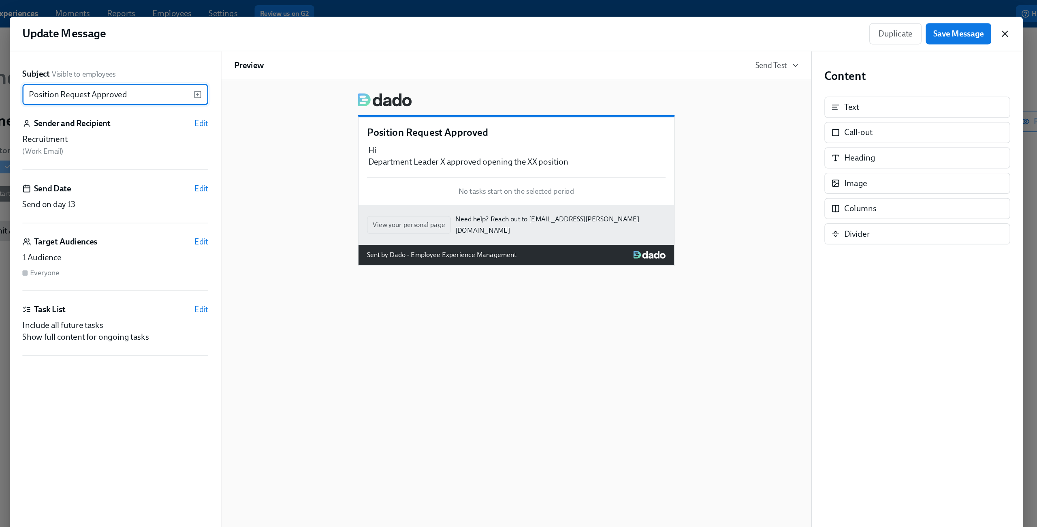
click at [892, 25] on icon "button" at bounding box center [894, 26] width 8 height 8
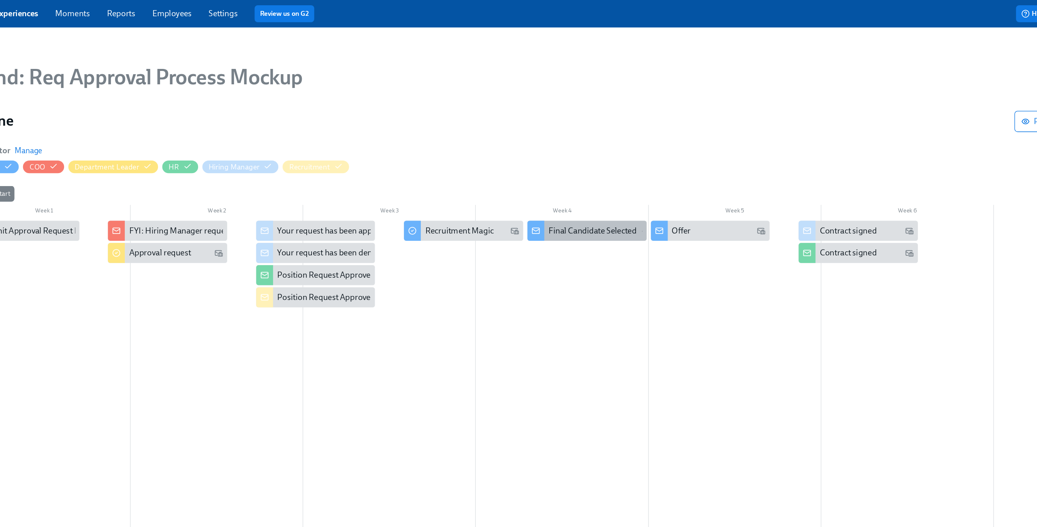
click at [592, 177] on div "Final Candidate Selected" at bounding box center [577, 177] width 68 height 9
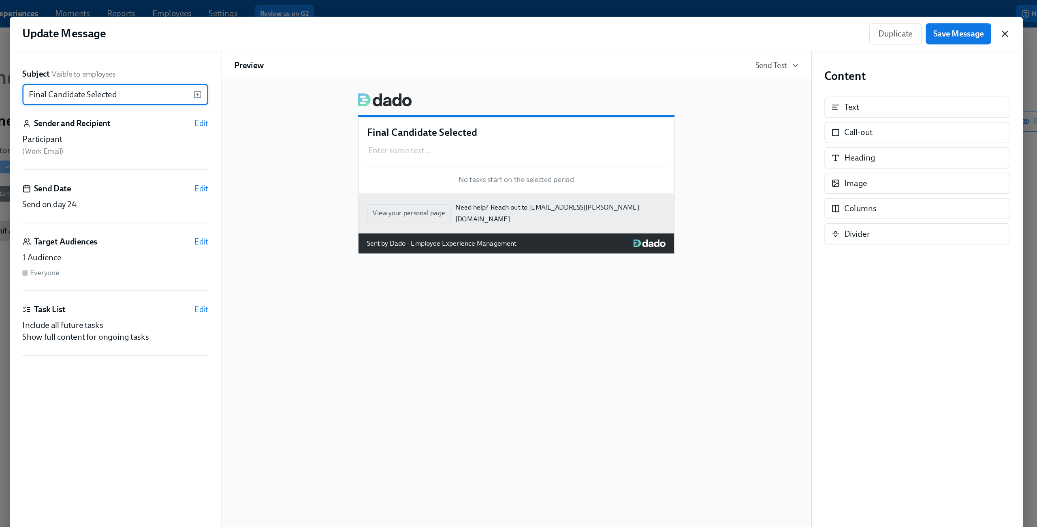
click at [893, 26] on icon "button" at bounding box center [894, 26] width 8 height 8
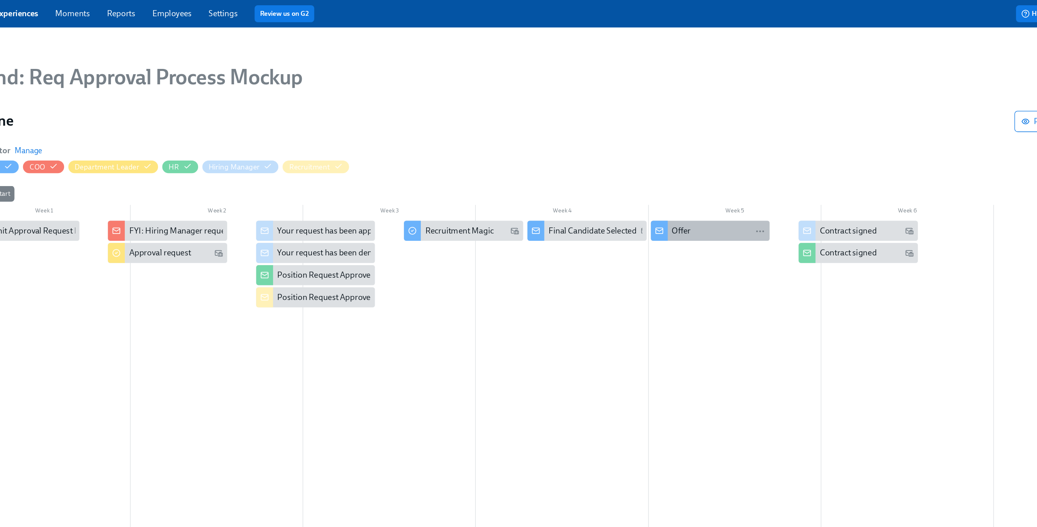
click at [648, 179] on div "Offer" at bounding box center [645, 177] width 15 height 9
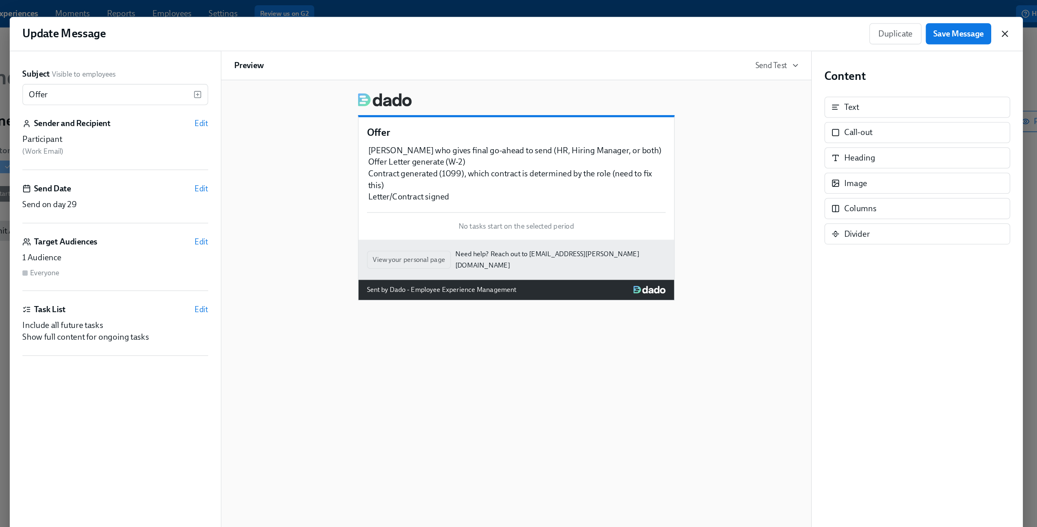
click at [895, 26] on icon "button" at bounding box center [894, 26] width 8 height 8
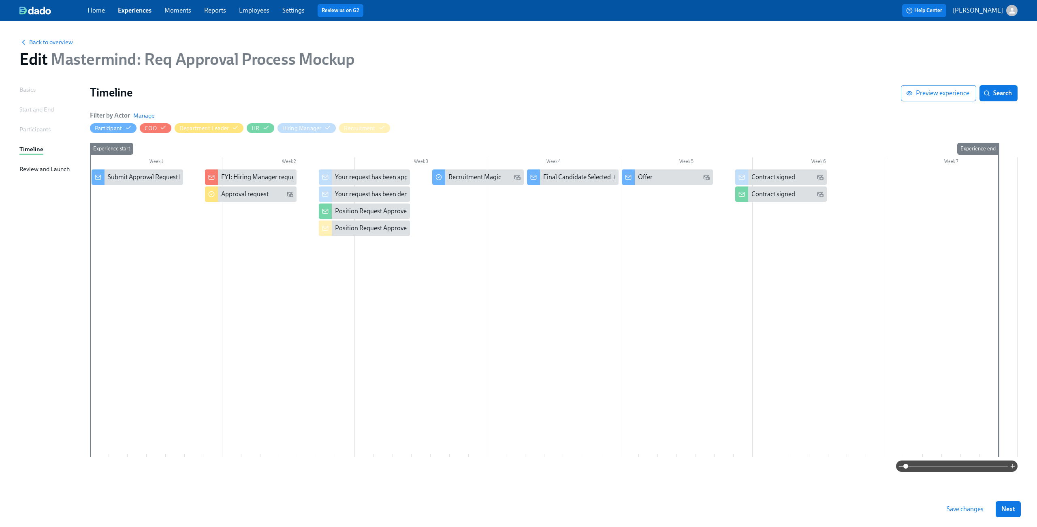
click at [1013, 10] on icon "button" at bounding box center [1012, 11] width 6 height 6
click at [996, 50] on span "Switch organization..." at bounding box center [973, 47] width 76 height 9
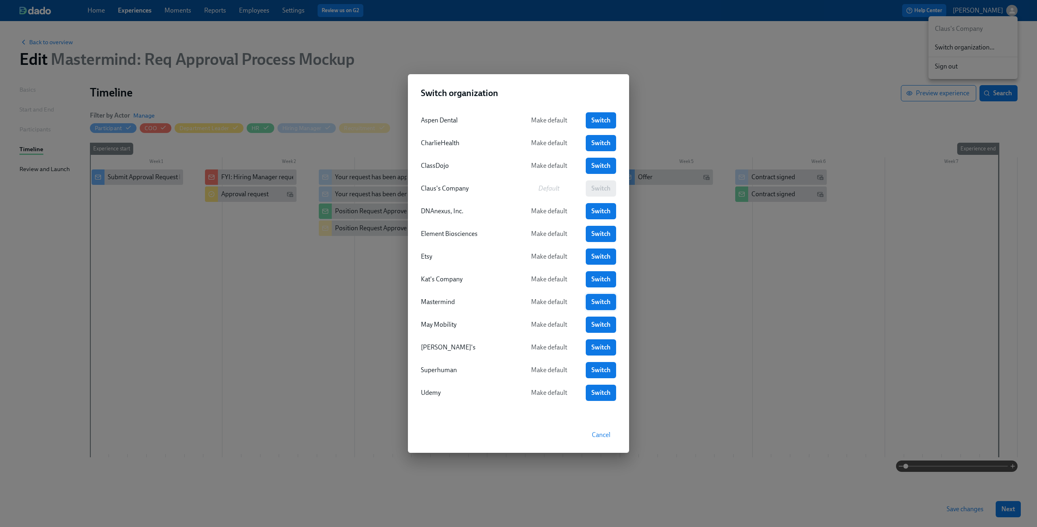
click at [596, 301] on span "Switch" at bounding box center [601, 302] width 19 height 8
click at [692, 267] on div "Switch organization Aspen Dental Make default Switch CharlieHealth Make default…" at bounding box center [518, 263] width 1037 height 527
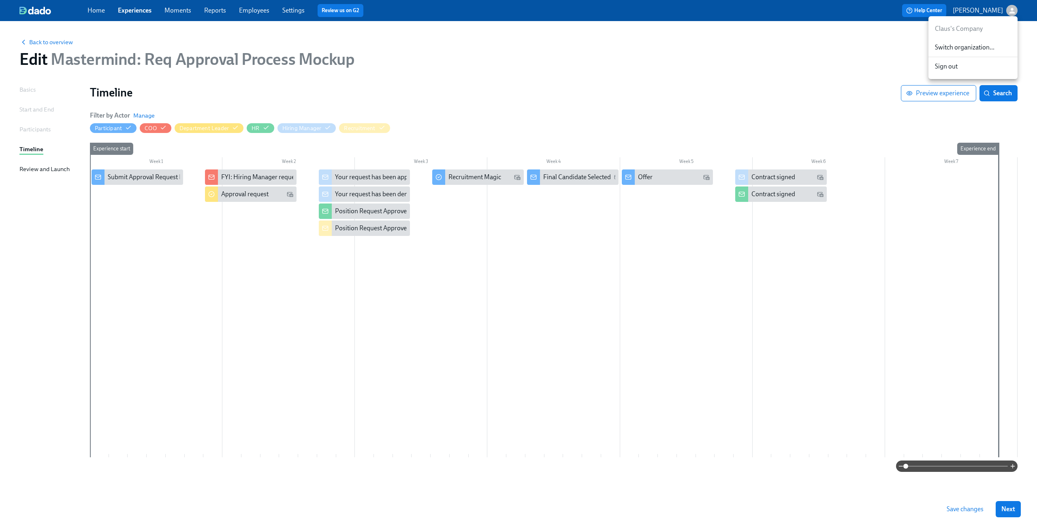
click at [972, 511] on div at bounding box center [518, 263] width 1037 height 527
click at [972, 509] on span "Save changes" at bounding box center [965, 509] width 37 height 8
click at [1015, 12] on icon "button" at bounding box center [1012, 11] width 6 height 6
click at [974, 48] on span "Switch organization..." at bounding box center [973, 47] width 76 height 9
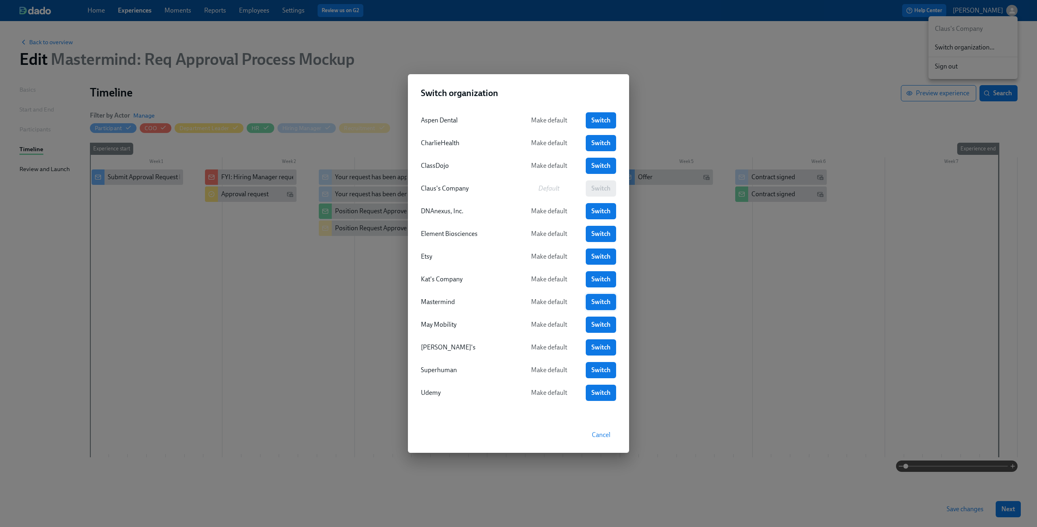
click at [601, 301] on span "Switch" at bounding box center [601, 302] width 19 height 8
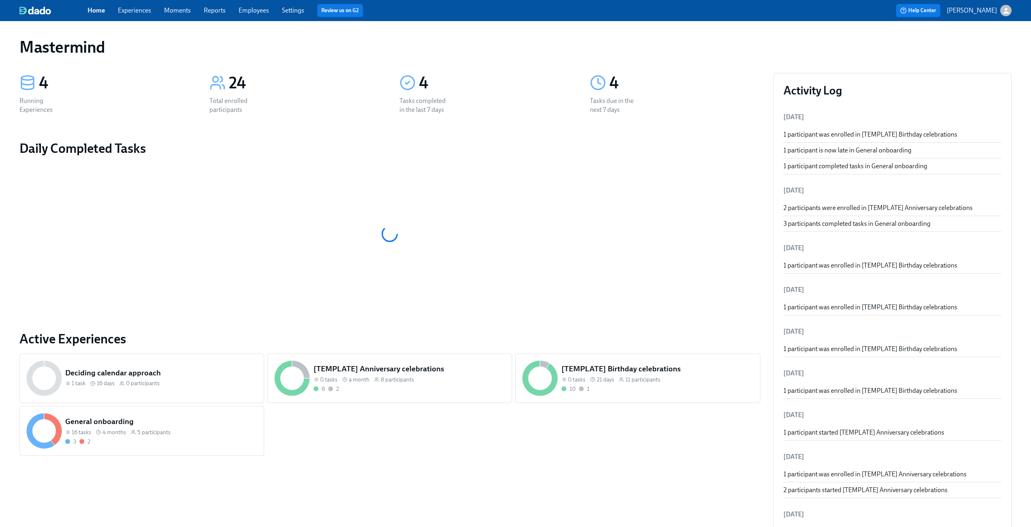
click at [134, 7] on link "Experiences" at bounding box center [134, 10] width 33 height 8
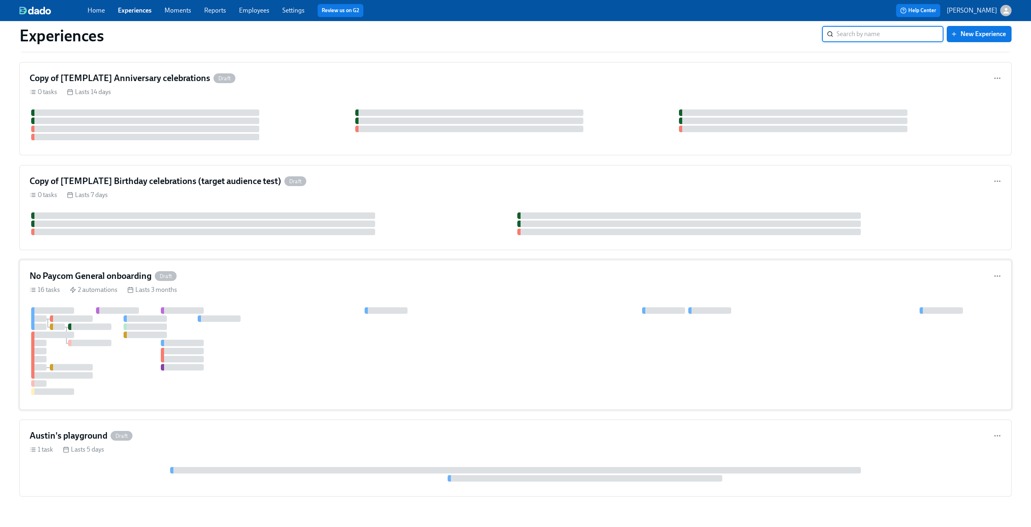
scroll to position [382, 0]
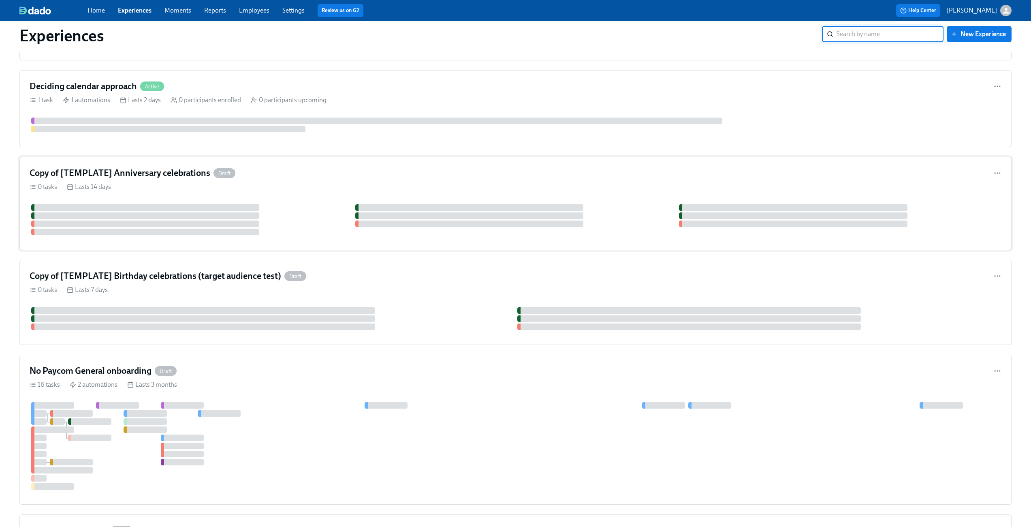
click at [395, 171] on div "Copy of [TEMPLATE] Anniversary celebrations Draft" at bounding box center [516, 173] width 972 height 12
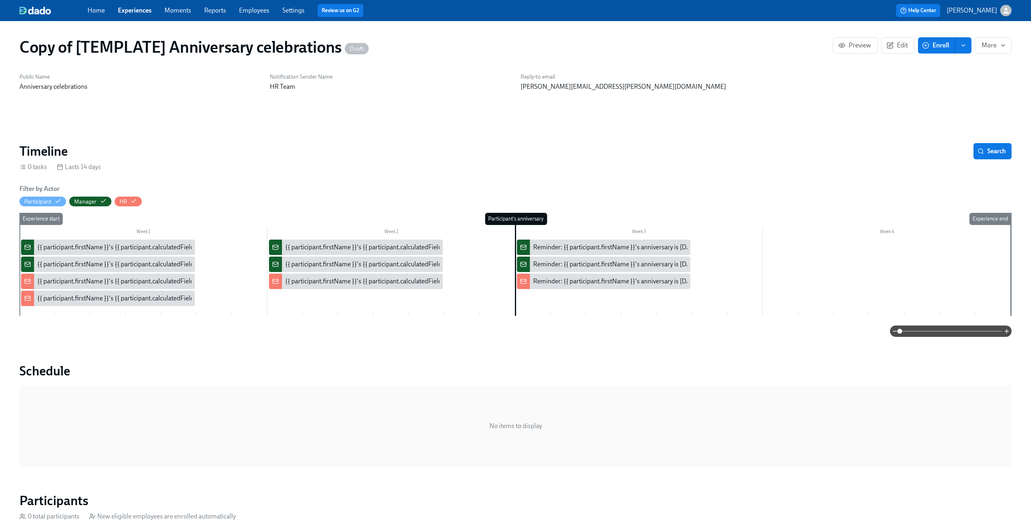
click at [99, 246] on div "{{ participant.firstName }}'s {{ participant.calculatedFields.anniversary.count…" at bounding box center [262, 247] width 451 height 9
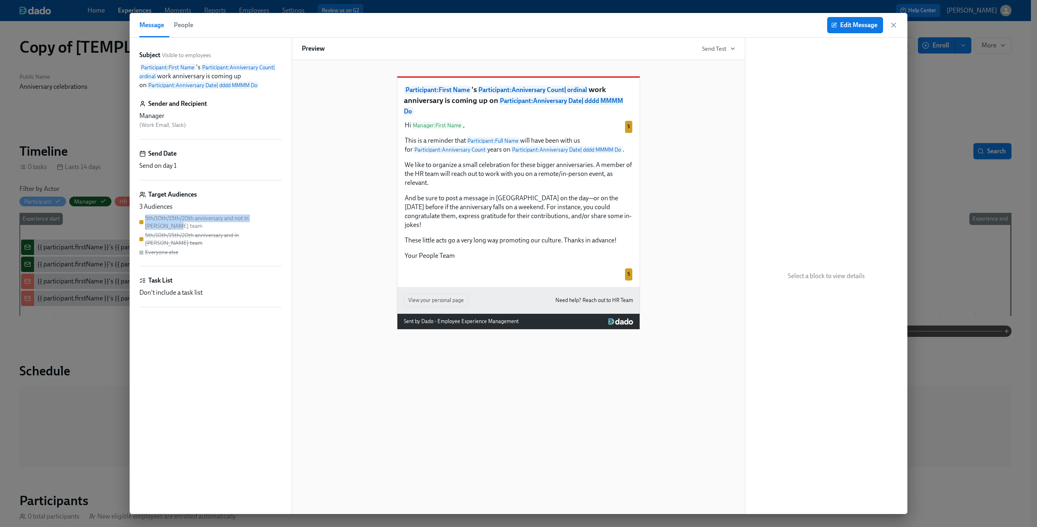
drag, startPoint x: 145, startPoint y: 219, endPoint x: 281, endPoint y: 222, distance: 136.2
click at [281, 222] on div "5th/10th/15th/20th anniversary and not in [PERSON_NAME] team 5th/10th/15th/20th…" at bounding box center [210, 235] width 143 height 42
click at [173, 248] on div "Everyone else" at bounding box center [161, 252] width 33 height 8
click at [190, 237] on div "5th/10th/15th/20th anniversary and not in [PERSON_NAME] team 5th/10th/15th/20th…" at bounding box center [210, 235] width 143 height 42
drag, startPoint x: 145, startPoint y: 220, endPoint x: 272, endPoint y: 224, distance: 126.5
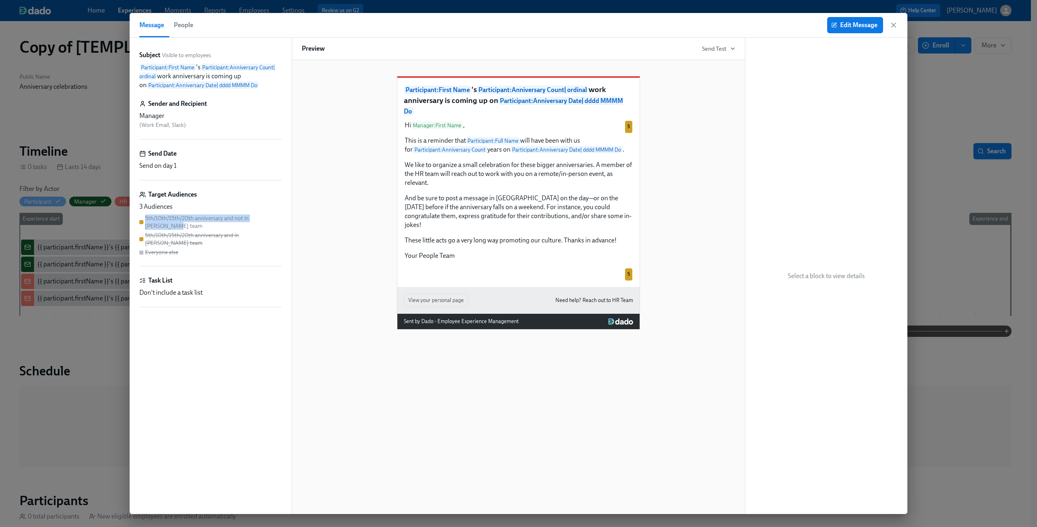
click at [272, 224] on div "5th/10th/15th/20th anniversary and not in [PERSON_NAME] team 5th/10th/15th/20th…" at bounding box center [210, 235] width 143 height 42
click at [321, 214] on div "Participant : First Name 's Participant : Anniversary Count | ordinal work anni…" at bounding box center [519, 196] width 434 height 266
drag, startPoint x: 166, startPoint y: 239, endPoint x: 152, endPoint y: 241, distance: 13.4
click at [152, 241] on div "5th/10th/15th/20th anniversary and not in [PERSON_NAME] team 5th/10th/15th/20th…" at bounding box center [210, 235] width 143 height 42
click at [152, 248] on div "Everyone else" at bounding box center [161, 252] width 33 height 8
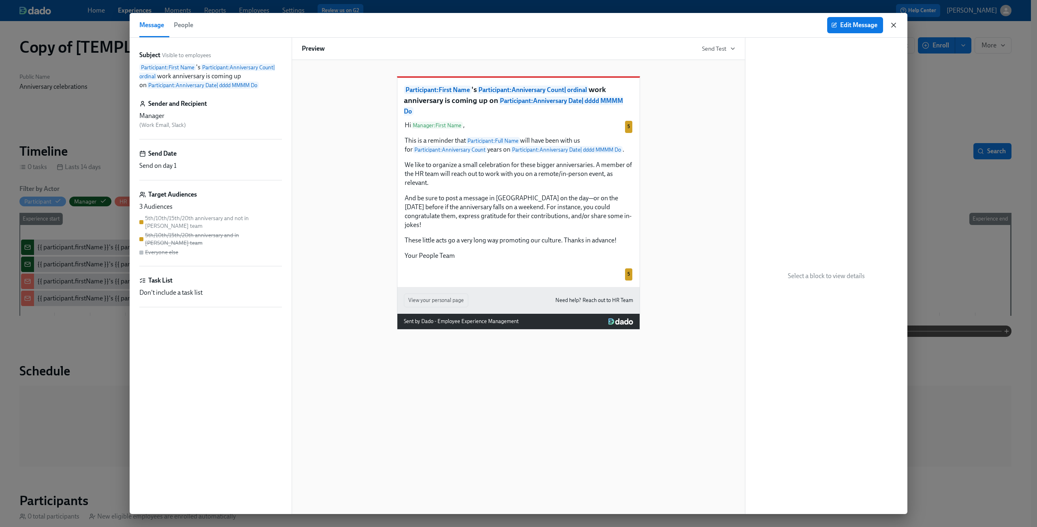
click at [897, 24] on icon "button" at bounding box center [894, 25] width 8 height 8
